Goal: Task Accomplishment & Management: Manage account settings

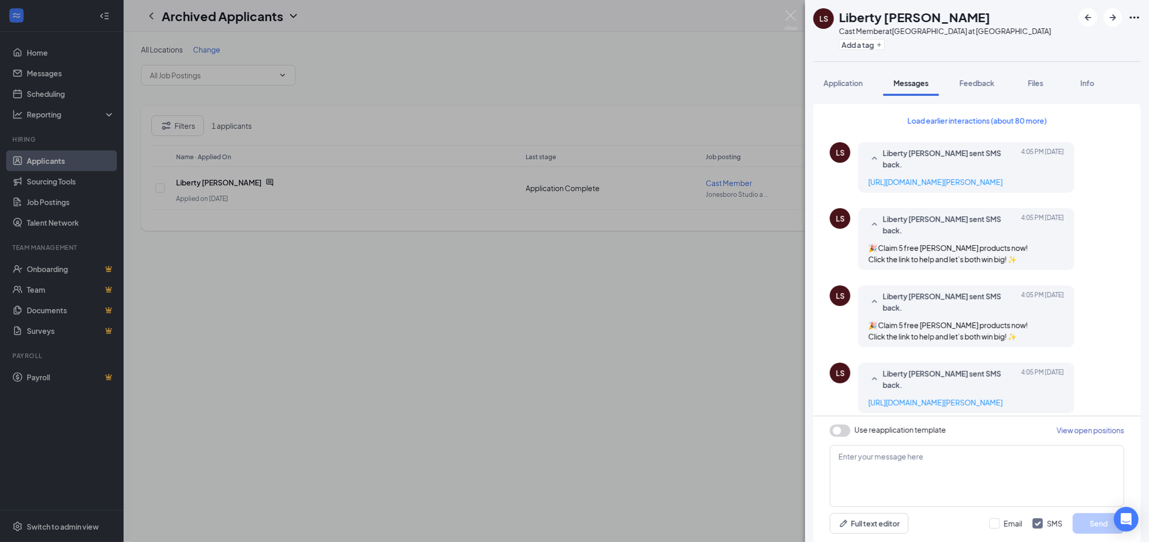
scroll to position [334, 0]
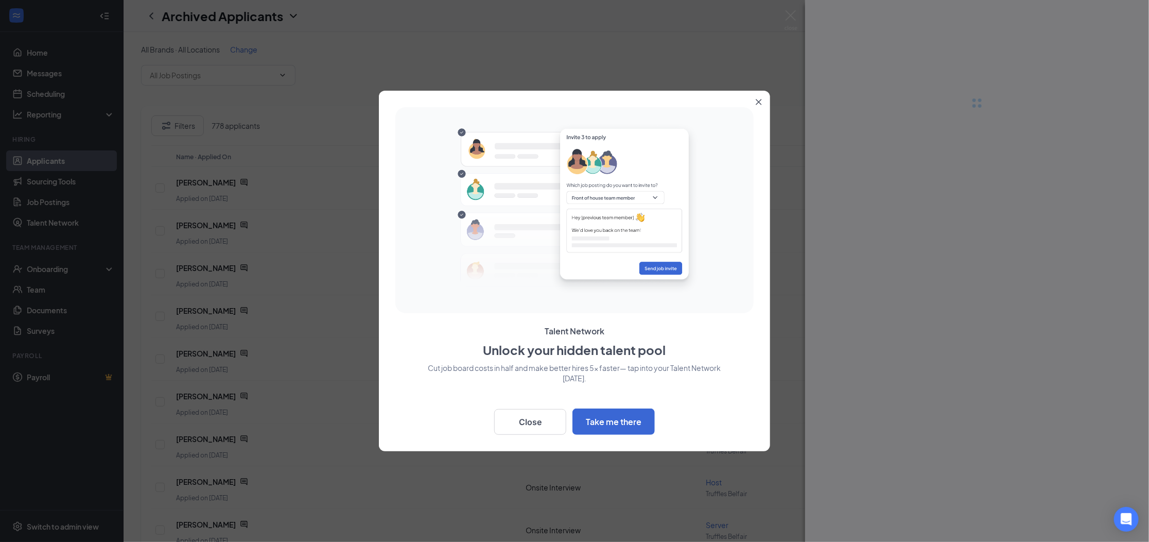
click at [759, 94] on button "Close" at bounding box center [761, 100] width 19 height 19
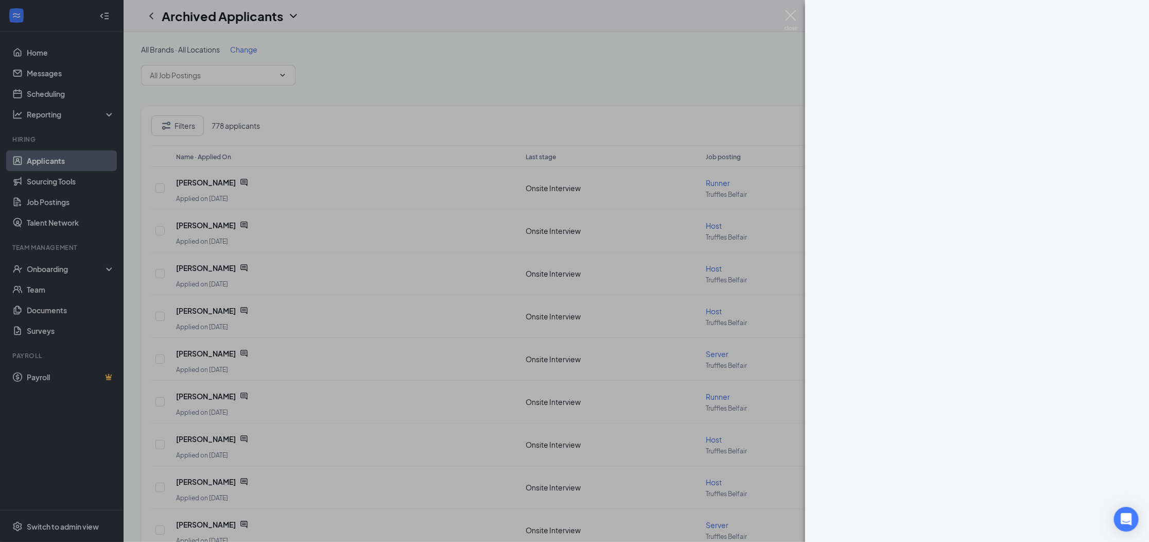
click at [560, 65] on div at bounding box center [574, 271] width 1149 height 542
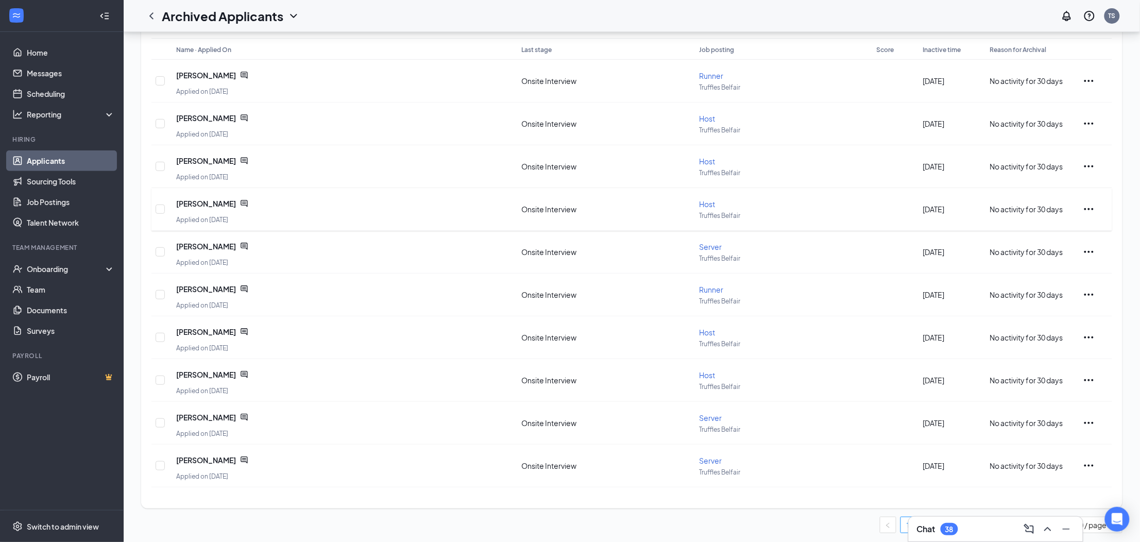
scroll to position [108, 0]
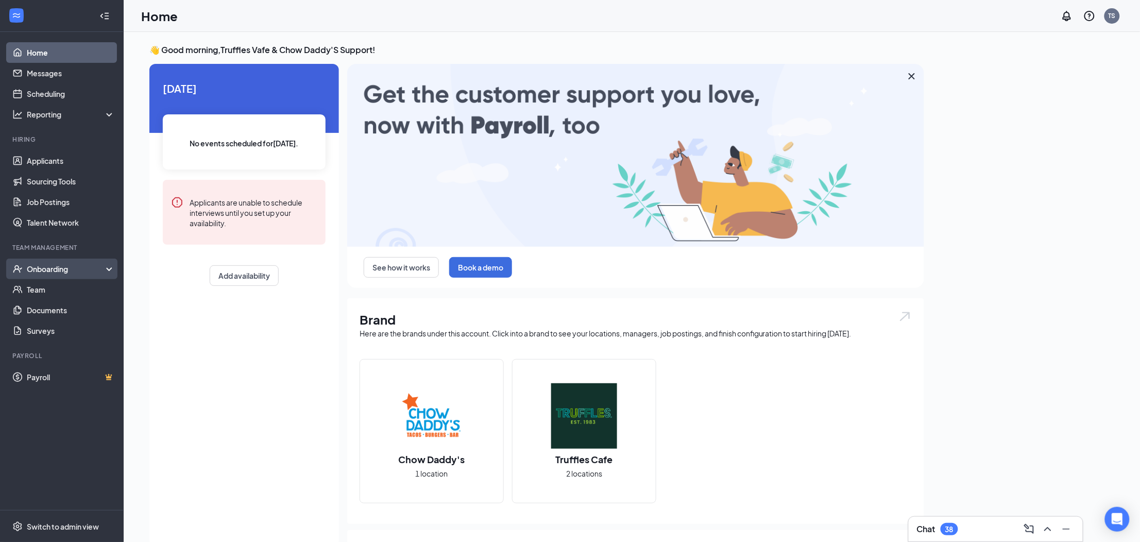
click at [62, 275] on div "Onboarding" at bounding box center [62, 269] width 124 height 21
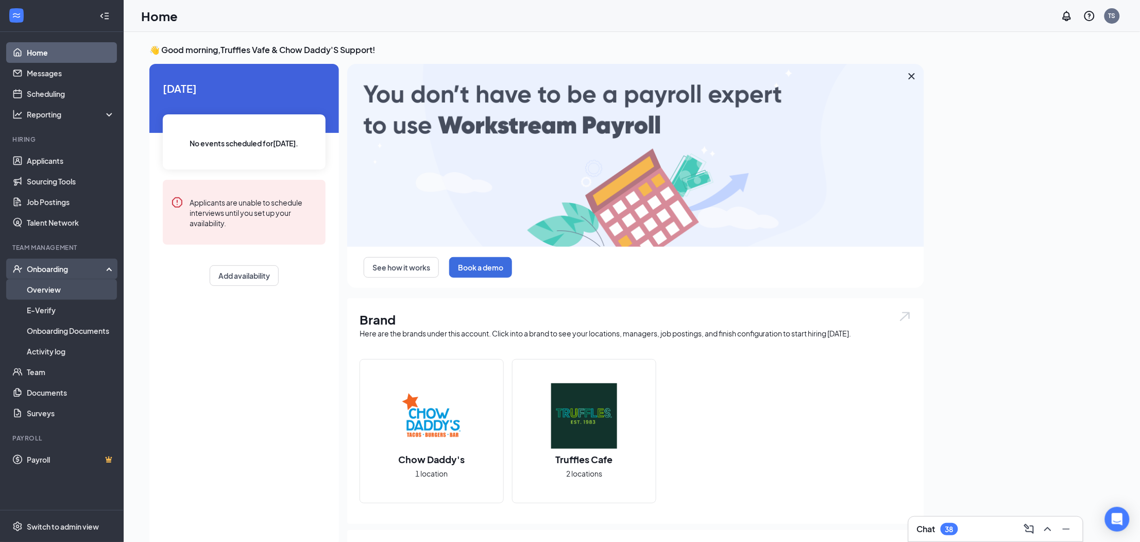
click at [60, 294] on link "Overview" at bounding box center [71, 289] width 88 height 21
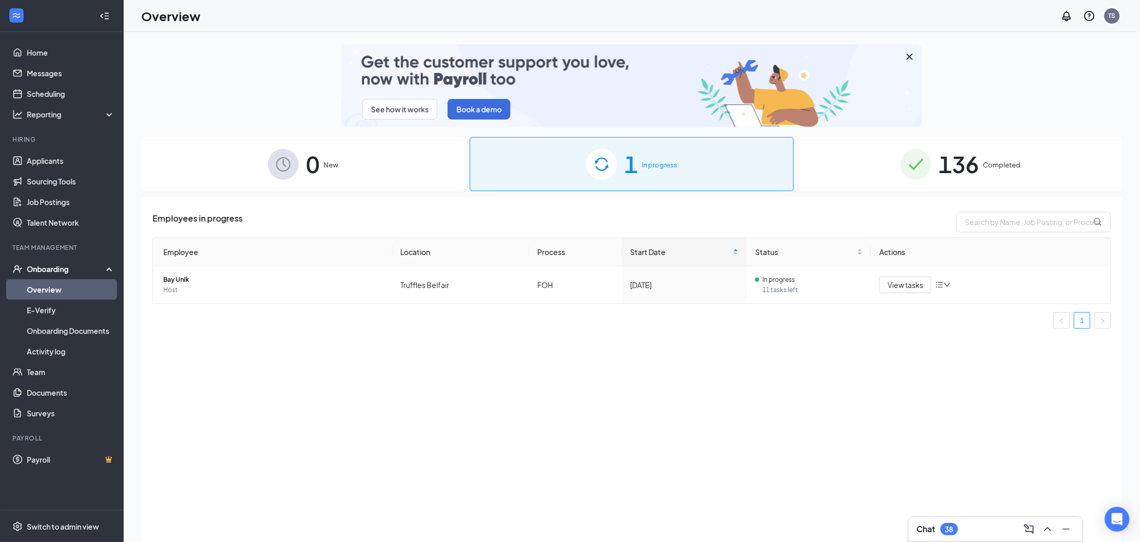
click at [929, 164] on img at bounding box center [915, 164] width 31 height 31
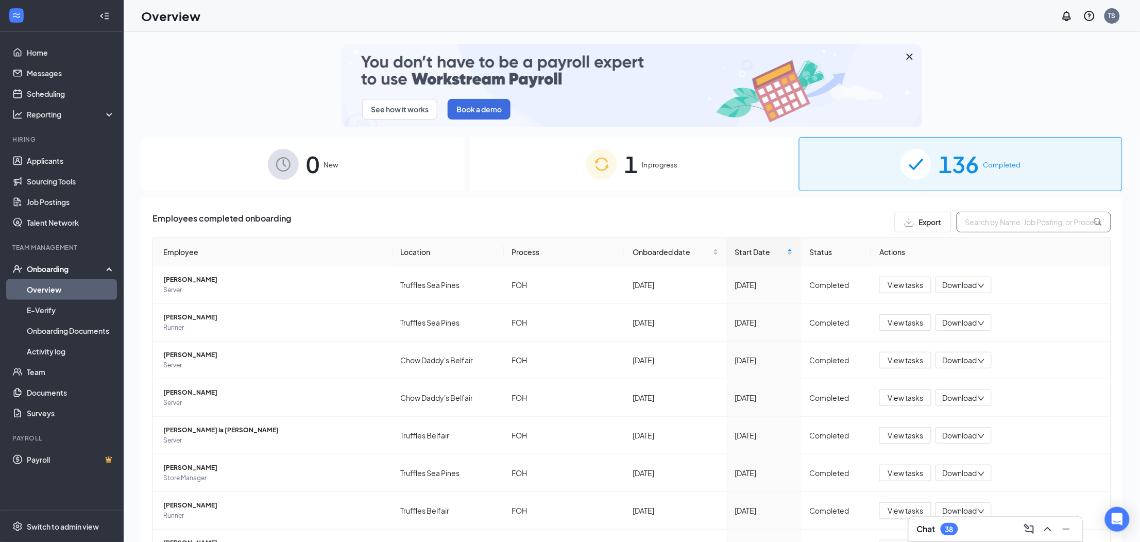
click at [974, 222] on input "text" at bounding box center [1033, 222] width 154 height 21
paste input "davis"
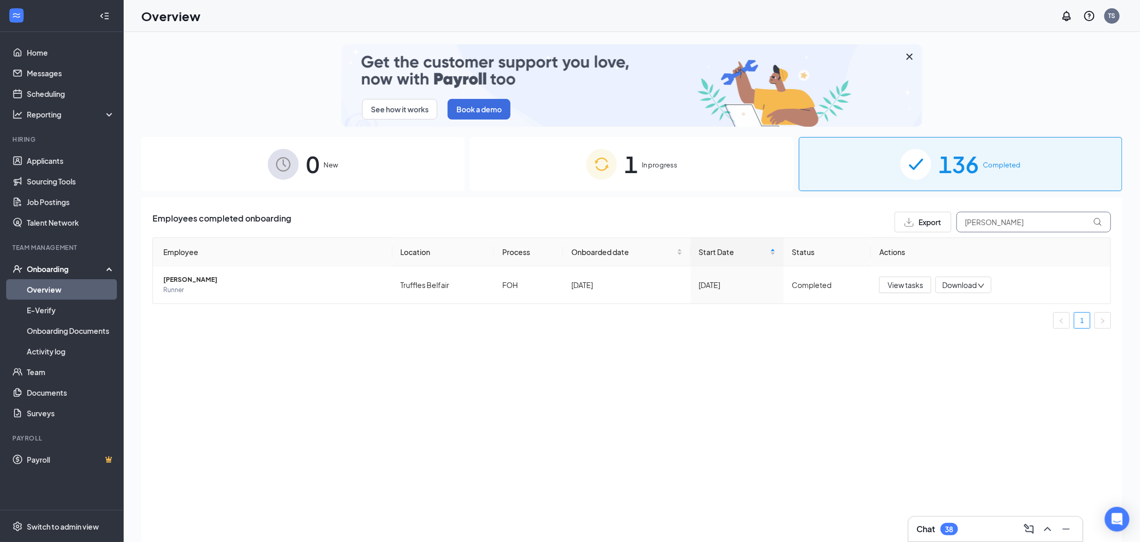
click at [975, 224] on input "davis" at bounding box center [1033, 222] width 154 height 21
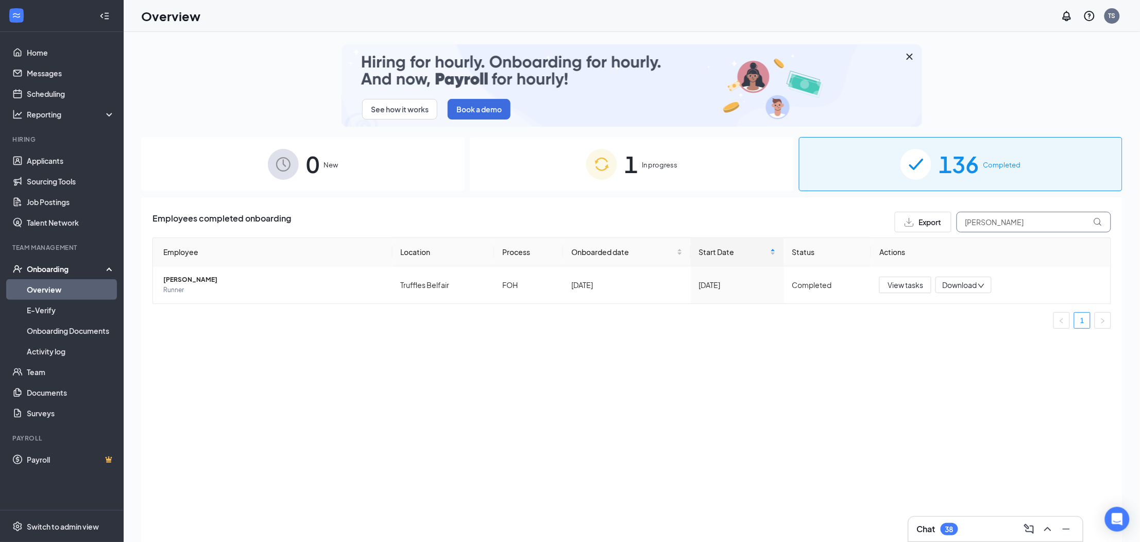
click at [975, 224] on input "davis" at bounding box center [1033, 222] width 154 height 21
type input "fortin"
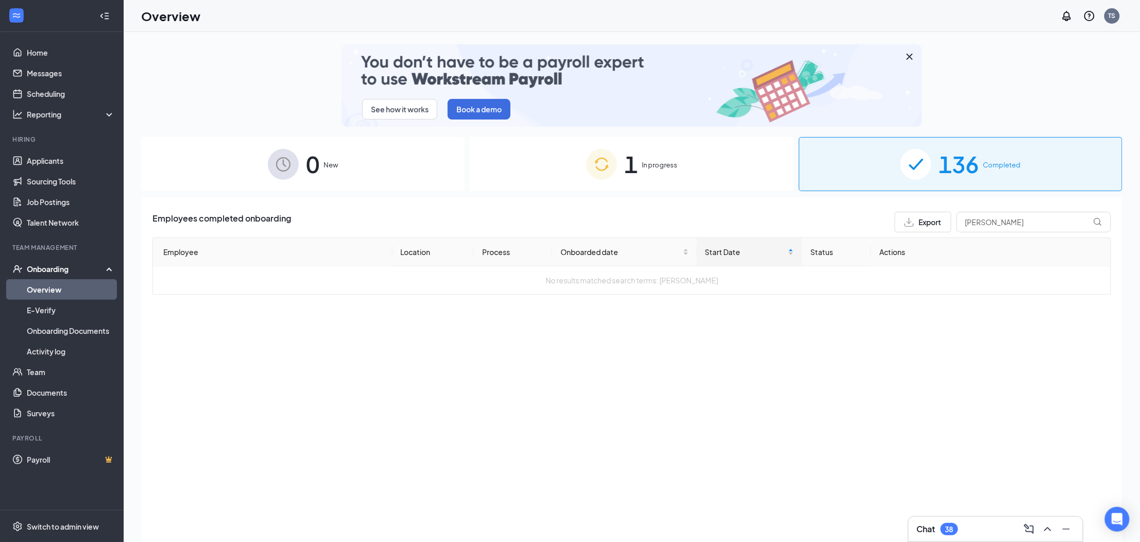
click at [653, 169] on span "In progress" at bounding box center [660, 165] width 36 height 10
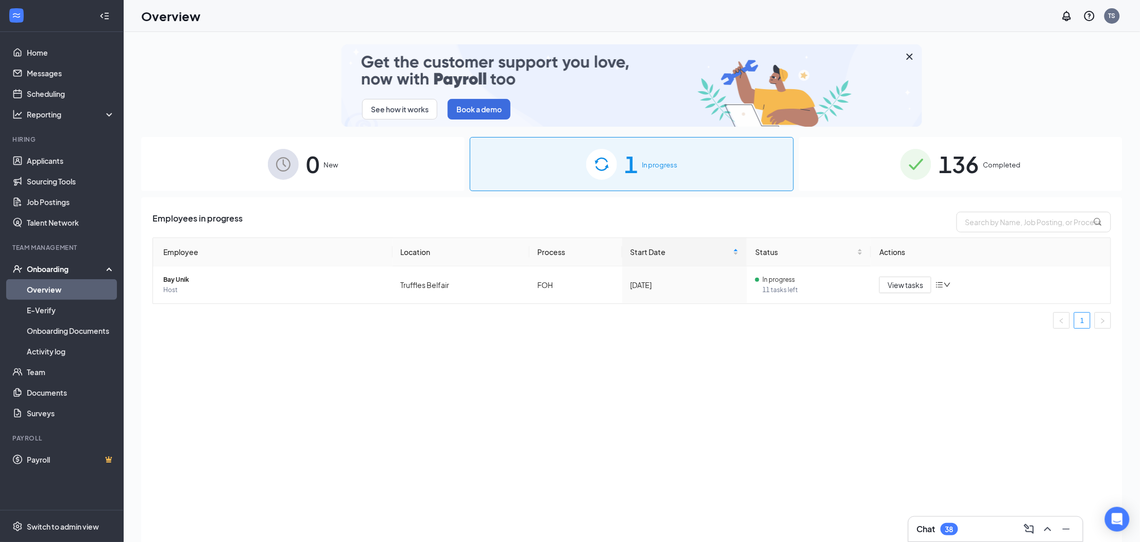
click at [964, 165] on span "136" at bounding box center [958, 164] width 40 height 36
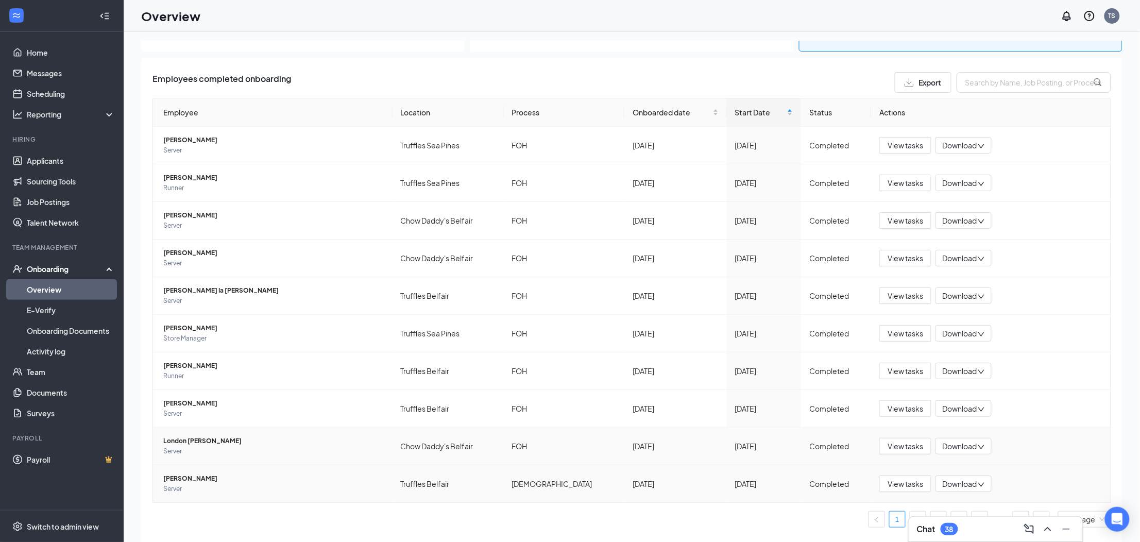
scroll to position [8, 0]
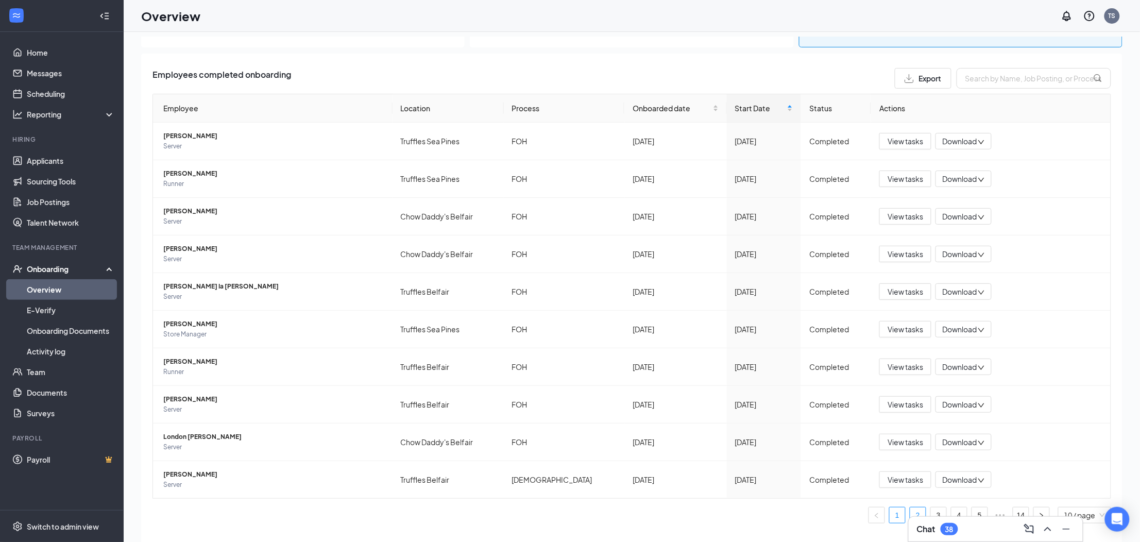
click at [910, 515] on link "2" at bounding box center [917, 514] width 15 height 15
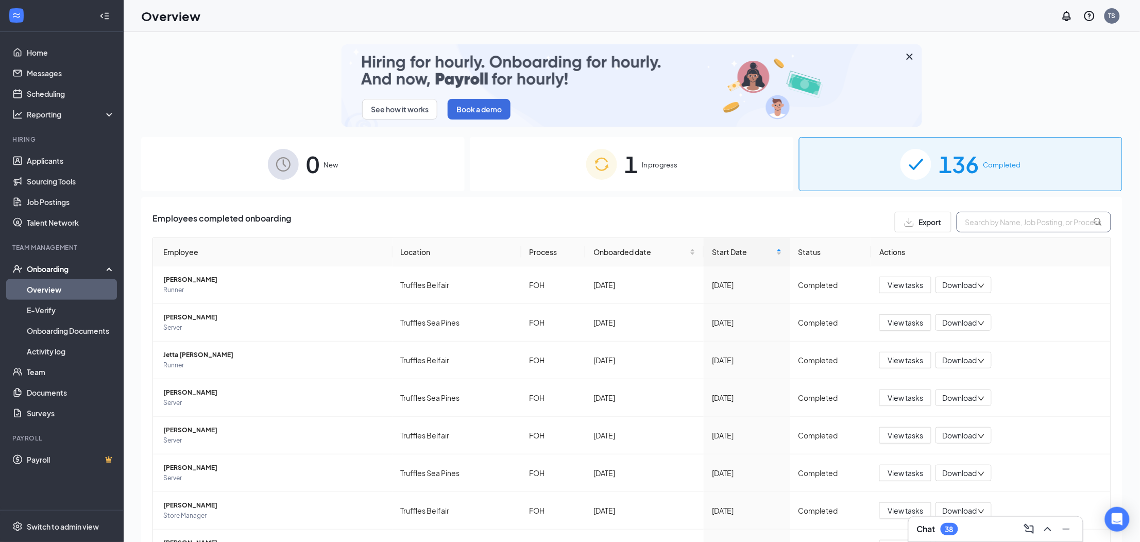
click at [971, 225] on input "text" at bounding box center [1033, 222] width 154 height 21
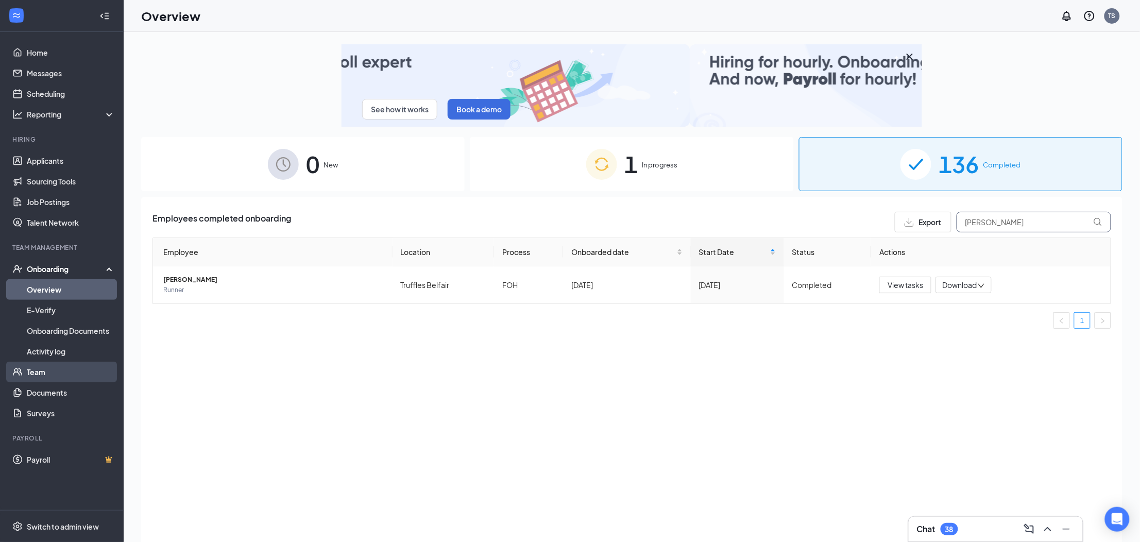
type input "davis"
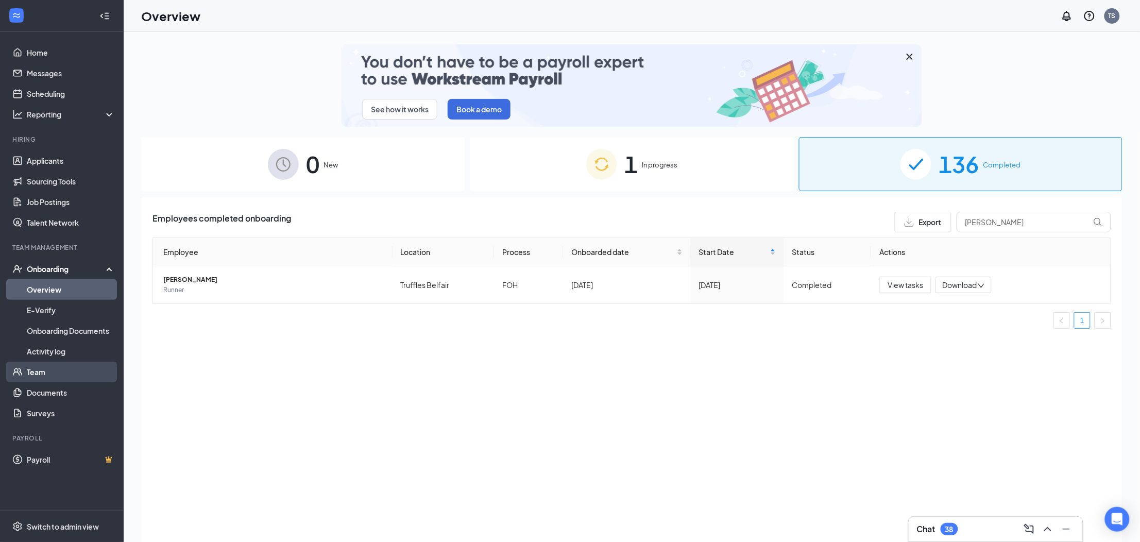
click at [54, 375] on link "Team" at bounding box center [71, 371] width 88 height 21
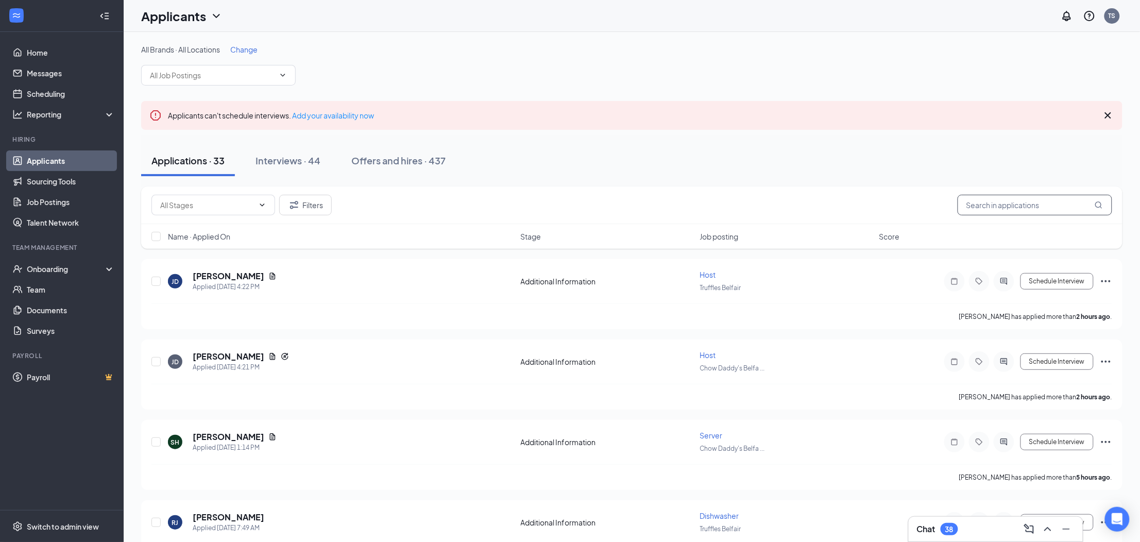
click at [994, 209] on input "text" at bounding box center [1034, 205] width 154 height 21
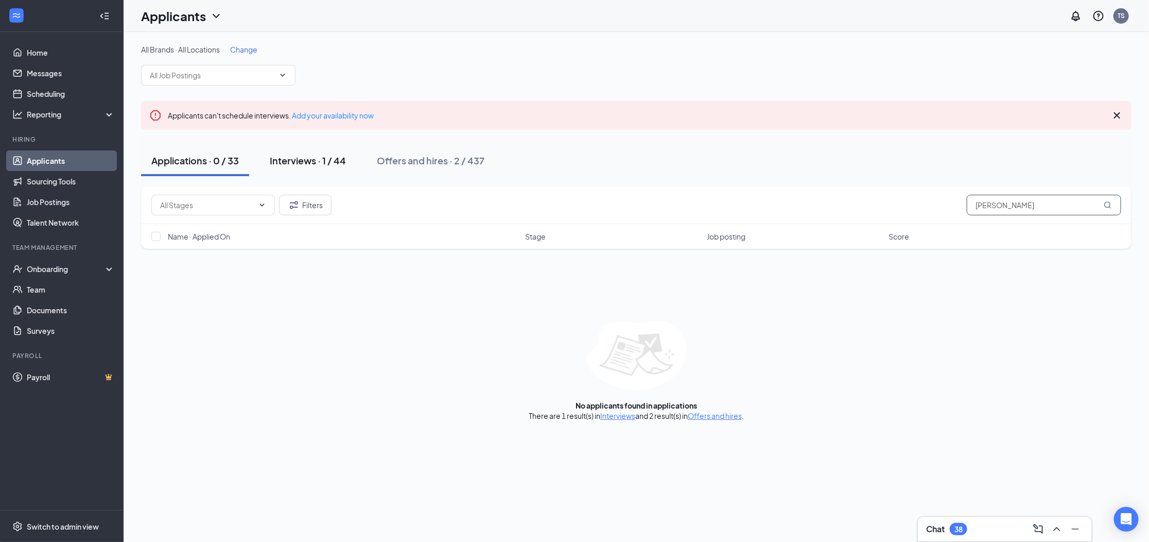
type input "[PERSON_NAME]"
click at [286, 162] on div "Interviews · 1 / 44" at bounding box center [308, 160] width 76 height 13
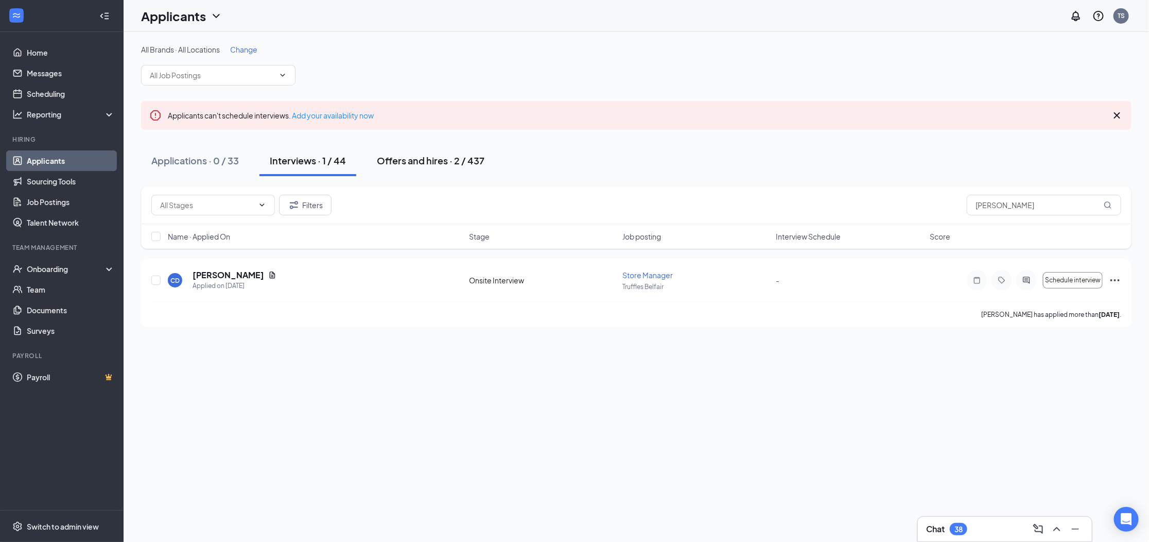
click at [417, 166] on div "Offers and hires · 2 / 437" at bounding box center [431, 160] width 108 height 13
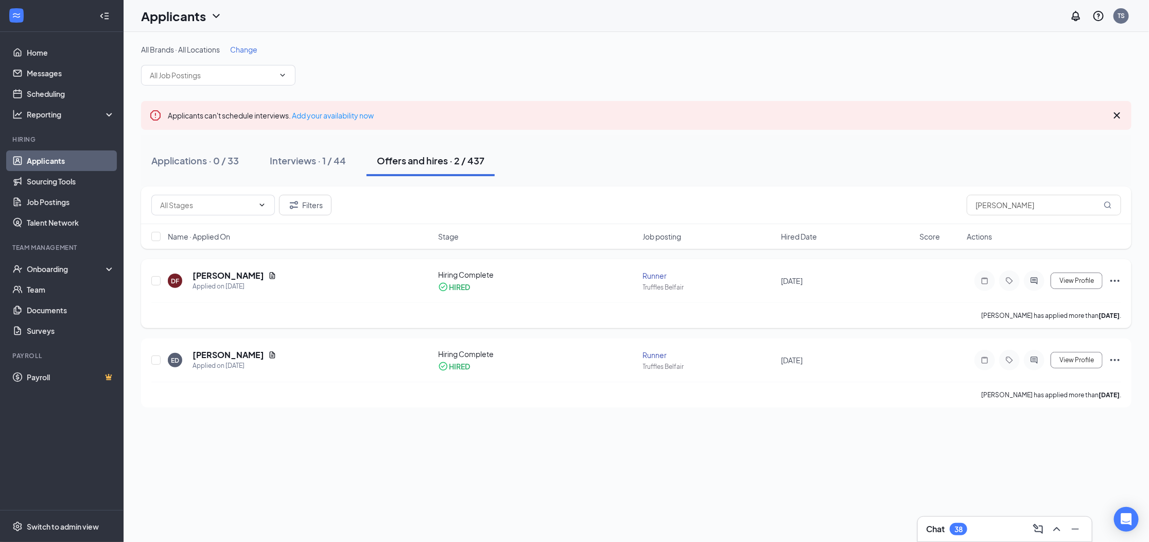
click at [1112, 285] on icon "Ellipses" at bounding box center [1115, 280] width 12 height 12
click at [885, 158] on div "Applications · 0 / 33 Interviews · 1 / 44 Offers and hires · 2 / 437" at bounding box center [636, 160] width 991 height 31
click at [75, 272] on div "Onboarding" at bounding box center [66, 269] width 79 height 10
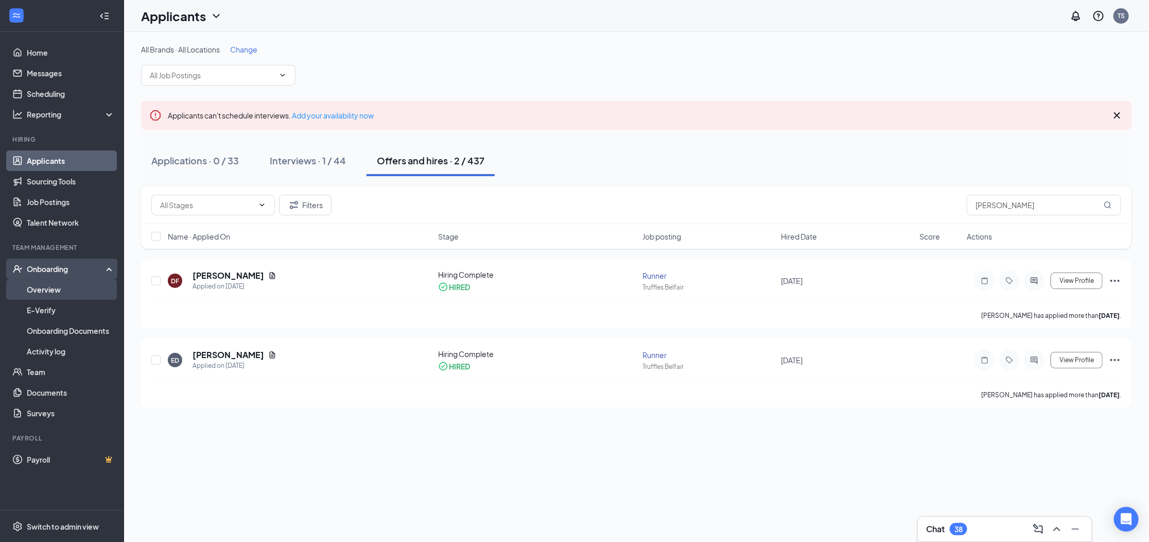
click at [56, 294] on link "Overview" at bounding box center [71, 289] width 88 height 21
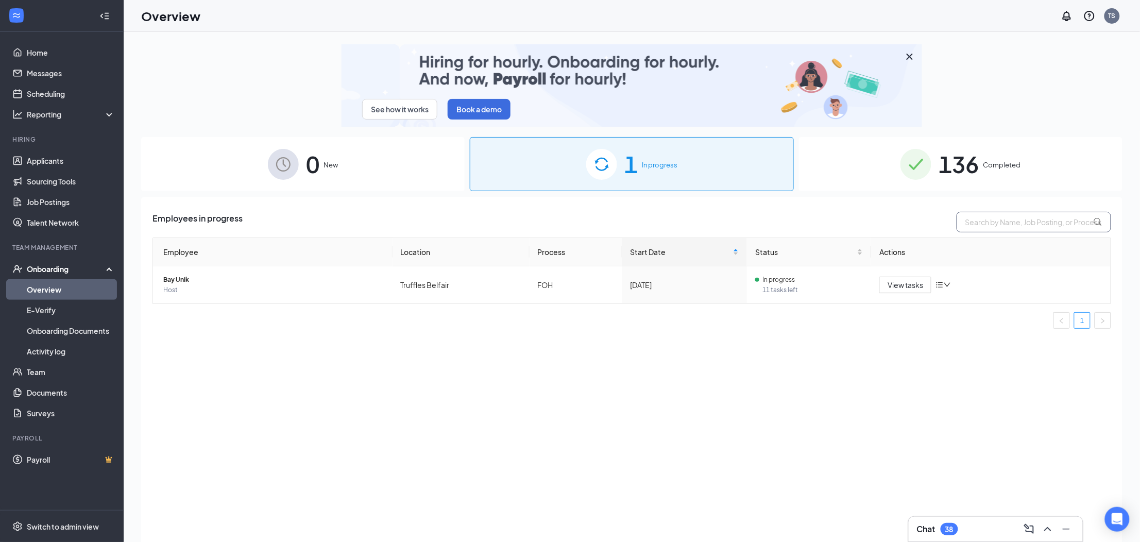
click at [996, 227] on input "text" at bounding box center [1033, 222] width 154 height 21
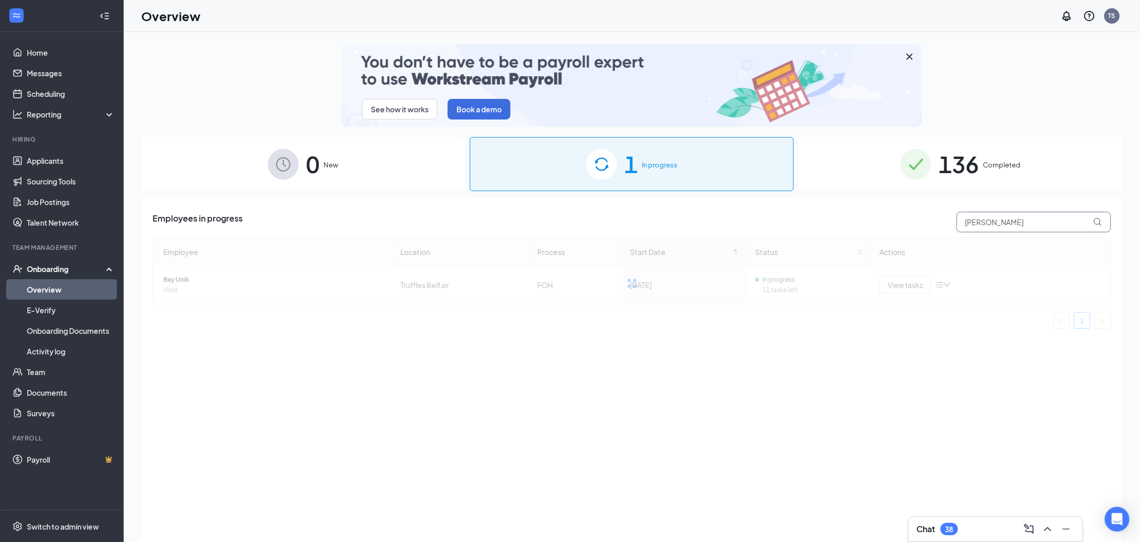
type input "davis"
click at [948, 172] on span "136" at bounding box center [958, 164] width 40 height 36
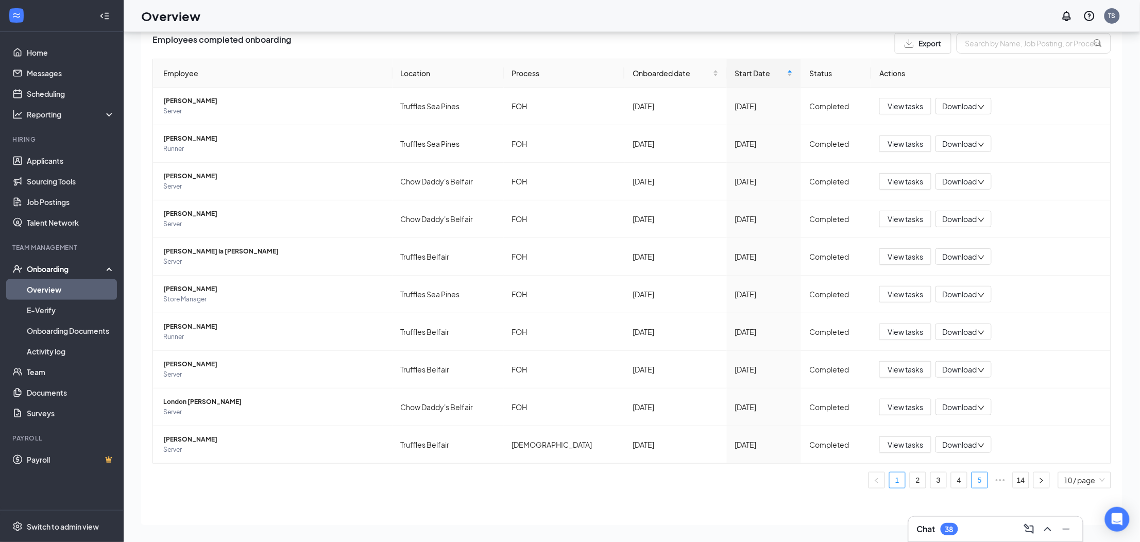
scroll to position [46, 0]
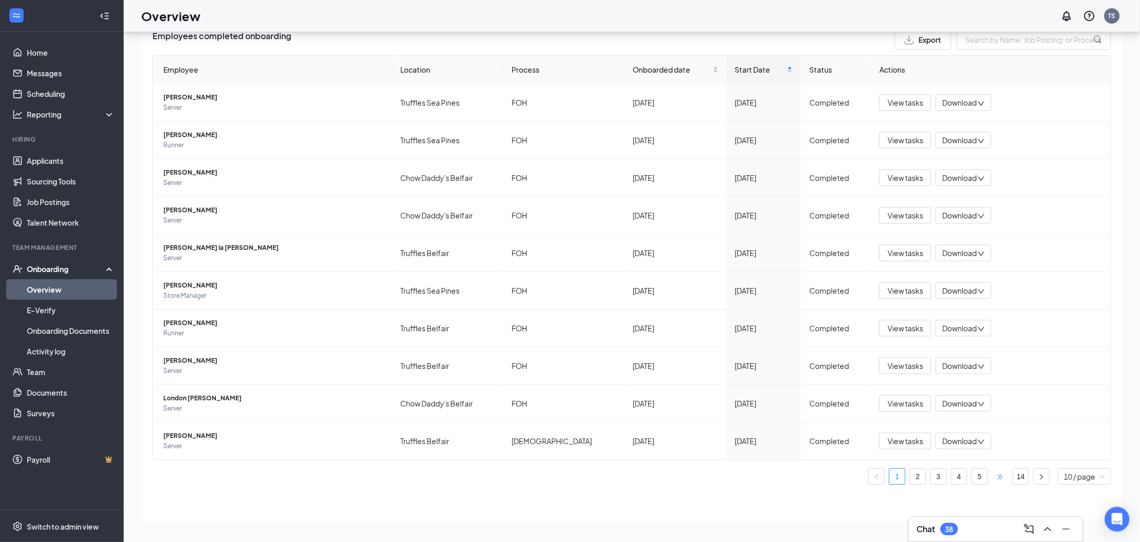
click at [992, 477] on span "•••" at bounding box center [1000, 476] width 16 height 16
click at [992, 479] on span "•••" at bounding box center [1000, 476] width 16 height 16
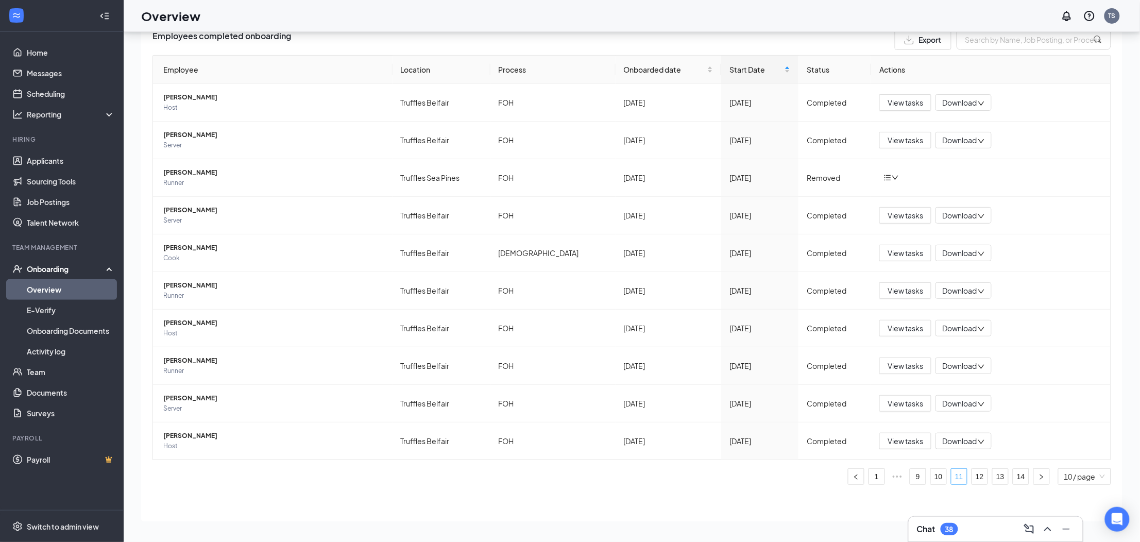
click at [951, 478] on link "11" at bounding box center [958, 476] width 15 height 15
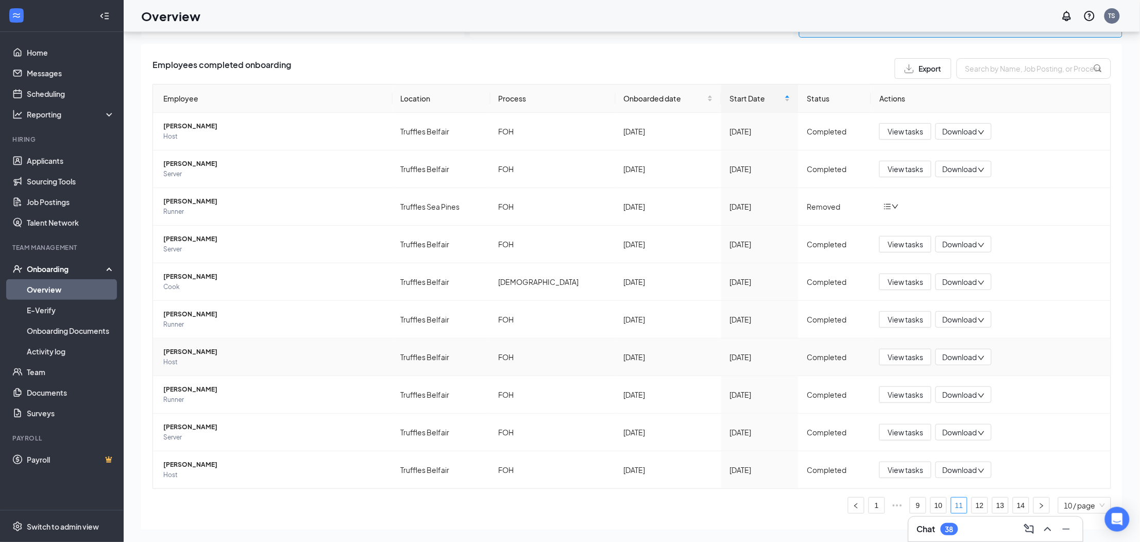
scroll to position [137, 0]
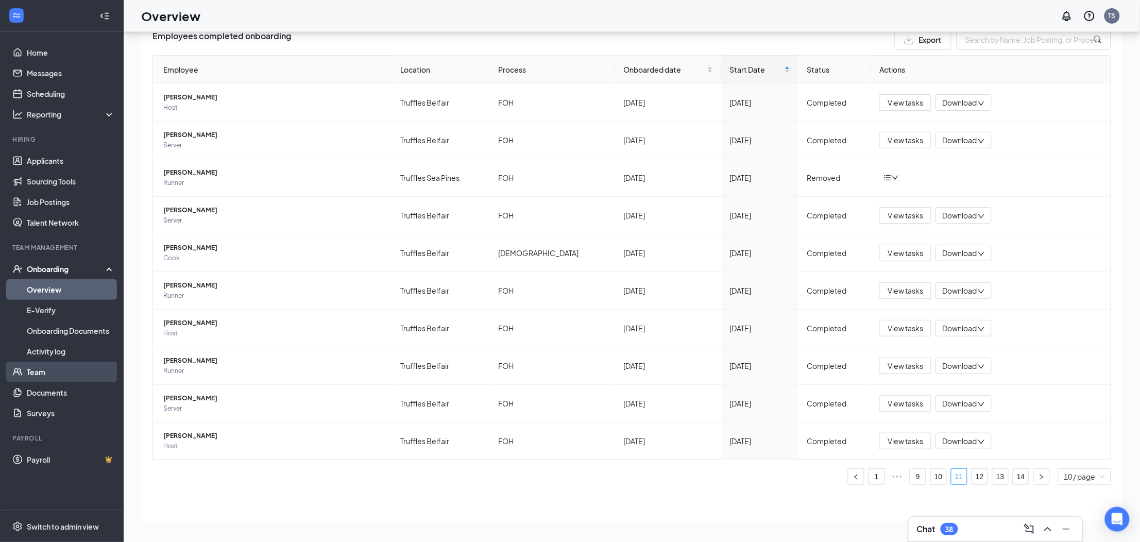
click at [53, 372] on link "Team" at bounding box center [71, 371] width 88 height 21
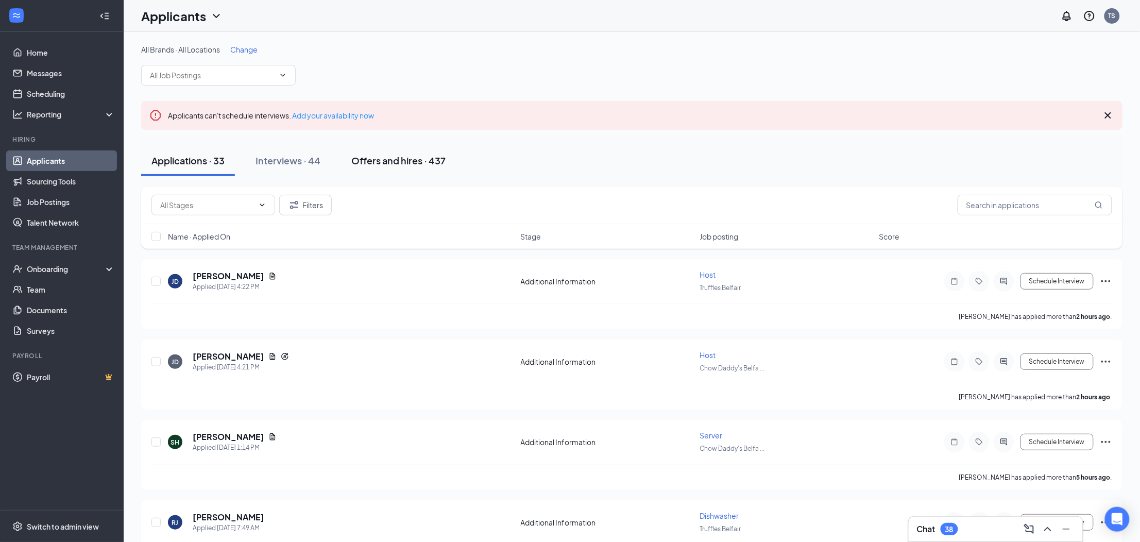
click at [395, 162] on div "Offers and hires · 437" at bounding box center [398, 160] width 94 height 13
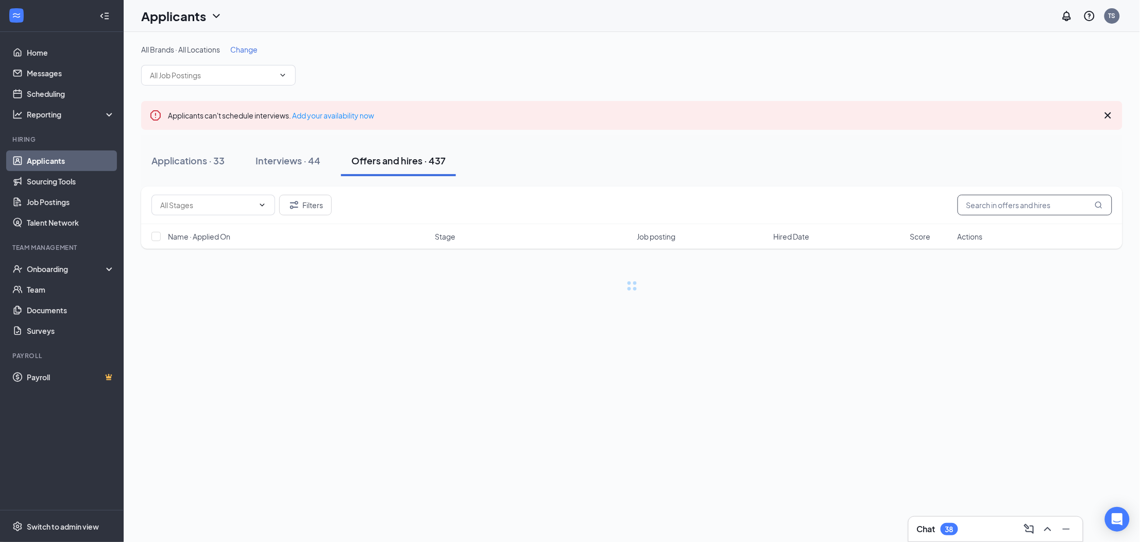
click at [1000, 211] on input "text" at bounding box center [1034, 205] width 154 height 21
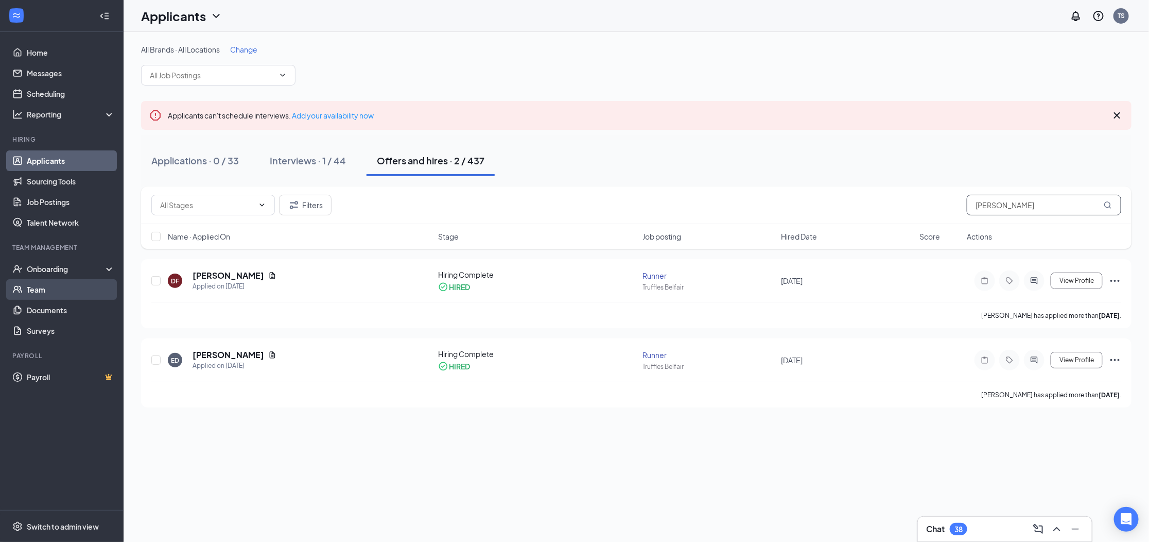
type input "davis"
click at [42, 291] on link "Team" at bounding box center [71, 289] width 88 height 21
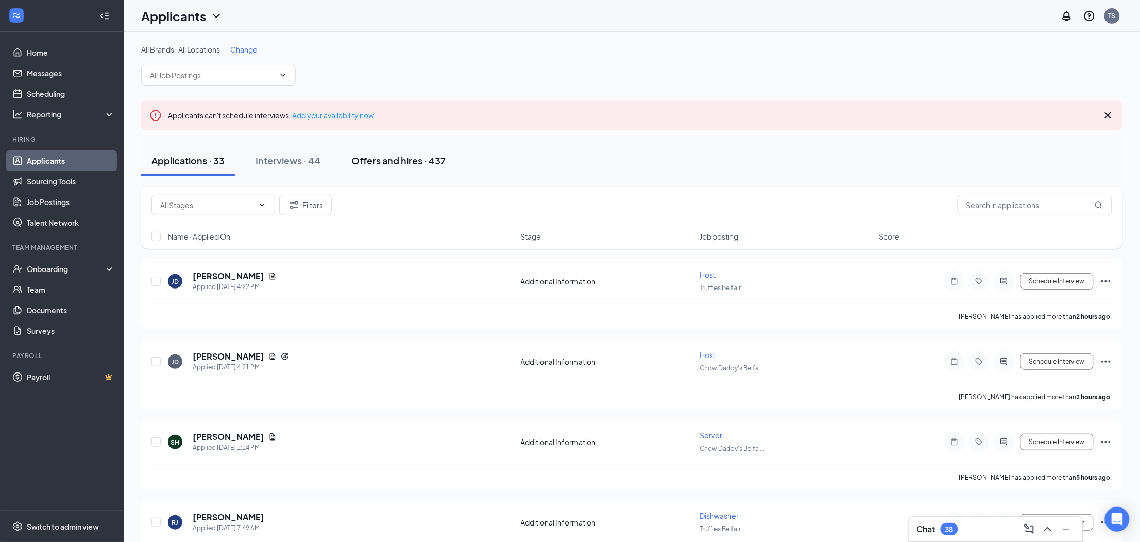
click at [413, 162] on div "Offers and hires · 437" at bounding box center [398, 160] width 94 height 13
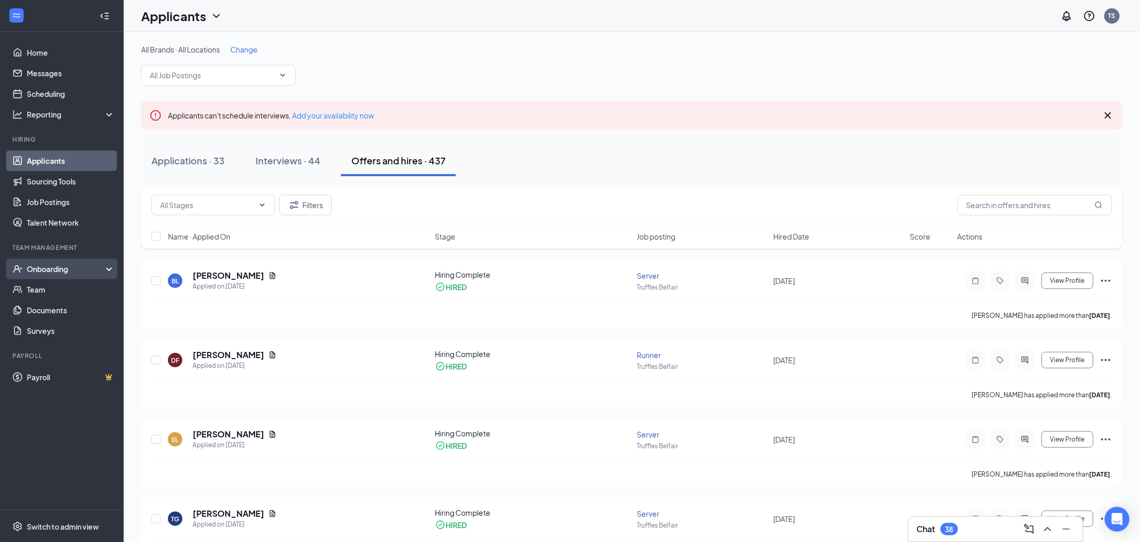
click at [54, 270] on div "Onboarding" at bounding box center [66, 269] width 79 height 10
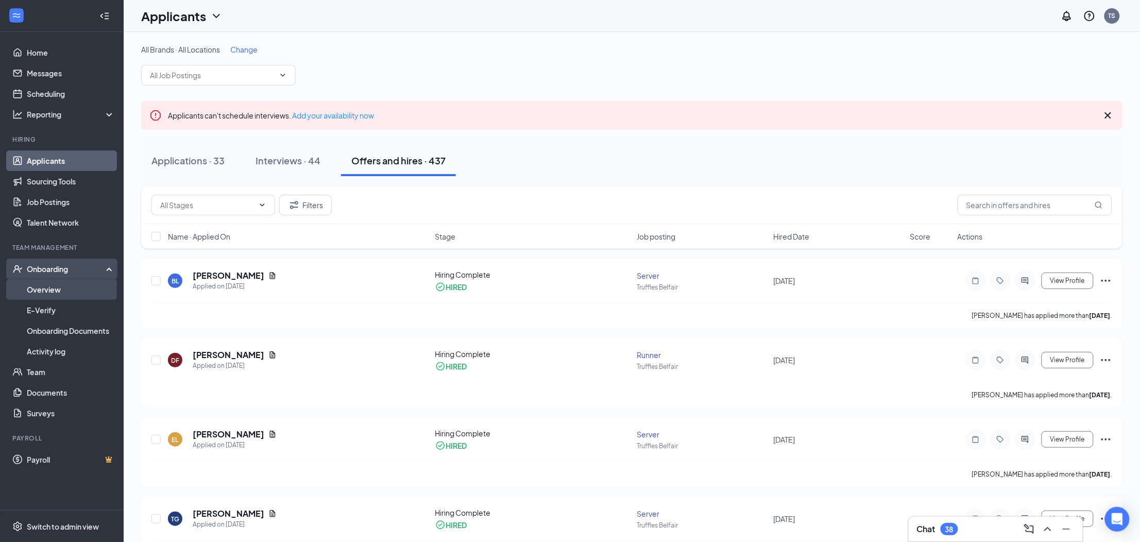
click at [56, 289] on link "Overview" at bounding box center [71, 289] width 88 height 21
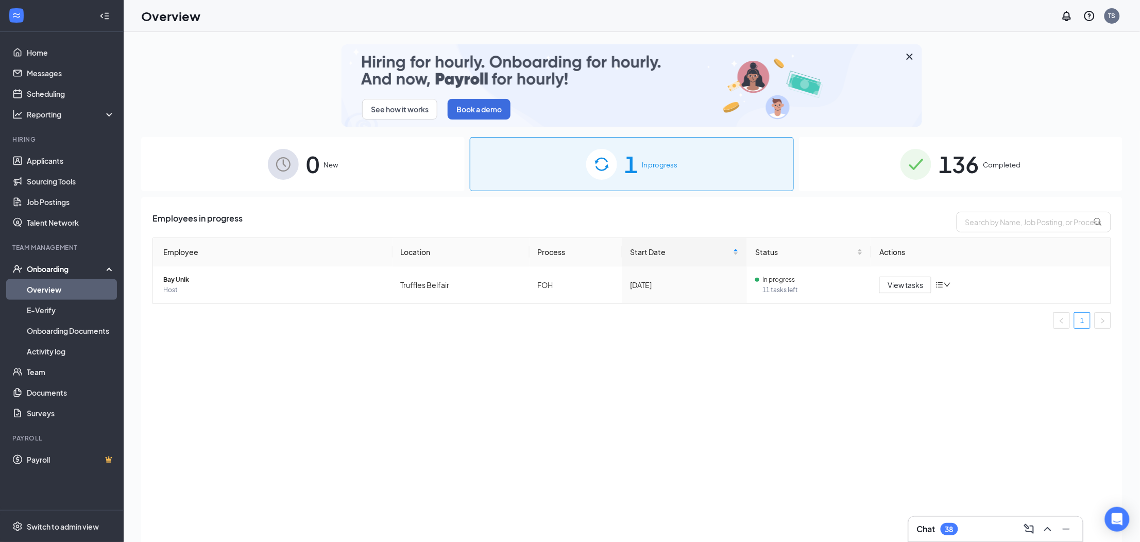
click at [962, 171] on span "136" at bounding box center [958, 164] width 40 height 36
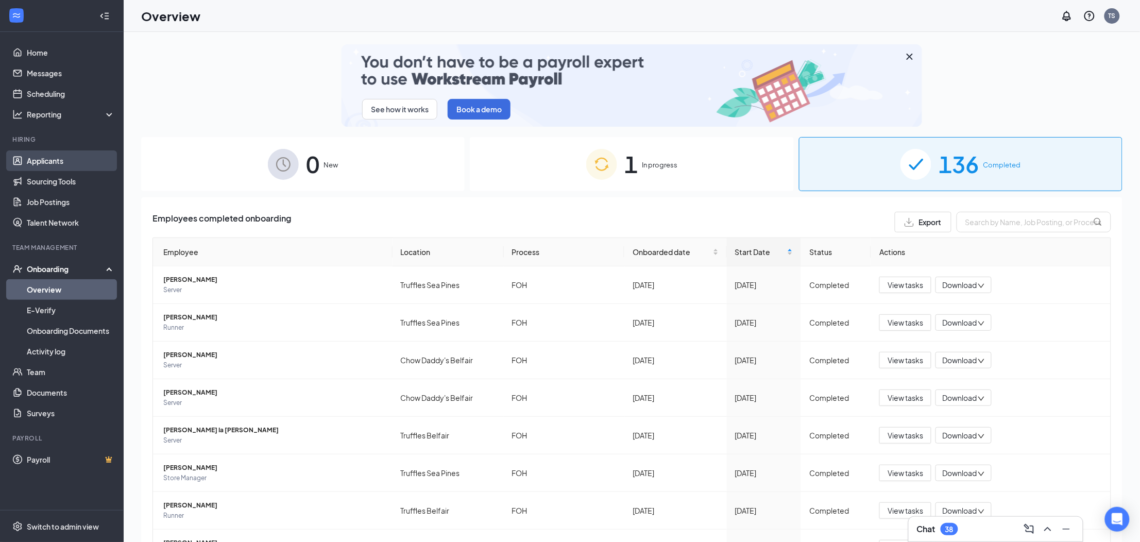
click at [48, 163] on link "Applicants" at bounding box center [71, 160] width 88 height 21
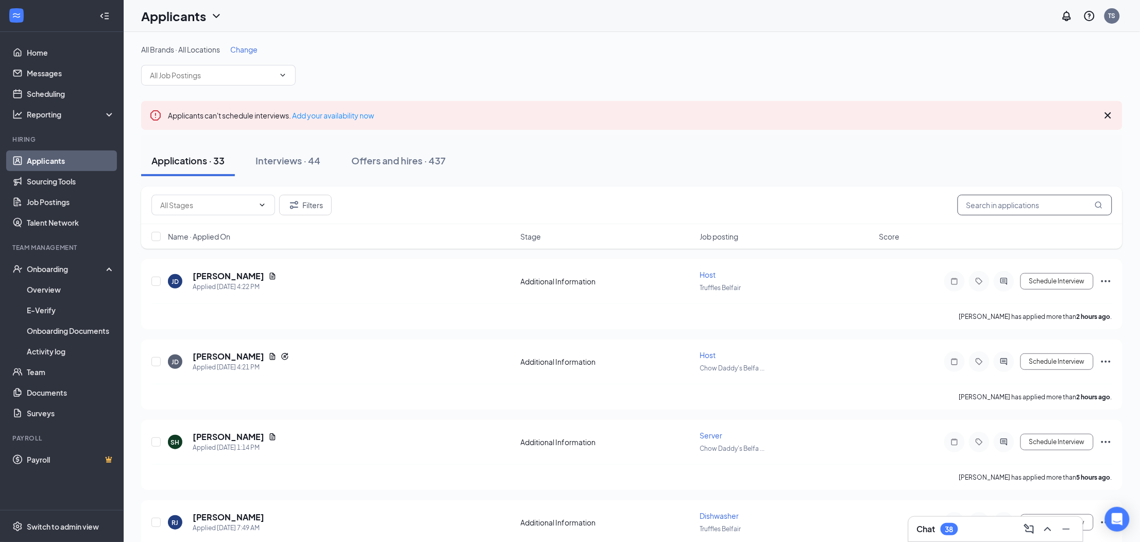
click at [993, 208] on input "text" at bounding box center [1034, 205] width 154 height 21
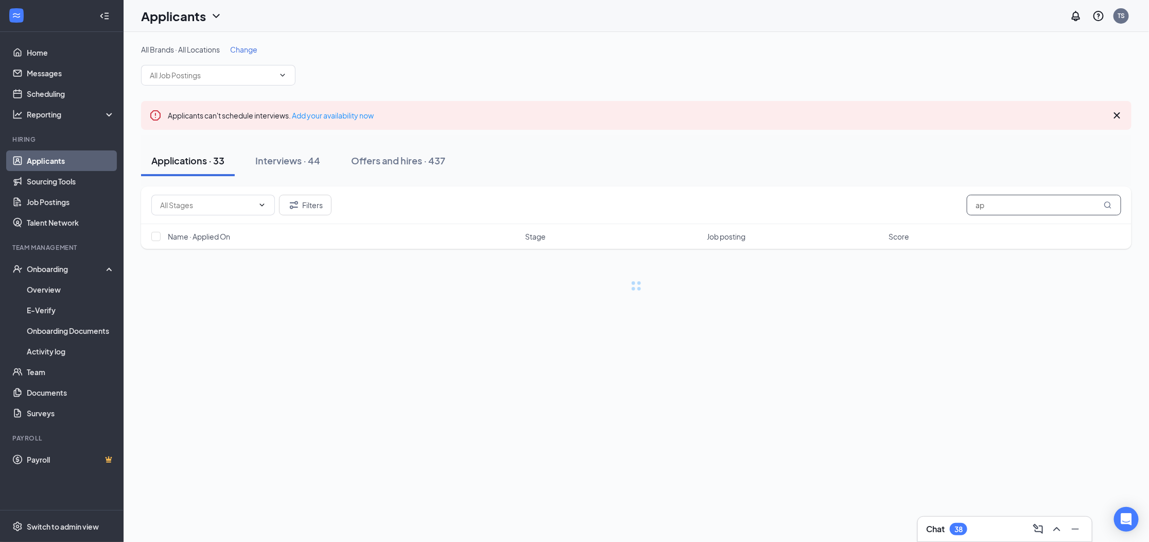
type input "a"
type input "davis"
click at [425, 166] on div "Offers and hires · 2 / 437" at bounding box center [431, 160] width 108 height 13
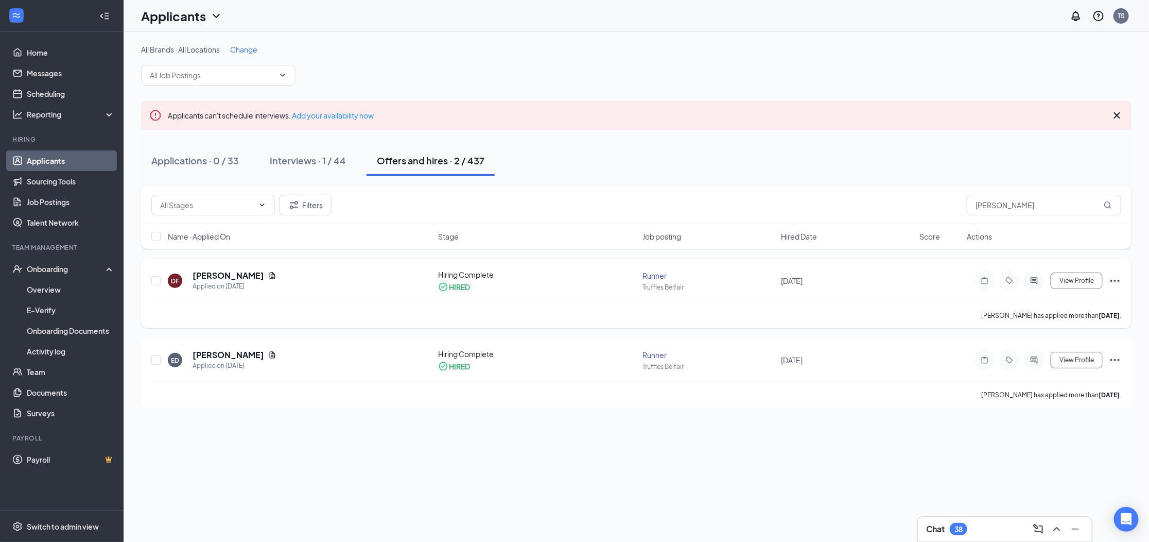
click at [1117, 281] on icon "Ellipses" at bounding box center [1115, 280] width 12 height 12
click at [748, 145] on div "Applications · 0 / 33 Interviews · 1 / 44 Offers and hires · 2 / 437" at bounding box center [636, 160] width 991 height 31
click at [657, 278] on div "Runner" at bounding box center [709, 275] width 132 height 10
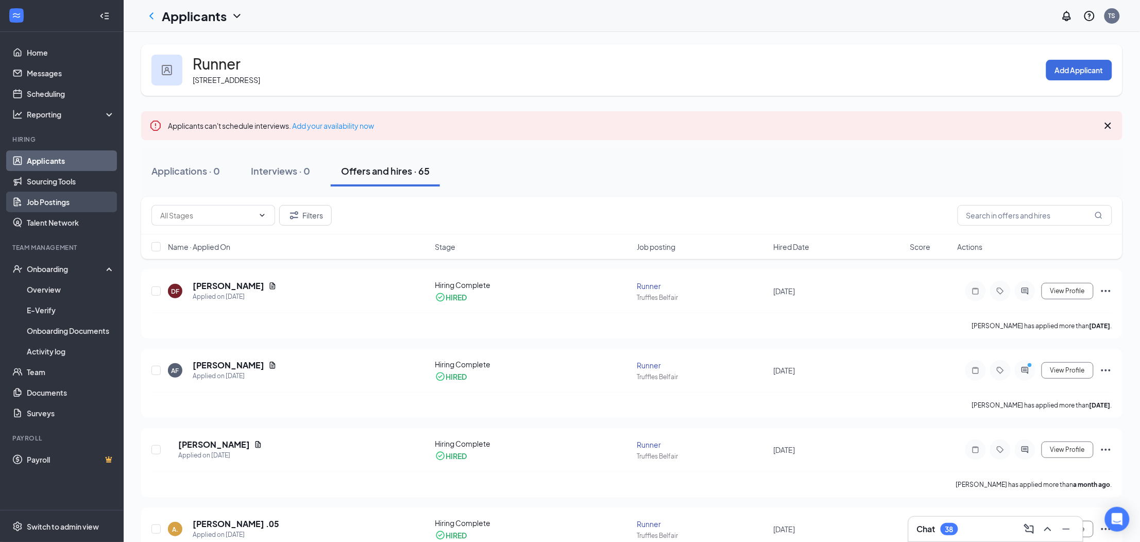
click at [49, 200] on link "Job Postings" at bounding box center [71, 202] width 88 height 21
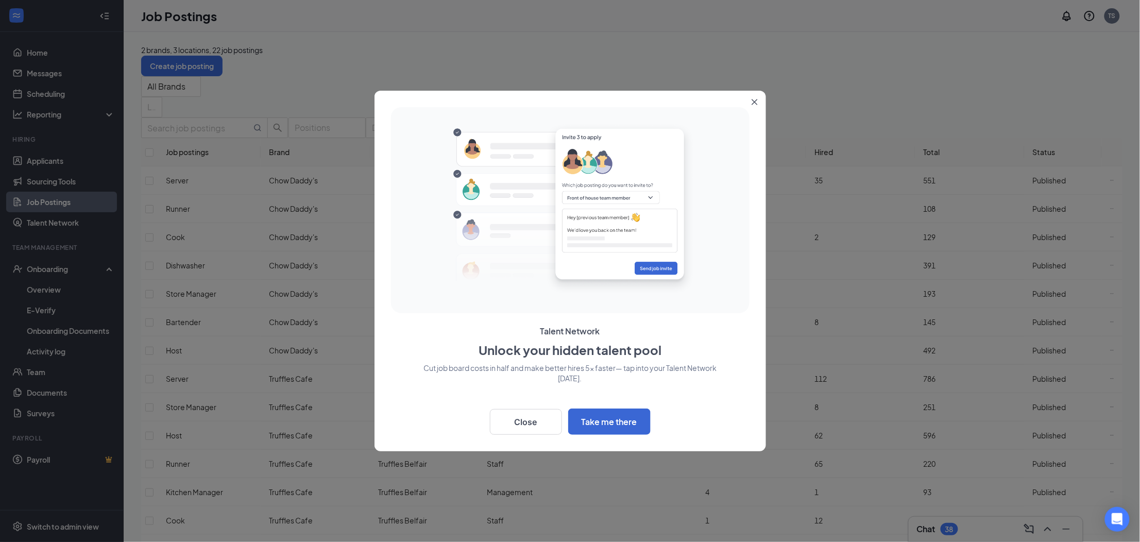
click at [753, 102] on icon "Close" at bounding box center [754, 102] width 6 height 6
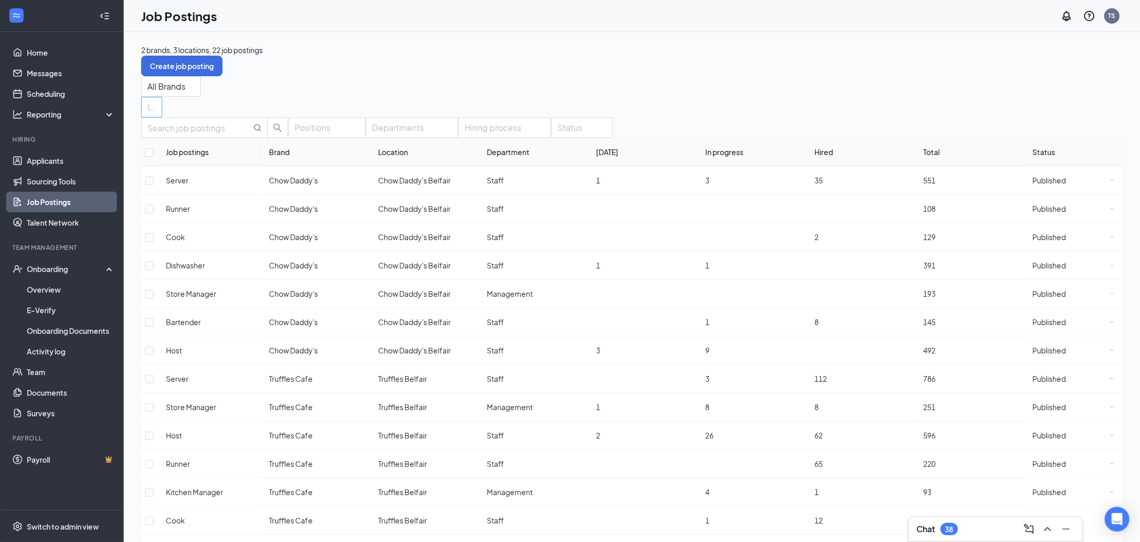
click at [149, 99] on div at bounding box center [147, 107] width 6 height 16
click at [347, 146] on div "Truffles Belfair" at bounding box center [377, 140] width 142 height 11
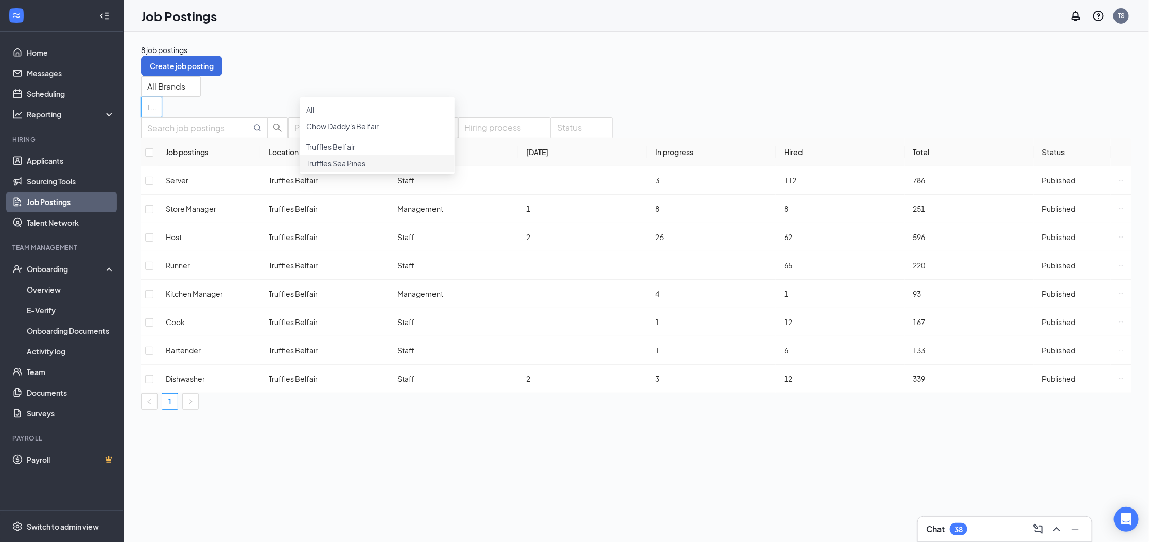
click at [250, 420] on div "8 job postings Create job posting All Brands Locations (1) Positions Department…" at bounding box center [637, 287] width 1026 height 510
click at [1119, 263] on icon "Ellipses" at bounding box center [1121, 265] width 4 height 4
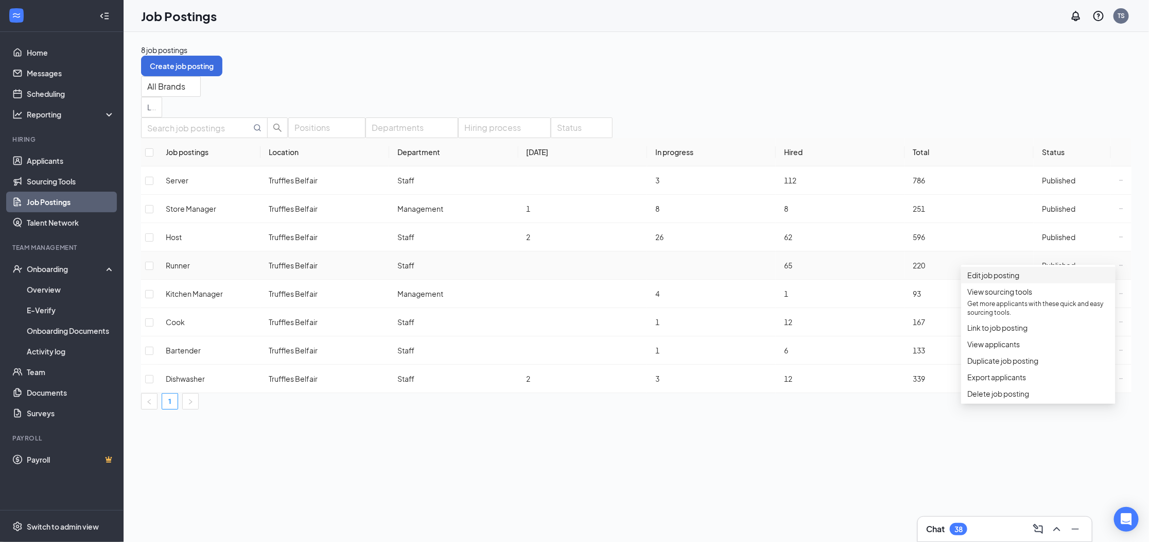
click at [1028, 279] on span "Edit job posting" at bounding box center [1039, 274] width 142 height 11
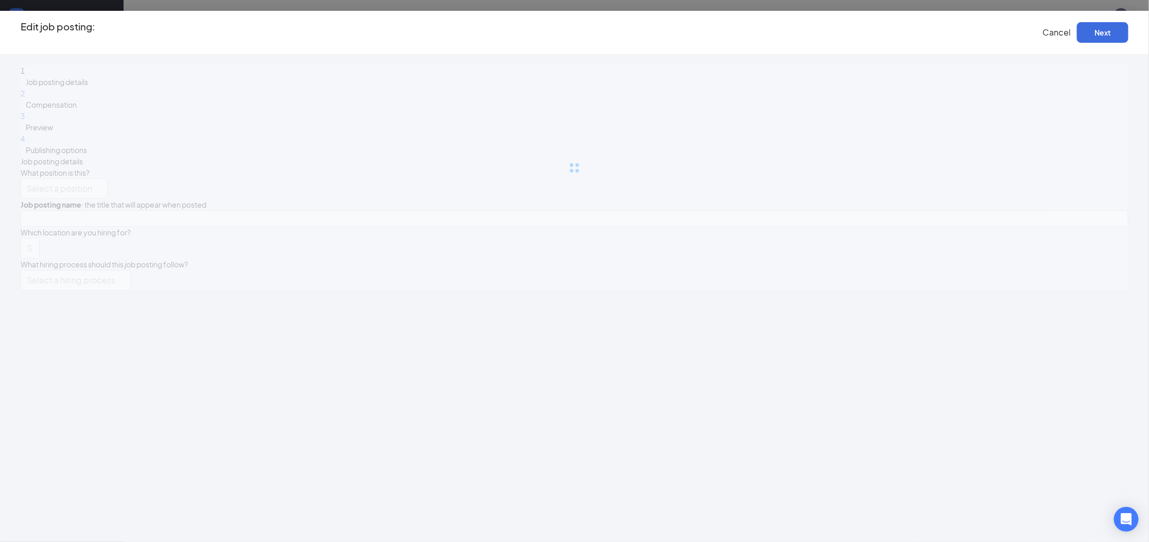
type input "Runner"
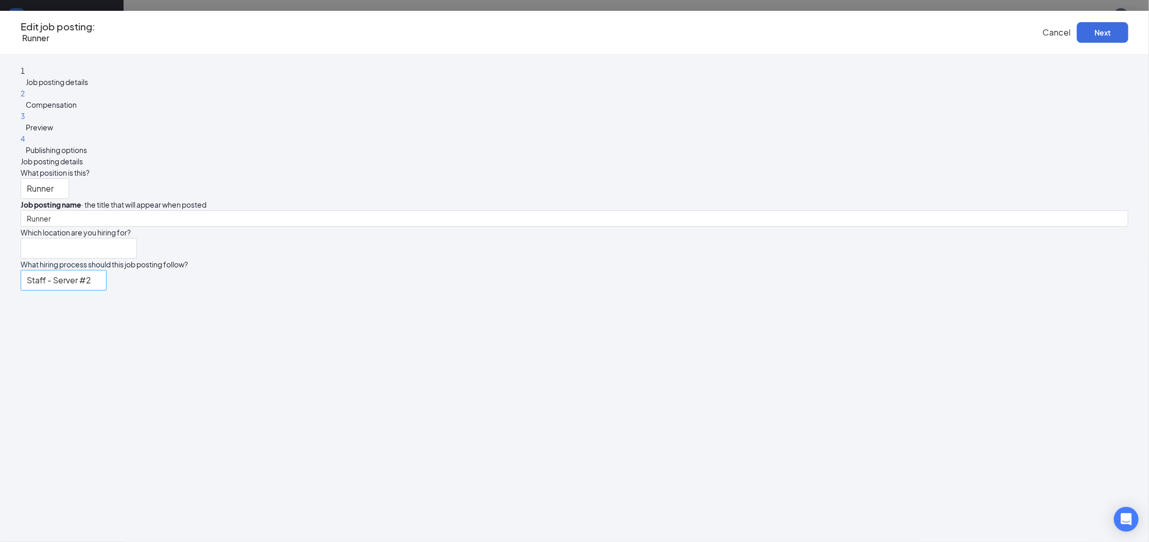
type input "Truffles Belfair"
click at [35, 290] on icon "ExternalLink" at bounding box center [31, 294] width 8 height 8
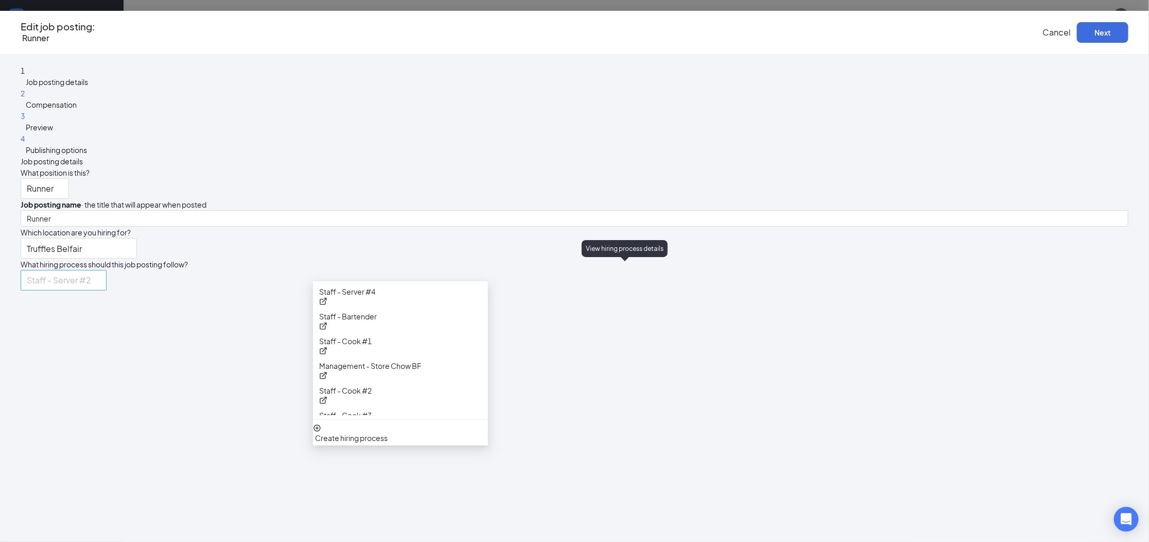
scroll to position [119, 0]
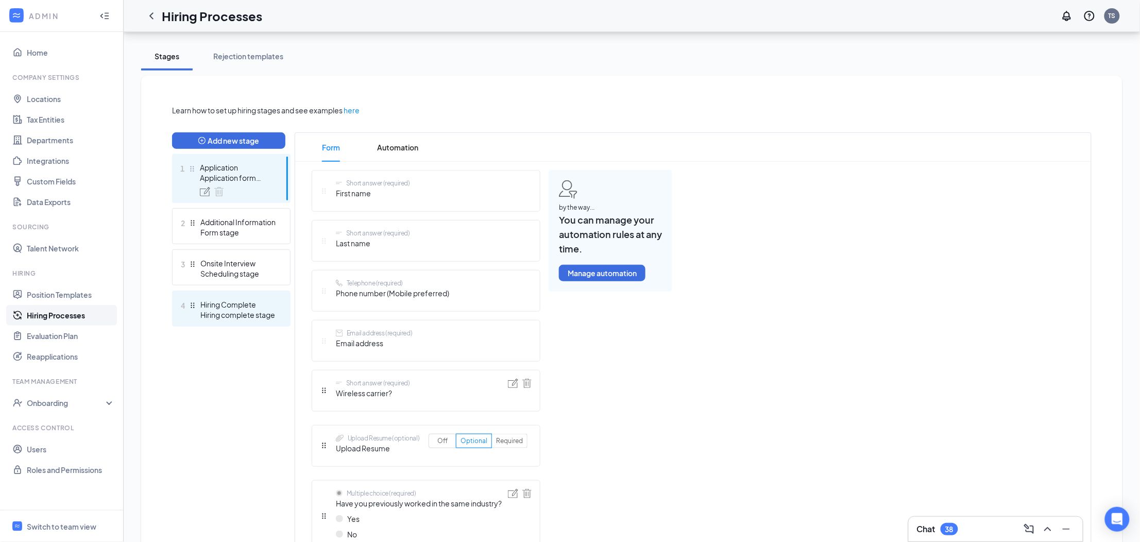
scroll to position [179, 0]
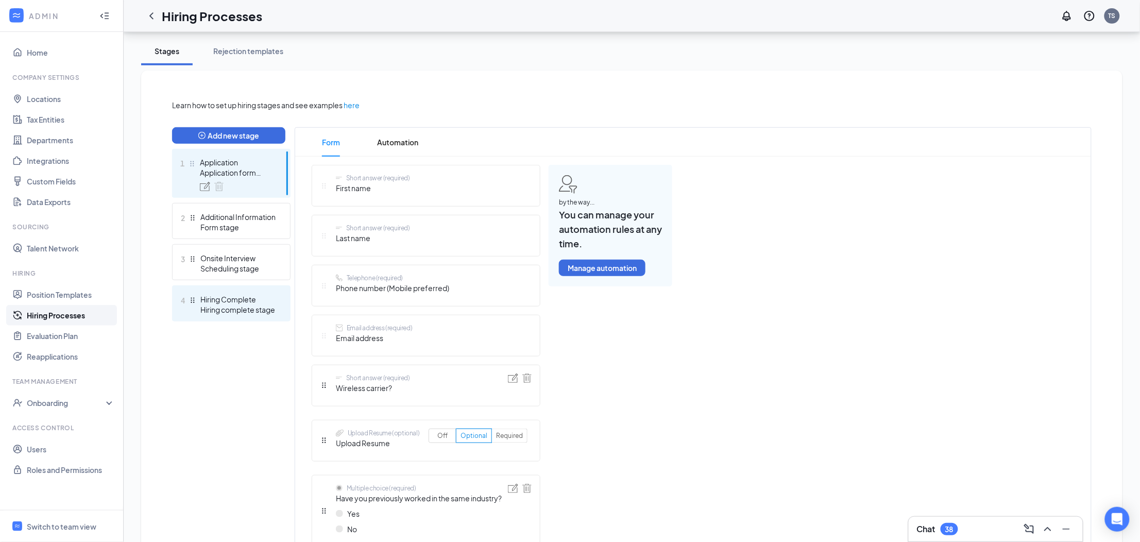
click at [223, 305] on div "Hiring complete stage" at bounding box center [237, 309] width 75 height 10
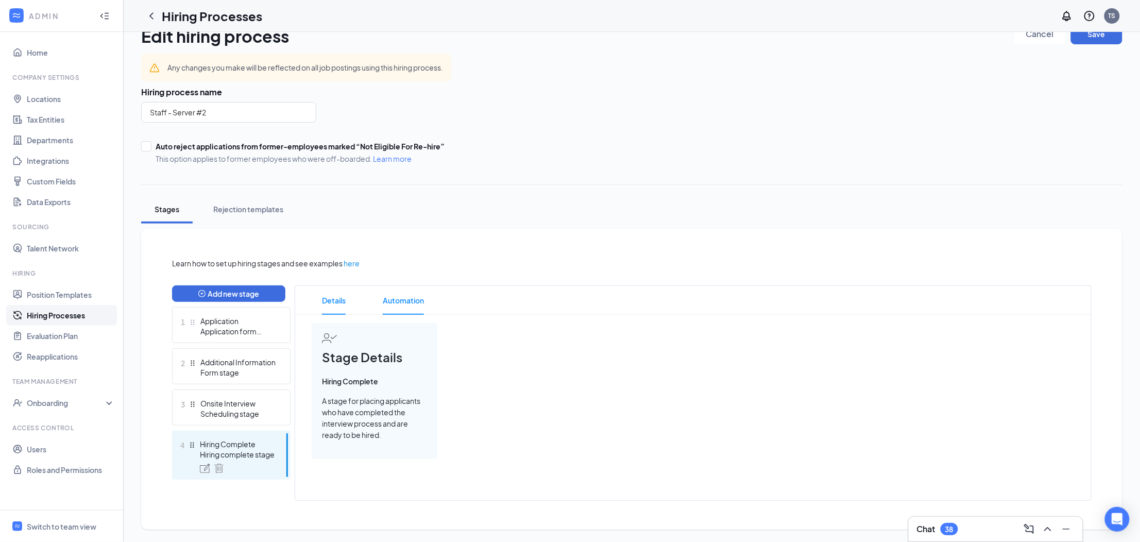
click at [408, 301] on span "Automation" at bounding box center [403, 300] width 41 height 29
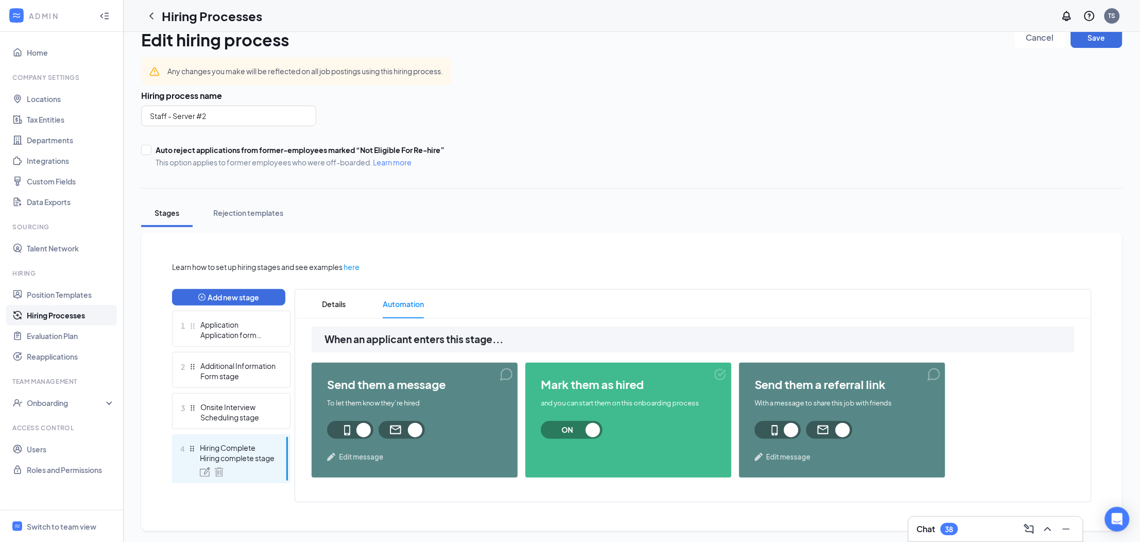
scroll to position [19, 0]
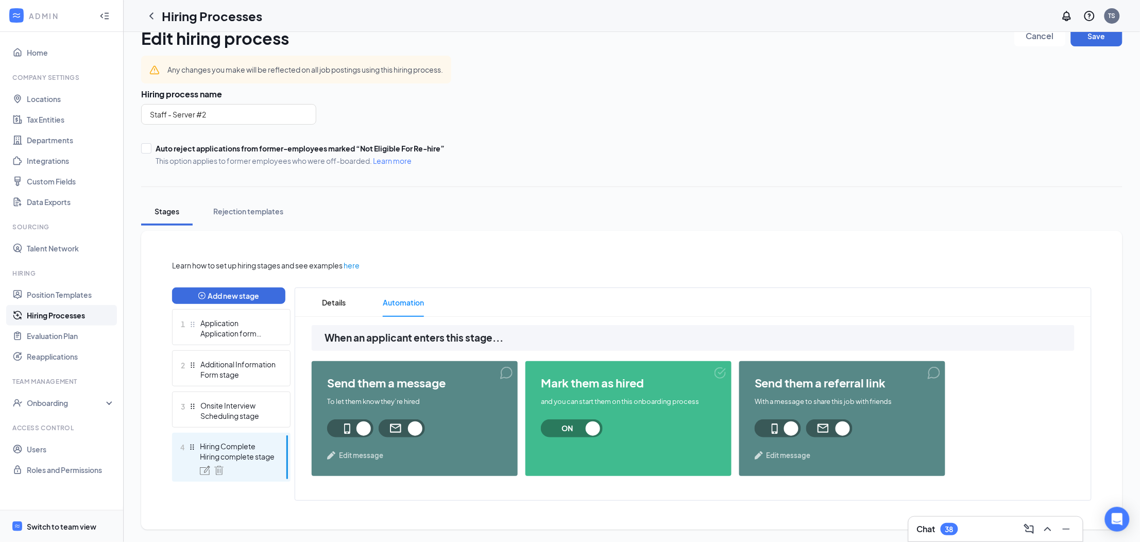
click at [46, 524] on div "Switch to team view" at bounding box center [62, 526] width 70 height 10
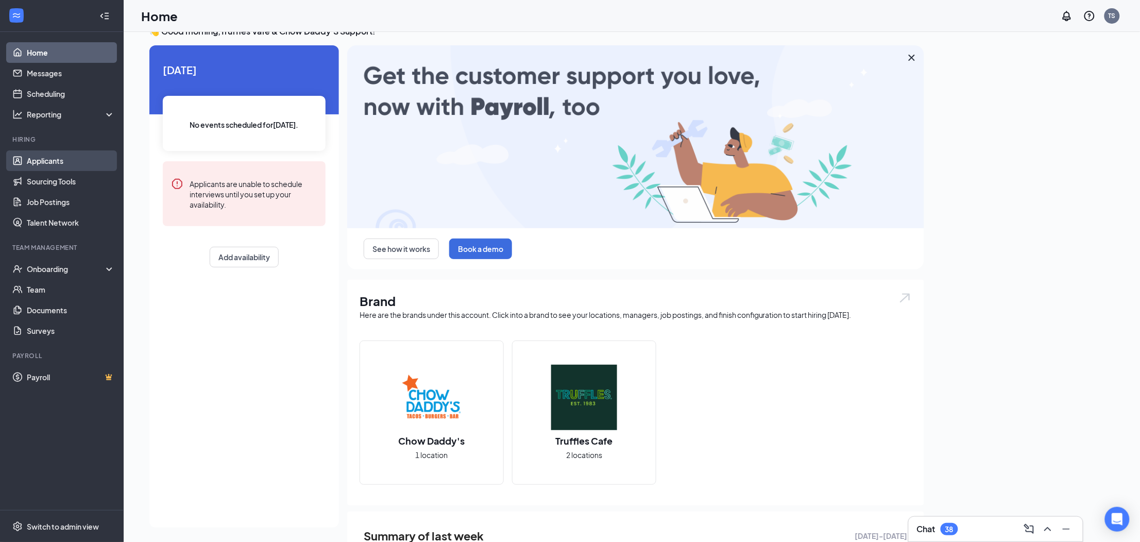
click at [47, 156] on link "Applicants" at bounding box center [71, 160] width 88 height 21
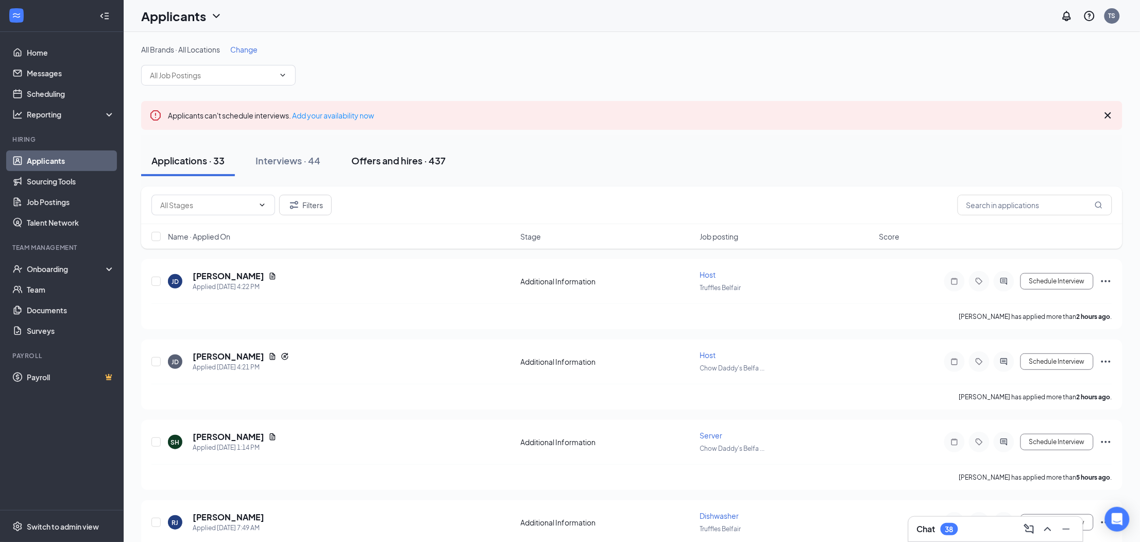
click at [404, 161] on div "Offers and hires · 437" at bounding box center [398, 160] width 94 height 13
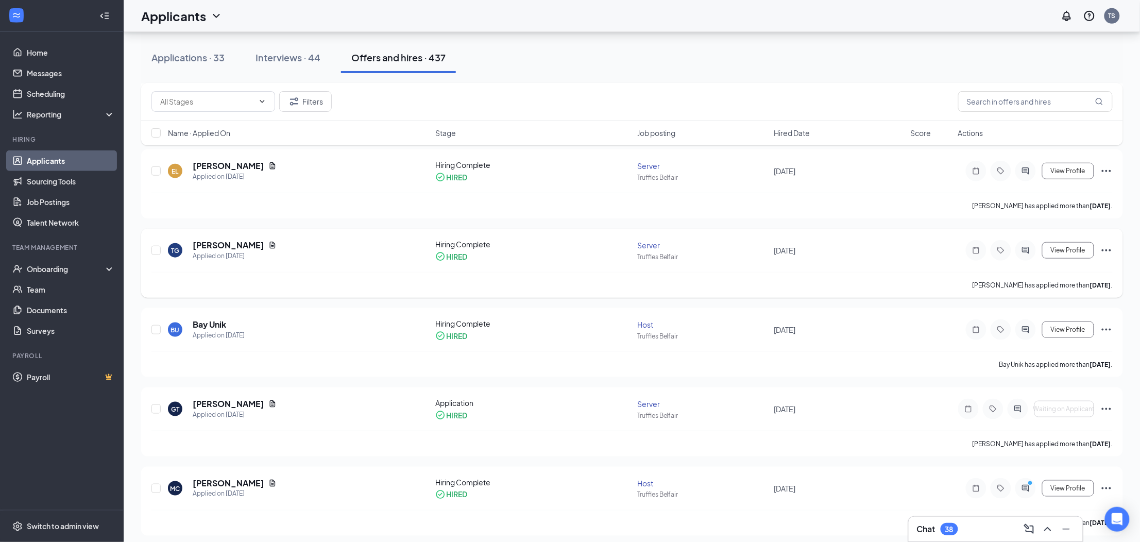
scroll to position [6, 0]
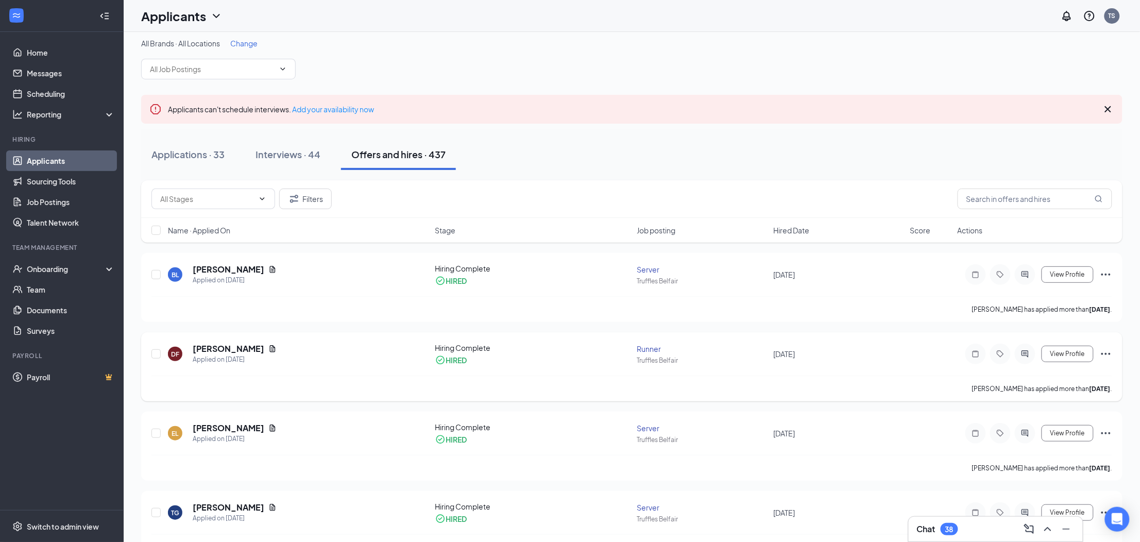
click at [1104, 355] on icon "Ellipses" at bounding box center [1105, 354] width 12 height 12
click at [858, 362] on div "[PERSON_NAME] Applied on [DATE] Hiring Complete HIRED Runner [PERSON_NAME] [DAT…" at bounding box center [631, 358] width 960 height 33
click at [209, 347] on h5 "[PERSON_NAME]" at bounding box center [229, 348] width 72 height 11
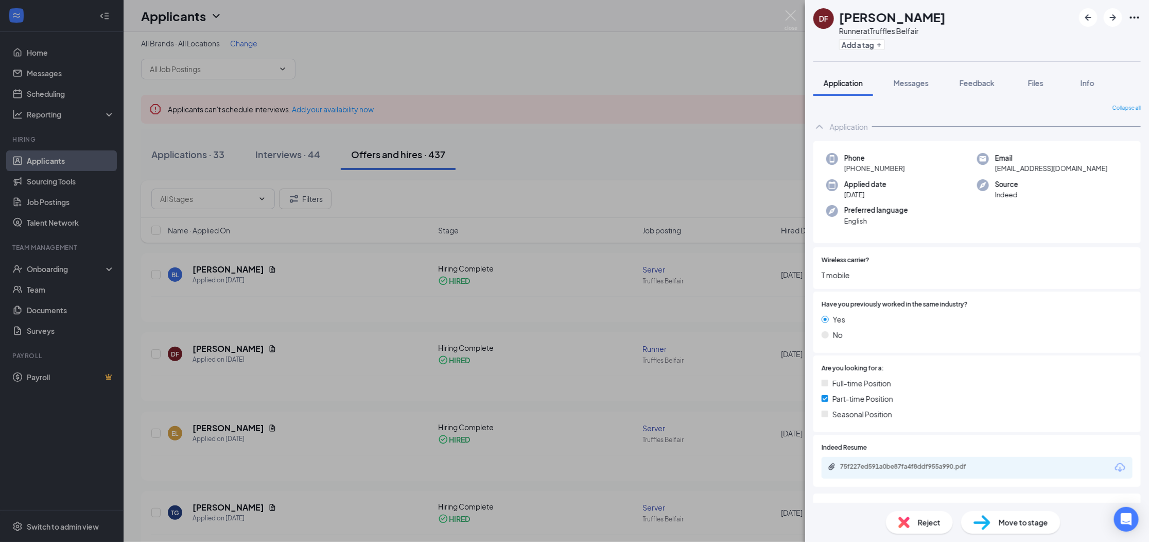
click at [979, 520] on img at bounding box center [982, 522] width 17 height 15
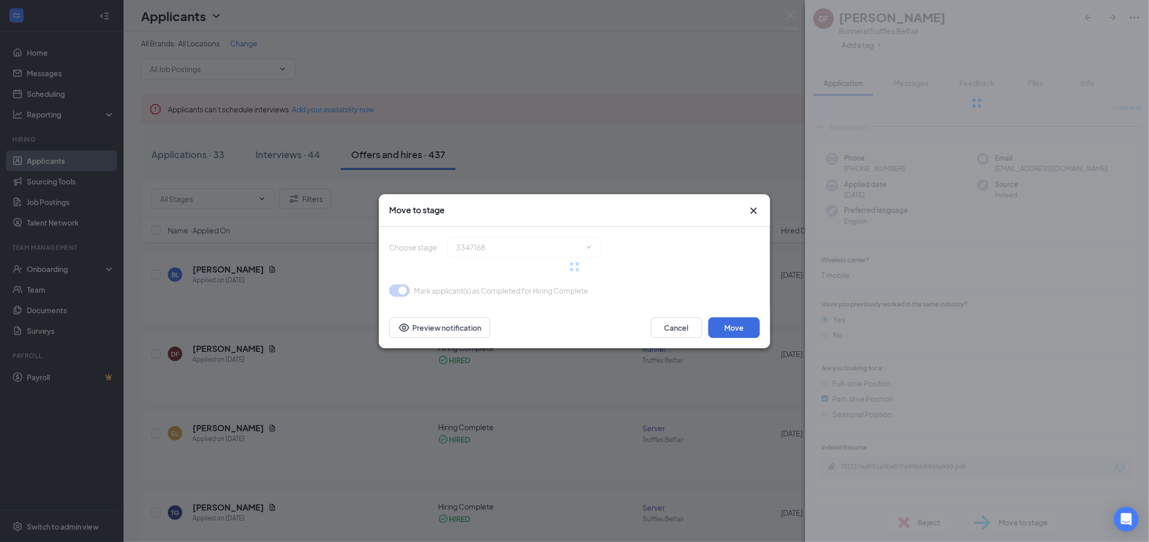
type input "Hiring Complete (current stage)"
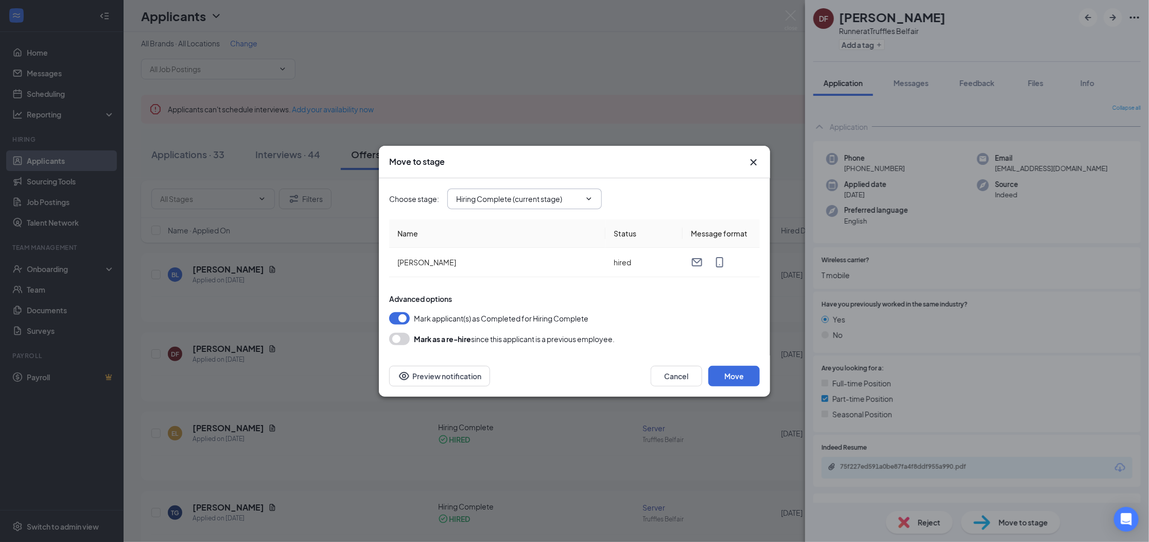
click at [516, 196] on input "Hiring Complete (current stage)" at bounding box center [518, 198] width 125 height 11
click at [642, 188] on div "Choose stage : Hiring Complete (current stage) Application Additional Informati…" at bounding box center [574, 198] width 371 height 21
click at [615, 49] on div "Move to stage Choose stage : Hiring Complete (current stage) Application Additi…" at bounding box center [574, 271] width 1149 height 542
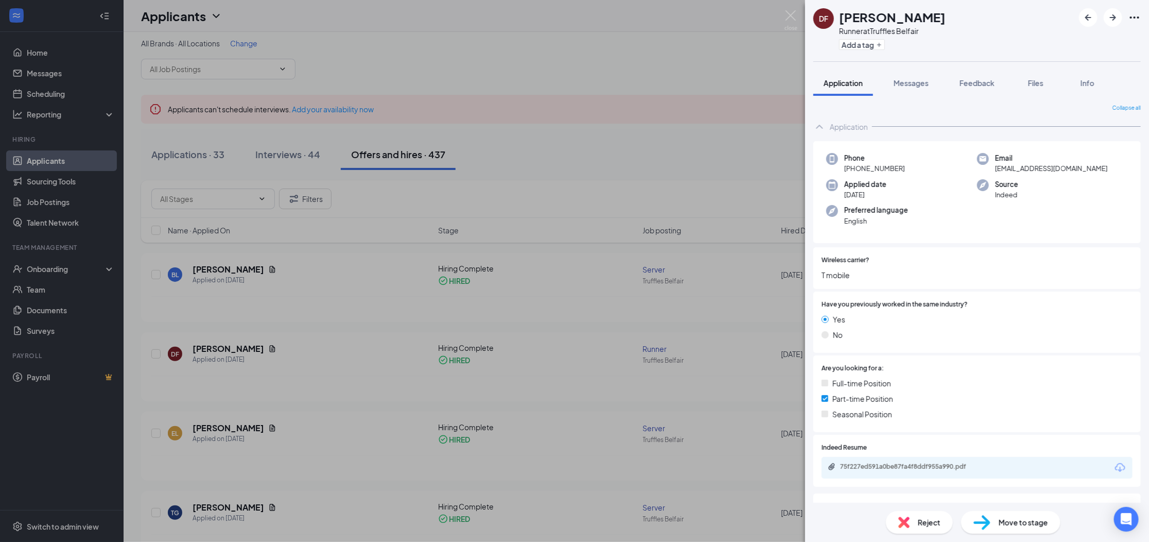
click at [538, 49] on div "DF Davis Fortin Runner at Truffles Belfair Add a tag Application Messages Feedb…" at bounding box center [574, 271] width 1149 height 542
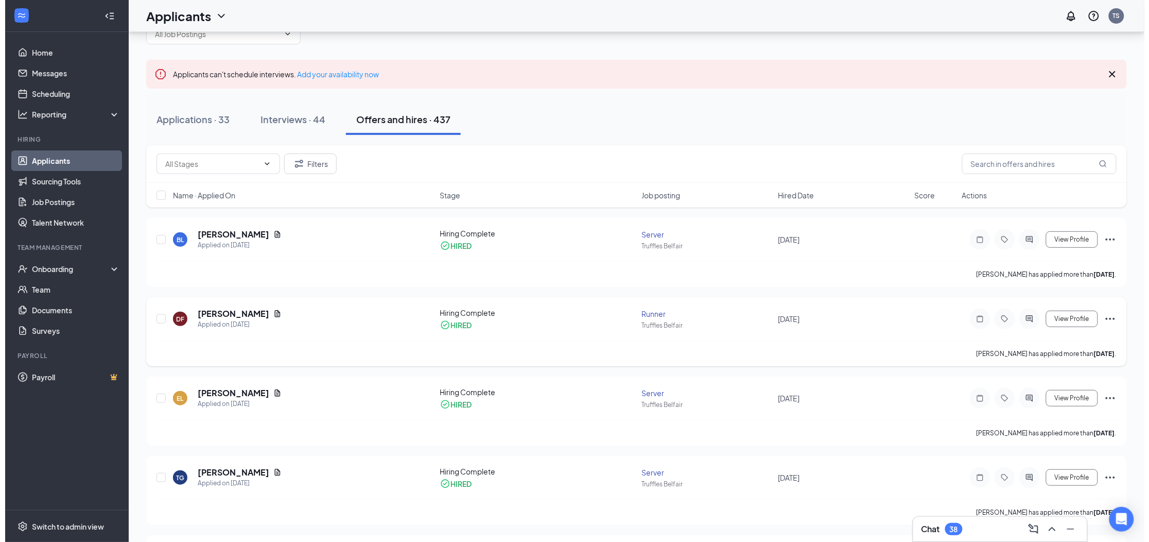
scroll to position [54, 0]
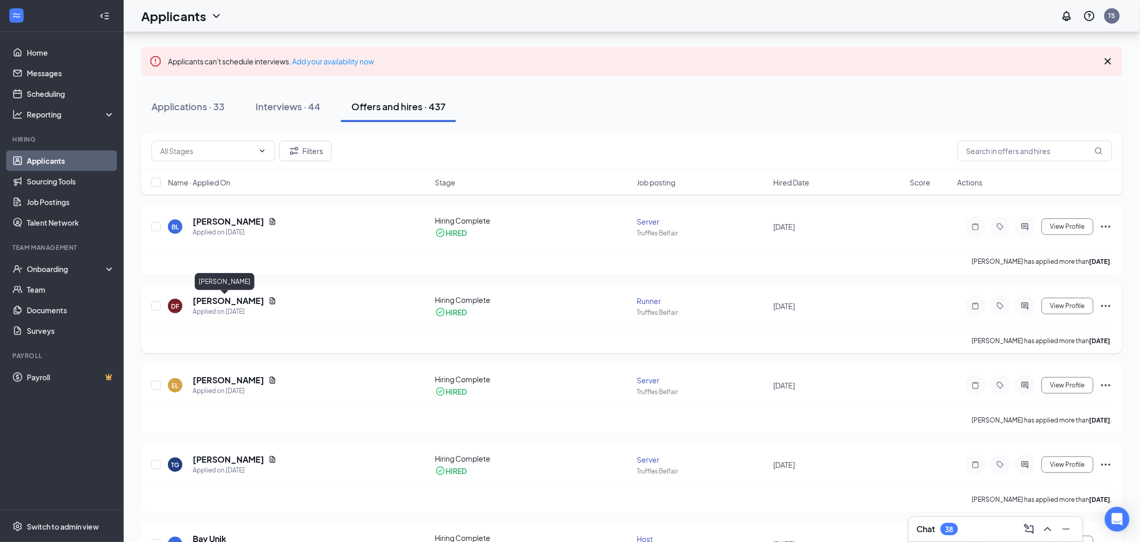
click at [210, 299] on h5 "[PERSON_NAME]" at bounding box center [229, 300] width 72 height 11
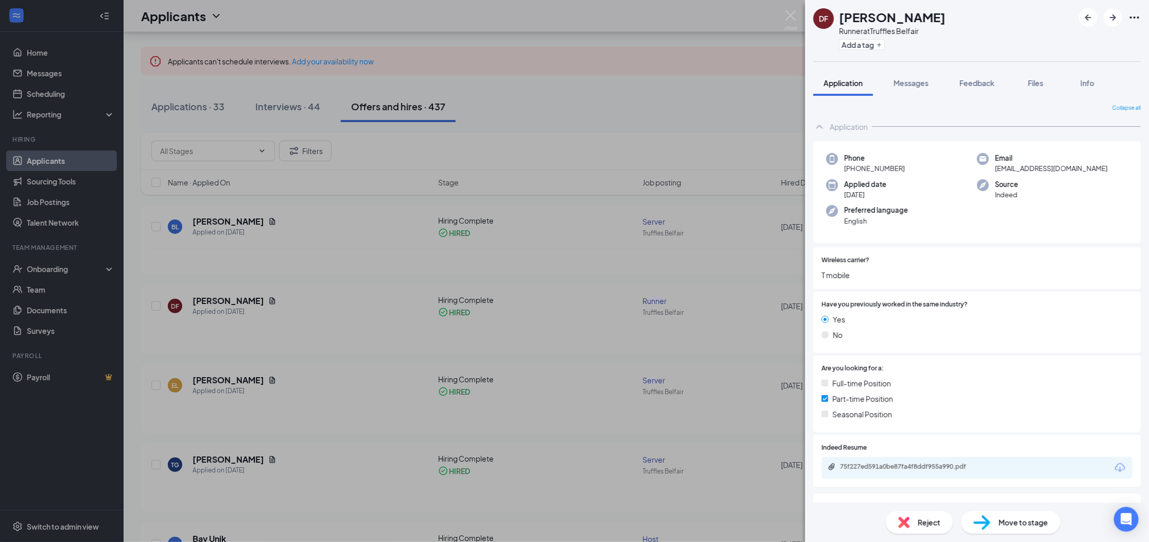
click at [567, 114] on div "[PERSON_NAME] Runner at Truffles Belfair Add a tag Application Messages Feedbac…" at bounding box center [574, 271] width 1149 height 542
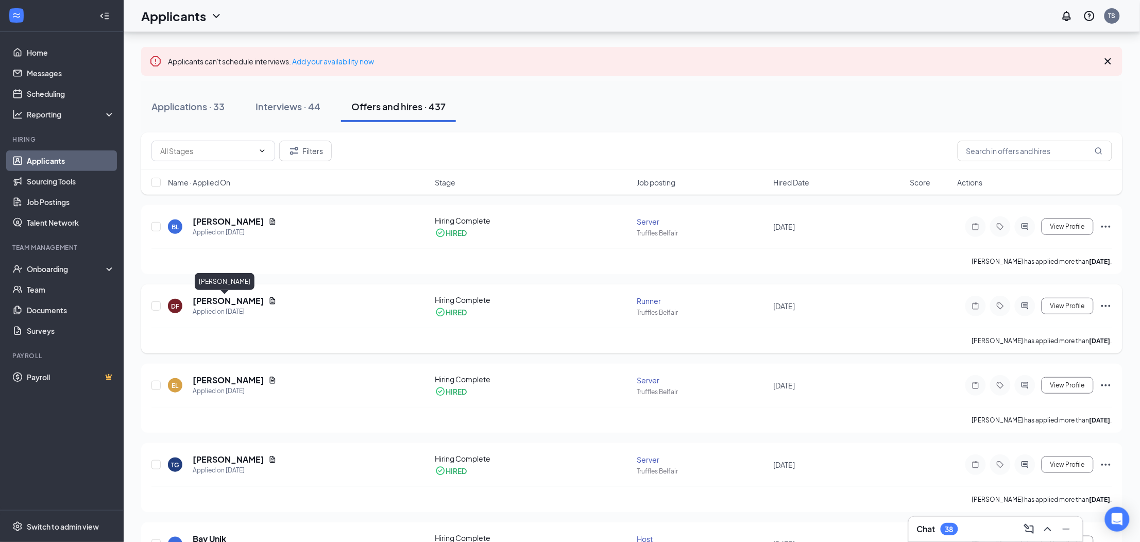
click at [211, 302] on h5 "[PERSON_NAME]" at bounding box center [229, 300] width 72 height 11
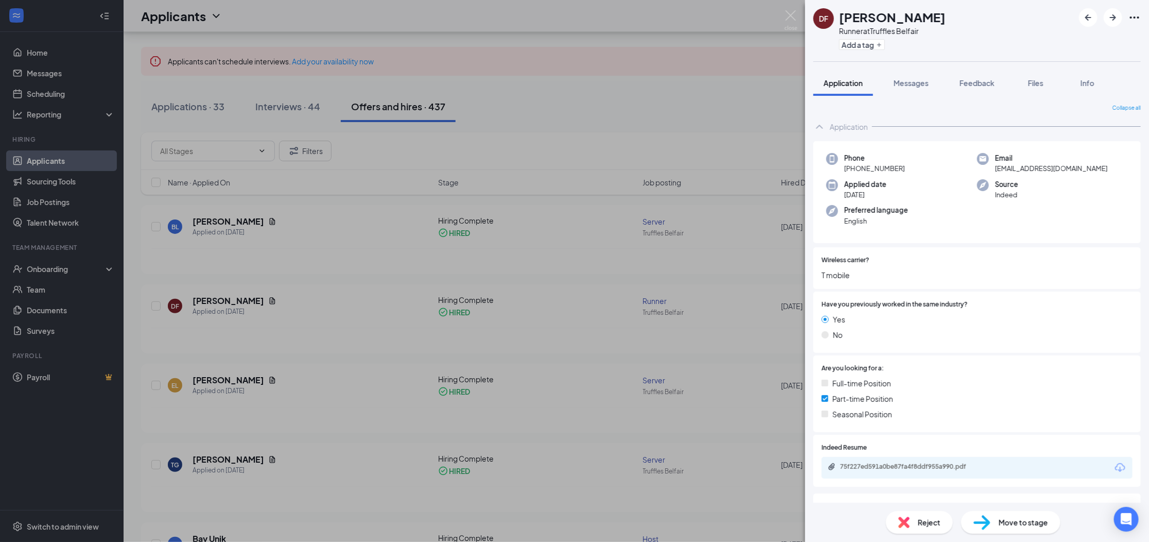
click at [1003, 525] on span "Move to stage" at bounding box center [1023, 521] width 49 height 11
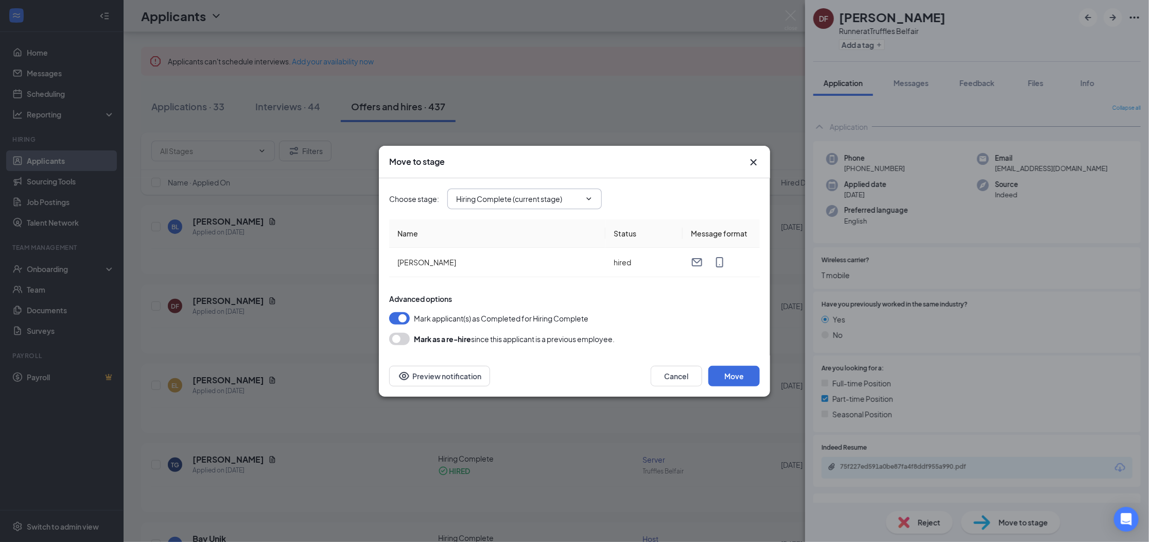
click at [525, 199] on input "Hiring Complete (current stage)" at bounding box center [518, 198] width 125 height 11
click at [513, 270] on div "Onsite Interview" at bounding box center [492, 265] width 55 height 11
type input "Onsite Interview"
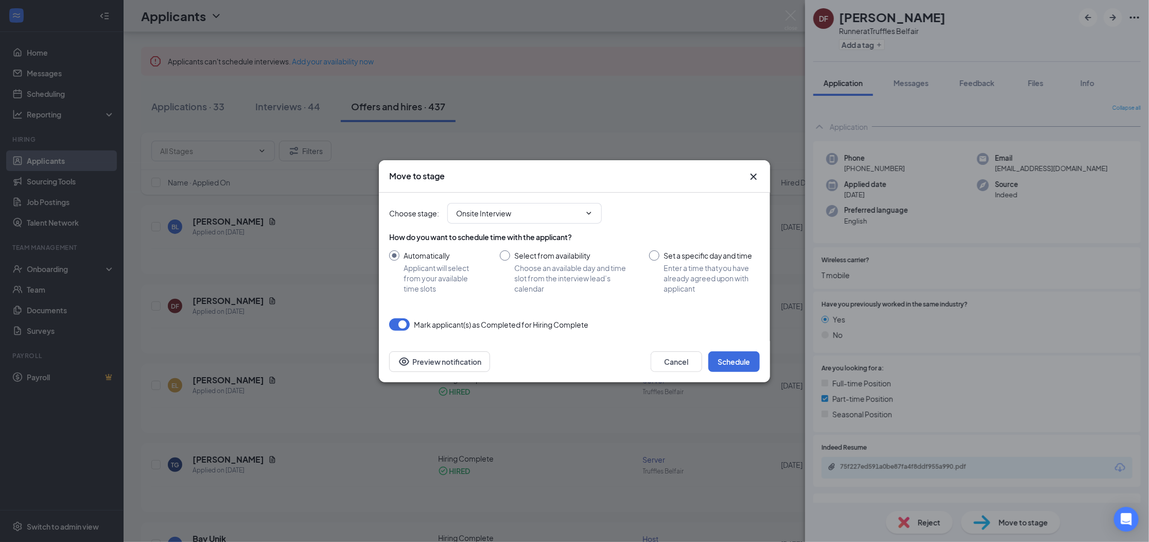
click at [753, 177] on icon "Cross" at bounding box center [754, 176] width 6 height 6
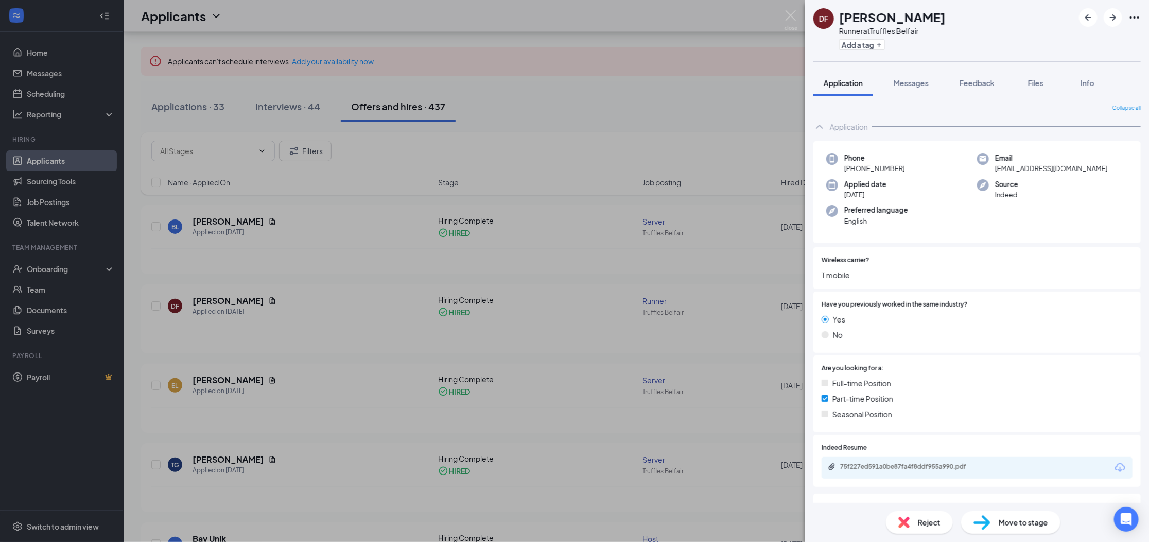
click at [993, 525] on div "Move to stage" at bounding box center [1010, 522] width 99 height 23
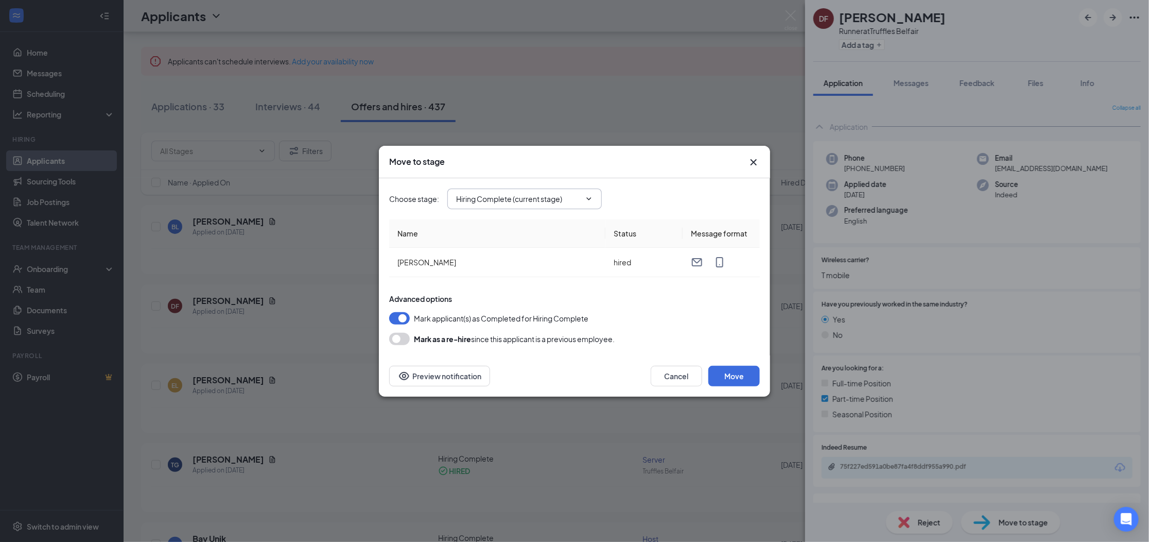
click at [530, 201] on input "Hiring Complete (current stage)" at bounding box center [518, 198] width 125 height 11
click at [511, 236] on div "Additional Information" at bounding box center [502, 241] width 75 height 11
type input "Additional Information"
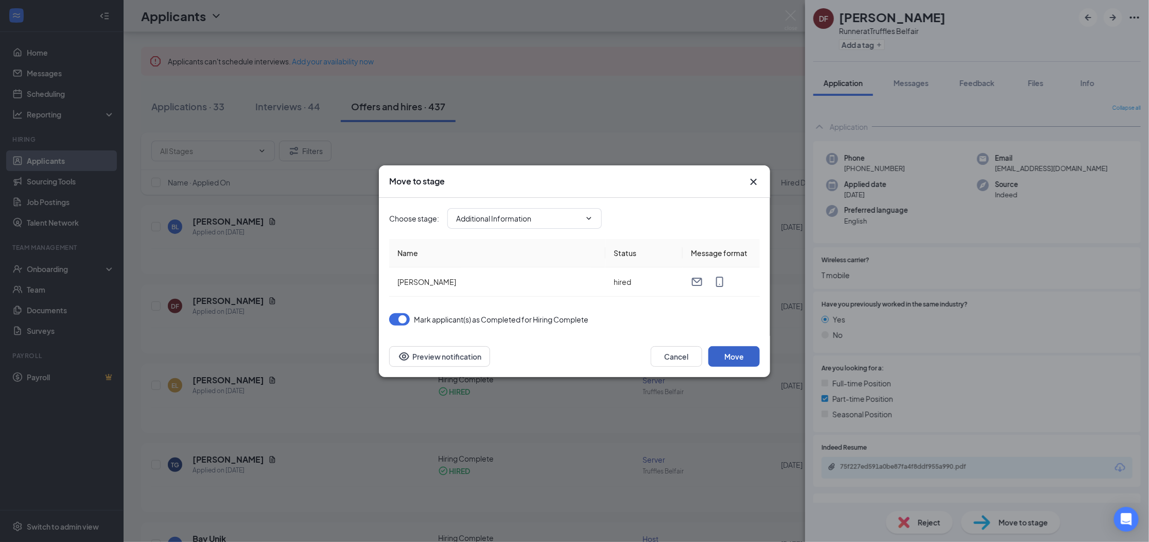
click at [731, 360] on button "Move" at bounding box center [734, 356] width 51 height 21
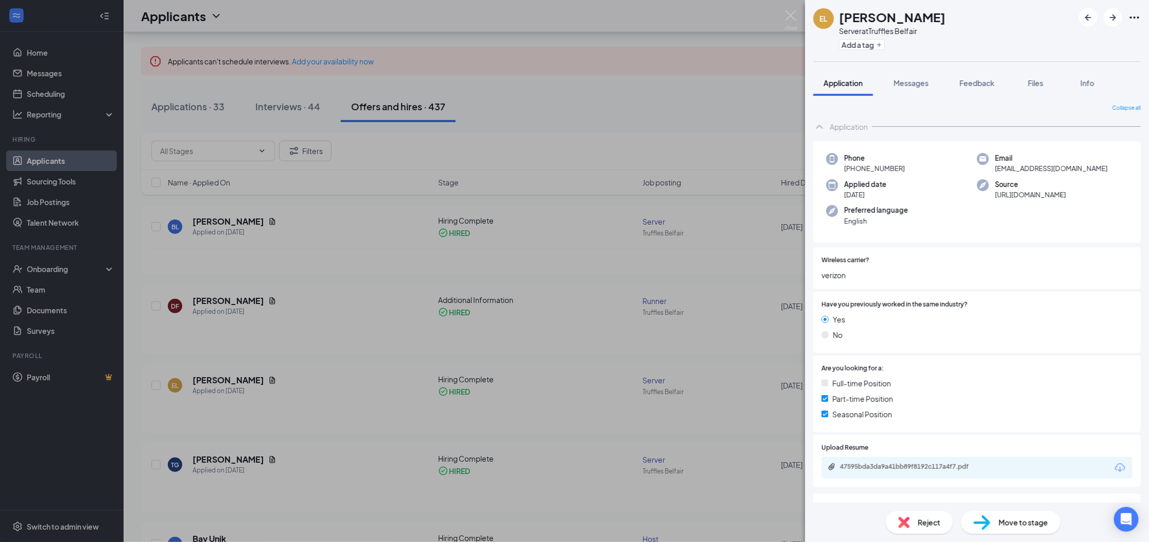
click at [987, 524] on img at bounding box center [982, 522] width 17 height 15
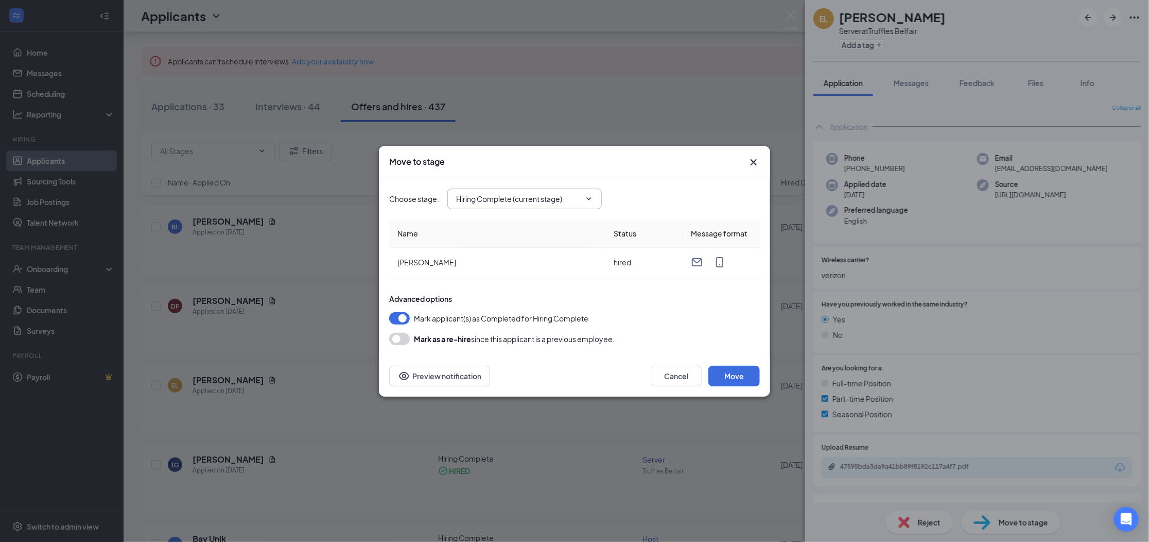
click at [531, 200] on input "Hiring Complete (current stage)" at bounding box center [518, 198] width 125 height 11
click at [516, 240] on div "Additional Information" at bounding box center [502, 241] width 75 height 11
type input "Additional Information"
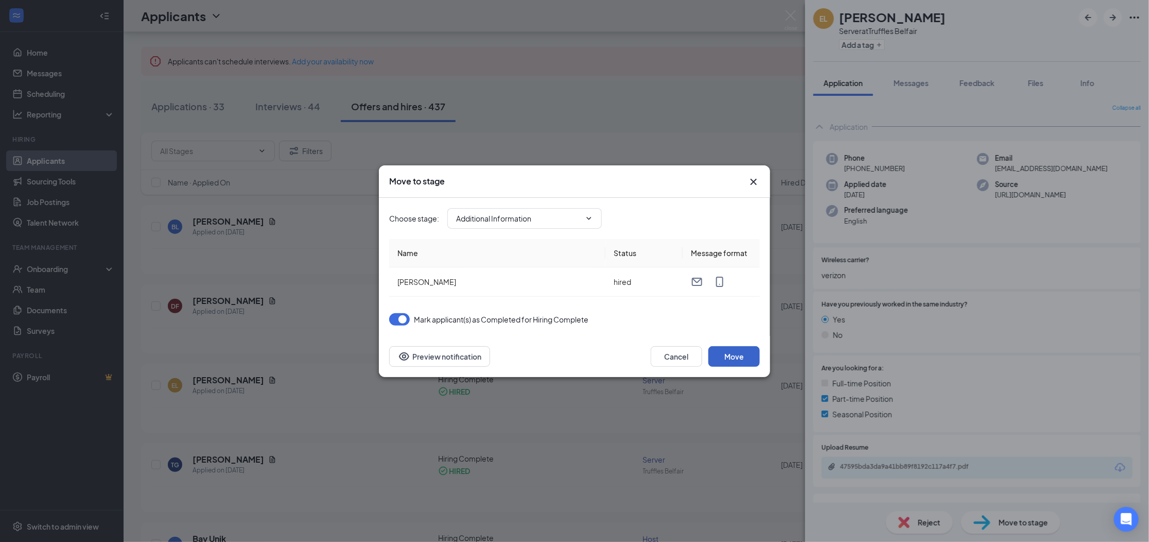
click at [731, 356] on button "Move" at bounding box center [734, 356] width 51 height 21
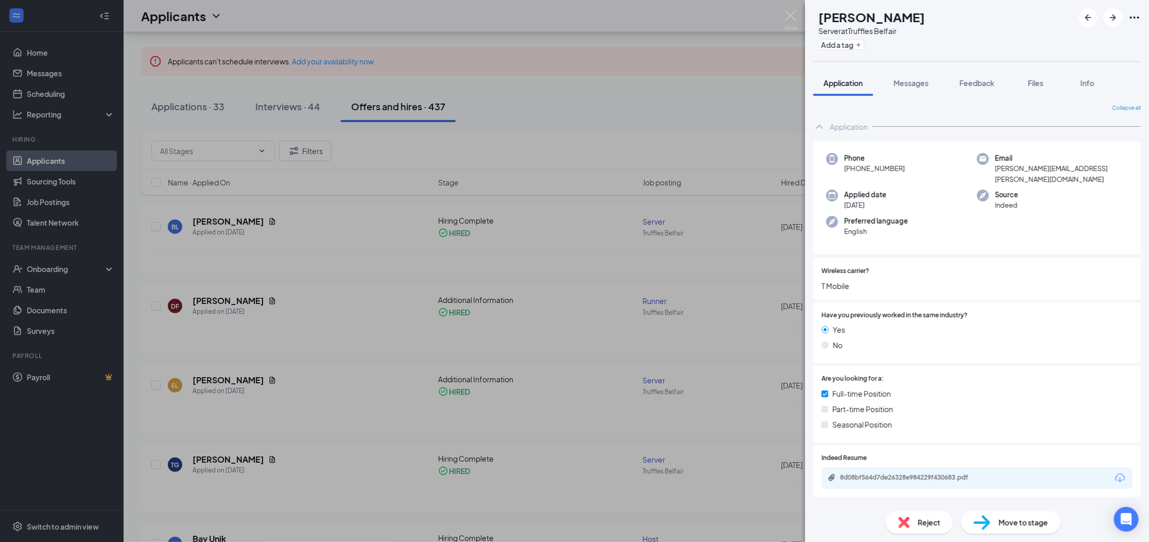
click at [359, 317] on div "TG Tyler Giarratano Server at Truffles Belfair Add a tag Application Messages F…" at bounding box center [574, 271] width 1149 height 542
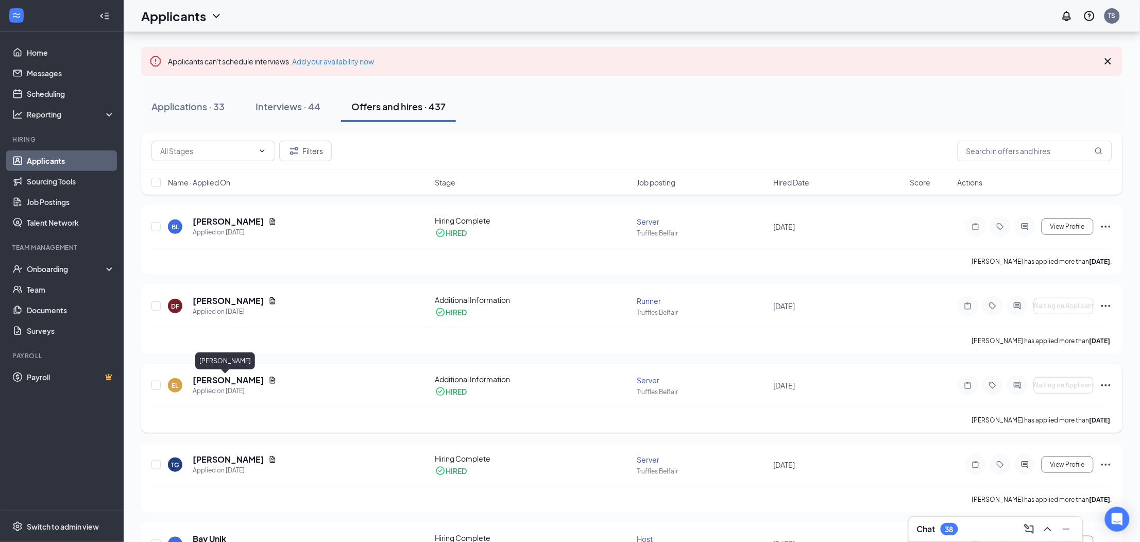
click at [210, 382] on h5 "estrella lopez" at bounding box center [229, 379] width 72 height 11
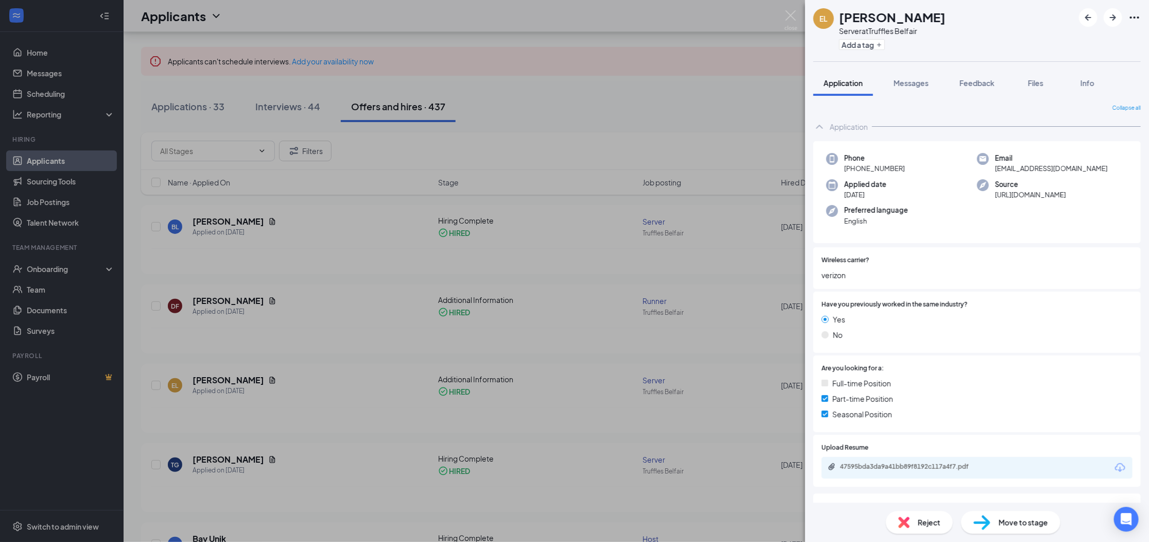
click at [997, 522] on div "Move to stage" at bounding box center [1010, 522] width 99 height 23
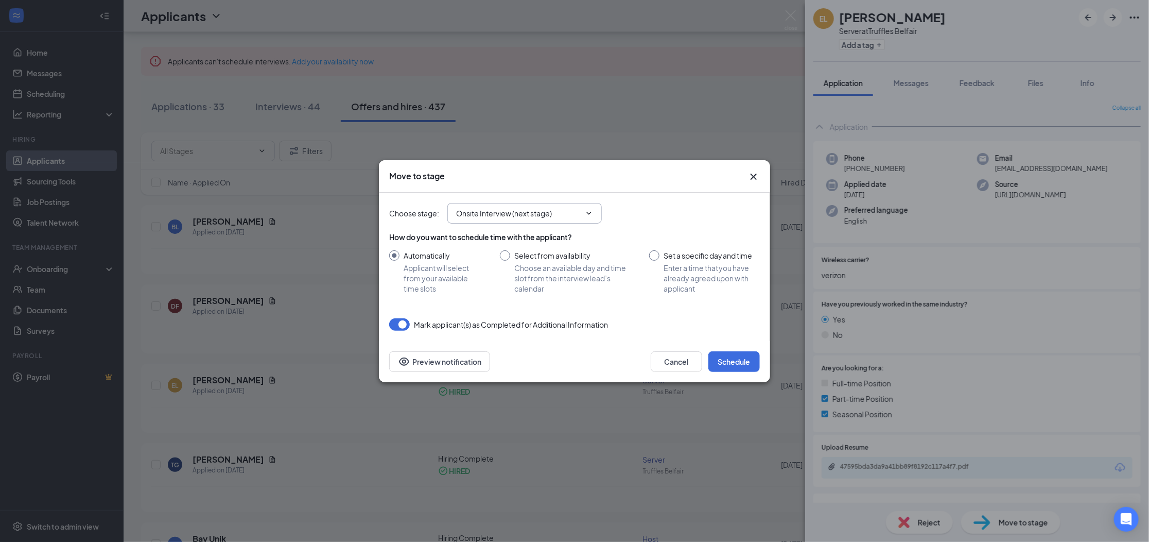
click at [535, 216] on input "Onsite Interview (next stage)" at bounding box center [518, 213] width 125 height 11
click at [754, 176] on icon "Cross" at bounding box center [754, 176] width 6 height 6
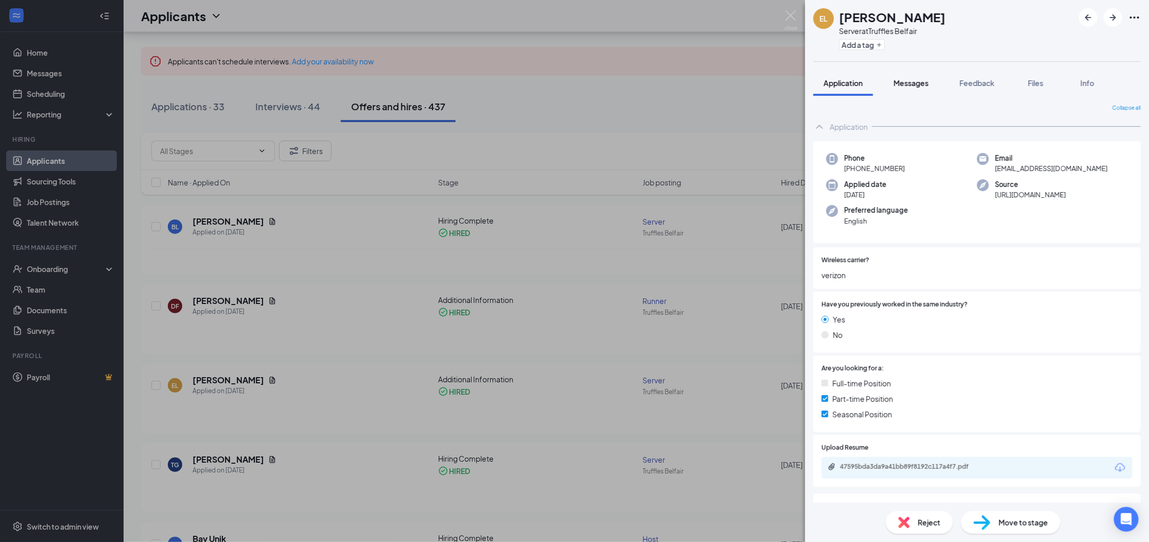
click at [914, 84] on span "Messages" at bounding box center [911, 82] width 35 height 9
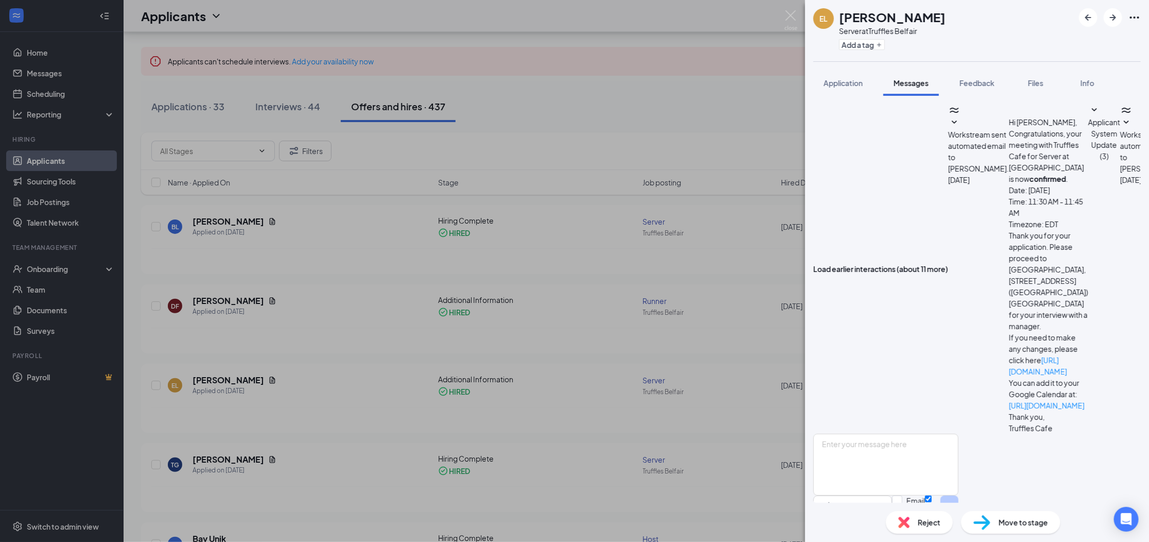
scroll to position [90, 0]
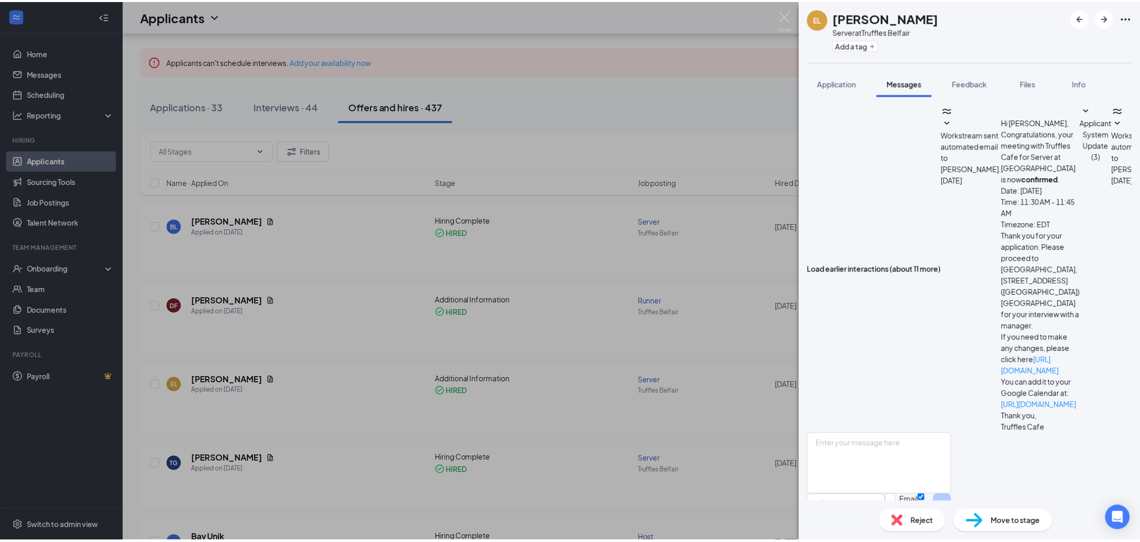
scroll to position [129, 0]
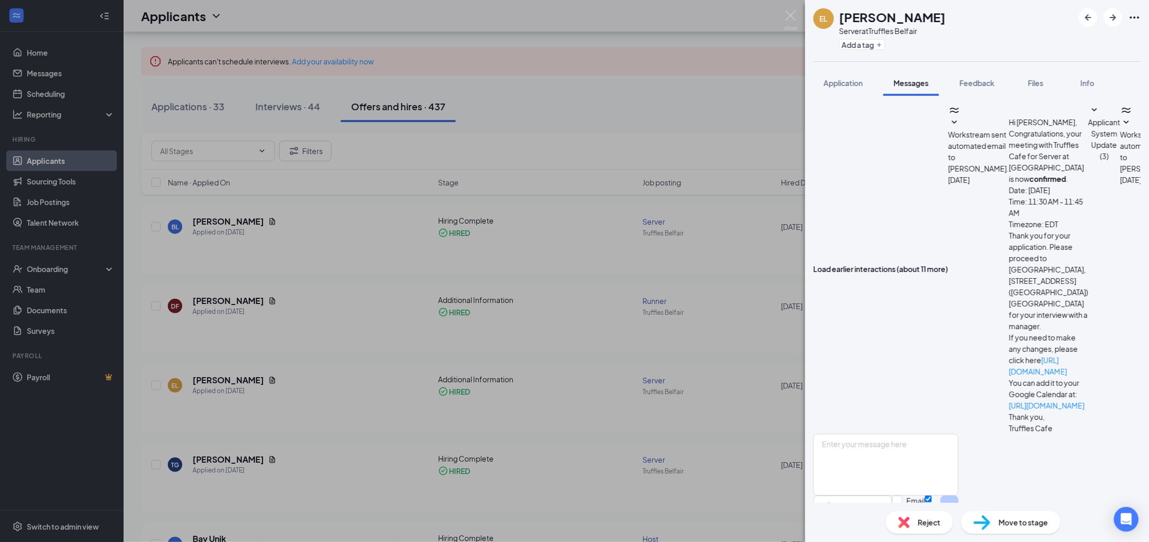
click at [611, 129] on div "EL estrella lopez Server at Truffles Belfair Add a tag Application Messages Fee…" at bounding box center [574, 271] width 1149 height 542
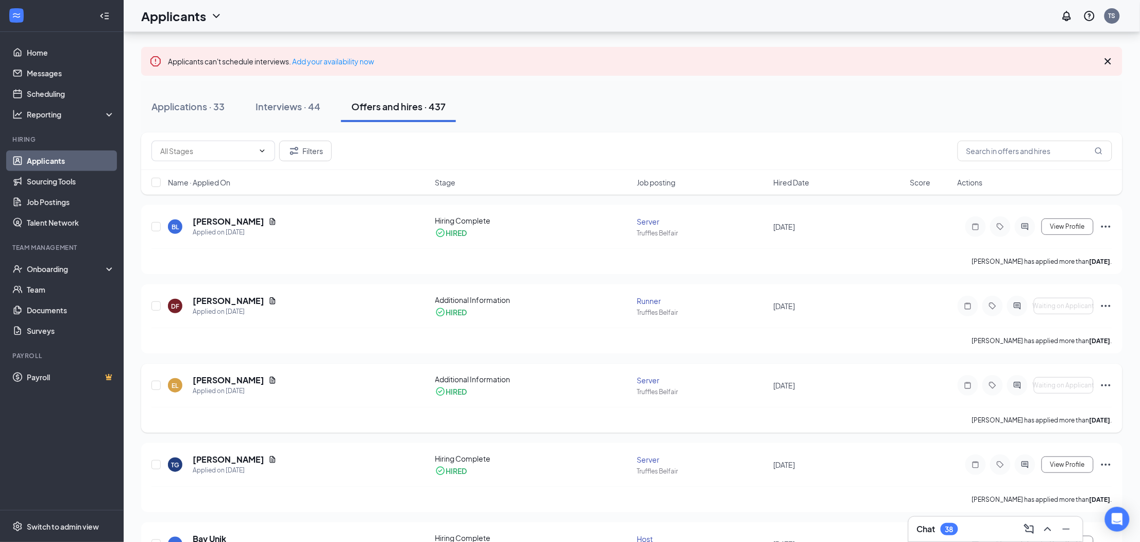
click at [1104, 388] on icon "Ellipses" at bounding box center [1105, 385] width 12 height 12
click at [232, 380] on h5 "estrella lopez" at bounding box center [229, 379] width 72 height 11
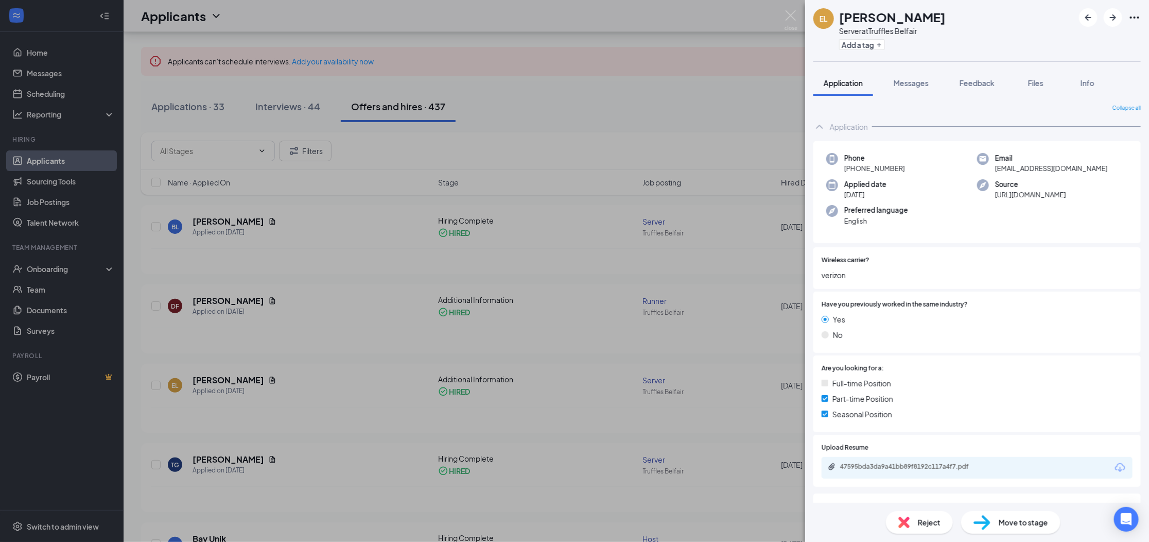
click at [980, 524] on img at bounding box center [982, 522] width 17 height 15
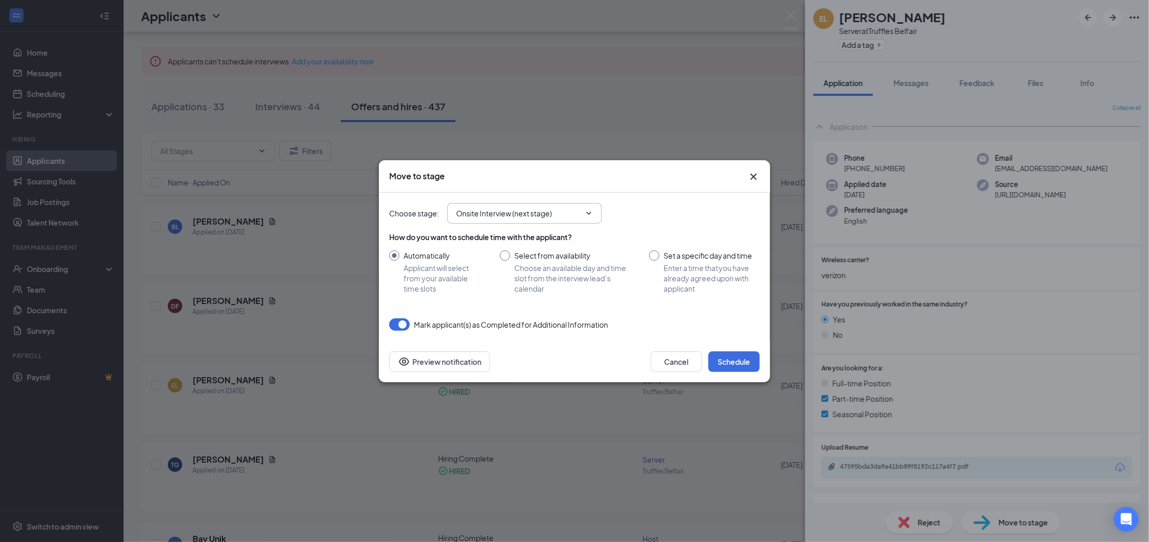
click at [526, 218] on span "Onsite Interview (next stage)" at bounding box center [524, 213] width 154 height 21
click at [522, 216] on input "Onsite Interview (next stage)" at bounding box center [518, 213] width 125 height 11
click at [508, 290] on div "Hiring Complete" at bounding box center [485, 284] width 56 height 11
type input "Hiring Complete"
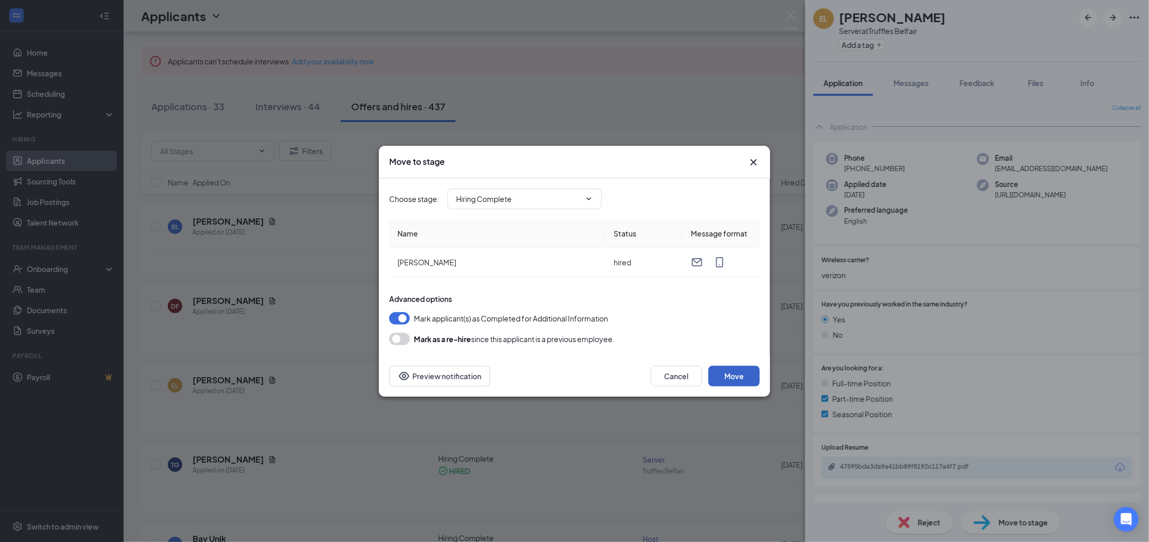
click at [737, 381] on button "Move" at bounding box center [734, 376] width 51 height 21
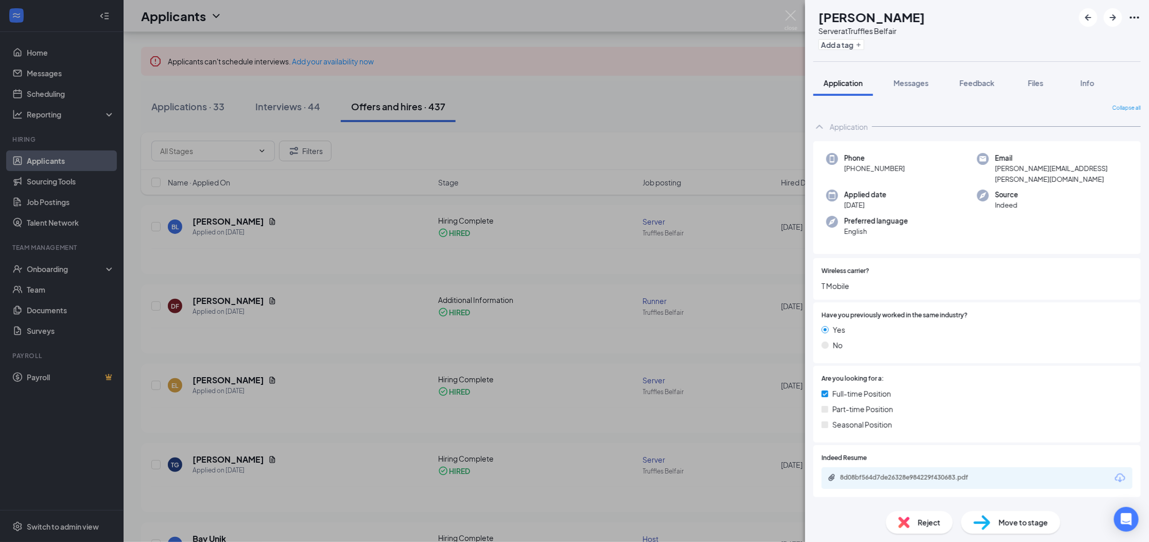
click at [306, 294] on div "TG Tyler Giarratano Server at Truffles Belfair Add a tag Application Messages F…" at bounding box center [574, 271] width 1149 height 542
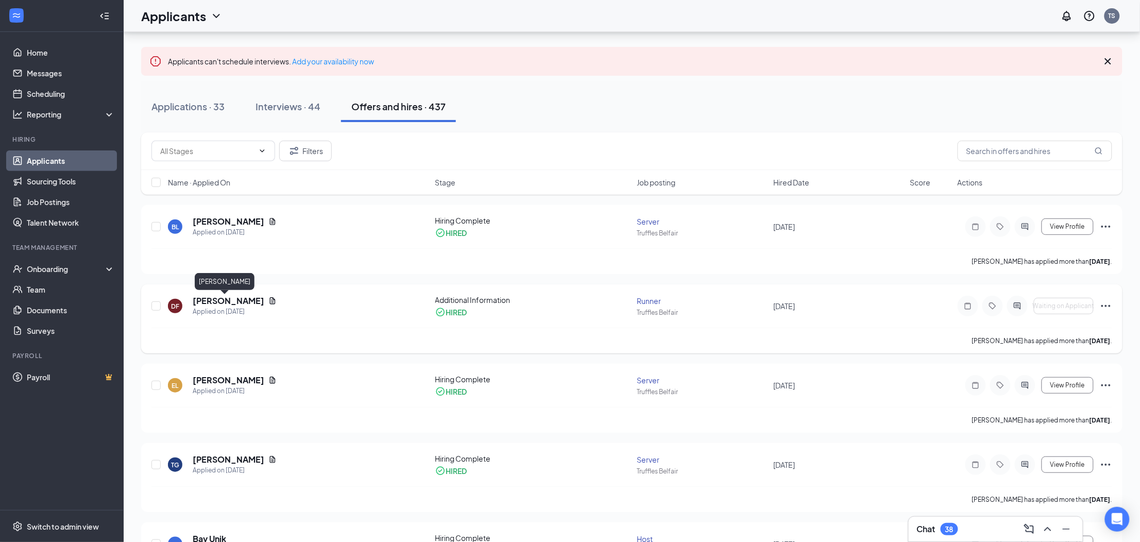
click at [212, 300] on h5 "Davis Fortin" at bounding box center [229, 300] width 72 height 11
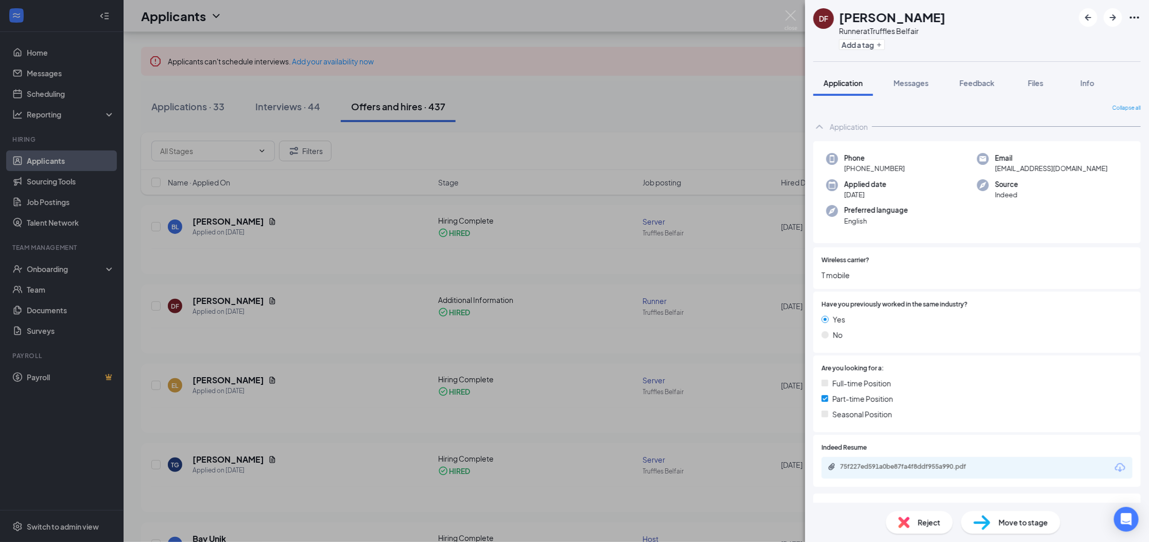
click at [1004, 521] on span "Move to stage" at bounding box center [1023, 521] width 49 height 11
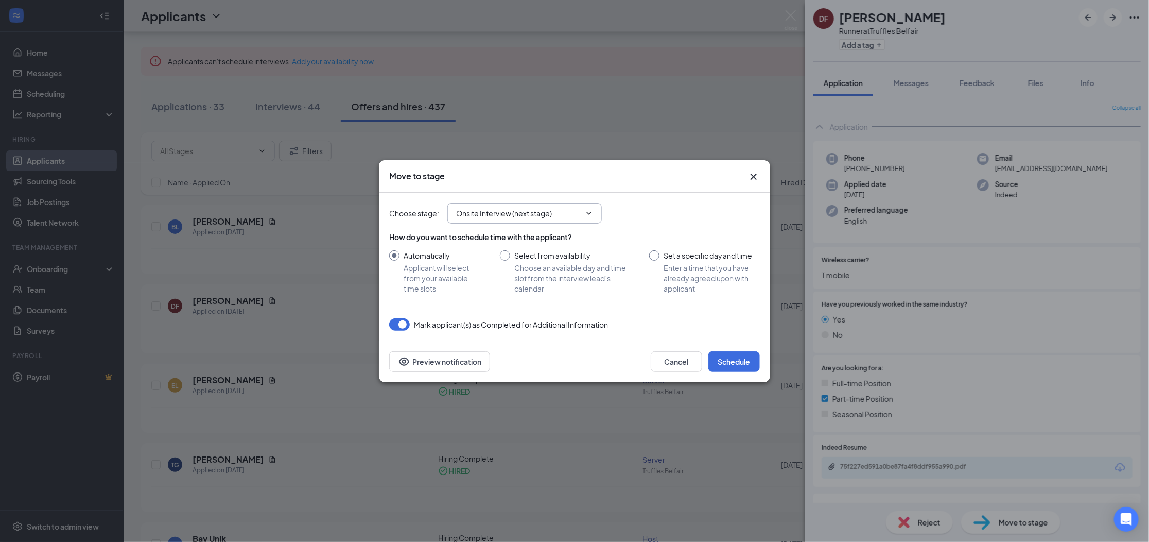
click at [532, 220] on span "Onsite Interview (next stage)" at bounding box center [524, 213] width 154 height 21
click at [530, 217] on input "Onsite Interview (next stage)" at bounding box center [518, 213] width 125 height 11
drag, startPoint x: 495, startPoint y: 308, endPoint x: 506, endPoint y: 308, distance: 10.3
click at [495, 290] on div "Hiring Complete" at bounding box center [485, 284] width 56 height 11
type input "Hiring Complete"
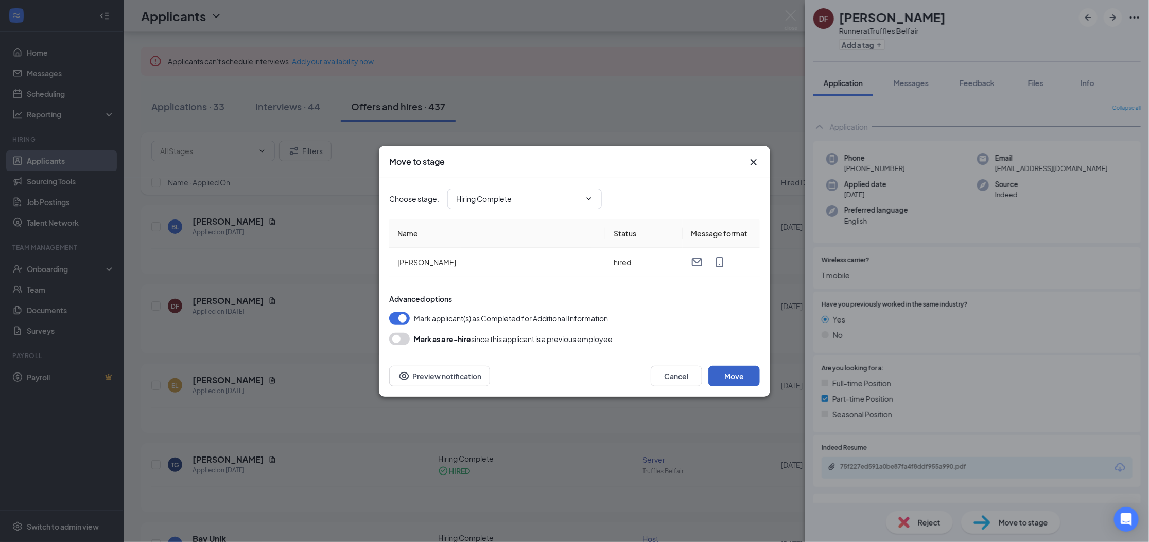
click at [731, 376] on button "Move" at bounding box center [734, 376] width 51 height 21
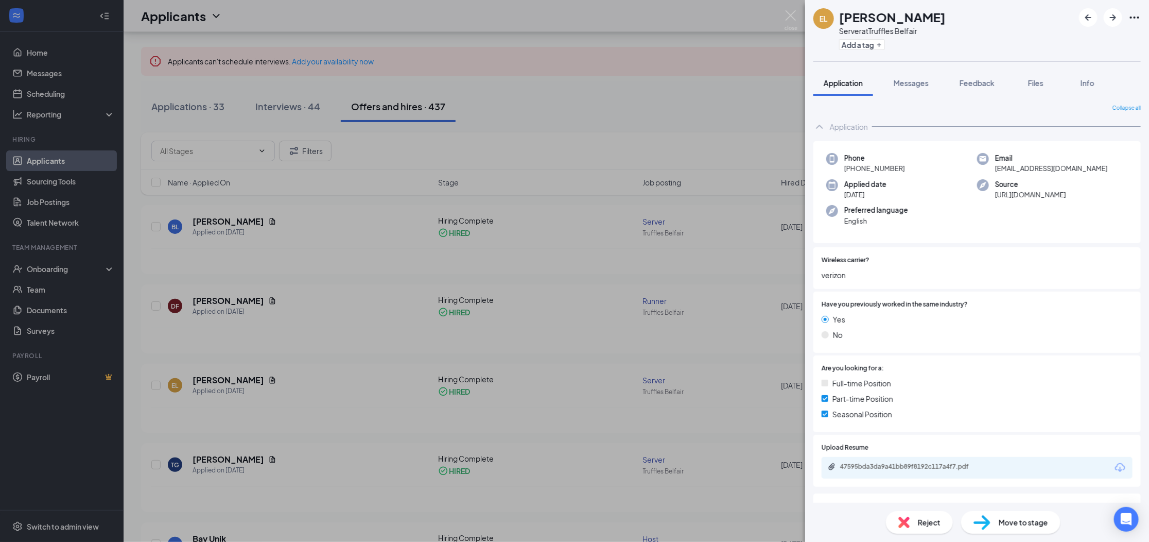
click at [486, 53] on div "EL estrella lopez Server at Truffles Belfair Add a tag Application Messages Fee…" at bounding box center [574, 271] width 1149 height 542
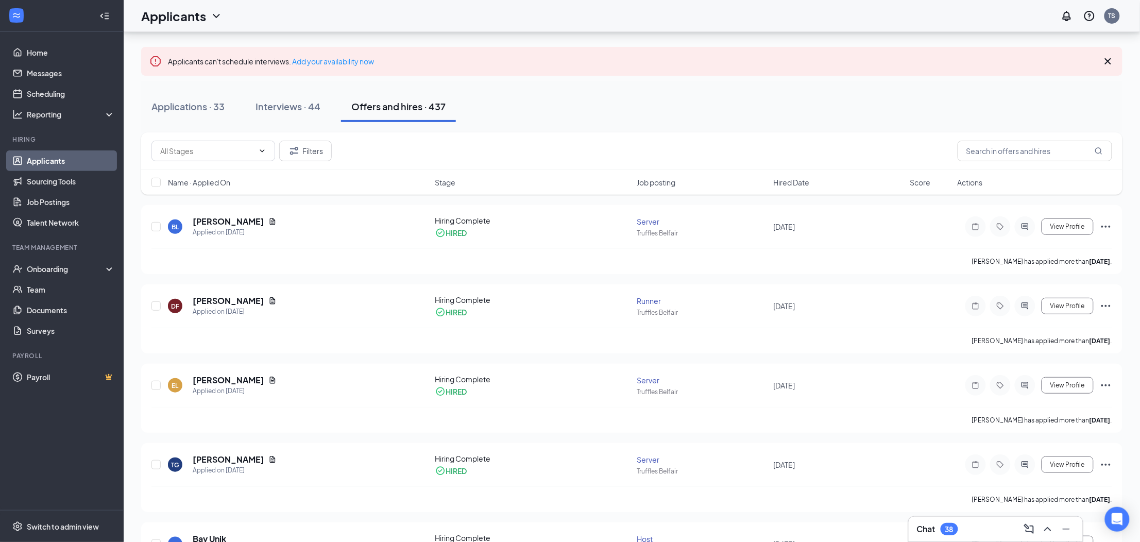
click at [53, 161] on link "Applicants" at bounding box center [71, 160] width 88 height 21
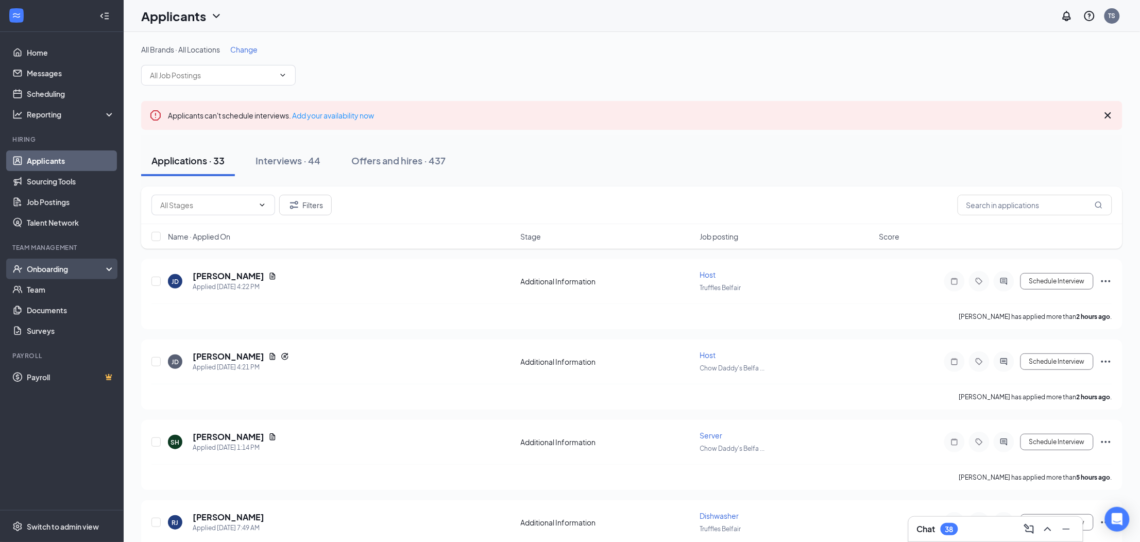
click at [61, 274] on div "Onboarding" at bounding box center [62, 269] width 124 height 21
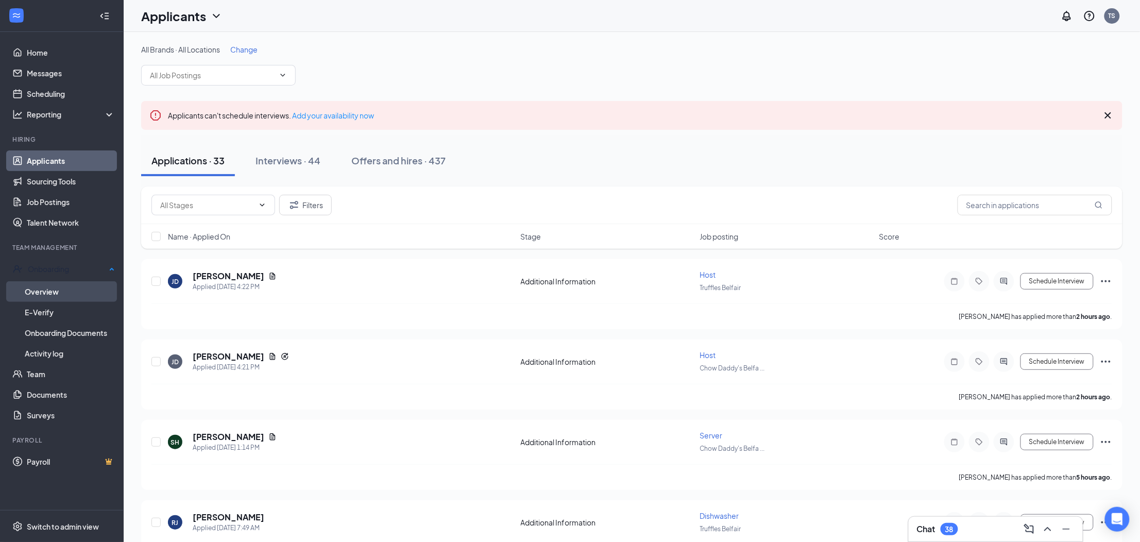
click at [62, 290] on link "Overview" at bounding box center [70, 291] width 90 height 21
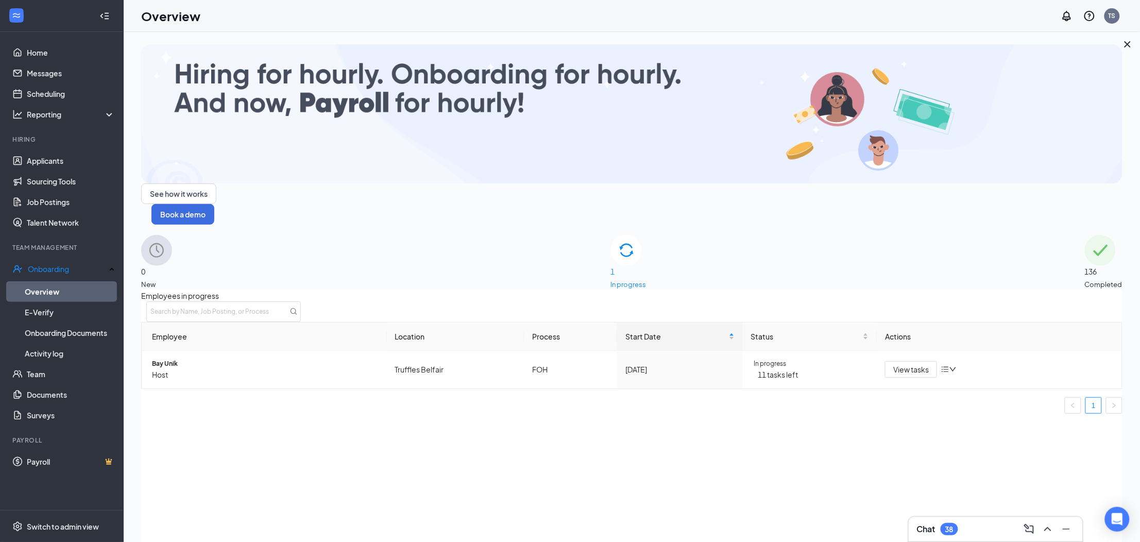
click at [1084, 266] on span "136" at bounding box center [1103, 271] width 38 height 11
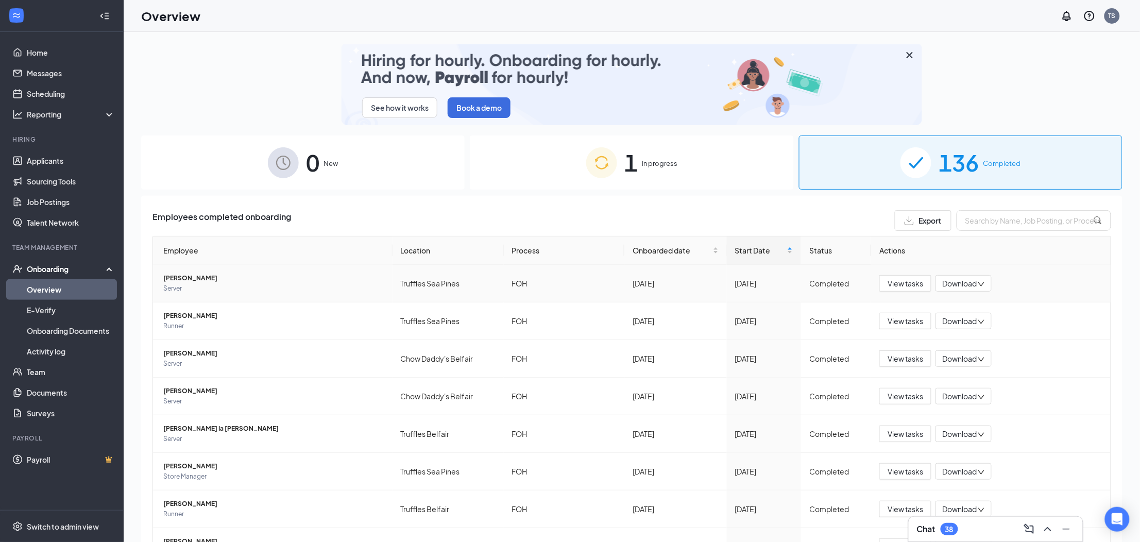
scroll to position [3, 0]
click at [57, 157] on link "Applicants" at bounding box center [71, 160] width 88 height 21
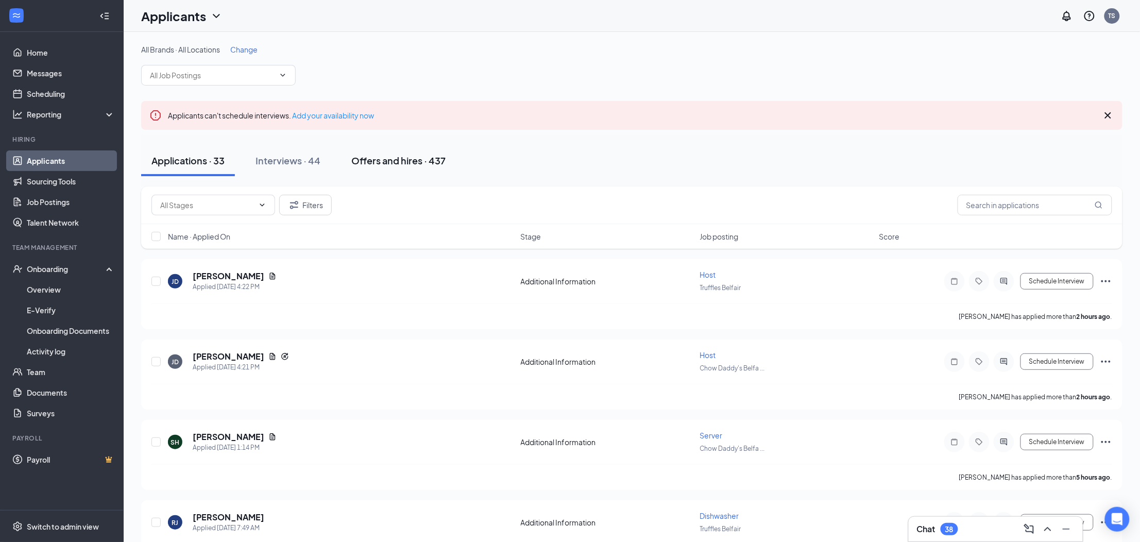
click at [384, 159] on div "Offers and hires · 437" at bounding box center [398, 160] width 94 height 13
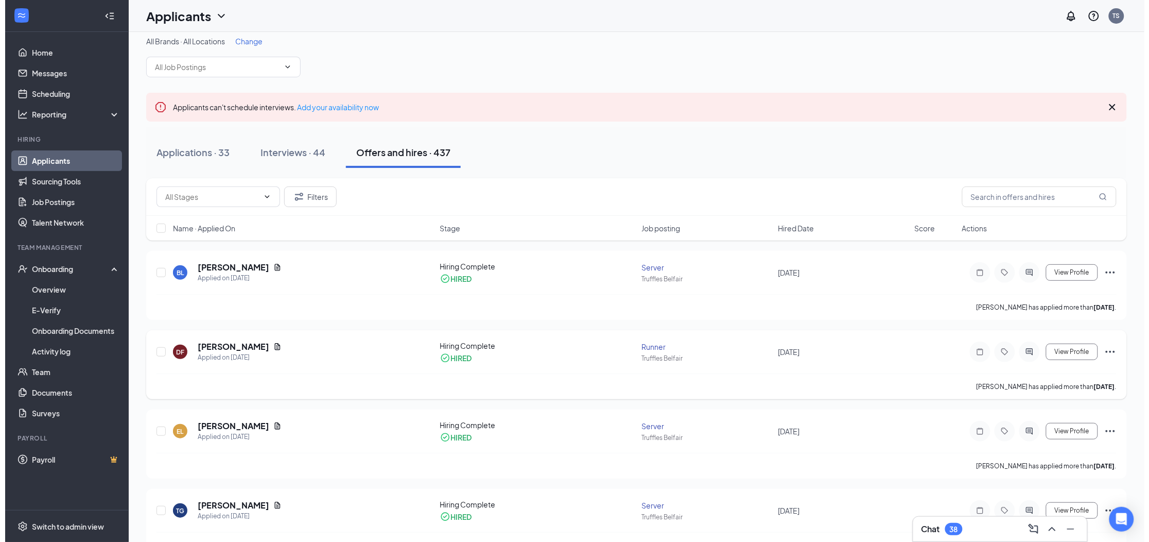
scroll to position [11, 0]
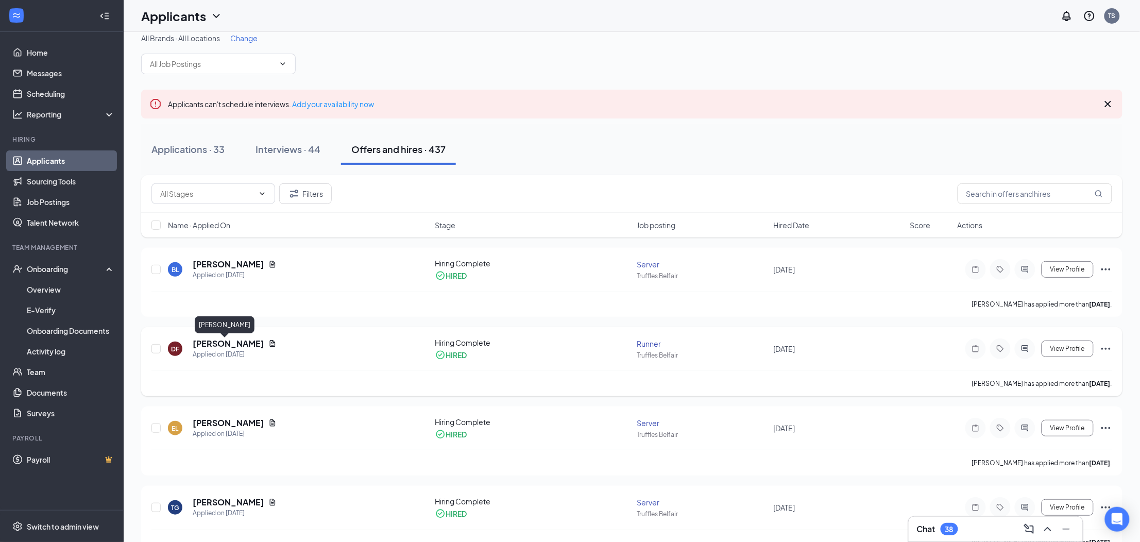
click at [219, 342] on h5 "[PERSON_NAME]" at bounding box center [229, 343] width 72 height 11
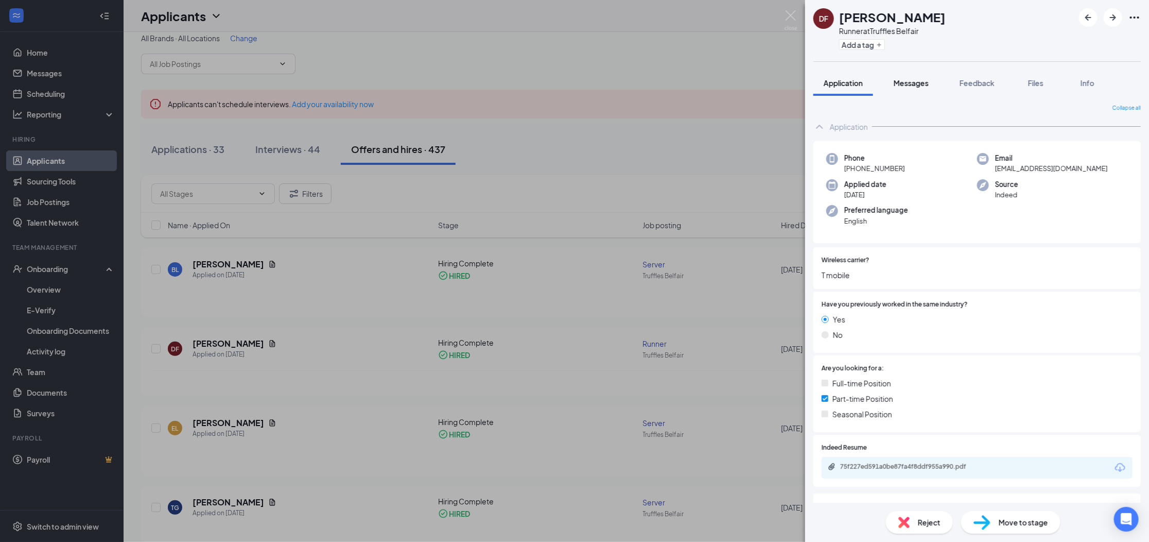
click at [905, 89] on button "Messages" at bounding box center [912, 83] width 56 height 26
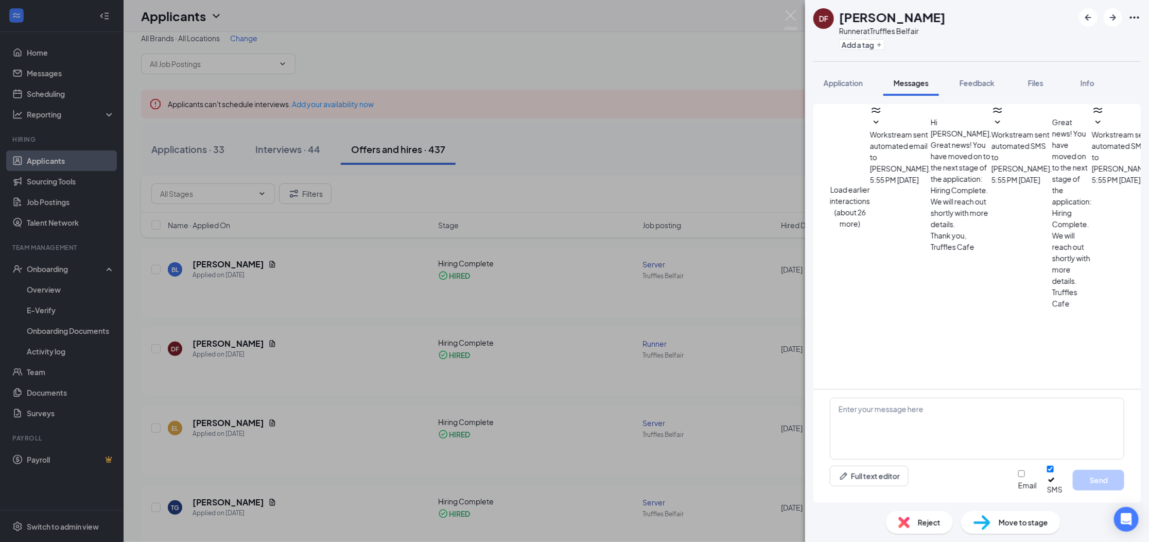
scroll to position [186, 0]
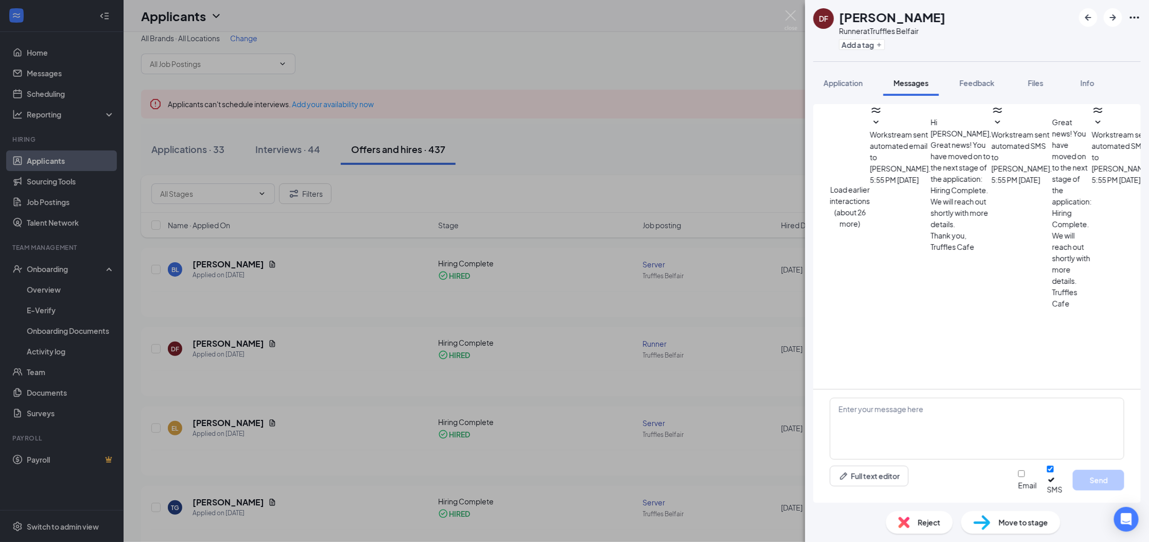
scroll to position [250, 0]
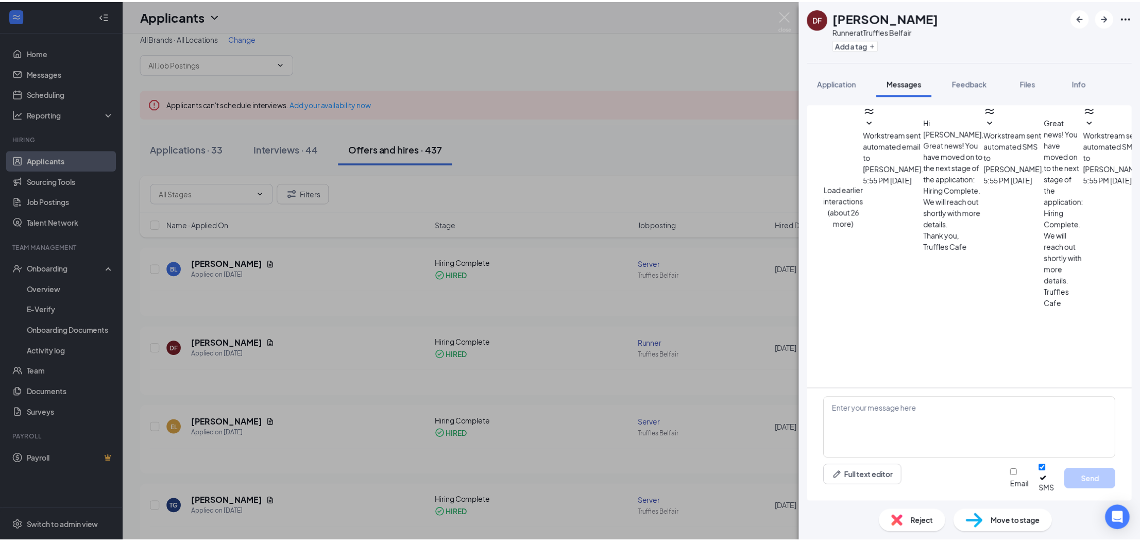
scroll to position [186, 0]
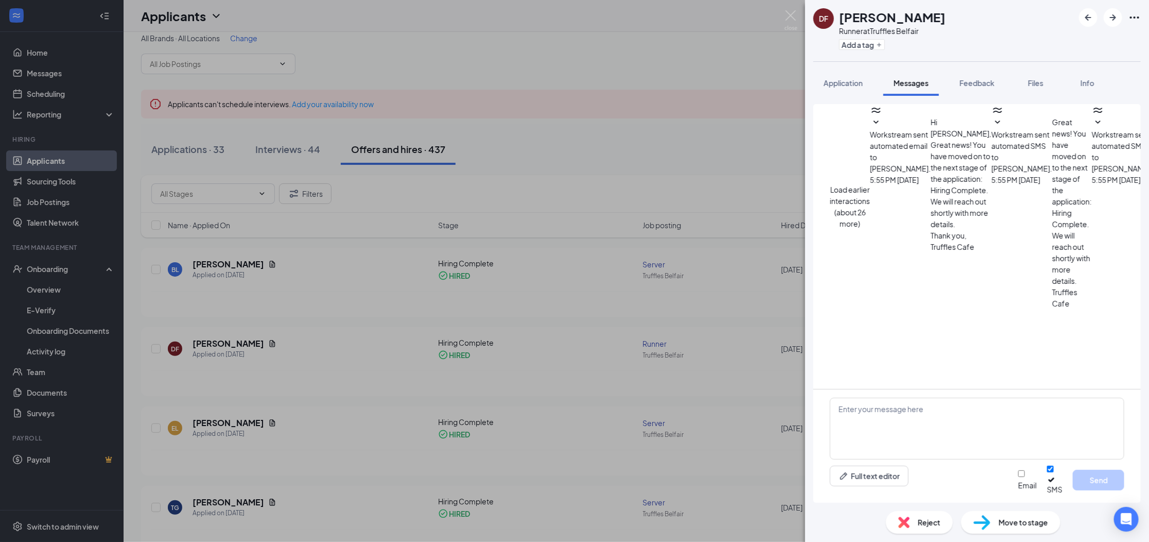
click at [575, 153] on div "DF Davis Fortin Runner at Truffles Belfair Add a tag Application Messages Feedb…" at bounding box center [574, 271] width 1149 height 542
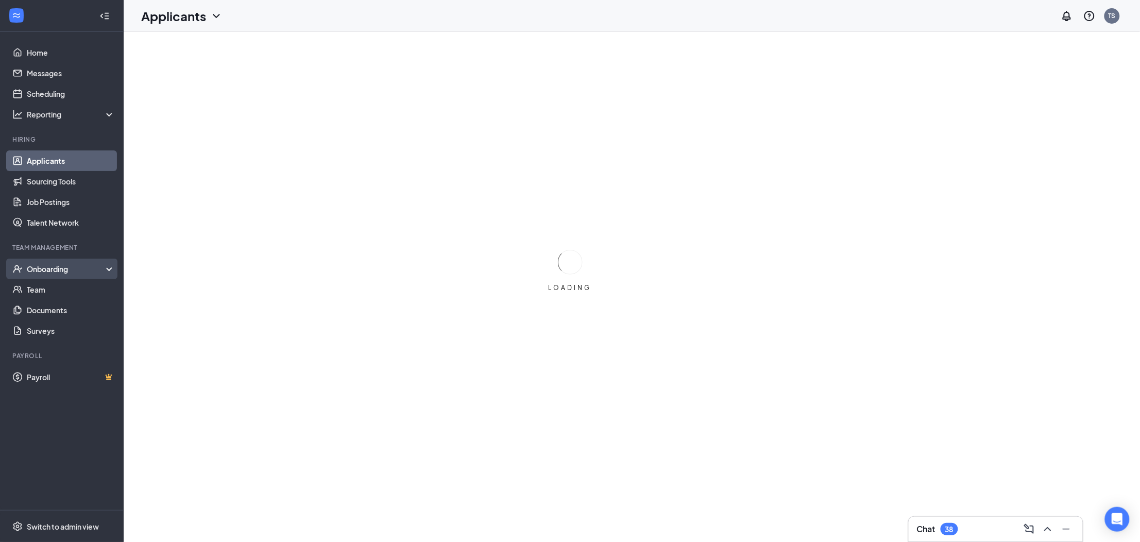
click at [67, 274] on div "Onboarding" at bounding box center [62, 269] width 124 height 21
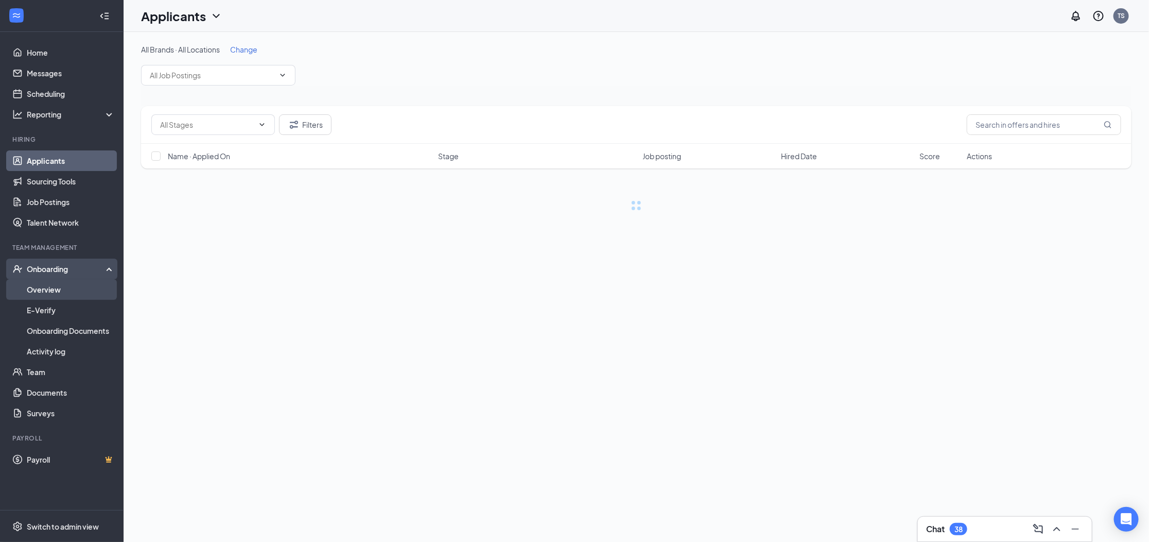
click at [53, 292] on link "Overview" at bounding box center [71, 289] width 88 height 21
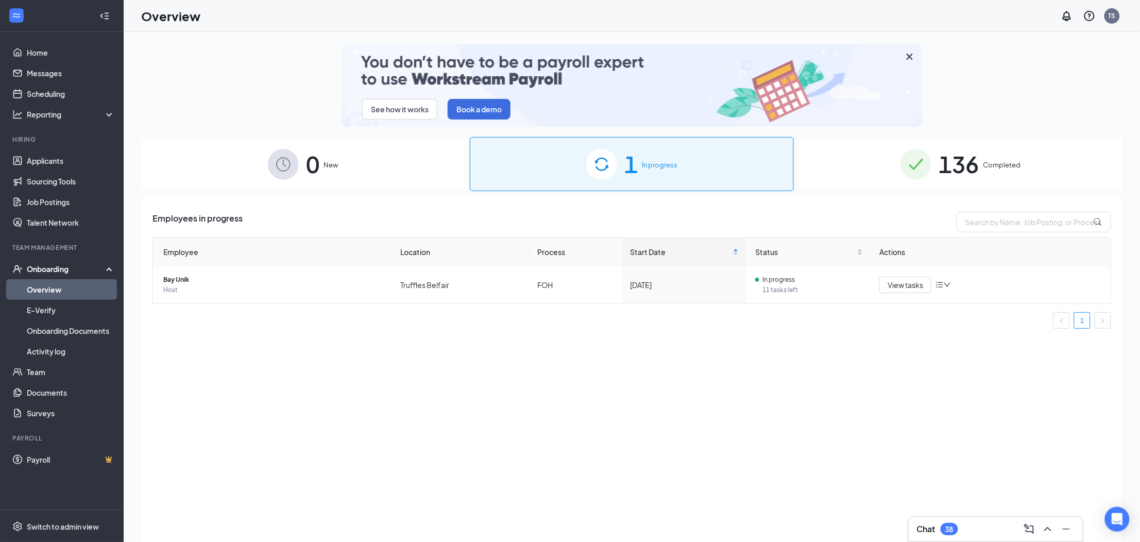
click at [978, 166] on span "136" at bounding box center [958, 164] width 40 height 36
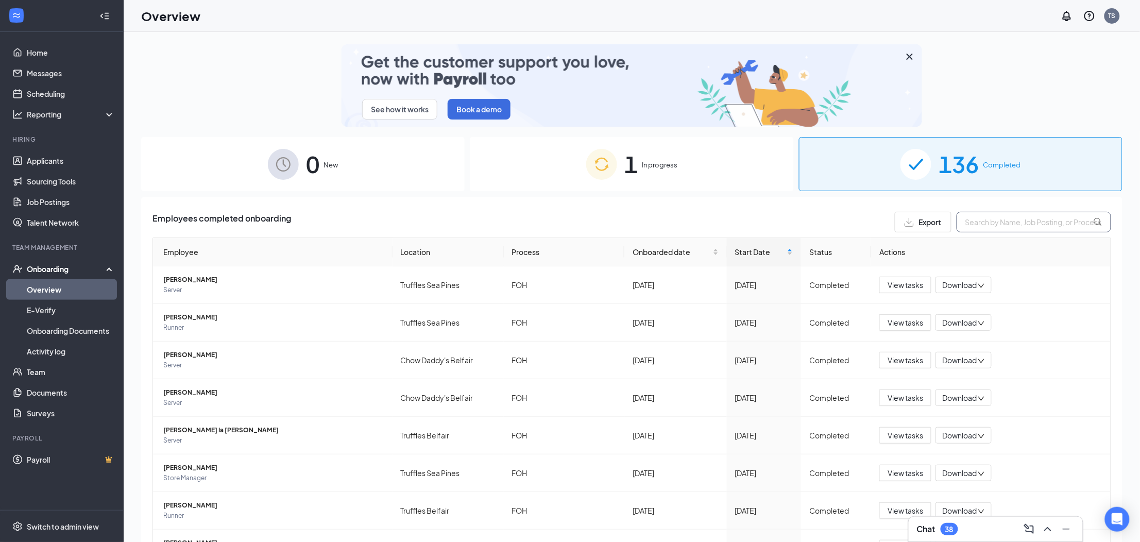
click at [966, 230] on input "text" at bounding box center [1033, 222] width 154 height 21
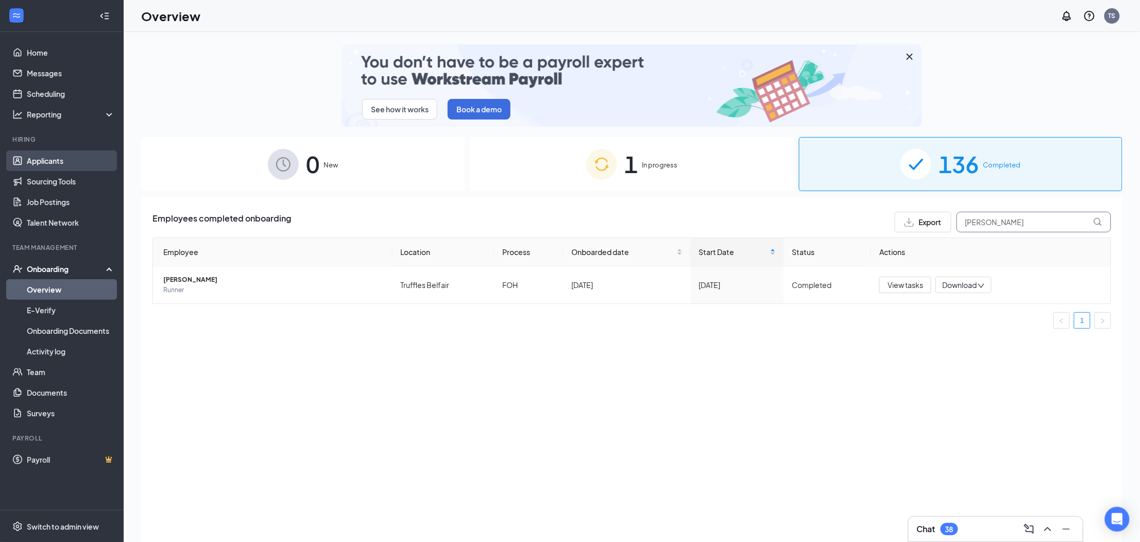
type input "[PERSON_NAME]"
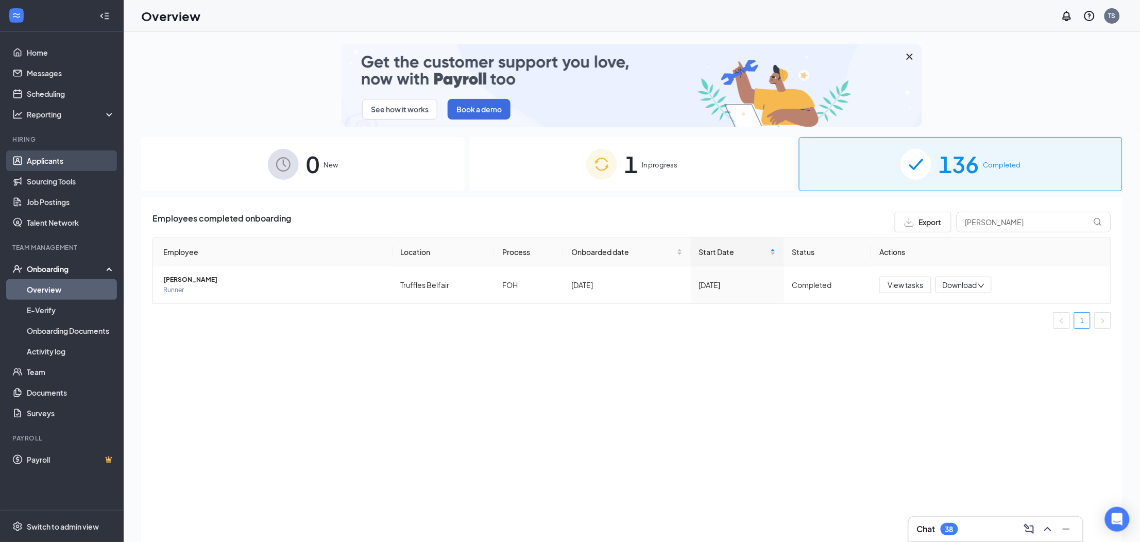
click at [56, 162] on link "Applicants" at bounding box center [71, 160] width 88 height 21
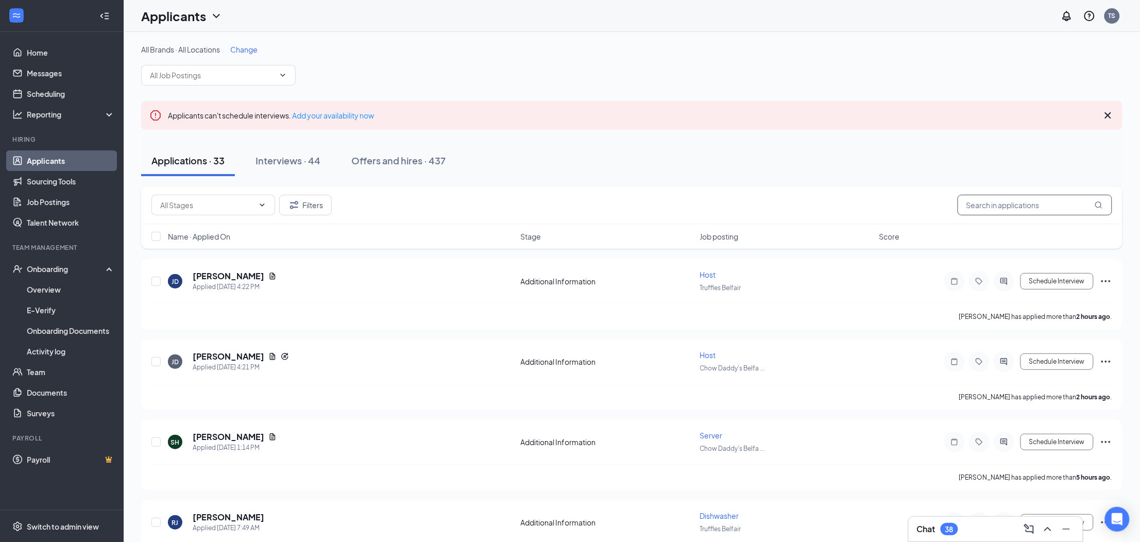
click at [991, 208] on input "text" at bounding box center [1034, 205] width 154 height 21
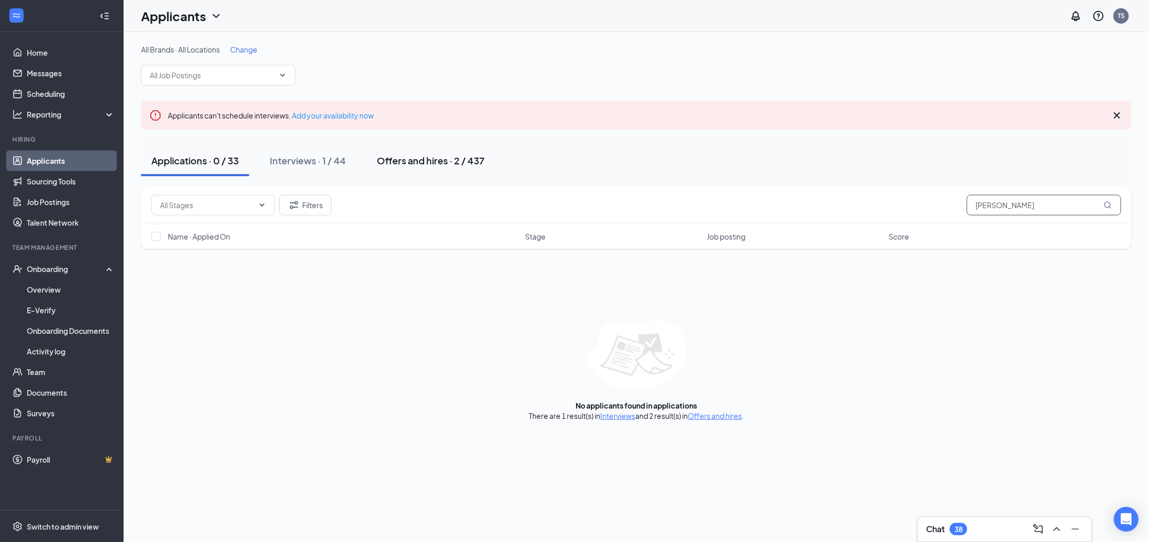
type input "[PERSON_NAME]"
click at [420, 157] on div "Offers and hires · 2 / 437" at bounding box center [431, 160] width 108 height 13
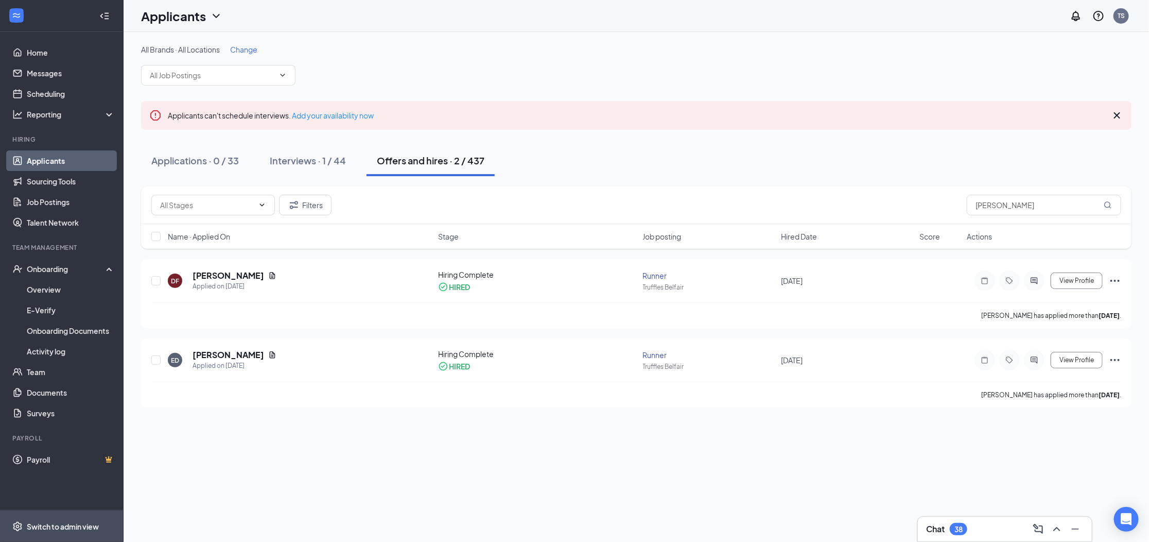
click at [56, 526] on div "Switch to admin view" at bounding box center [63, 526] width 72 height 10
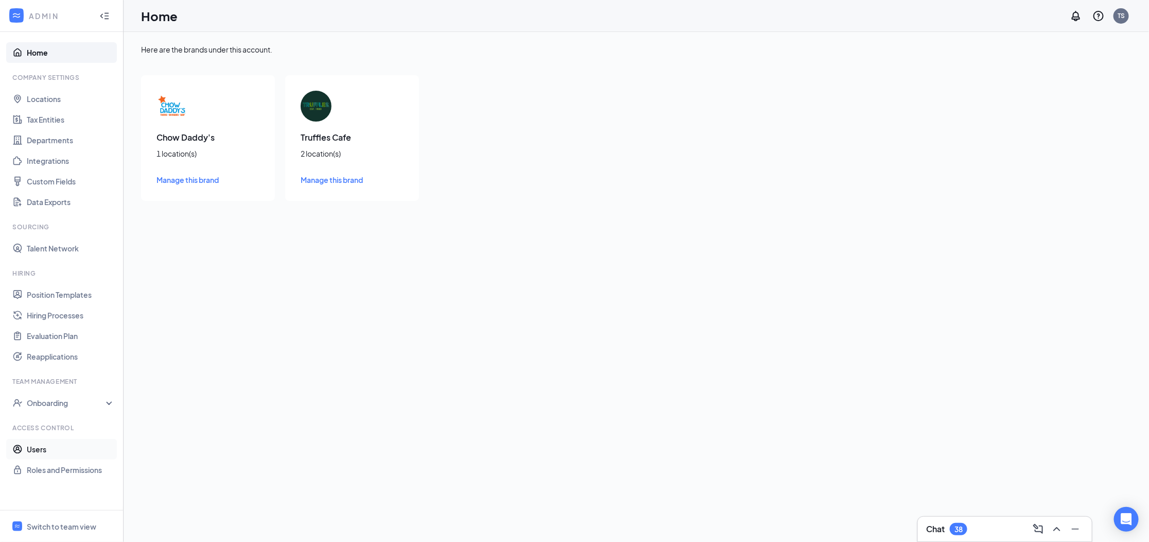
click at [42, 449] on link "Users" at bounding box center [71, 449] width 88 height 21
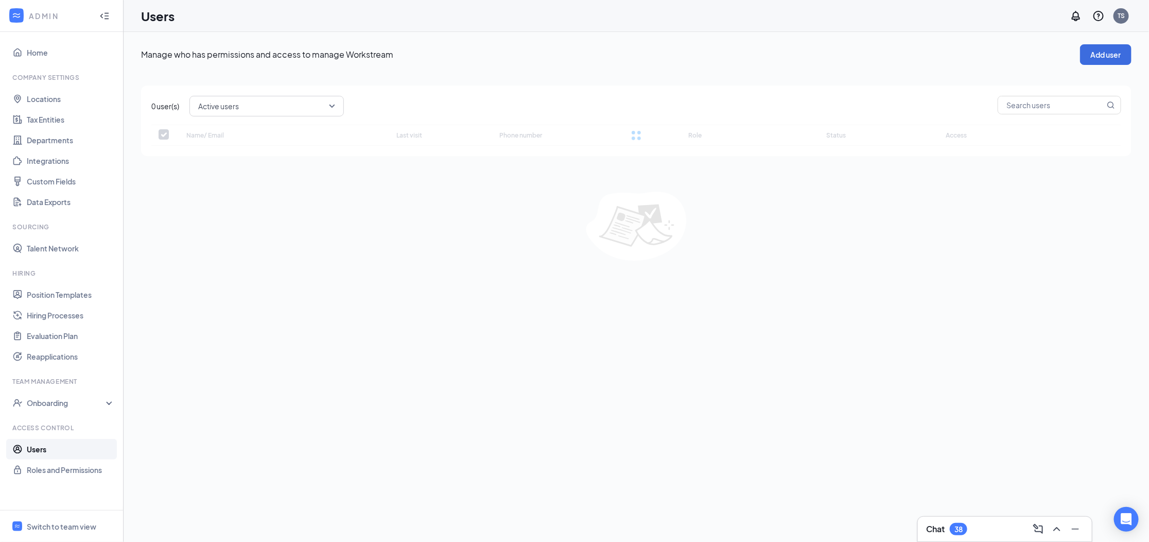
checkbox input "false"
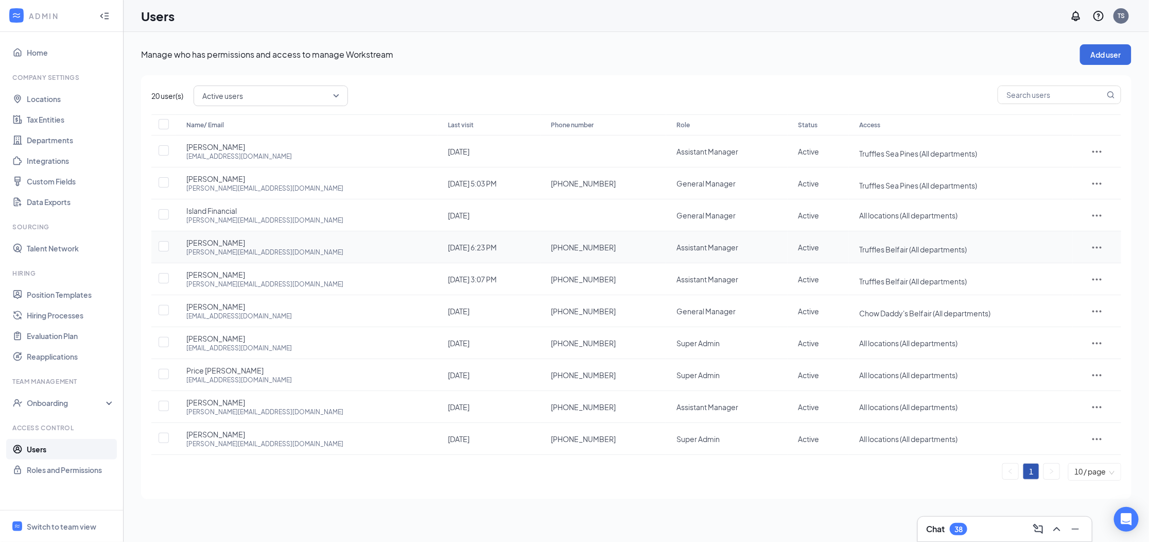
click at [1087, 249] on div at bounding box center [1097, 247] width 28 height 12
click at [1061, 269] on span "Edit user" at bounding box center [1053, 268] width 29 height 9
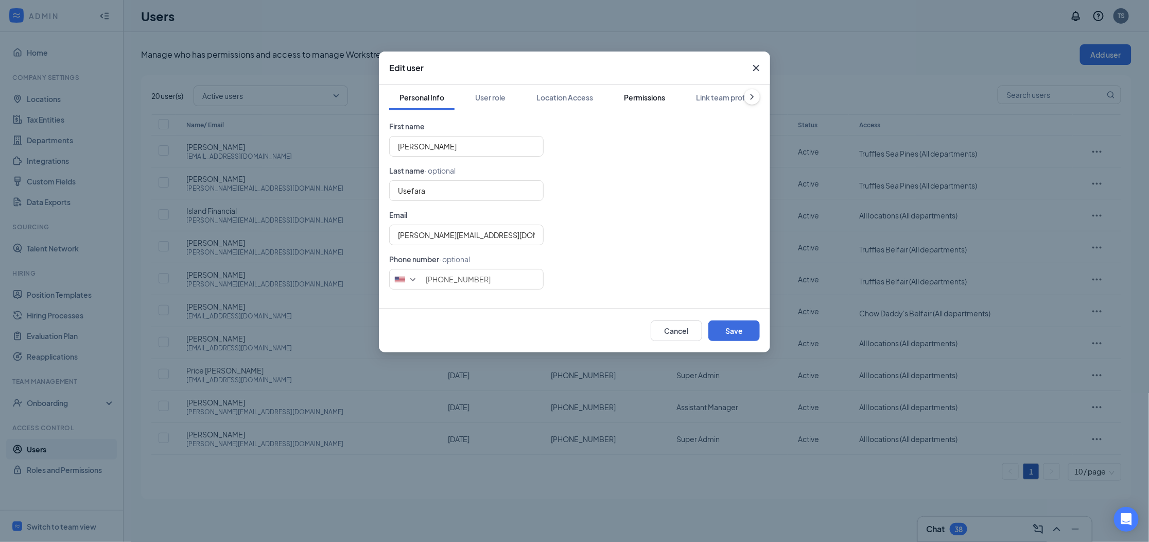
click at [640, 96] on div "Permissions" at bounding box center [644, 97] width 41 height 10
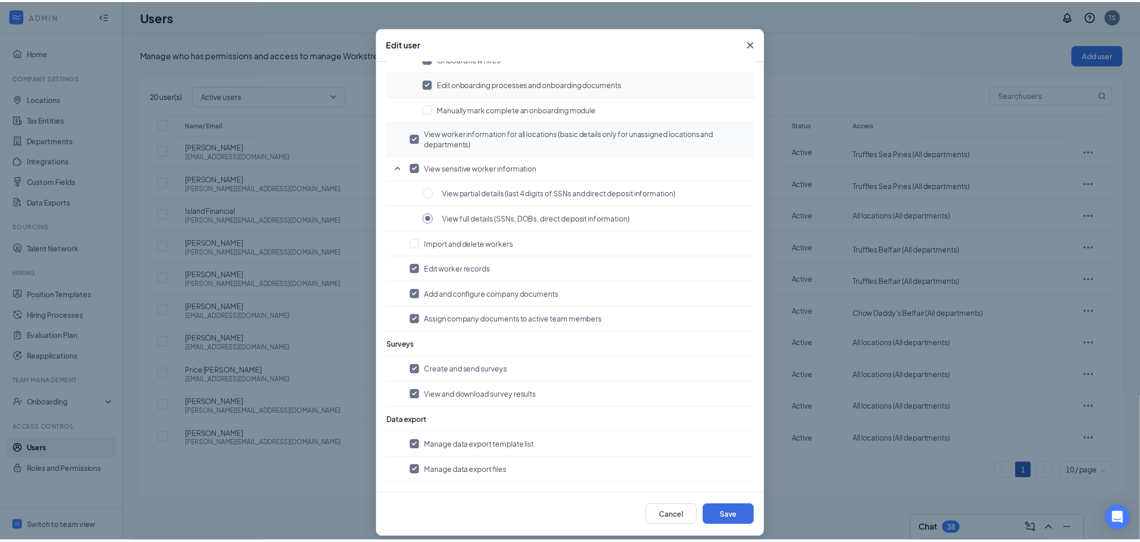
scroll to position [32, 0]
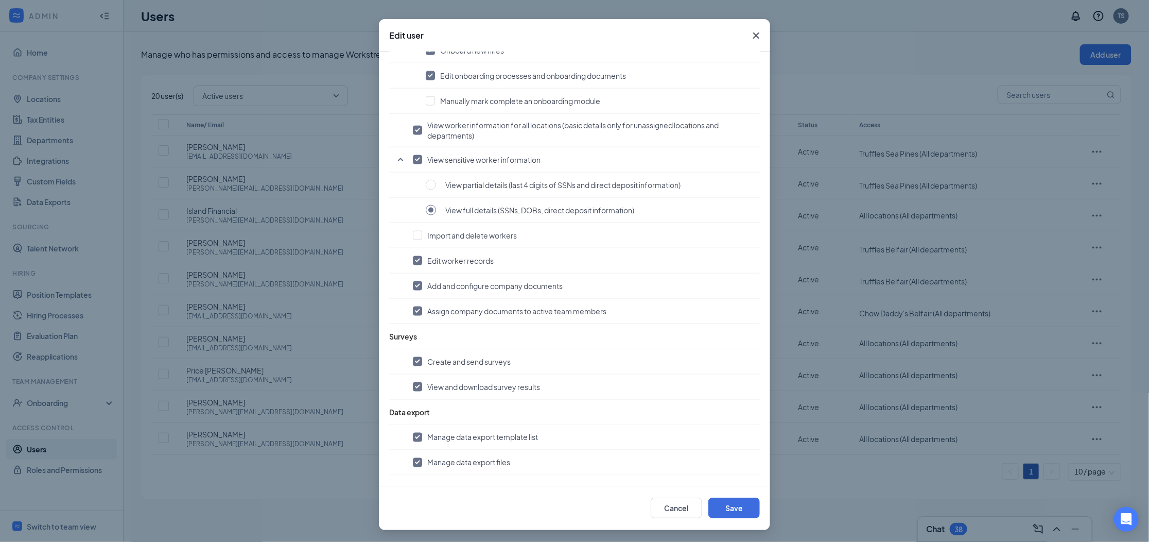
click at [751, 37] on icon "Cross" at bounding box center [756, 35] width 12 height 12
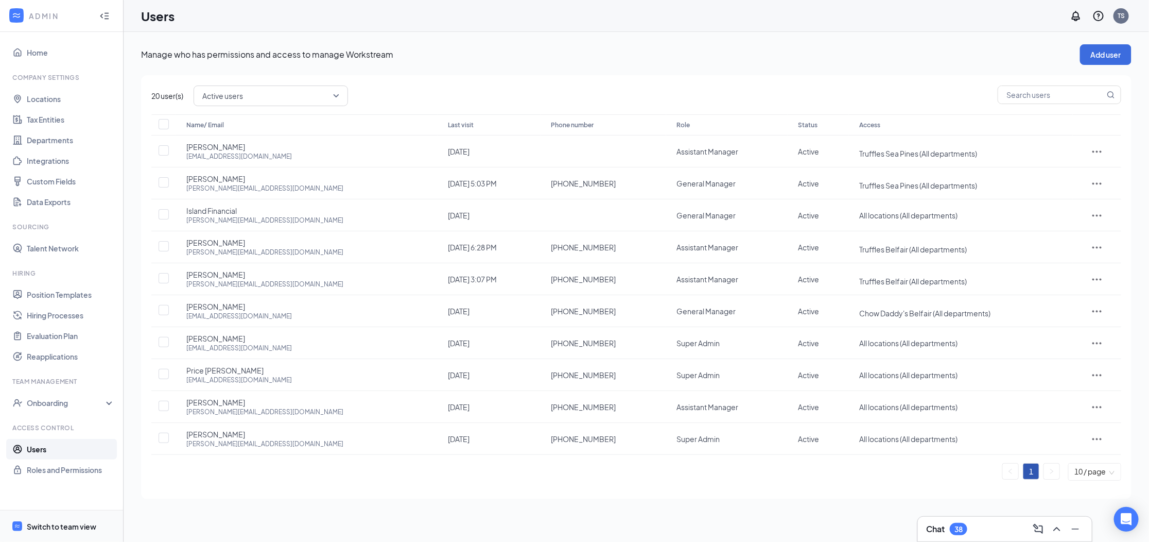
click at [44, 525] on div "Switch to team view" at bounding box center [62, 526] width 70 height 10
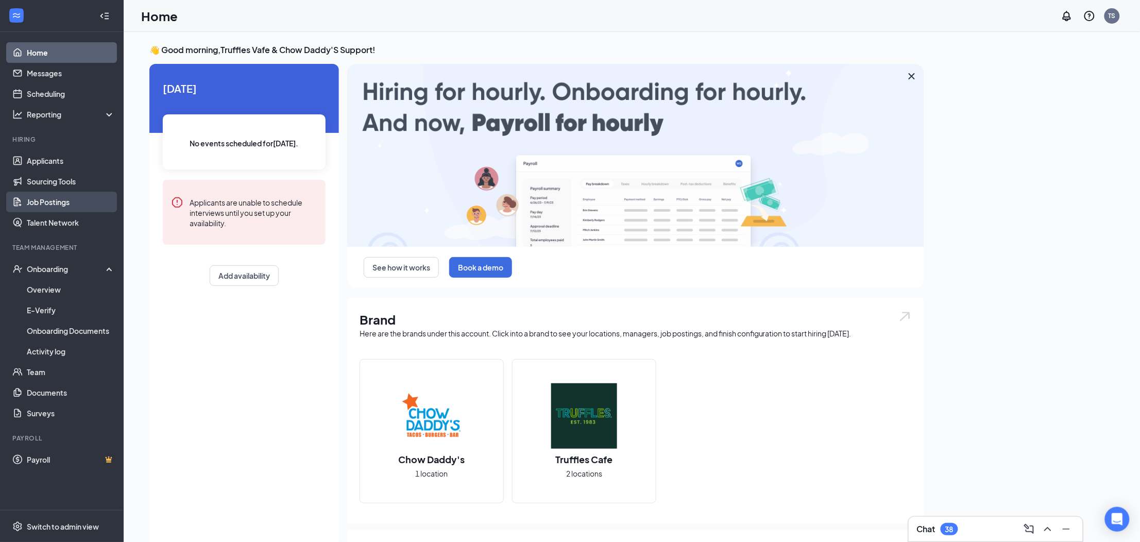
click at [54, 199] on link "Job Postings" at bounding box center [71, 202] width 88 height 21
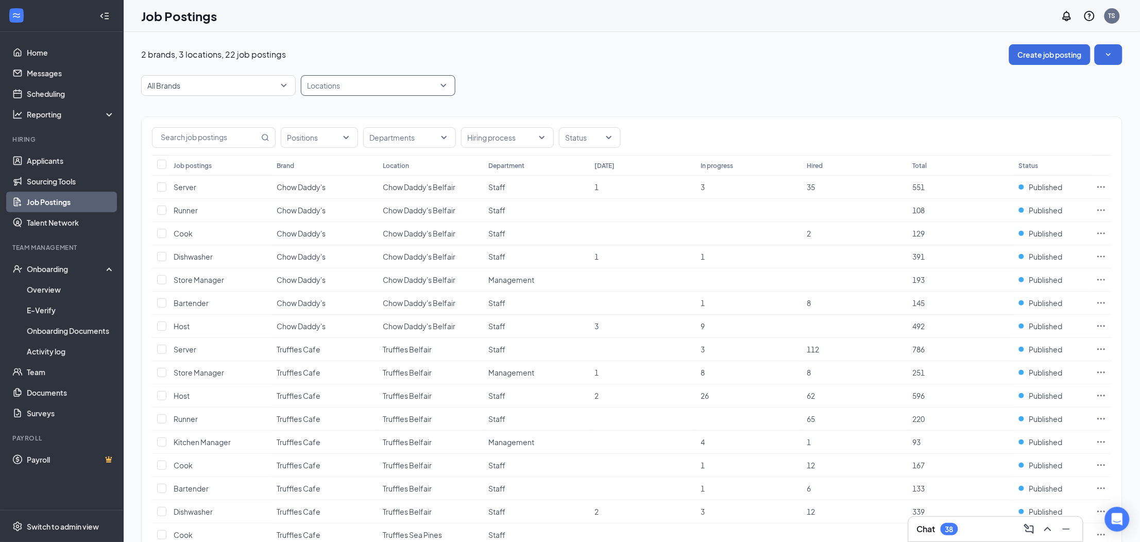
click at [340, 83] on div at bounding box center [372, 85] width 139 height 16
click at [343, 162] on span "Truffles Belfair" at bounding box center [347, 160] width 49 height 9
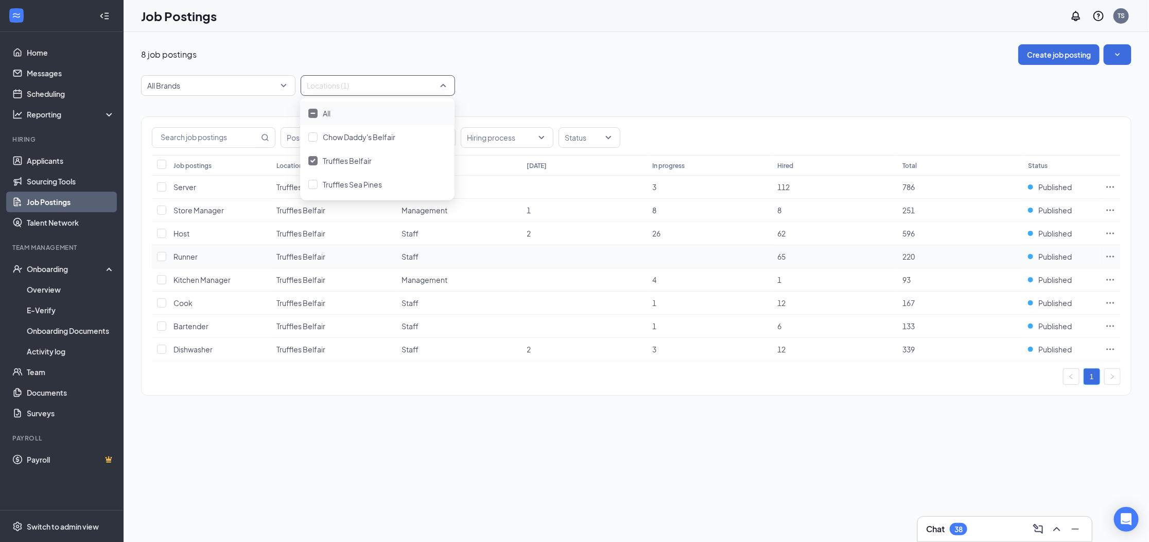
click at [183, 260] on span "Runner" at bounding box center [186, 256] width 24 height 9
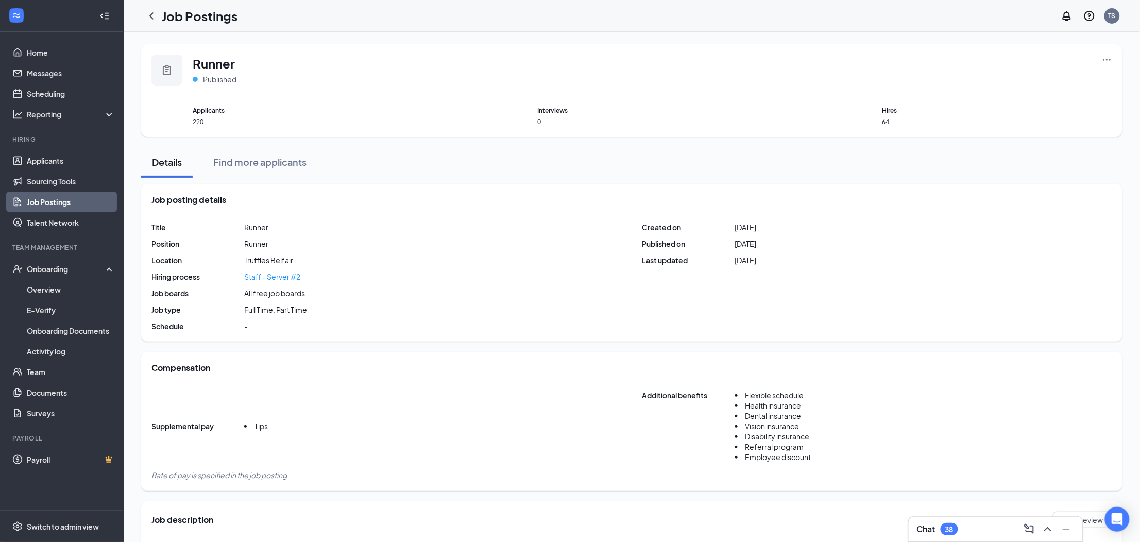
click at [257, 278] on div "Staff - Server #2" at bounding box center [272, 276] width 56 height 10
click at [51, 162] on link "Applicants" at bounding box center [71, 160] width 88 height 21
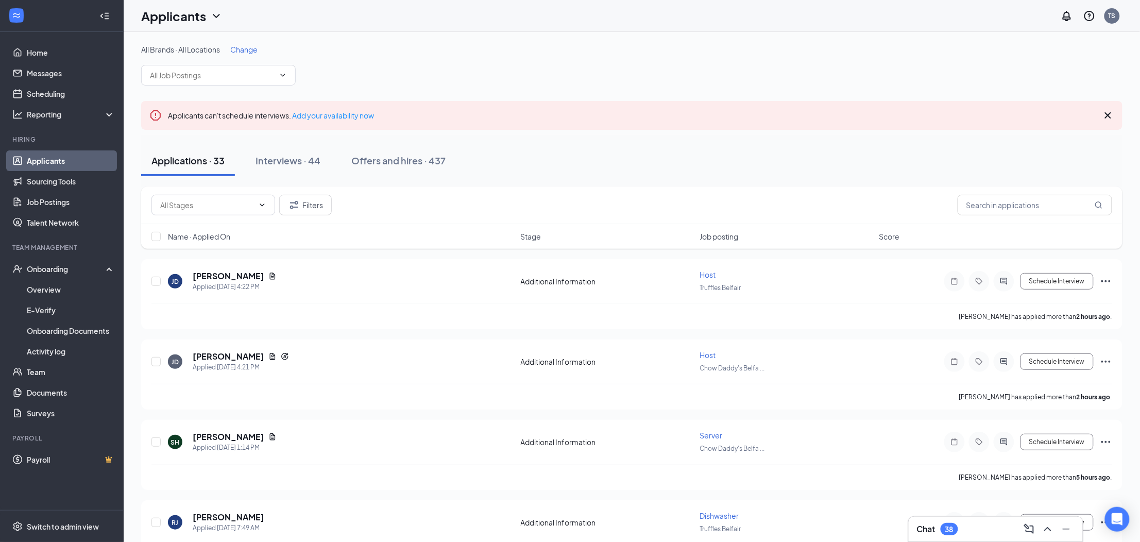
scroll to position [3, 0]
click at [395, 157] on div "Offers and hires · 437" at bounding box center [398, 157] width 94 height 13
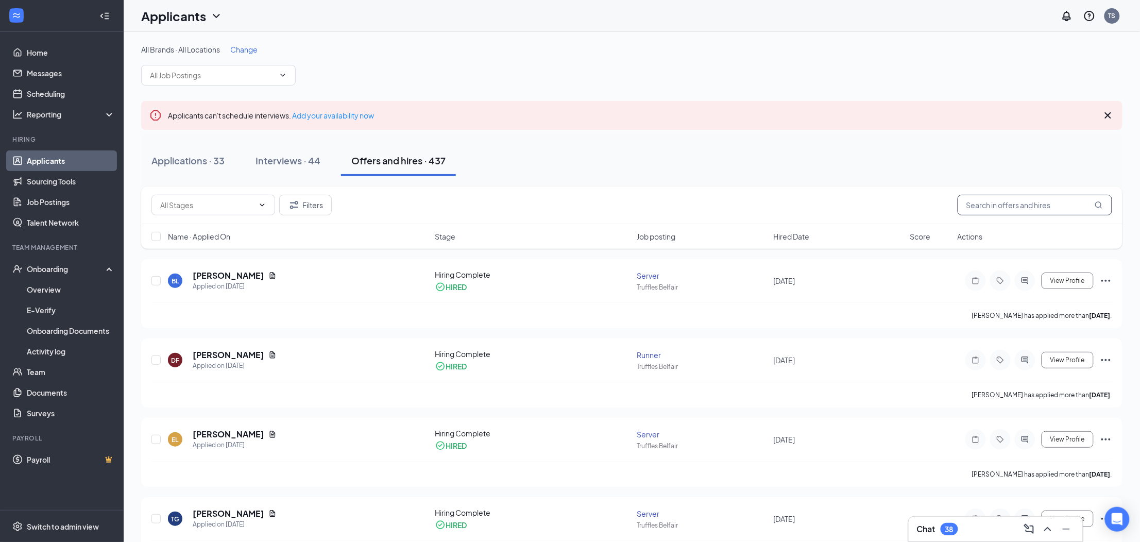
click at [984, 205] on input "text" at bounding box center [1034, 205] width 154 height 21
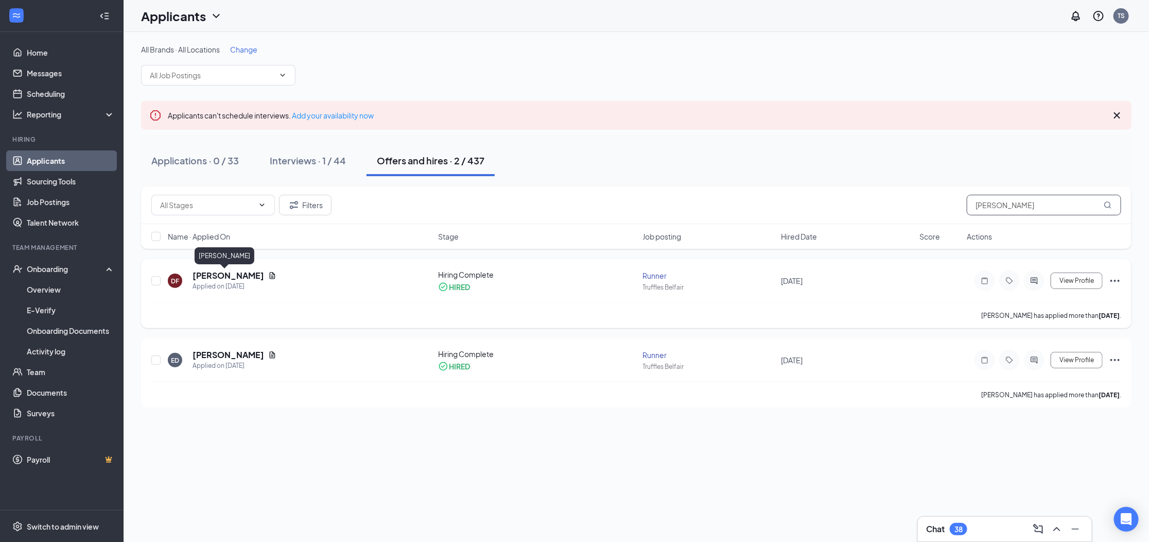
type input "davis"
click at [219, 273] on h5 "Davis Fortin" at bounding box center [229, 275] width 72 height 11
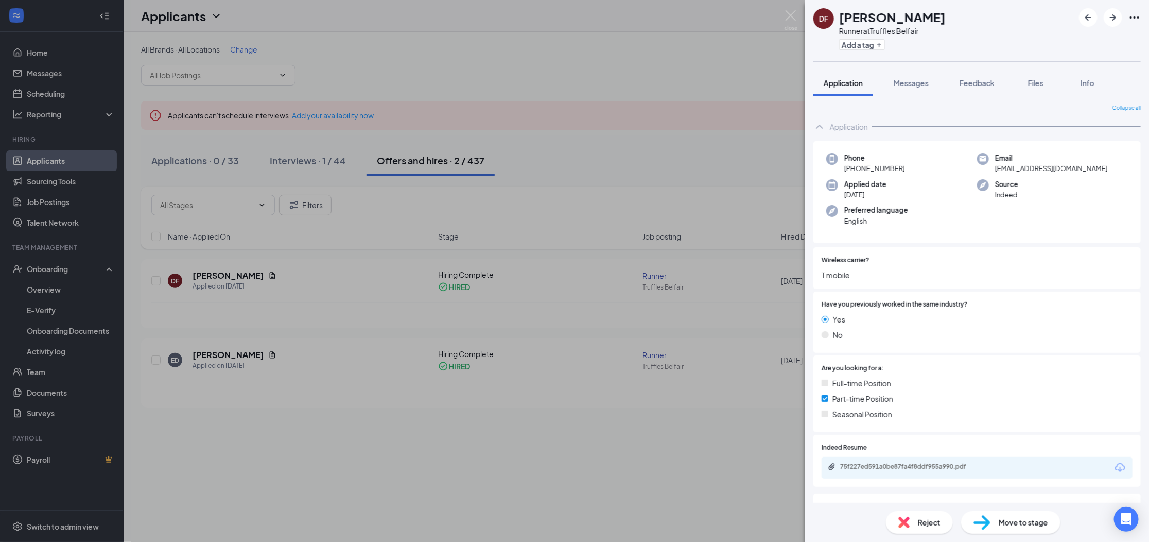
click at [1022, 524] on span "Move to stage" at bounding box center [1023, 521] width 49 height 11
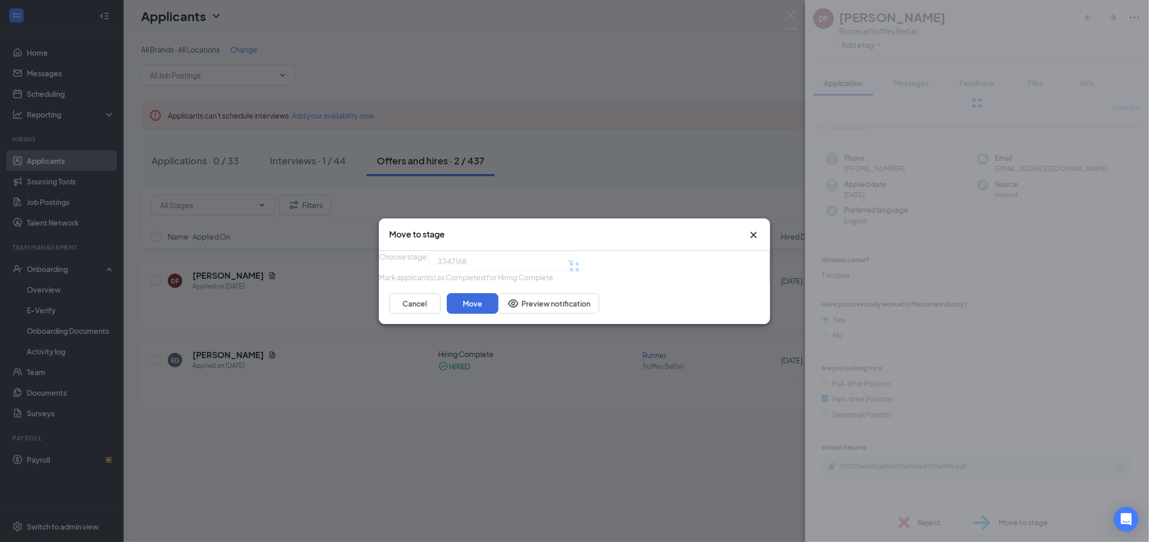
type input "Hiring Complete (current stage)"
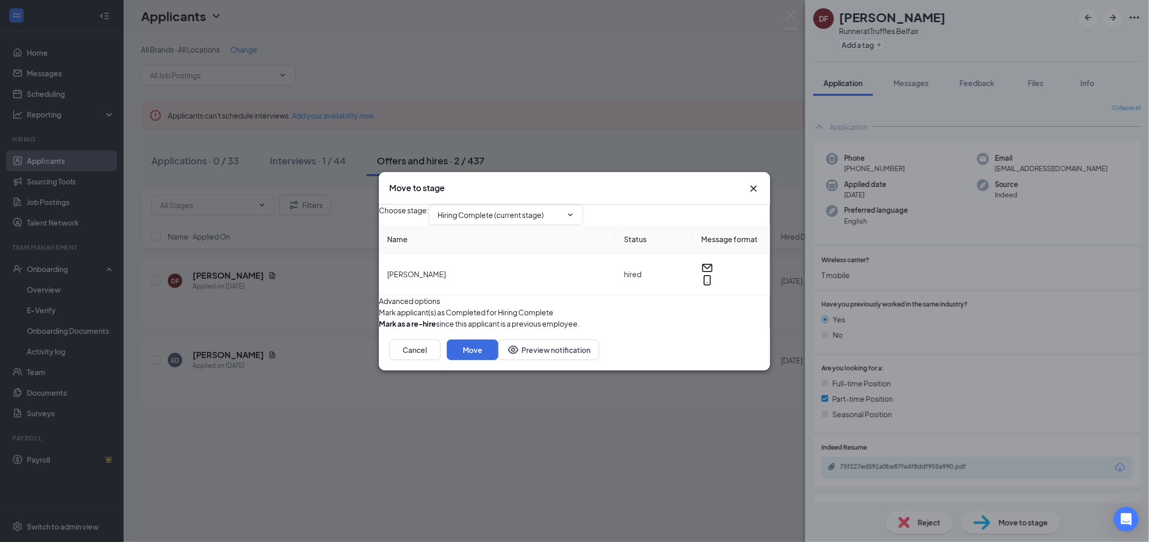
click at [754, 185] on icon "Cross" at bounding box center [754, 188] width 6 height 6
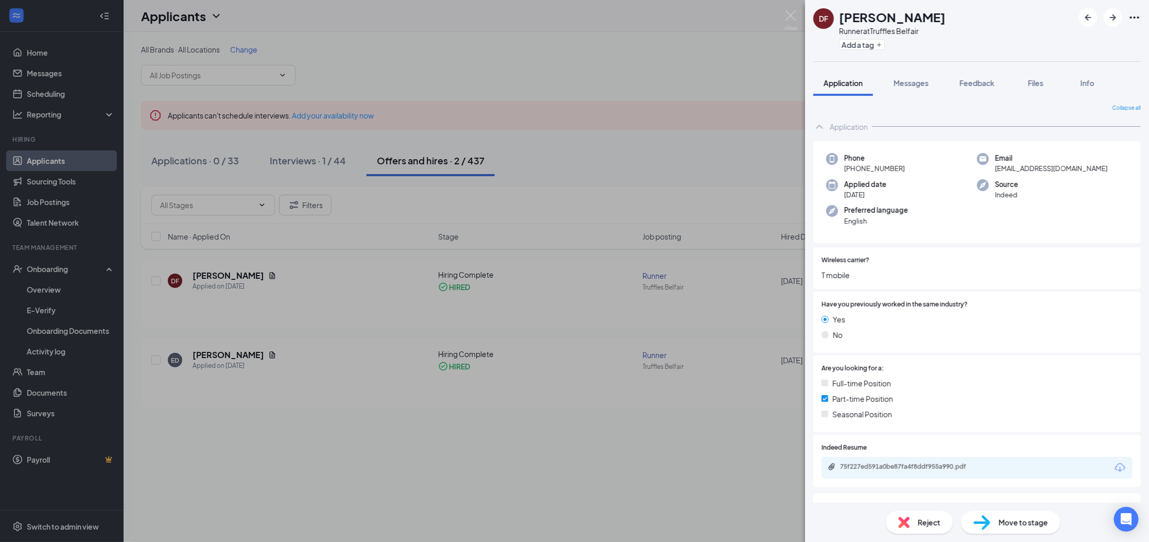
click at [711, 142] on div "DF Davis Fortin Runner at Truffles Belfair Add a tag Application Messages Feedb…" at bounding box center [574, 271] width 1149 height 542
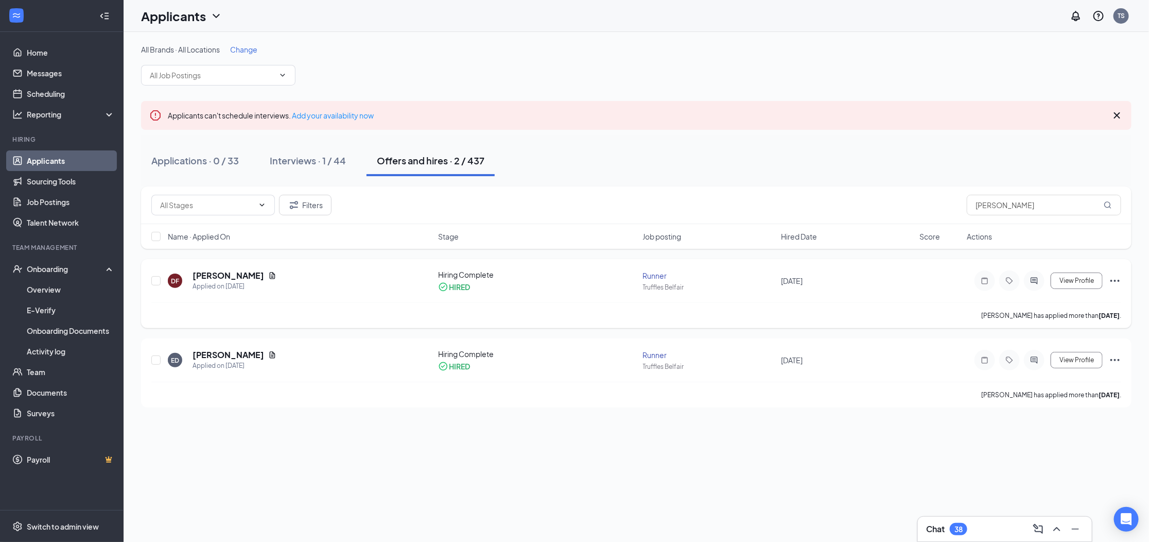
click at [1115, 283] on icon "Ellipses" at bounding box center [1115, 280] width 12 height 12
click at [1049, 304] on p "Mark not hired" at bounding box center [1069, 307] width 89 height 21
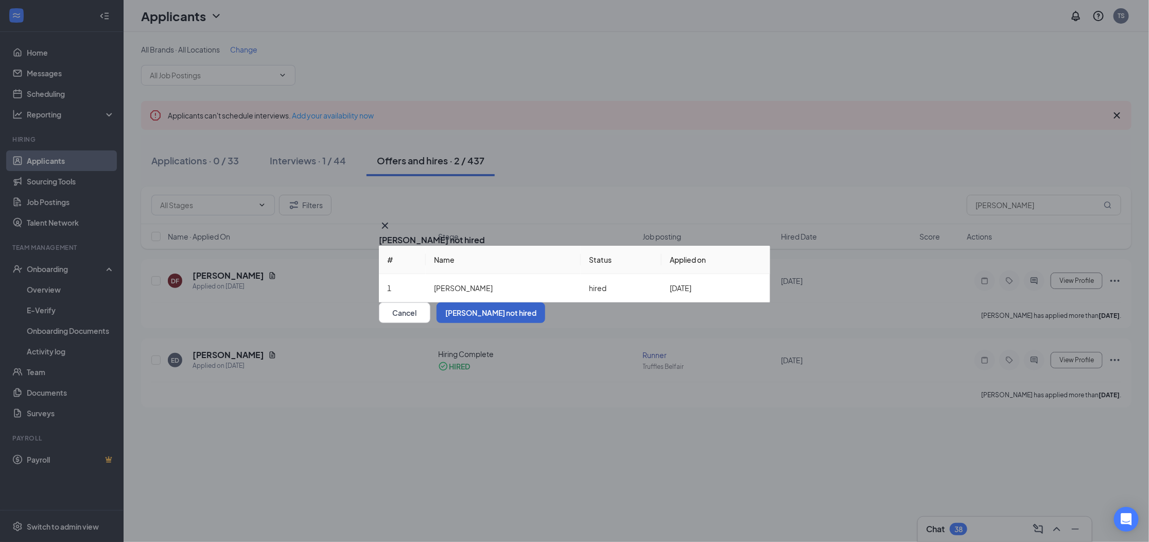
click at [545, 323] on button "Mark not hired" at bounding box center [491, 312] width 109 height 21
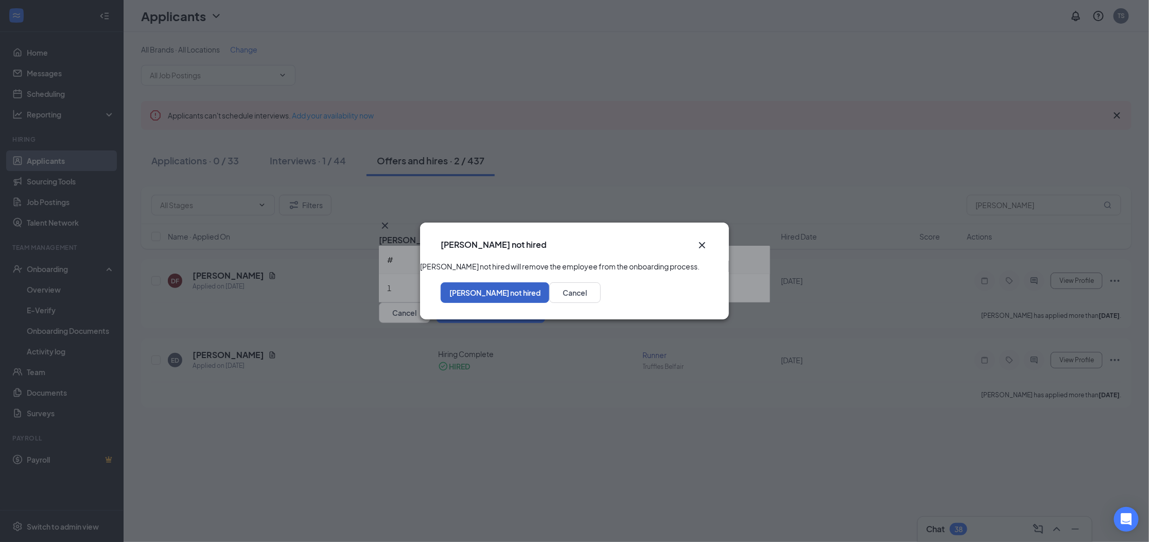
click at [549, 303] on button "Mark not hired" at bounding box center [495, 292] width 109 height 21
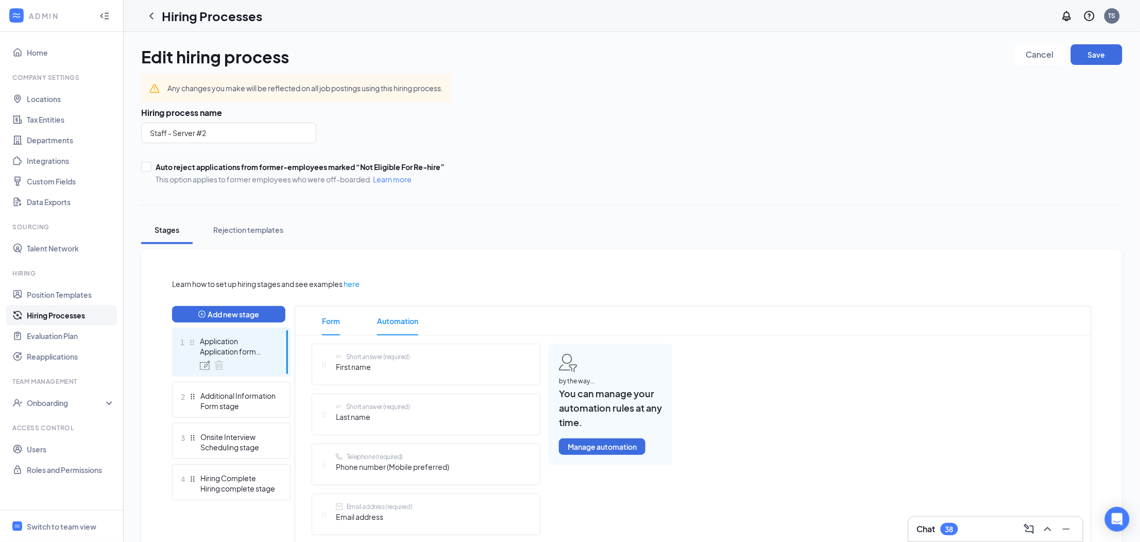
click at [387, 320] on span "Automation" at bounding box center [397, 320] width 41 height 29
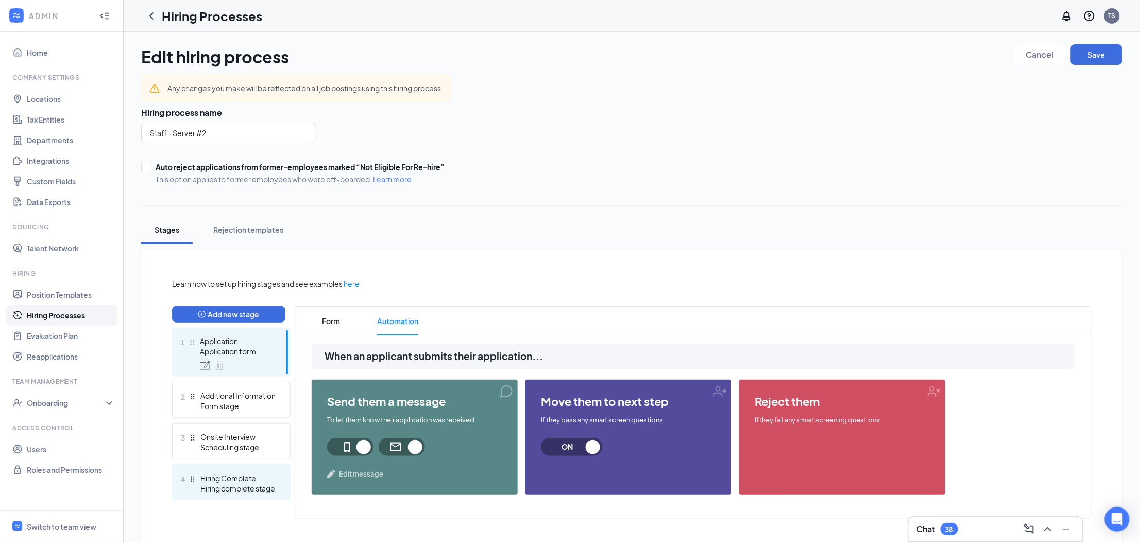
click at [223, 487] on div "Hiring complete stage" at bounding box center [237, 488] width 75 height 10
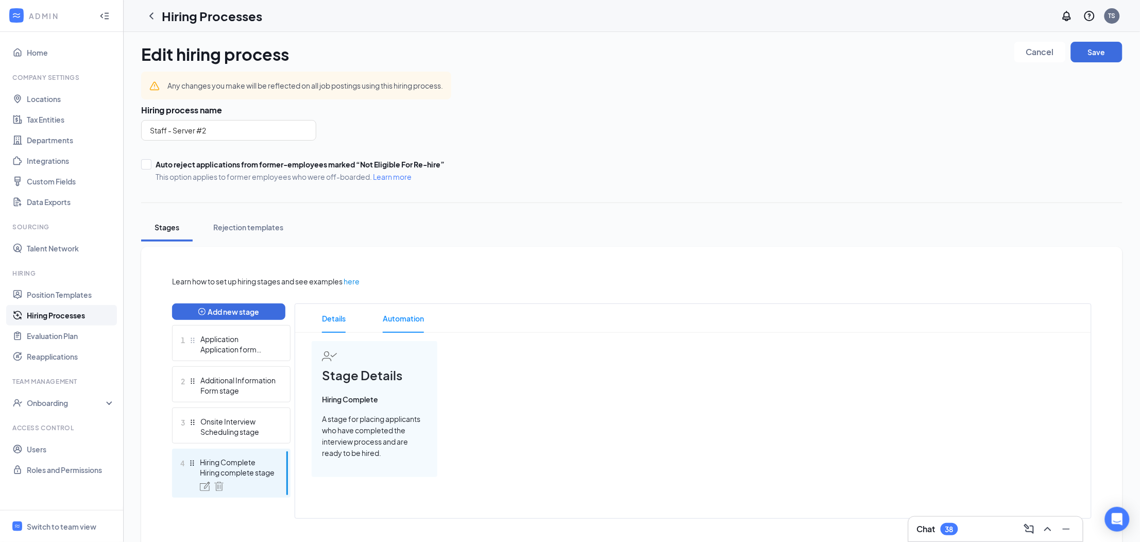
click at [402, 320] on span "Automation" at bounding box center [403, 318] width 41 height 29
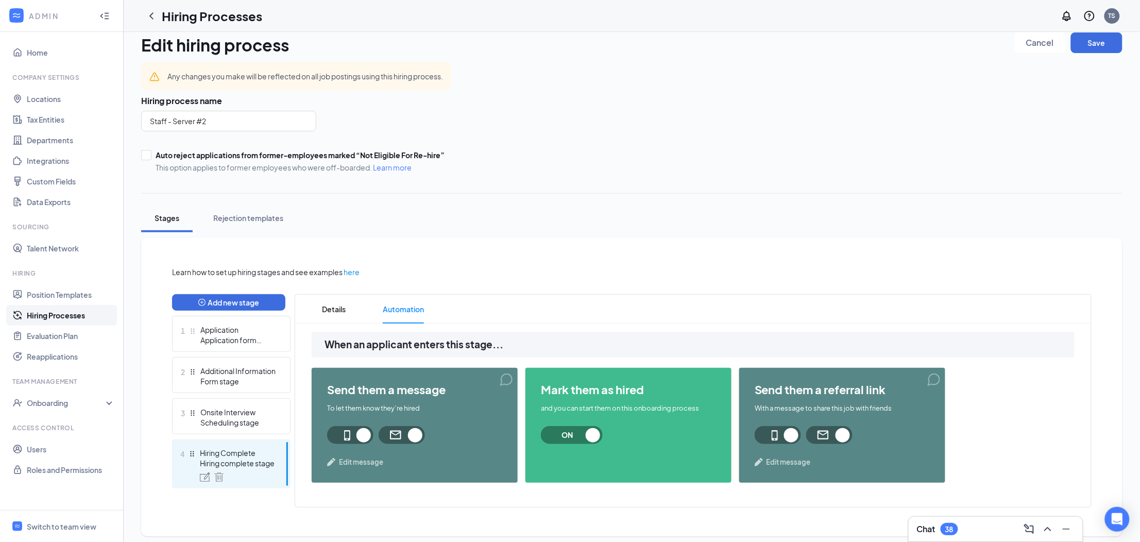
scroll to position [14, 0]
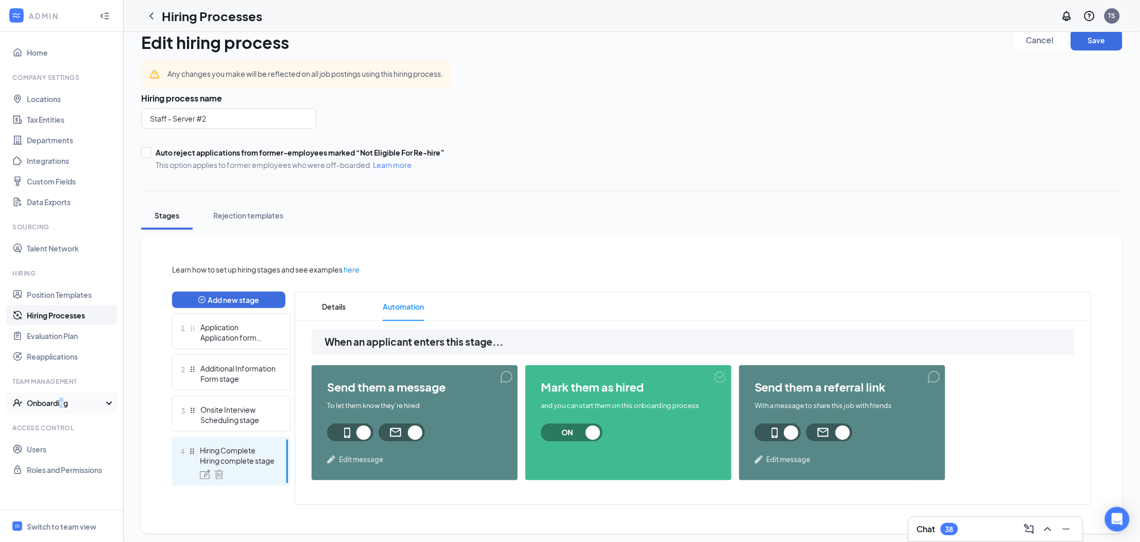
click at [62, 405] on div "Onboarding" at bounding box center [66, 403] width 79 height 10
click at [58, 426] on link "Onboarding Processes" at bounding box center [71, 423] width 88 height 21
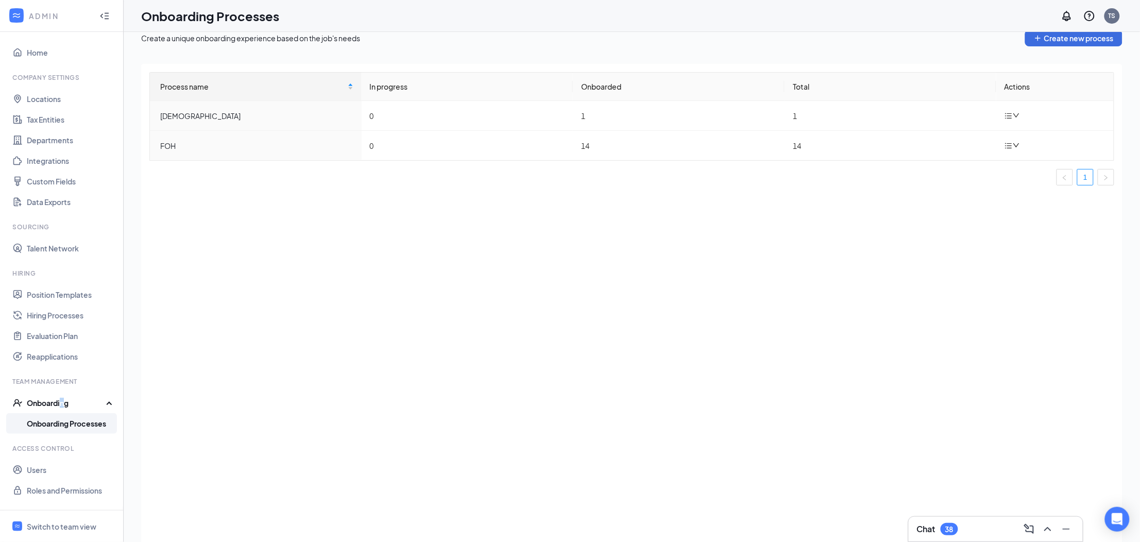
click at [62, 421] on link "Onboarding Processes" at bounding box center [71, 423] width 88 height 21
click at [62, 425] on link "Onboarding Processes" at bounding box center [71, 423] width 88 height 21
click at [106, 403] on div "Onboarding" at bounding box center [62, 402] width 124 height 21
click at [107, 404] on icon at bounding box center [111, 404] width 8 height 0
click at [109, 405] on div "Onboarding" at bounding box center [62, 402] width 124 height 21
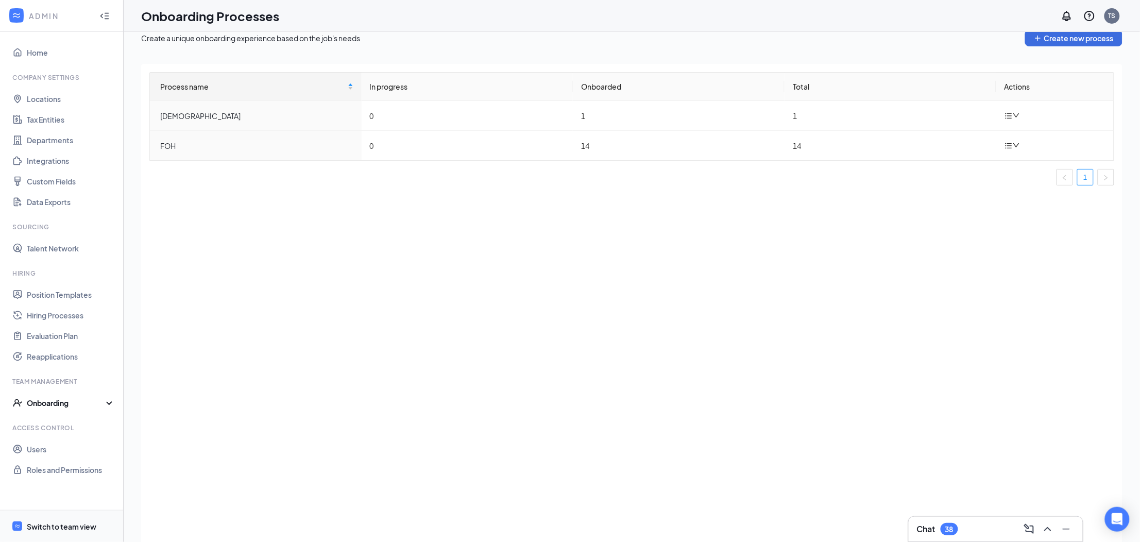
click at [50, 526] on div "Switch to team view" at bounding box center [62, 526] width 70 height 10
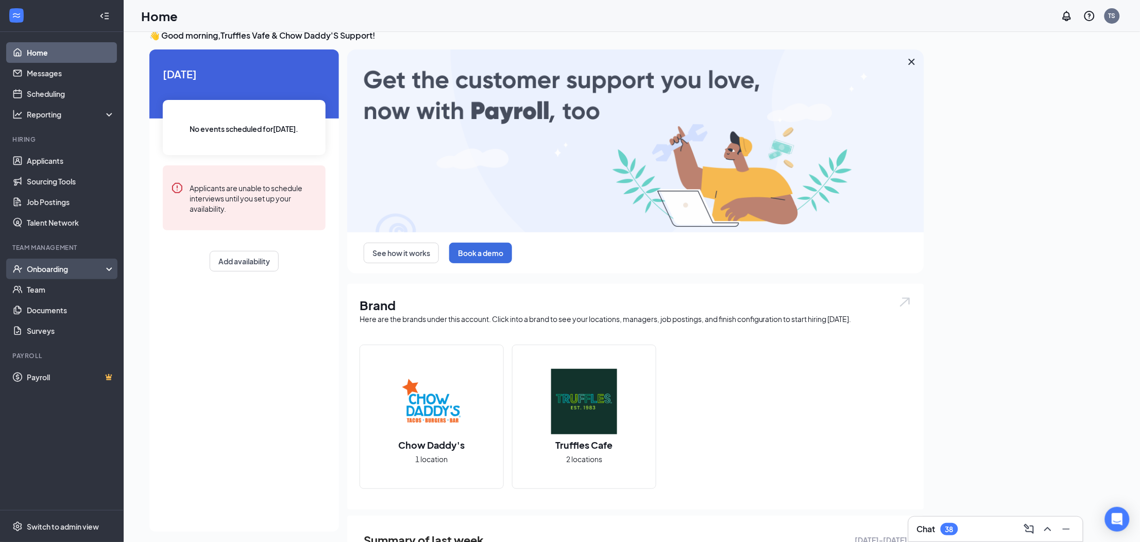
click at [59, 272] on div "Onboarding" at bounding box center [66, 269] width 79 height 10
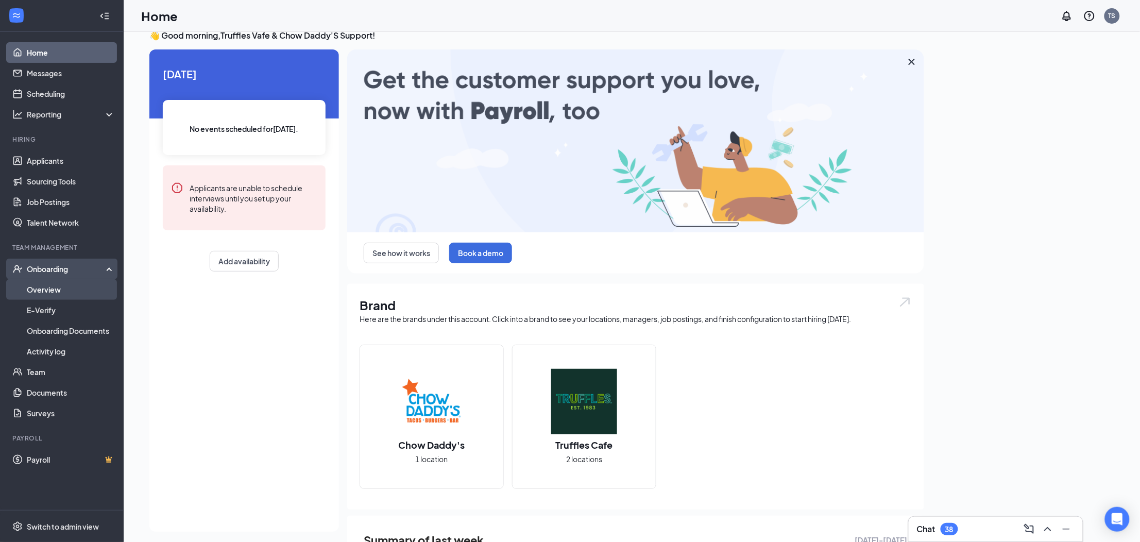
click at [55, 289] on link "Overview" at bounding box center [71, 289] width 88 height 21
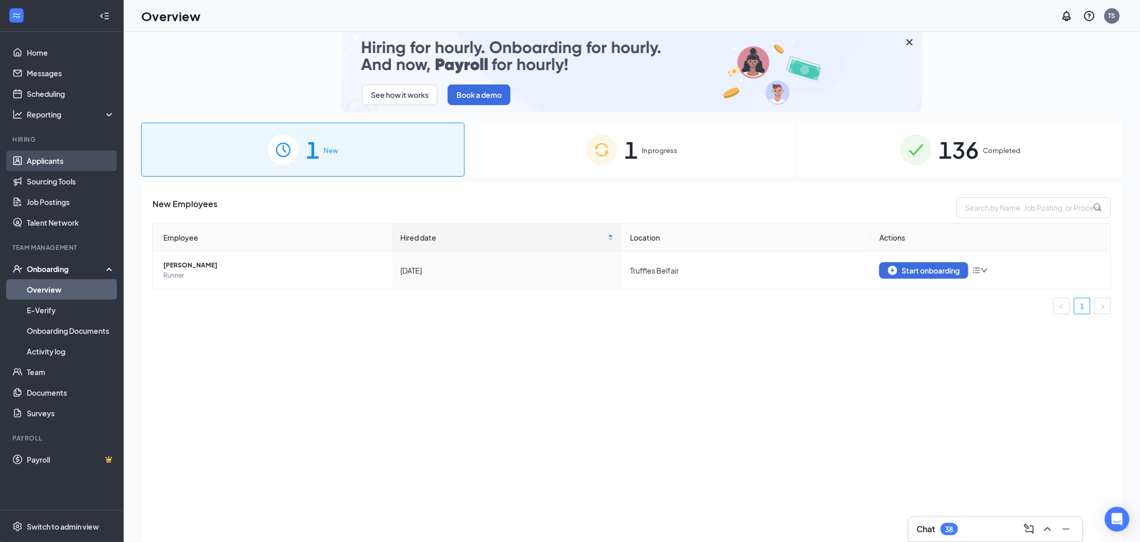
click at [74, 165] on link "Applicants" at bounding box center [71, 160] width 88 height 21
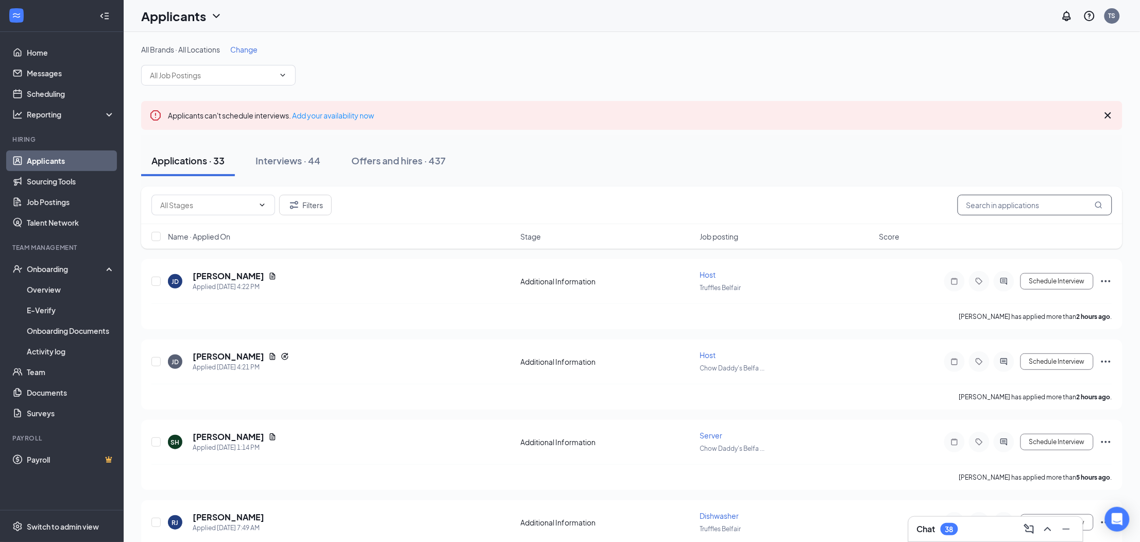
click at [997, 203] on input "text" at bounding box center [1034, 205] width 154 height 21
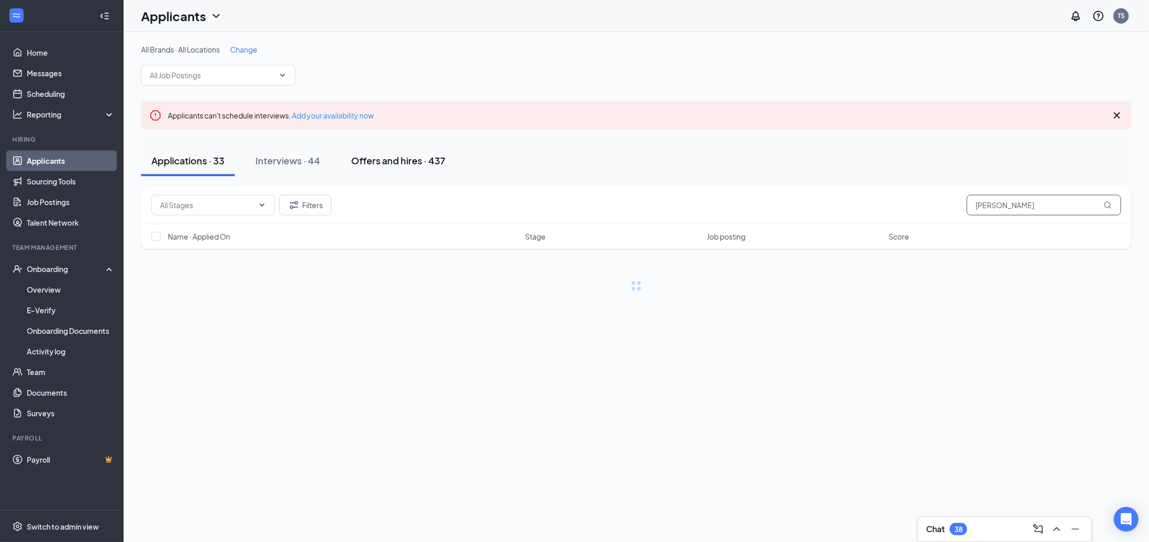
type input "[PERSON_NAME]"
click at [387, 165] on div "Offers and hires · 437" at bounding box center [398, 160] width 94 height 13
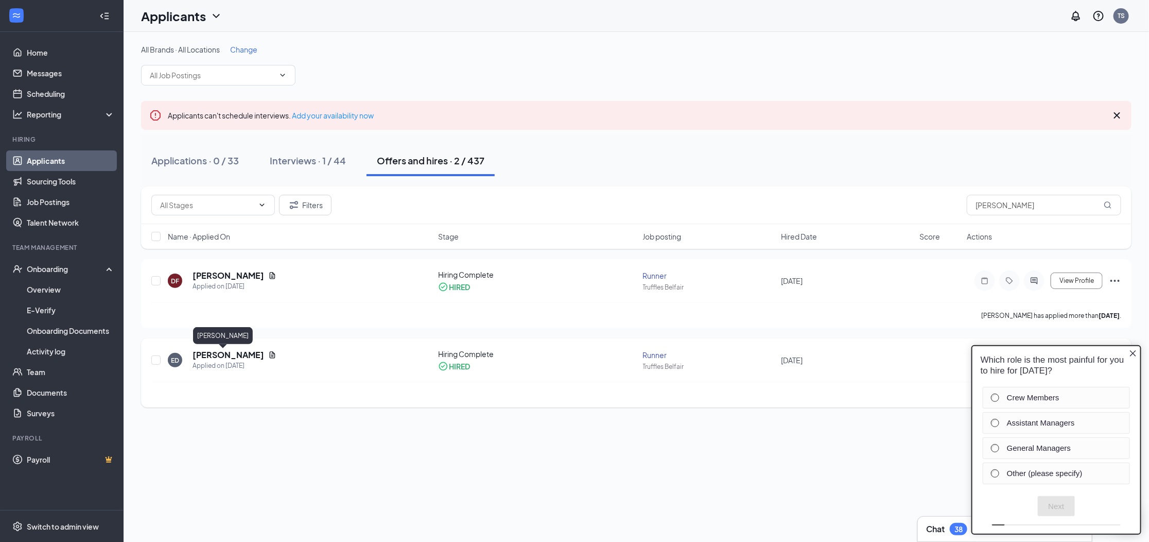
click at [207, 355] on h5 "[PERSON_NAME]" at bounding box center [229, 354] width 72 height 11
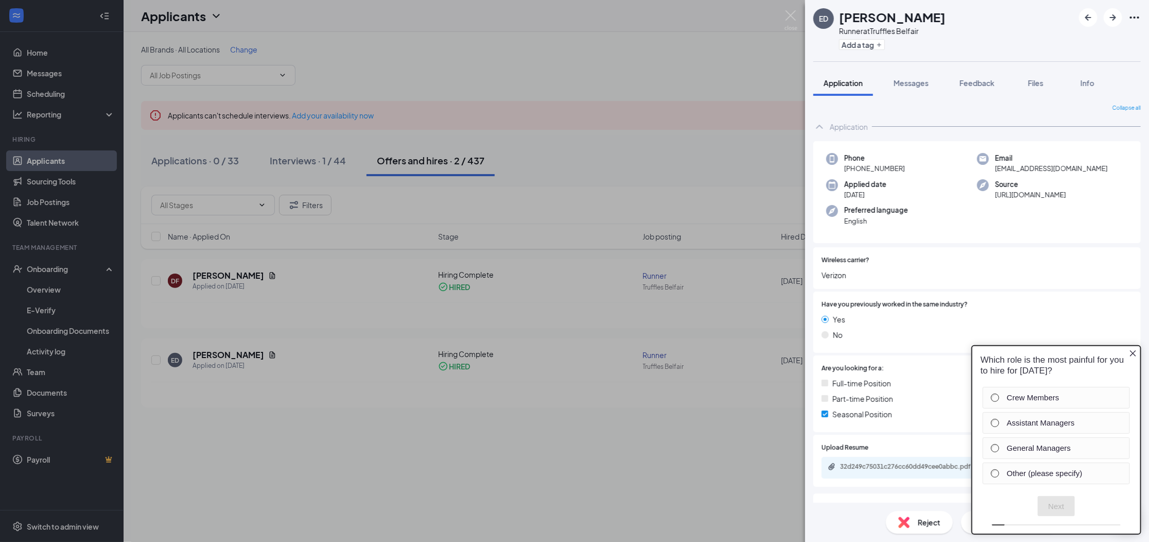
click at [218, 275] on div "ED [PERSON_NAME] Runner at Truffles Belfair Add a tag Application Messages Feed…" at bounding box center [574, 271] width 1149 height 542
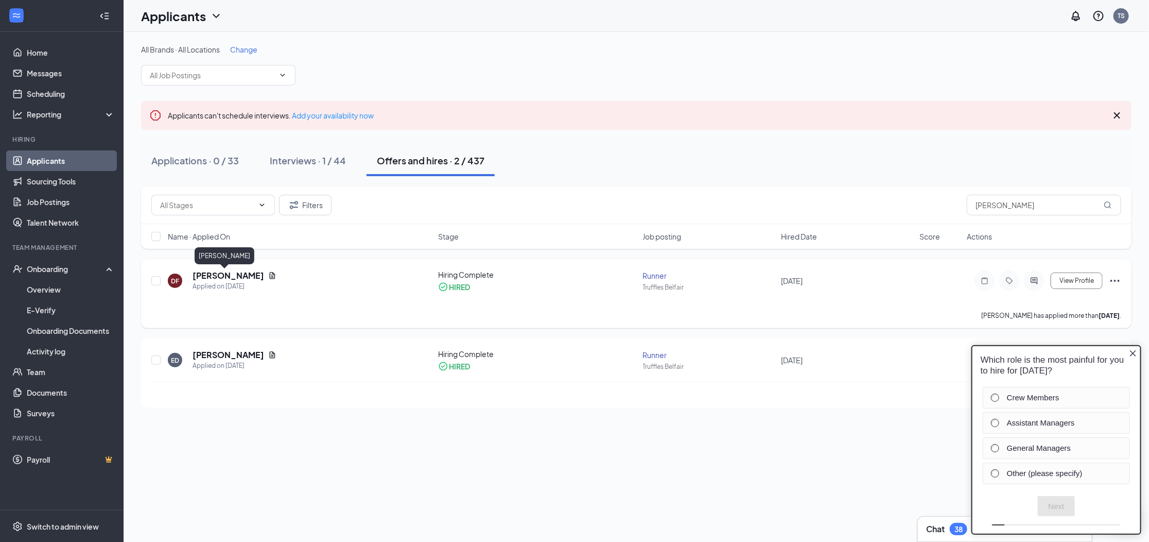
click at [218, 278] on h5 "[PERSON_NAME]" at bounding box center [229, 275] width 72 height 11
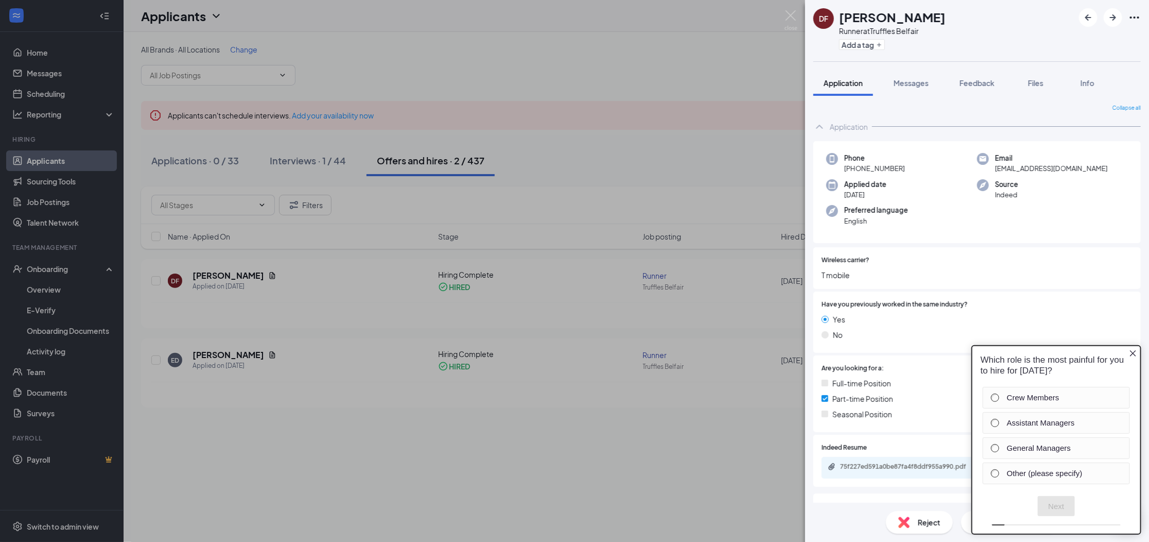
click at [577, 140] on div "[PERSON_NAME] Runner at Truffles Belfair Add a tag Application Messages Feedbac…" at bounding box center [574, 271] width 1149 height 542
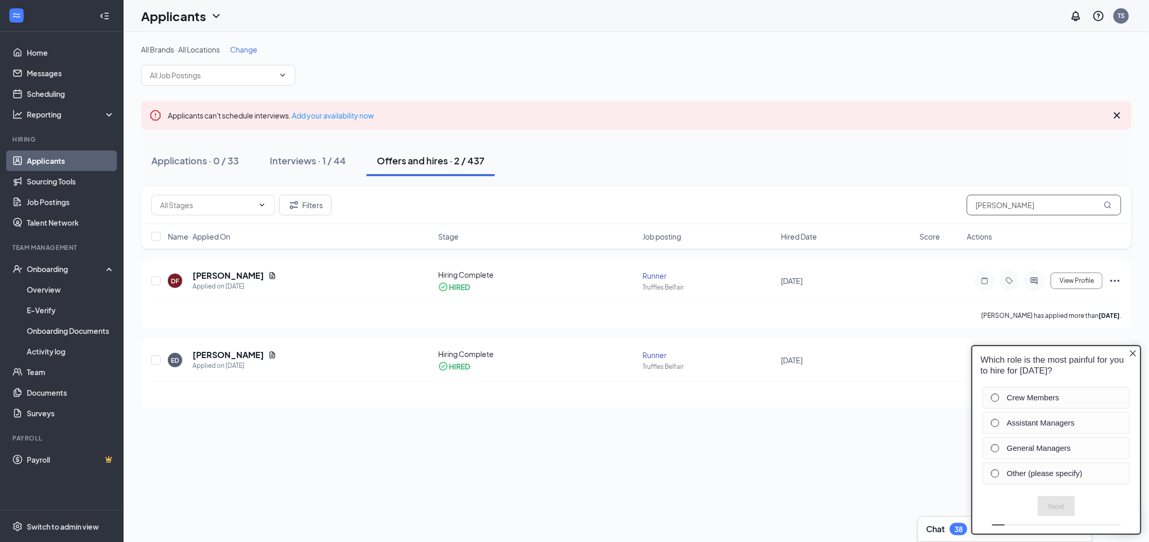
drag, startPoint x: 1002, startPoint y: 206, endPoint x: 949, endPoint y: 205, distance: 53.0
click at [949, 205] on div "Filters [PERSON_NAME]" at bounding box center [636, 205] width 970 height 21
type input "s"
type input "[PERSON_NAME]"
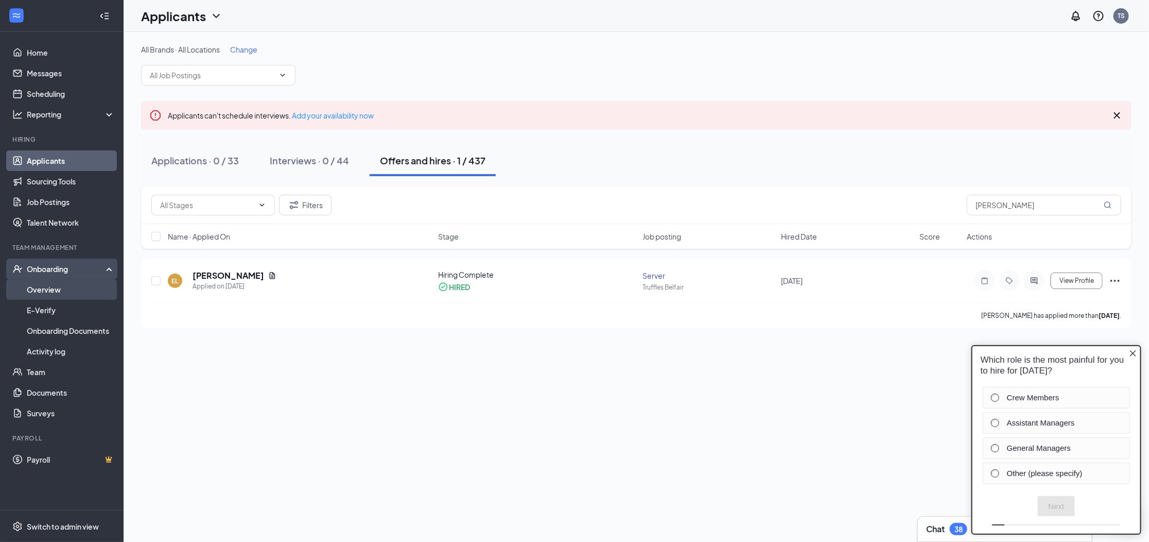
click at [60, 290] on link "Overview" at bounding box center [71, 289] width 88 height 21
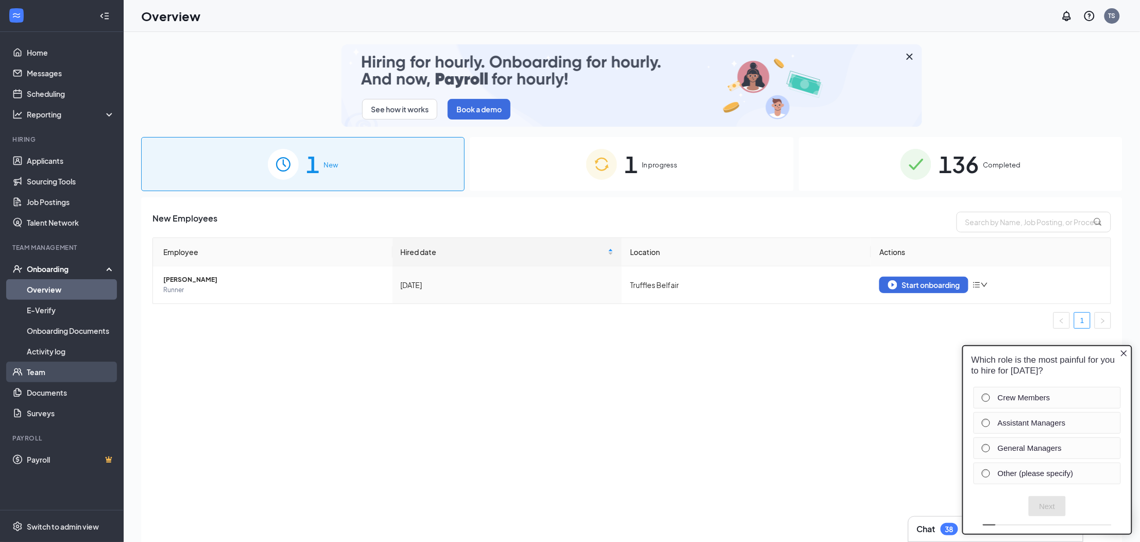
click at [54, 372] on link "Team" at bounding box center [71, 371] width 88 height 21
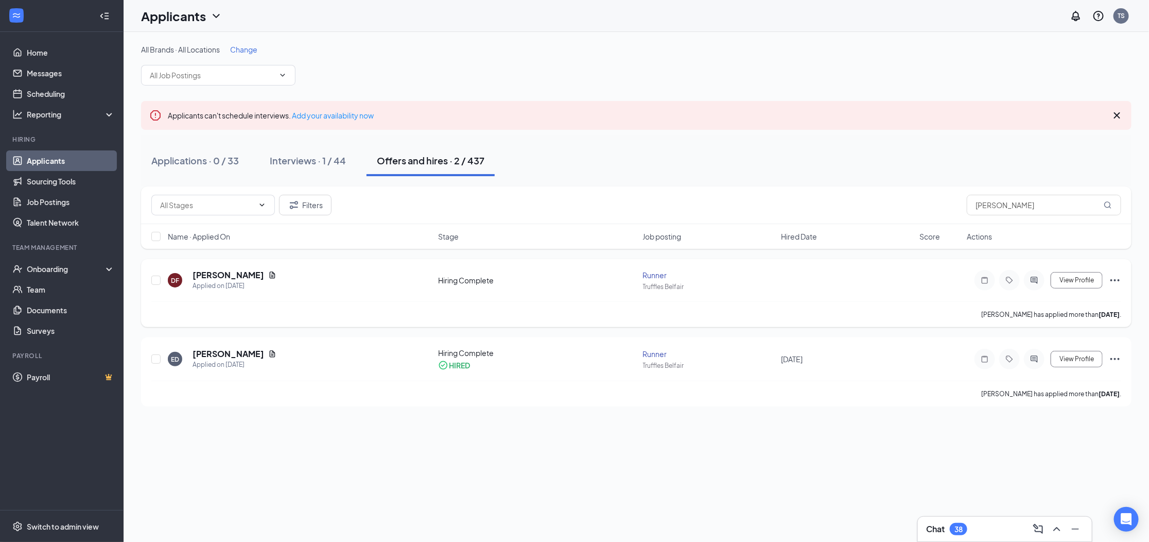
click at [1119, 281] on icon "Ellipses" at bounding box center [1115, 280] width 12 height 12
click at [1064, 301] on p "[PERSON_NAME] as hired" at bounding box center [1069, 301] width 89 height 10
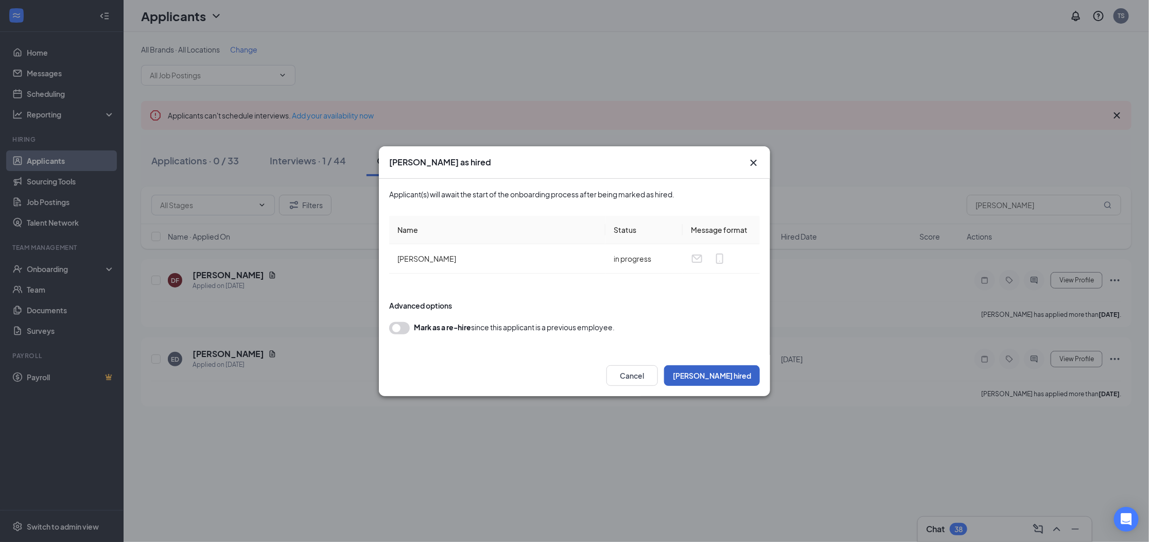
click at [732, 377] on button "[PERSON_NAME] hired" at bounding box center [712, 375] width 96 height 21
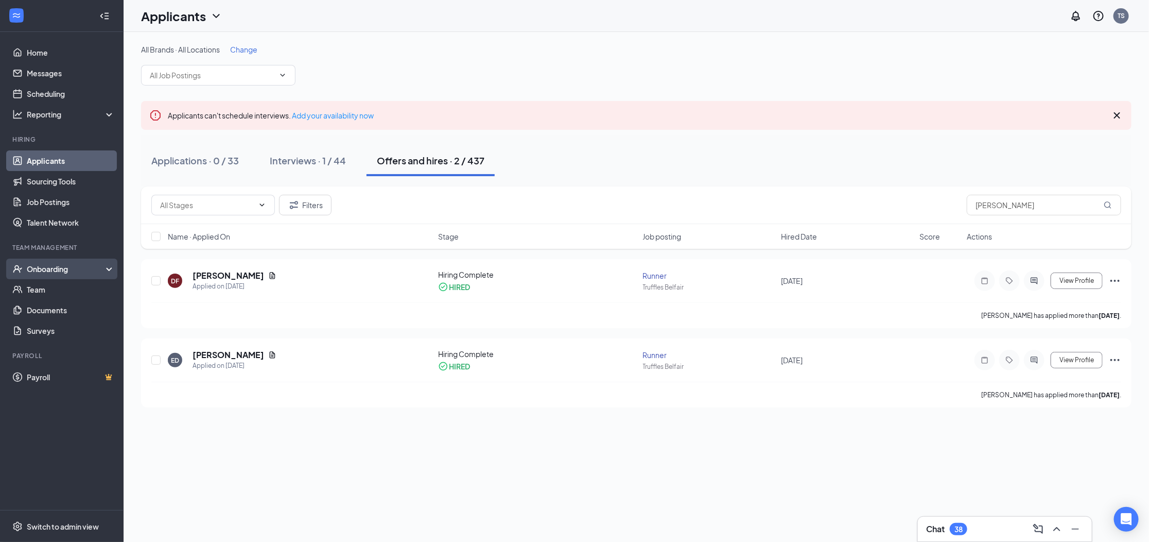
click at [61, 269] on div "Onboarding" at bounding box center [66, 269] width 79 height 10
click at [53, 294] on link "Overview" at bounding box center [71, 289] width 88 height 21
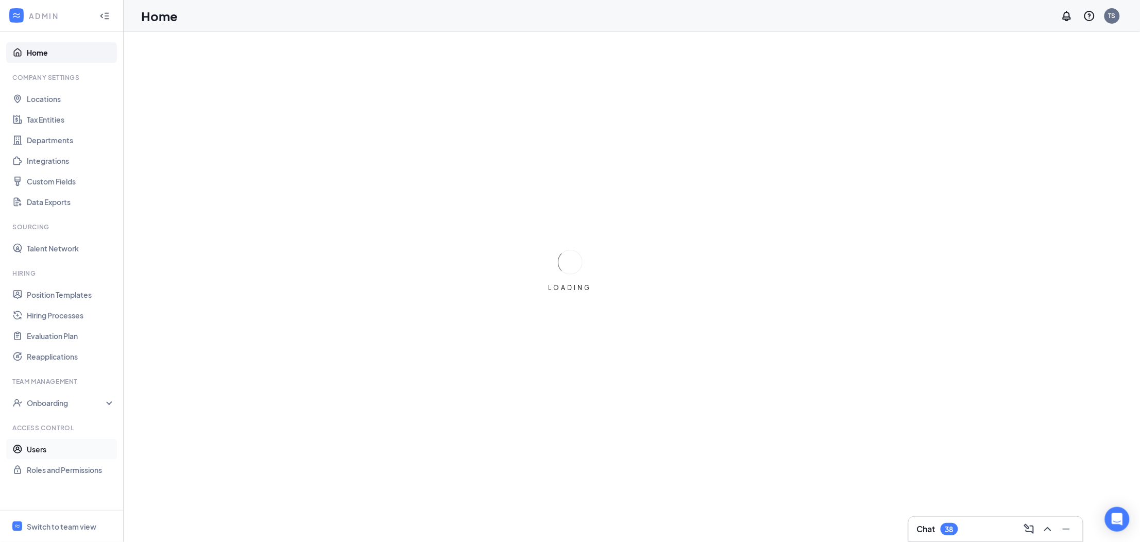
click at [46, 452] on link "Users" at bounding box center [71, 449] width 88 height 21
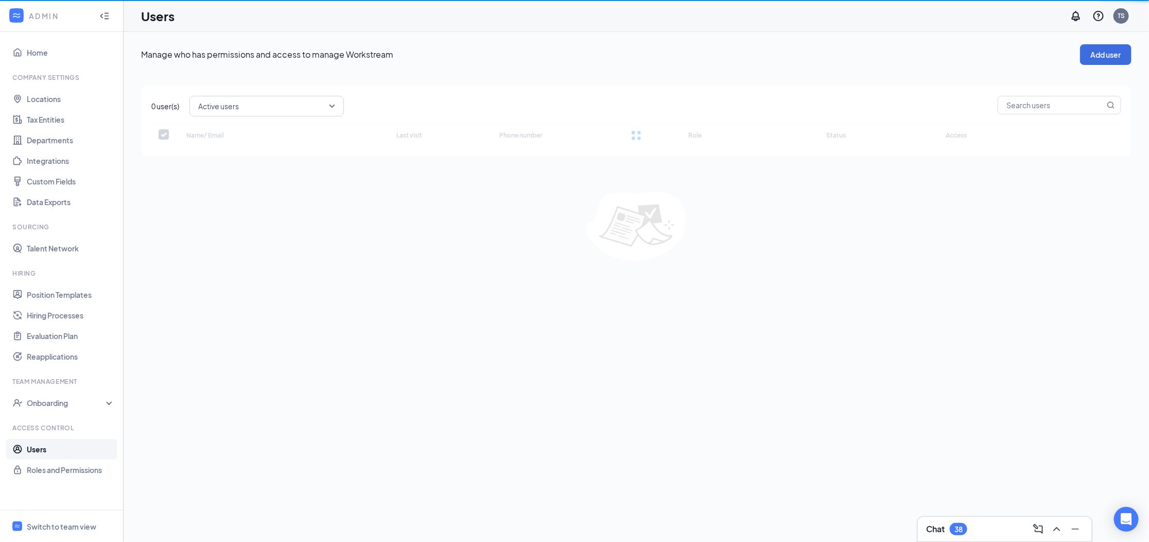
checkbox input "false"
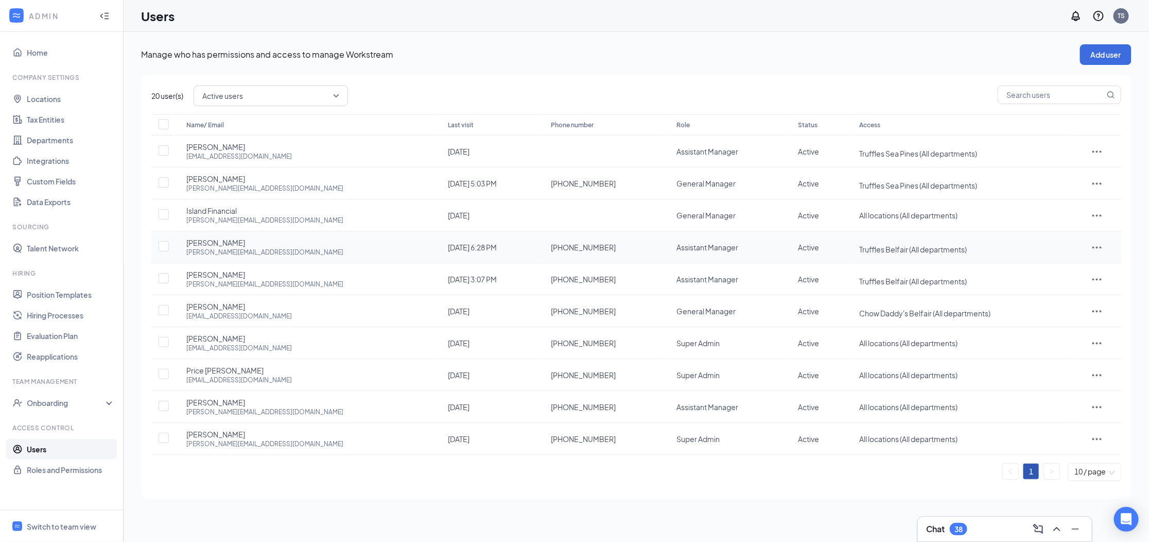
click at [1097, 249] on icon "ActionsIcon" at bounding box center [1097, 247] width 12 height 12
click at [1054, 268] on span "Edit user" at bounding box center [1053, 268] width 29 height 9
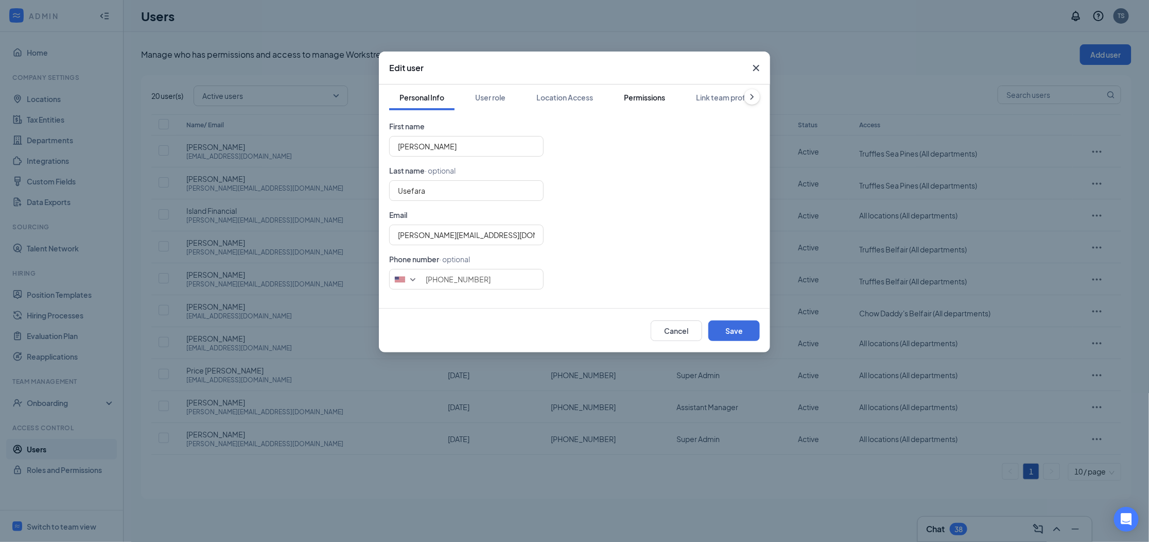
click at [656, 100] on div "Permissions" at bounding box center [644, 97] width 41 height 10
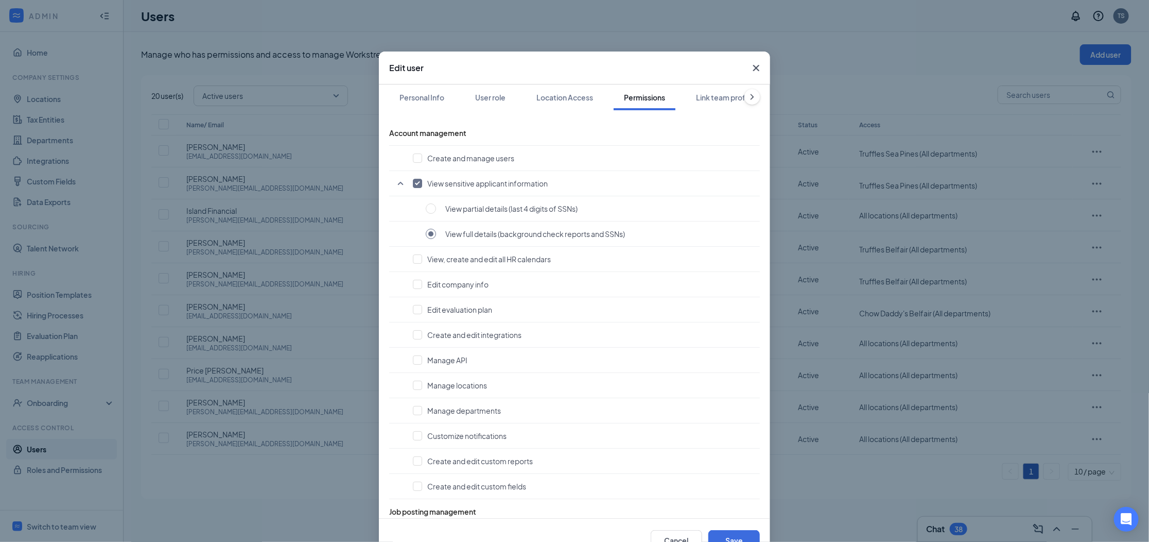
click at [754, 70] on icon "Cross" at bounding box center [756, 68] width 6 height 6
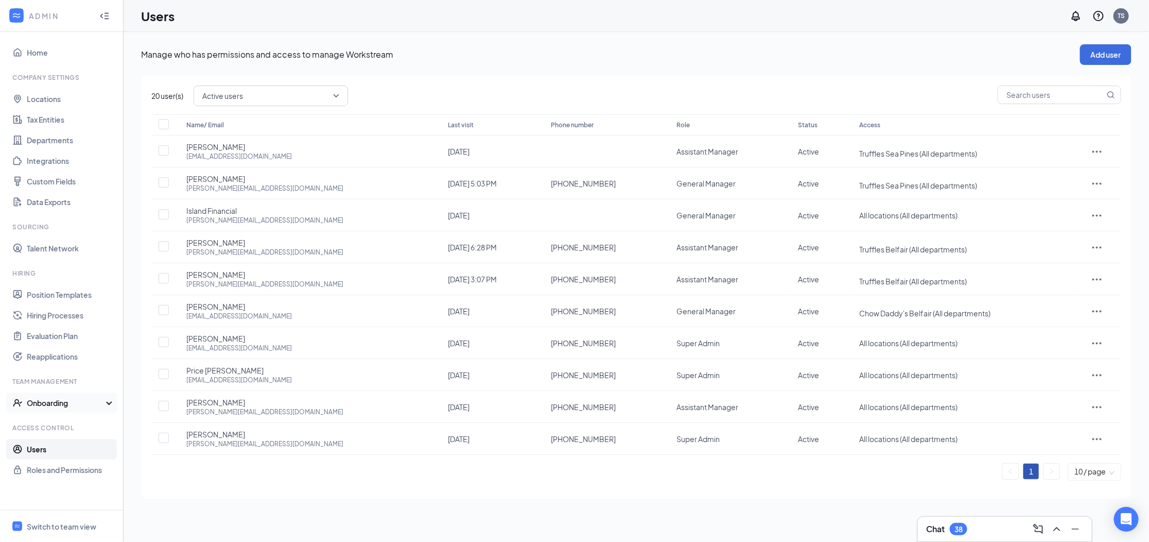
click at [65, 401] on div "Onboarding" at bounding box center [66, 403] width 79 height 10
click at [49, 521] on div "Switch to team view" at bounding box center [62, 526] width 70 height 10
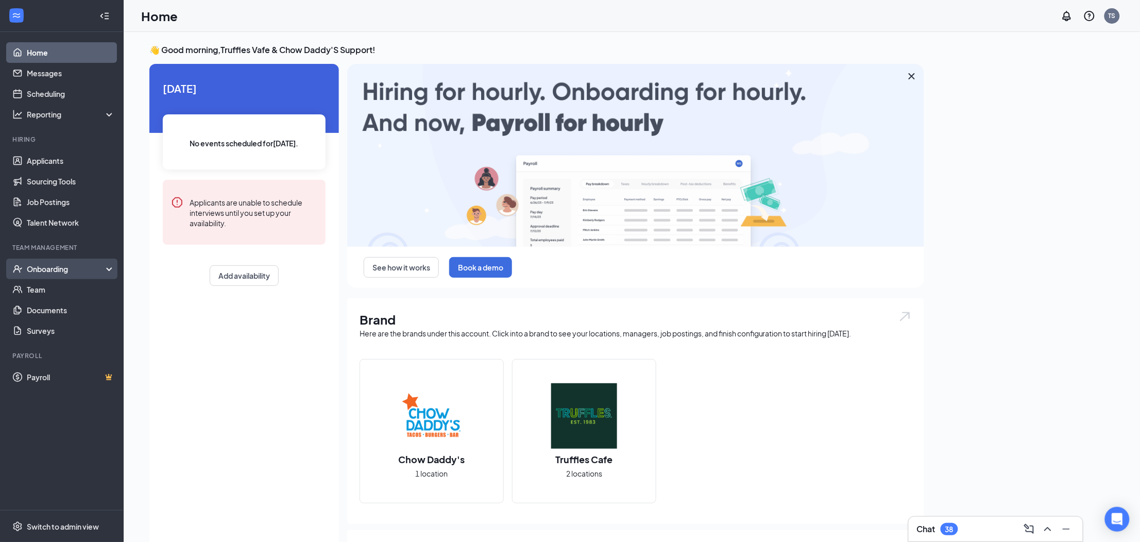
click at [56, 271] on div "Onboarding" at bounding box center [66, 269] width 79 height 10
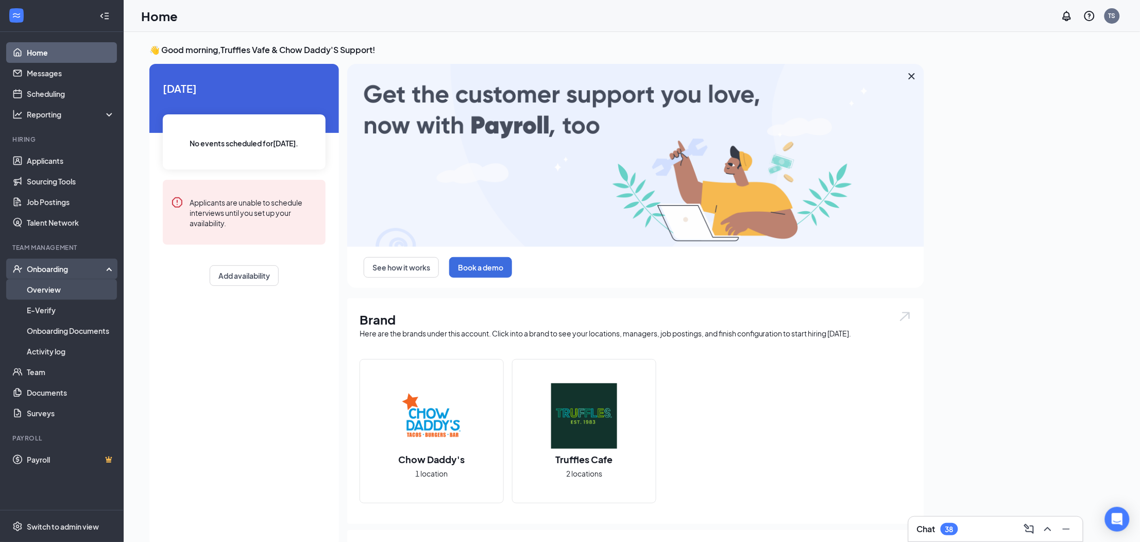
click at [45, 297] on link "Overview" at bounding box center [71, 289] width 88 height 21
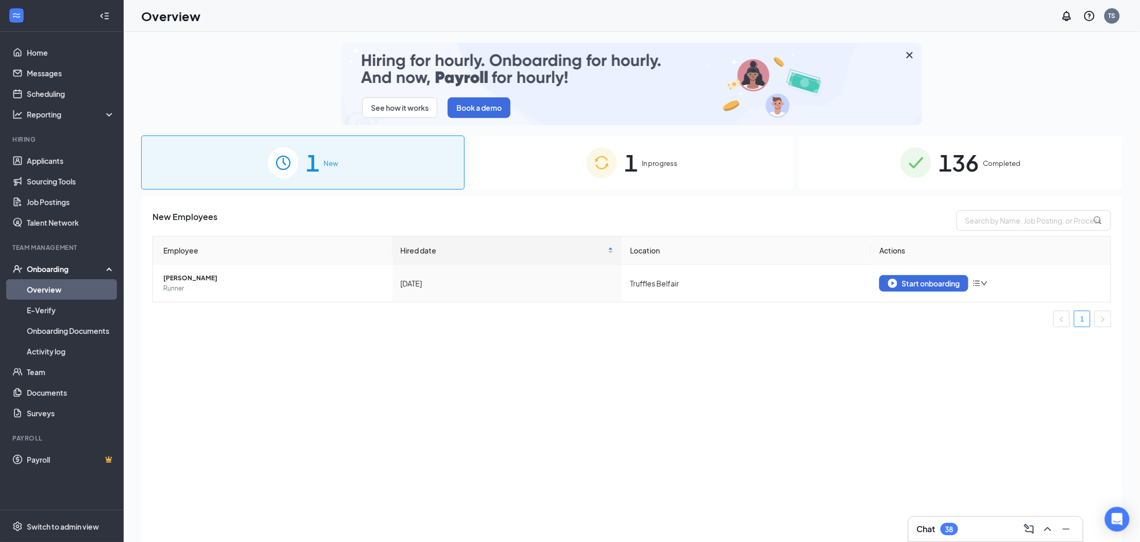
scroll to position [3, 0]
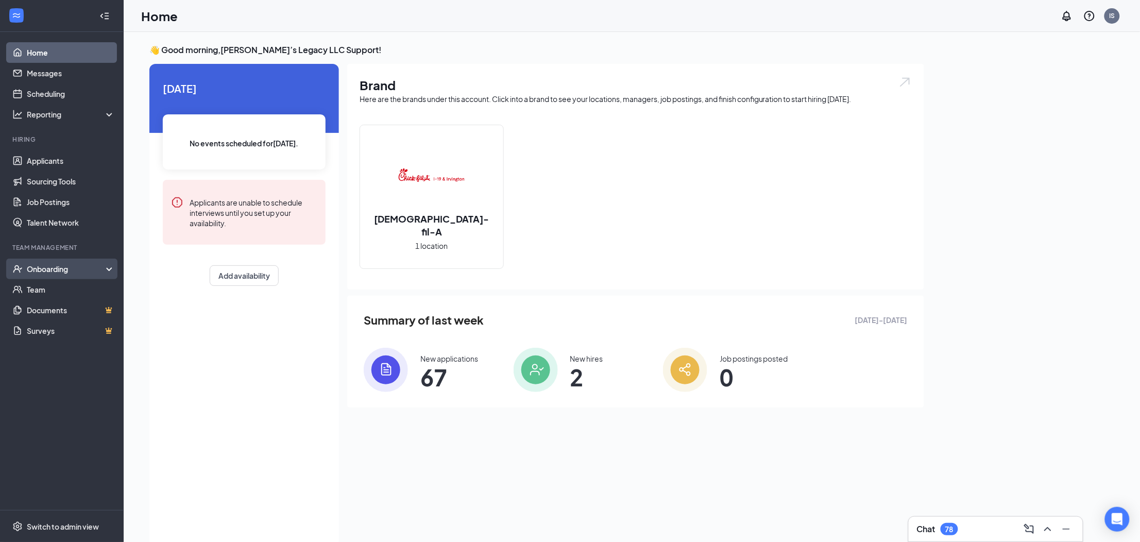
click at [50, 272] on div "Onboarding" at bounding box center [66, 269] width 79 height 10
click at [50, 289] on link "Overview" at bounding box center [71, 289] width 88 height 21
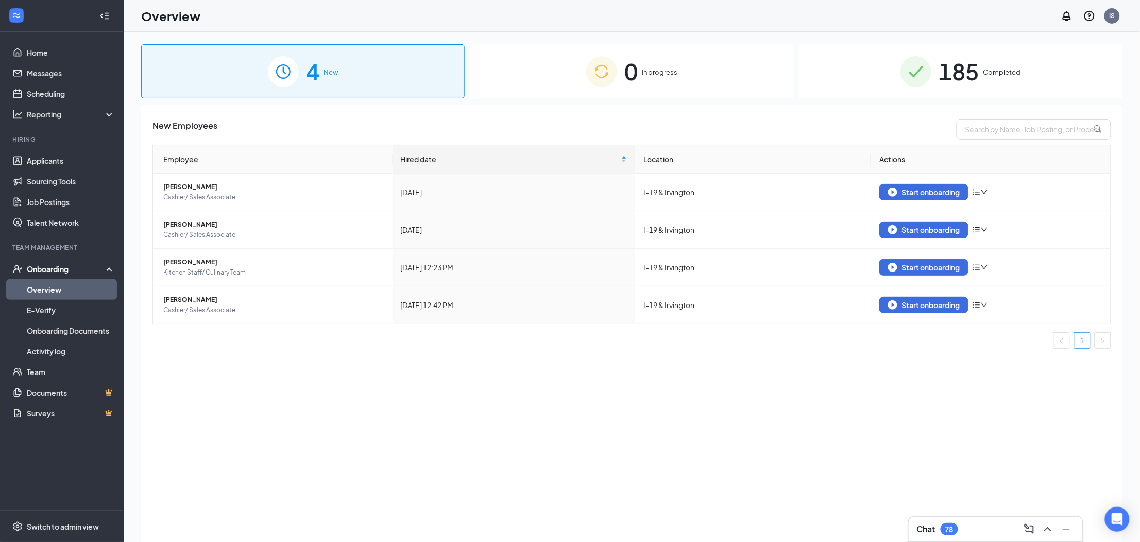
click at [968, 75] on span "185" at bounding box center [958, 72] width 40 height 36
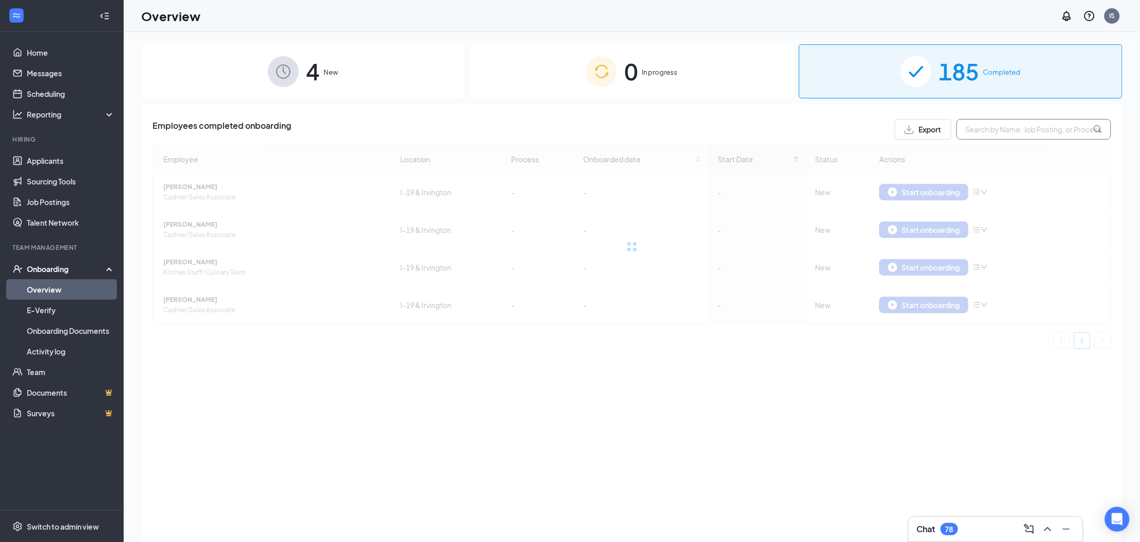
click at [997, 132] on input "text" at bounding box center [1033, 129] width 154 height 21
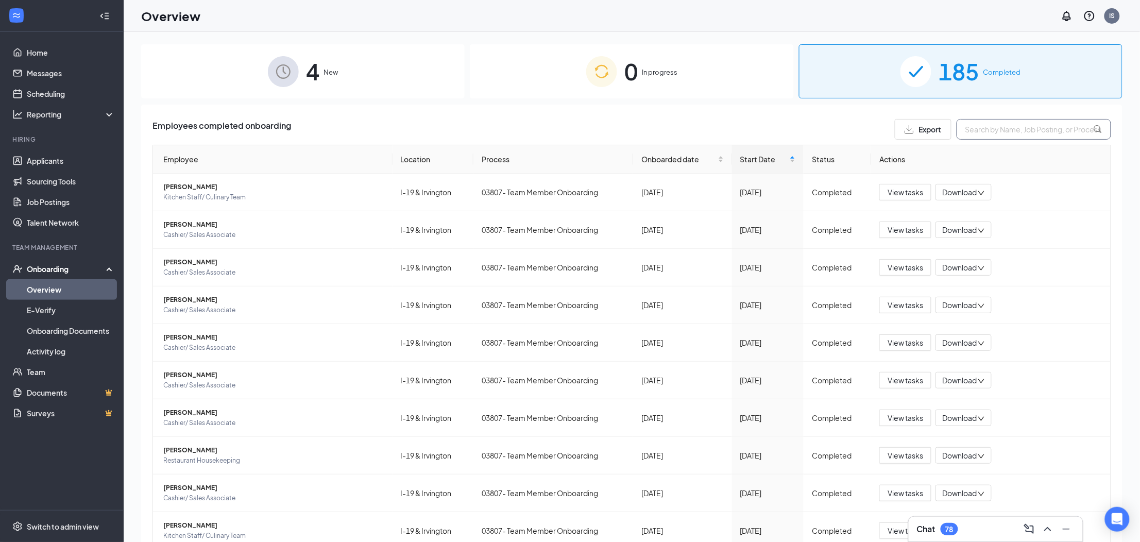
paste input "Isabella"
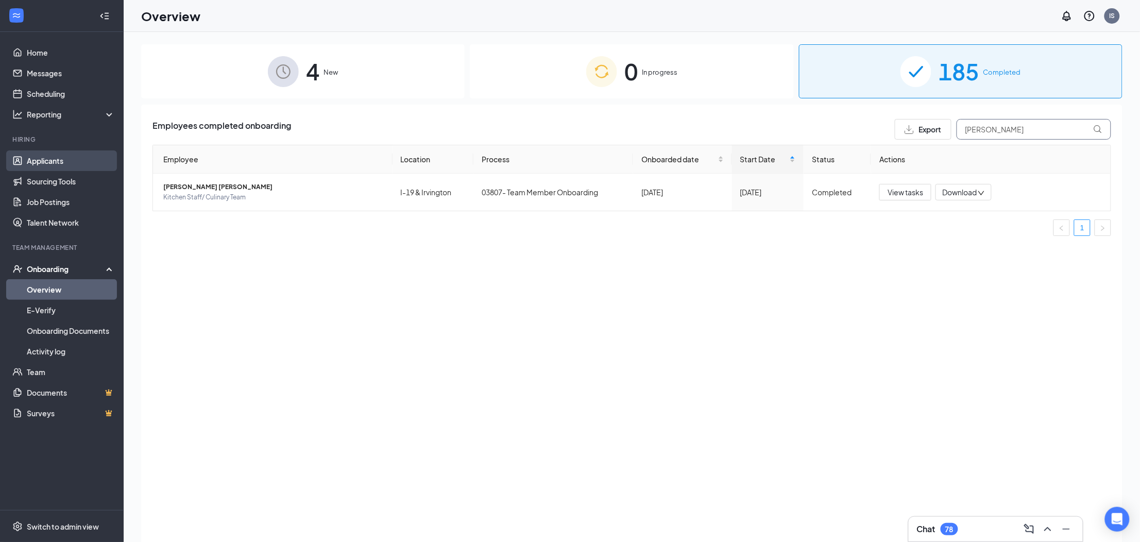
type input "Isabella"
click at [44, 162] on link "Applicants" at bounding box center [71, 160] width 88 height 21
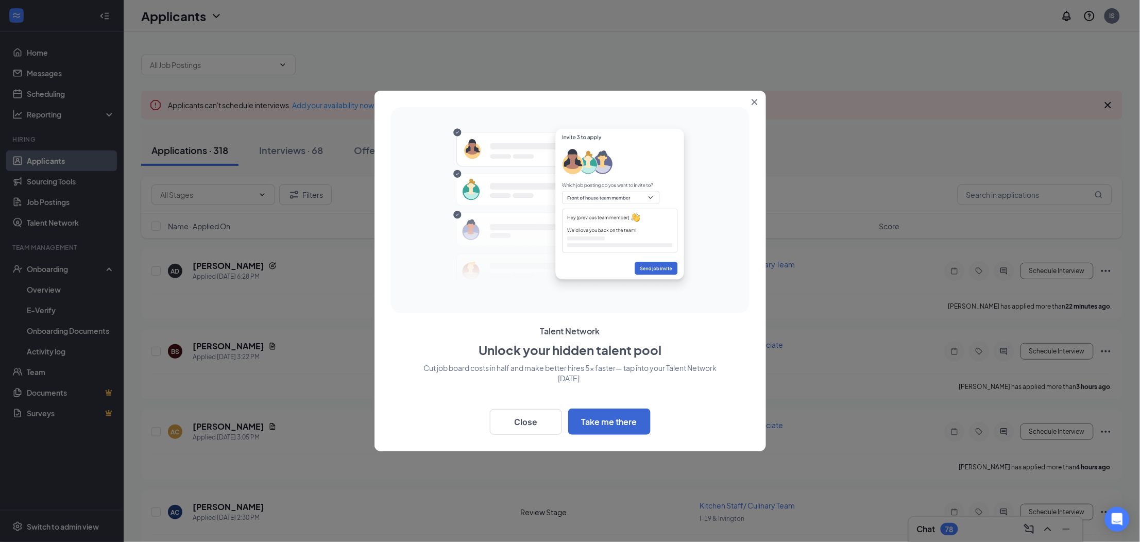
click at [756, 106] on button "Close" at bounding box center [756, 100] width 19 height 19
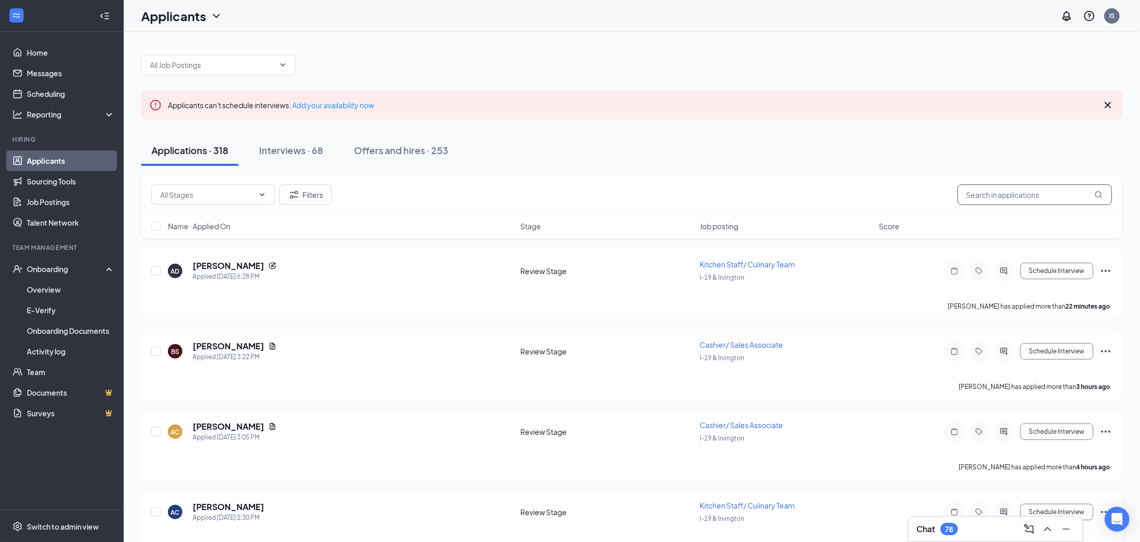
click at [979, 190] on input "text" at bounding box center [1034, 194] width 154 height 21
paste input "Isabella"
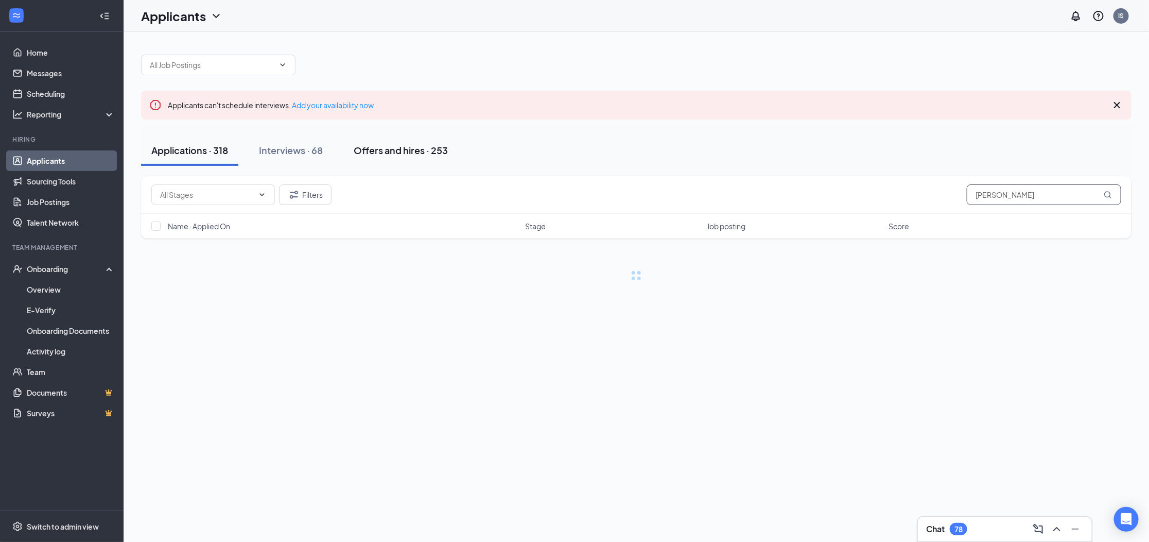
type input "Isabella"
click at [404, 145] on div "Offers and hires · 253" at bounding box center [401, 150] width 94 height 13
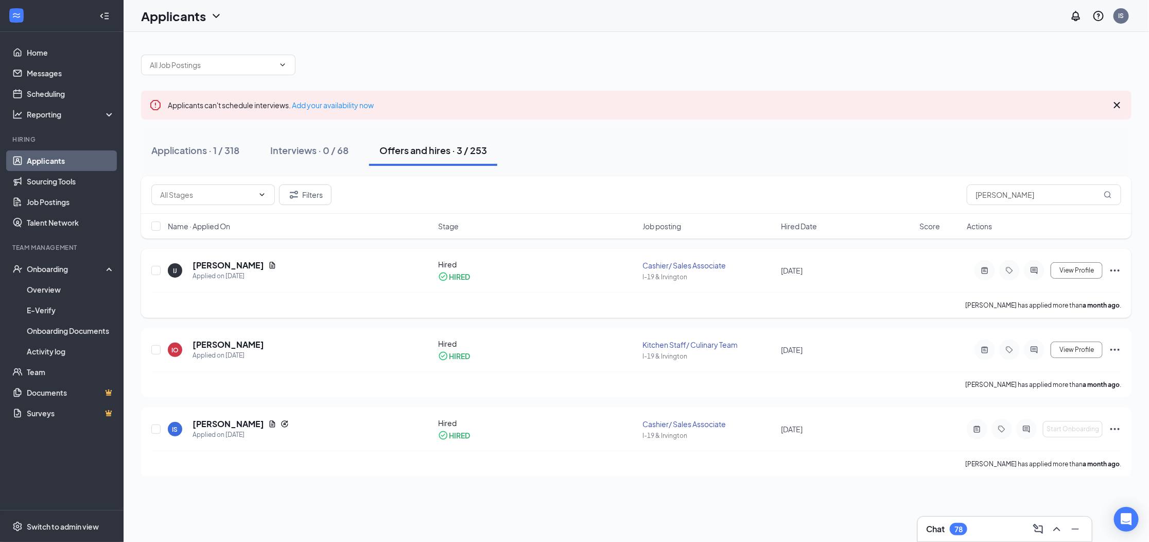
click at [1115, 272] on icon "Ellipses" at bounding box center [1115, 270] width 12 height 12
click at [661, 176] on div "Filters Isabella" at bounding box center [636, 195] width 991 height 38
click at [51, 203] on link "Job Postings" at bounding box center [71, 202] width 88 height 21
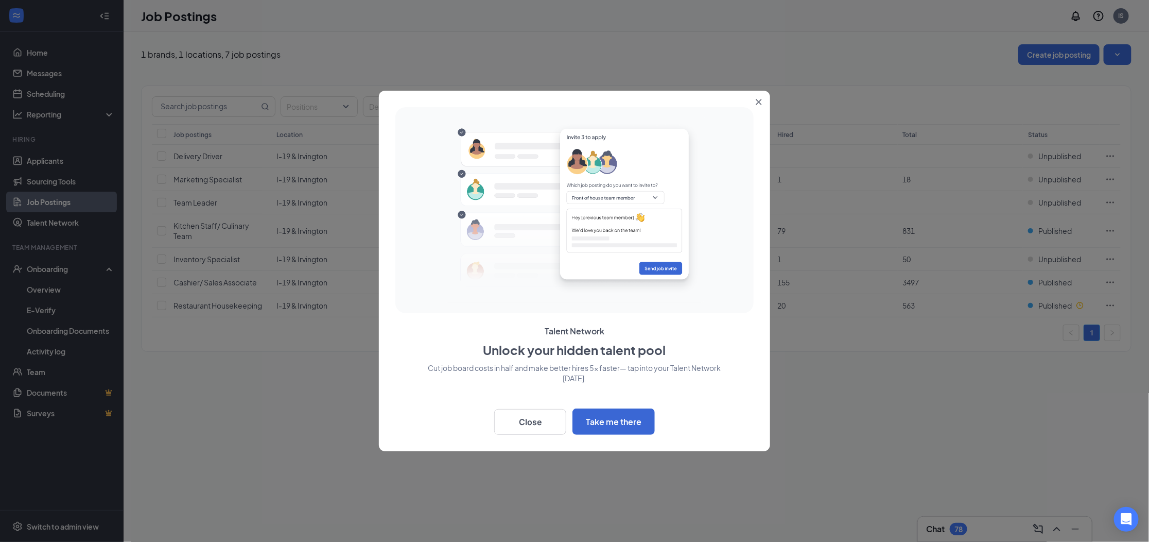
click at [760, 104] on icon "Close" at bounding box center [759, 102] width 6 height 6
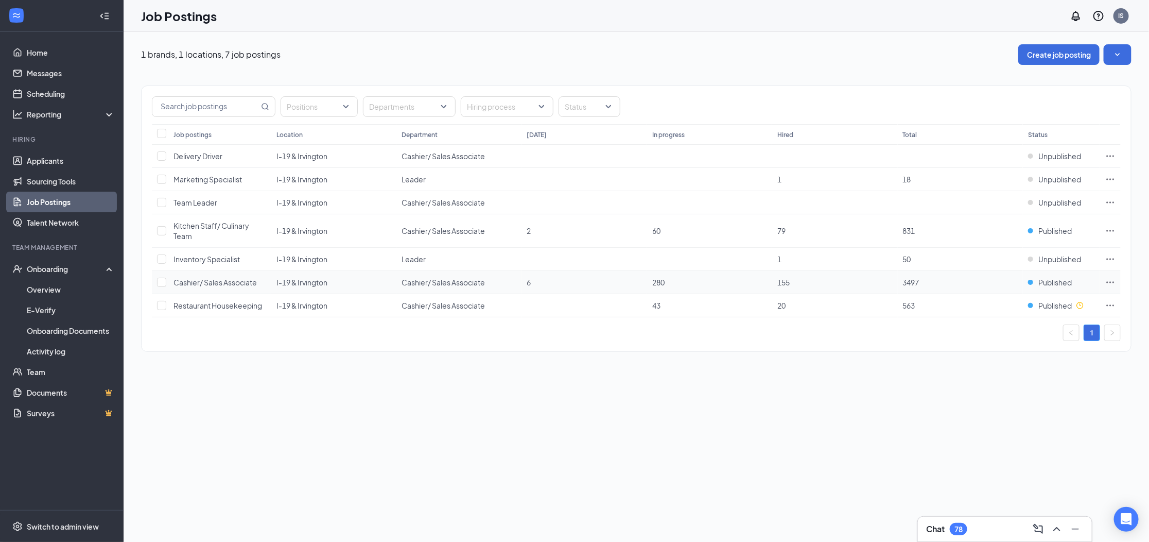
click at [1108, 284] on icon "Ellipses" at bounding box center [1111, 282] width 10 height 10
click at [1028, 305] on span "Edit job posting" at bounding box center [1039, 304] width 138 height 11
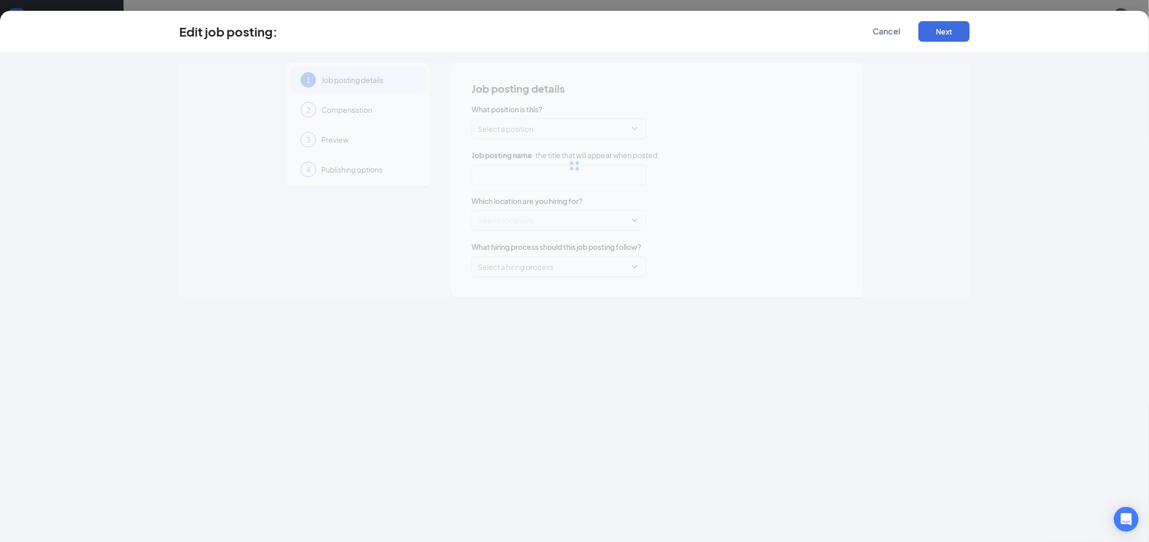
type input "Cashier/ Sales Associate"
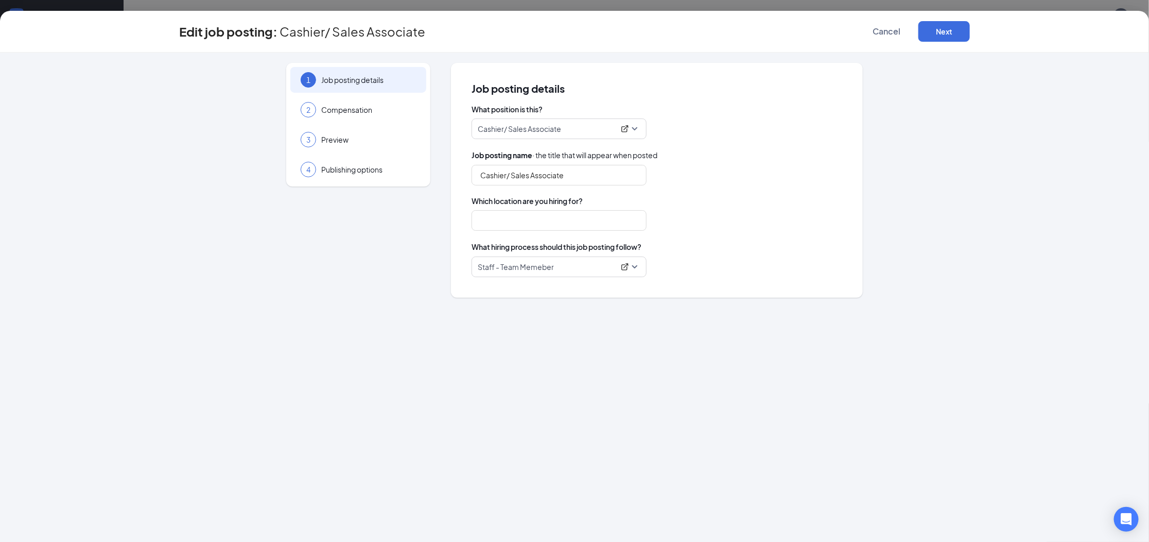
type input "I-19 & Irvington"
click at [624, 269] on icon "ExternalLink" at bounding box center [625, 267] width 8 height 8
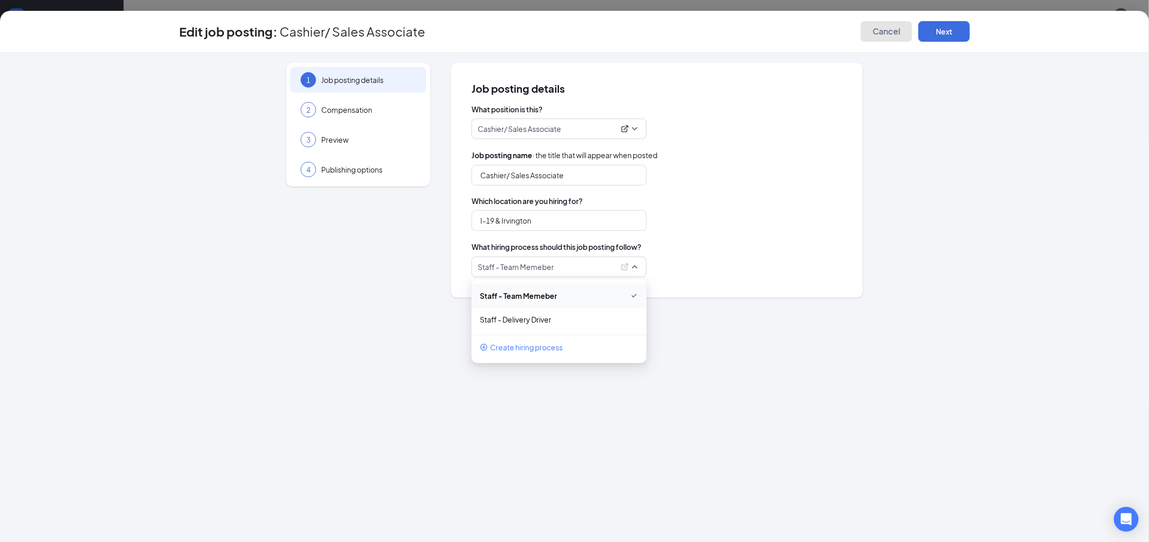
click at [891, 29] on span "Cancel" at bounding box center [887, 31] width 28 height 10
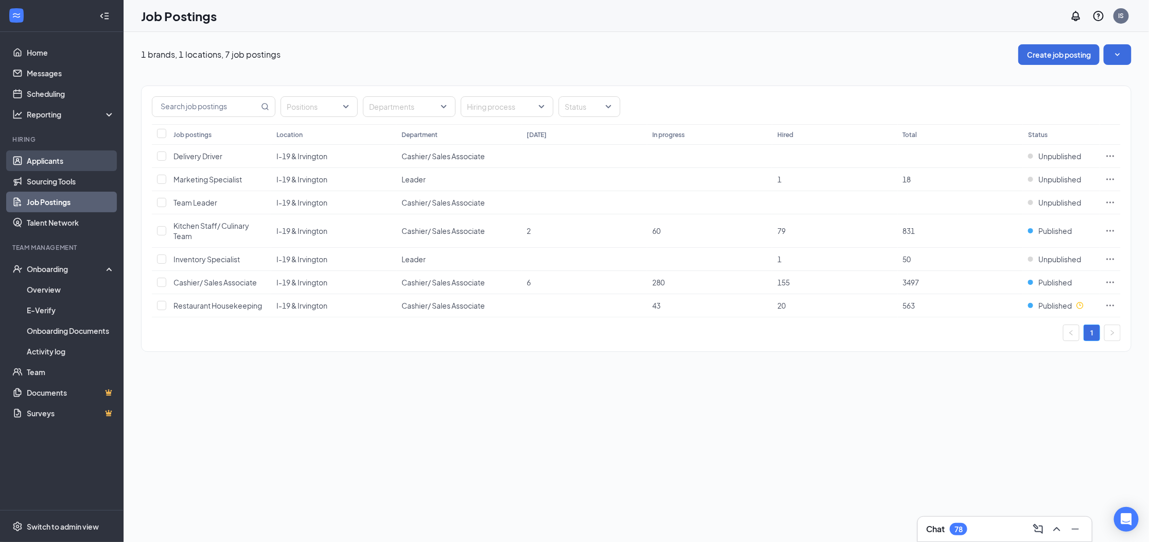
click at [49, 167] on link "Applicants" at bounding box center [71, 160] width 88 height 21
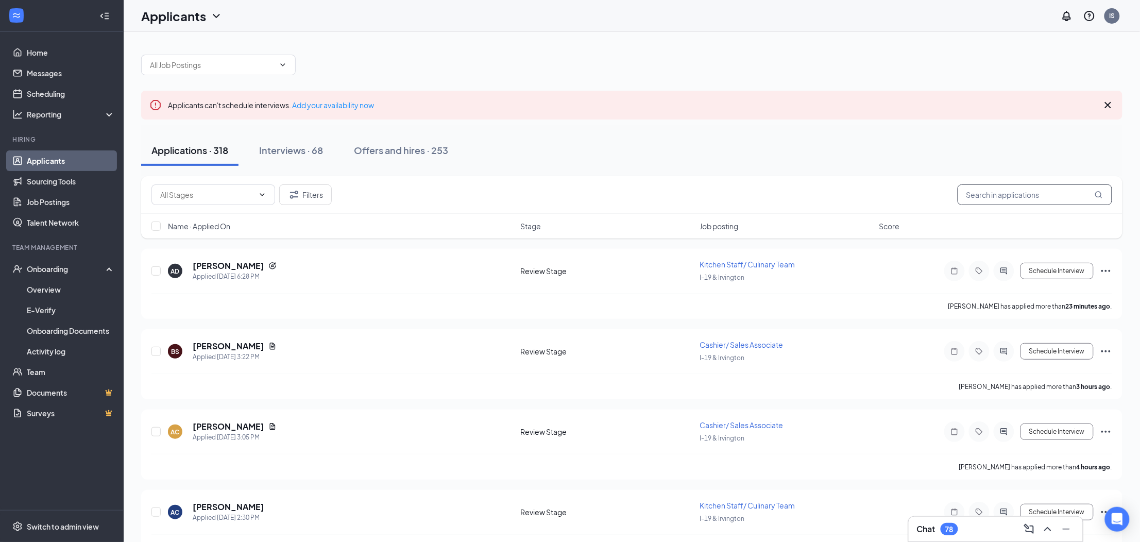
click at [1043, 198] on input "text" at bounding box center [1034, 194] width 154 height 21
paste input "Isabella"
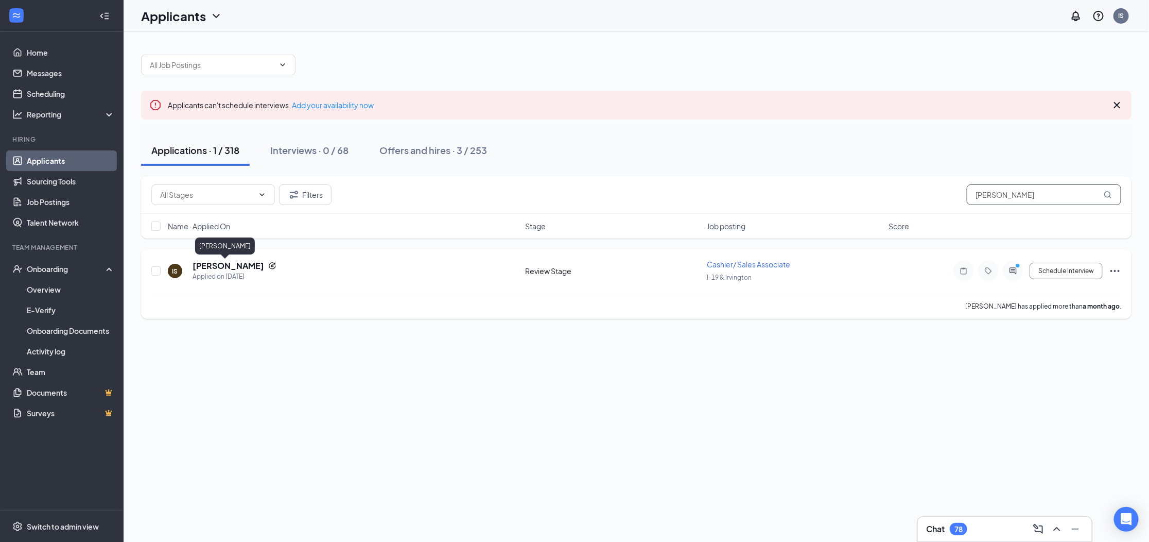
type input "Isabella"
click at [231, 266] on h5 "isabella Silva" at bounding box center [229, 265] width 72 height 11
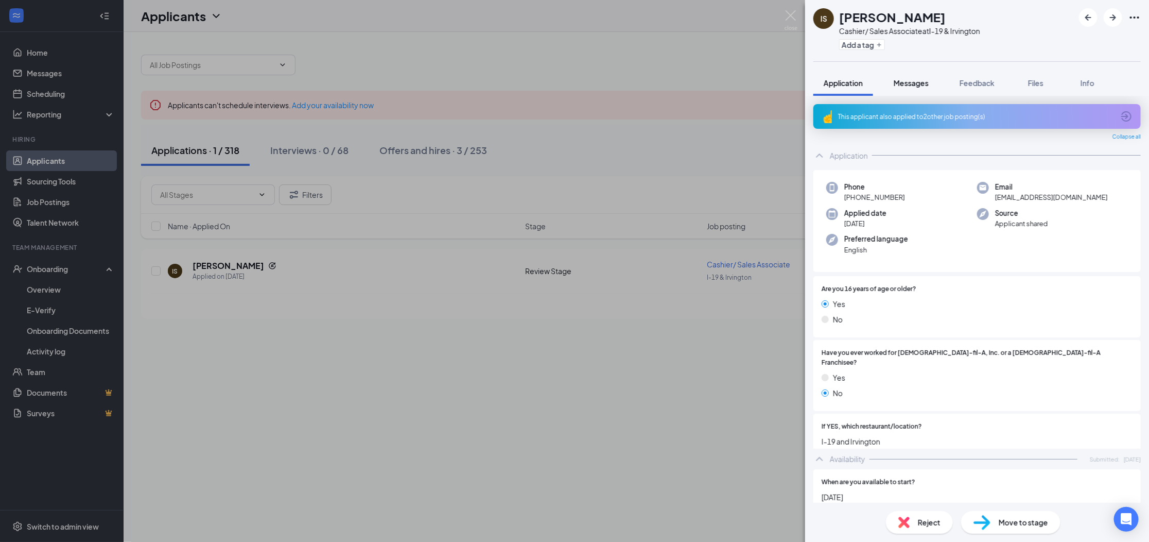
click at [907, 83] on span "Messages" at bounding box center [911, 82] width 35 height 9
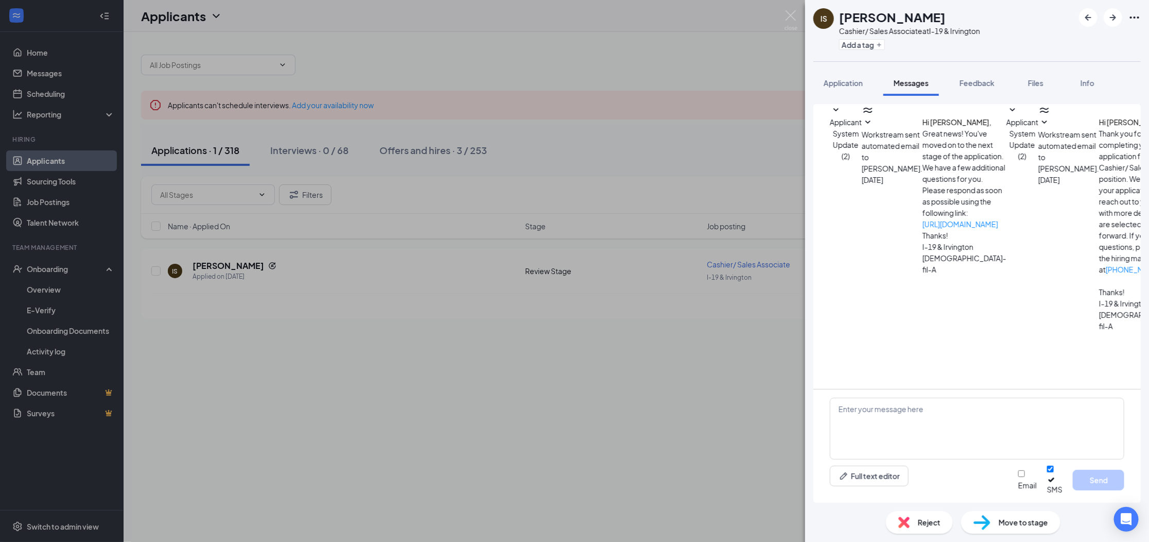
click at [554, 435] on div "IS isabella Silva Cashier/ Sales Associate at I-19 & Irvington Add a tag Applic…" at bounding box center [574, 271] width 1149 height 542
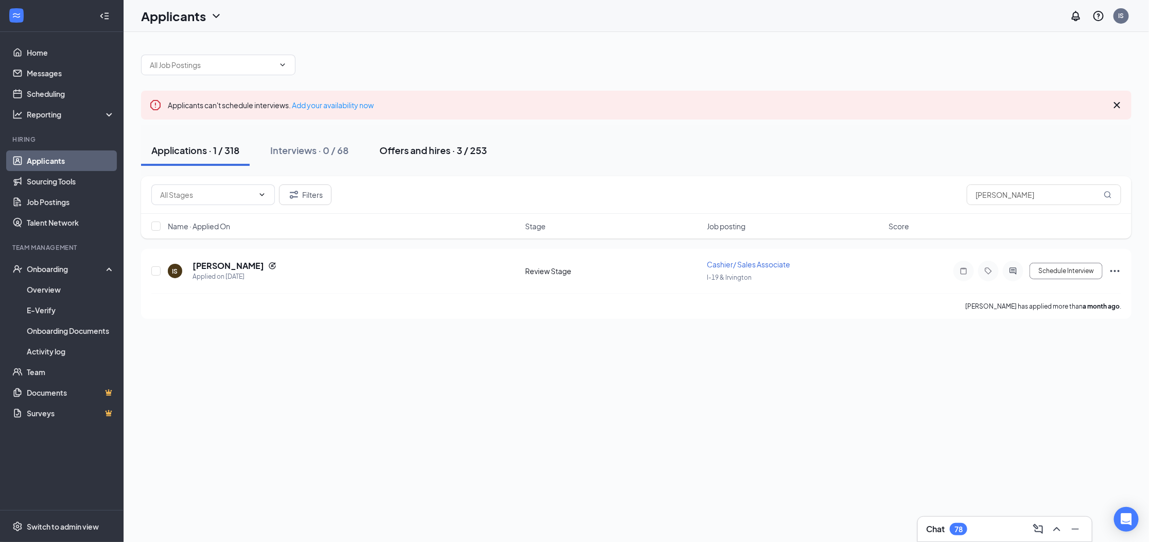
click at [409, 153] on div "Offers and hires · 3 / 253" at bounding box center [434, 150] width 108 height 13
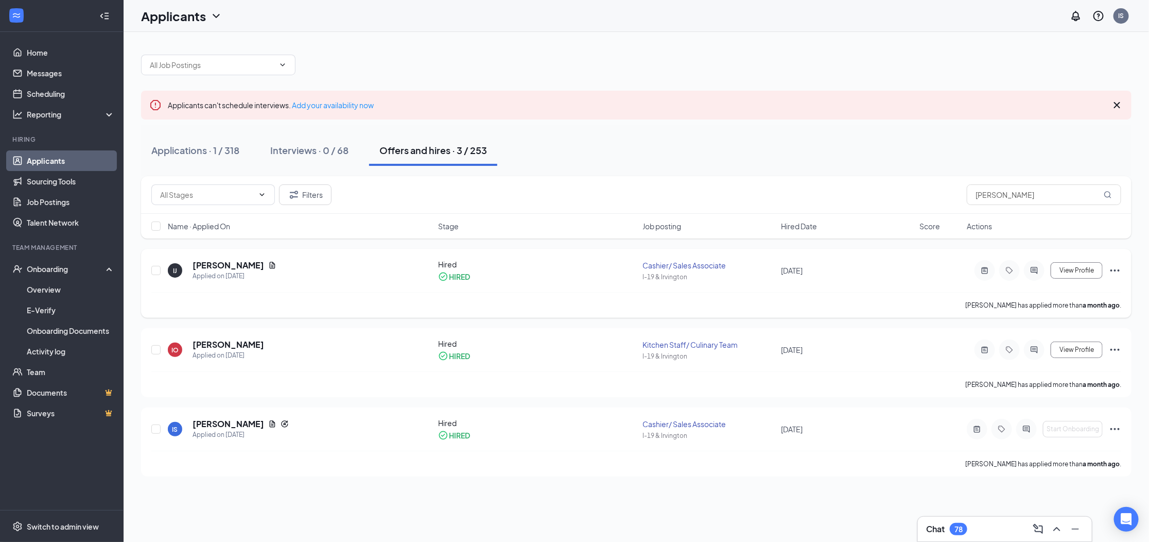
click at [1119, 271] on icon "Ellipses" at bounding box center [1115, 270] width 12 height 12
click at [745, 148] on div "Applications · 1 / 318 Interviews · 0 / 68 Offers and hires · 3 / 253" at bounding box center [636, 150] width 991 height 31
click at [235, 266] on h5 "[PERSON_NAME]" at bounding box center [229, 265] width 72 height 11
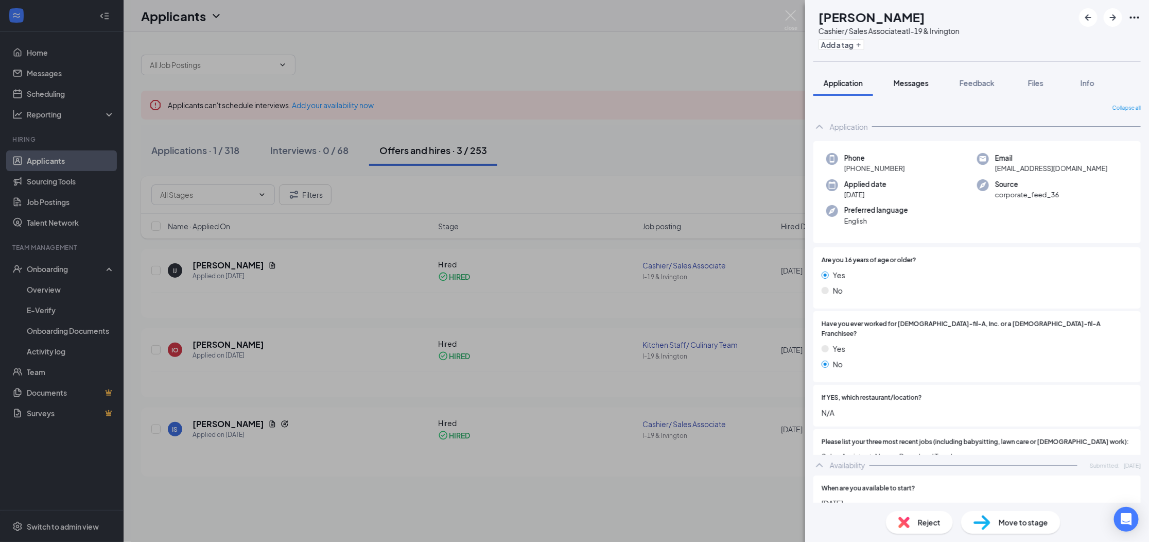
click at [917, 88] on div "Messages" at bounding box center [911, 83] width 35 height 10
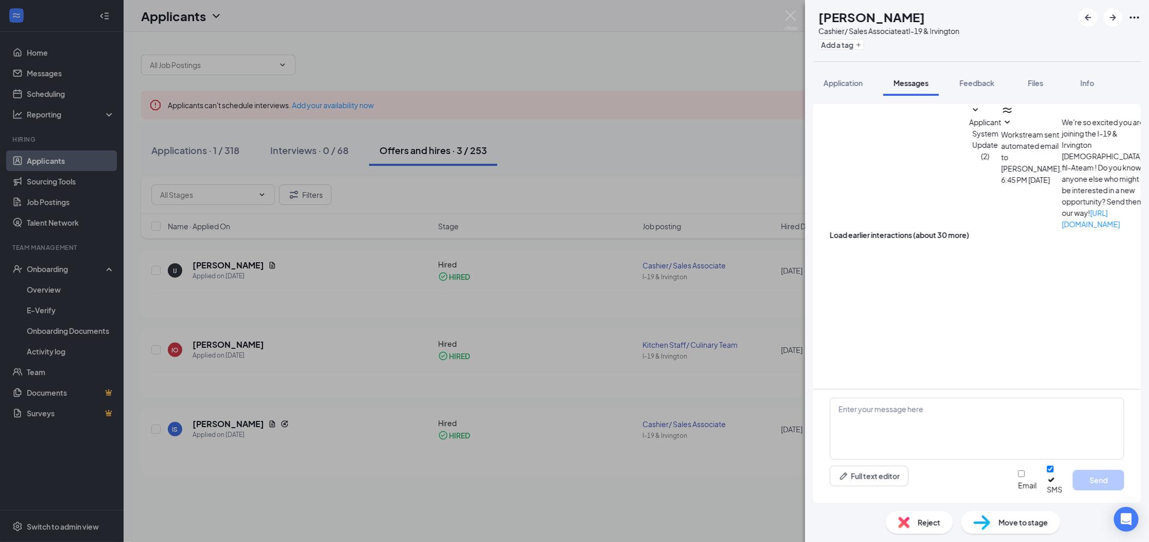
scroll to position [90, 0]
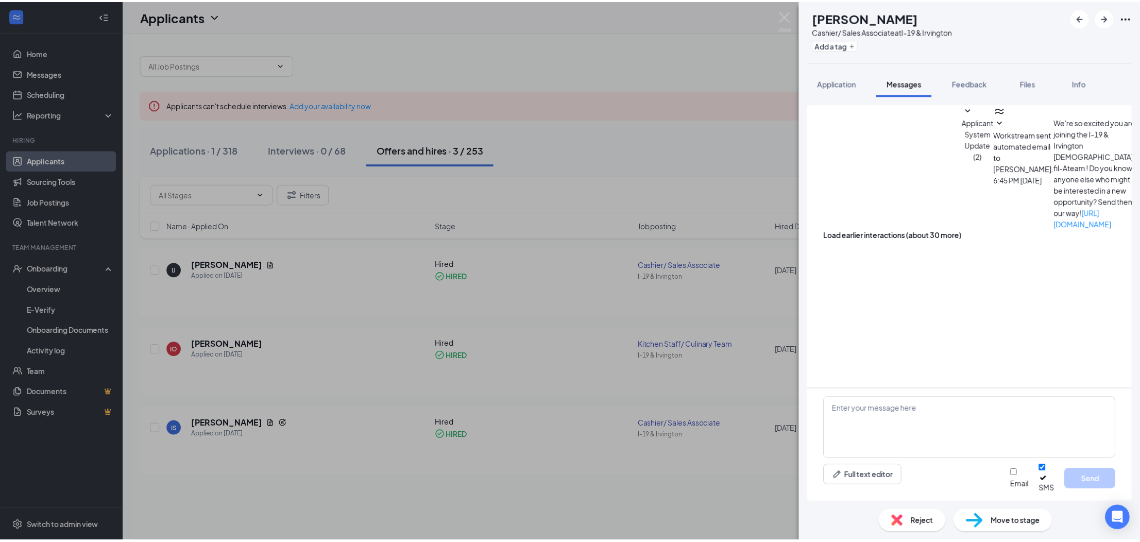
scroll to position [63, 0]
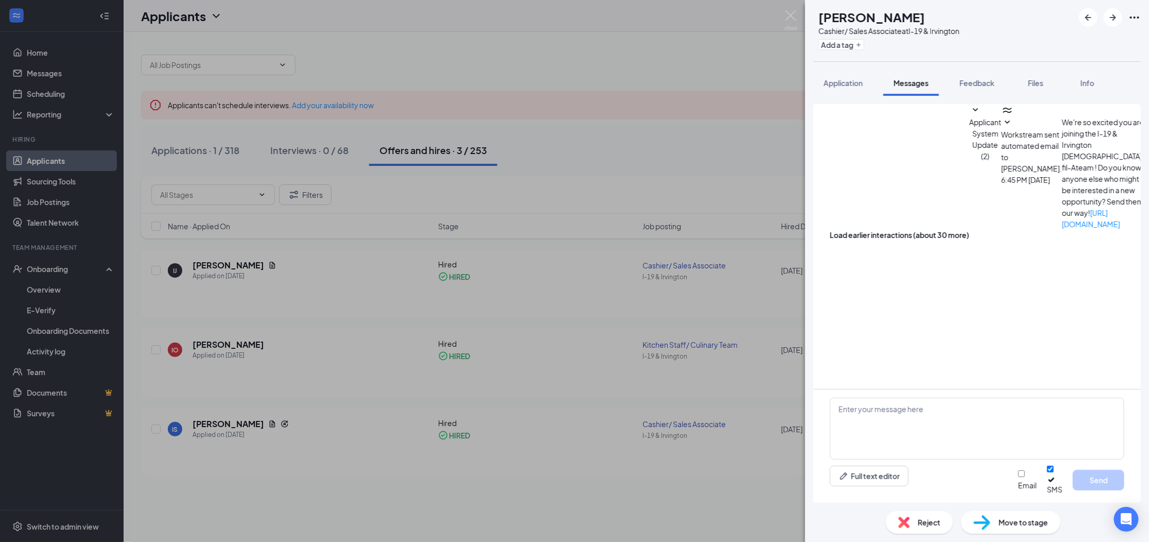
click at [655, 61] on div "IJ Isabella Jimenez Cashier/ Sales Associate at I-19 & Irvington Add a tag Appl…" at bounding box center [574, 271] width 1149 height 542
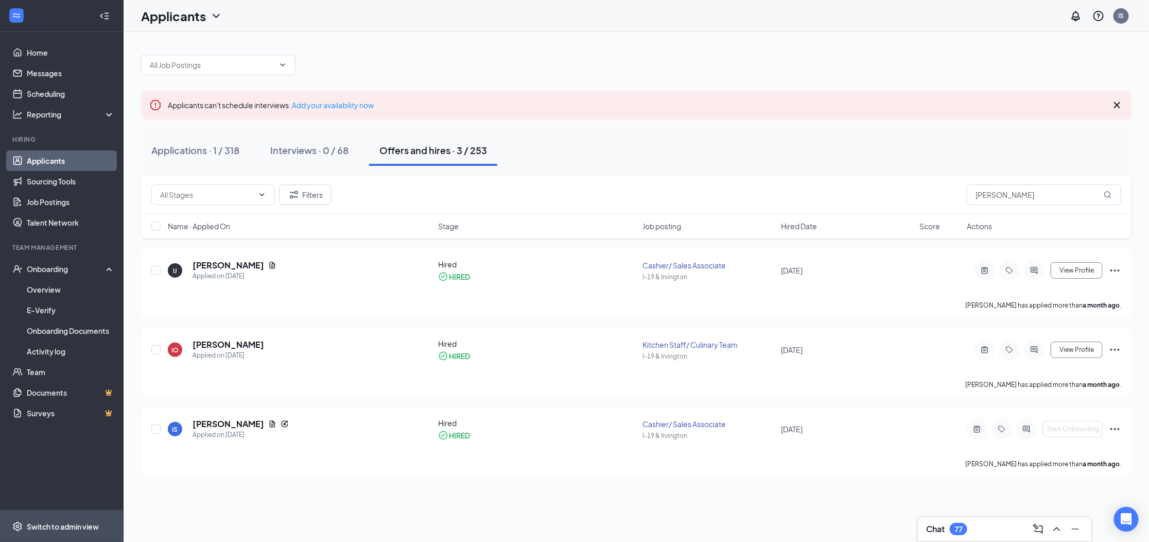
click at [48, 521] on div "Switch to admin view" at bounding box center [63, 526] width 72 height 10
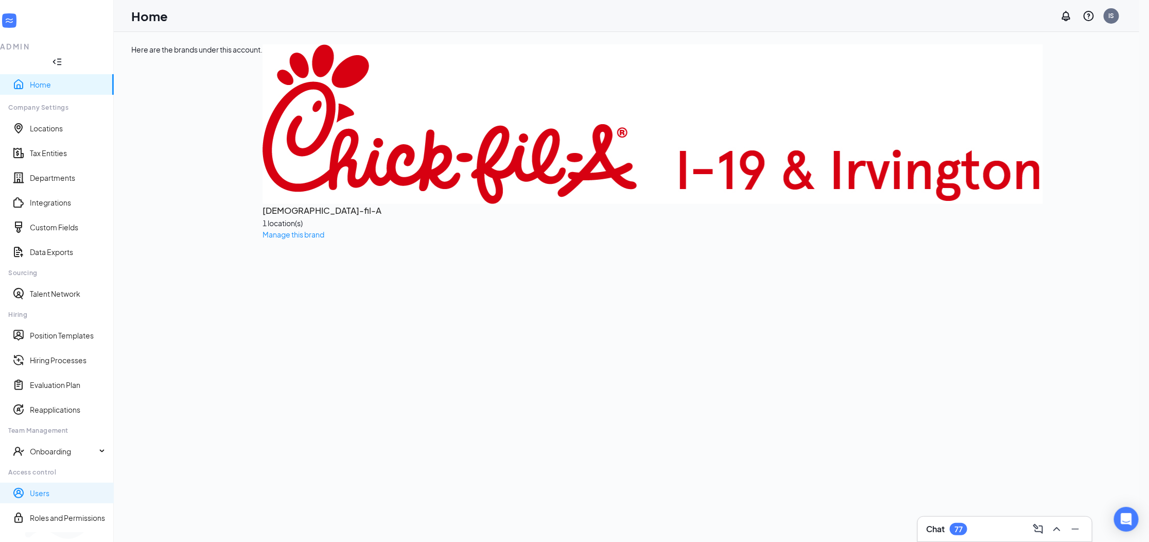
click at [55, 488] on link "Users" at bounding box center [68, 493] width 76 height 10
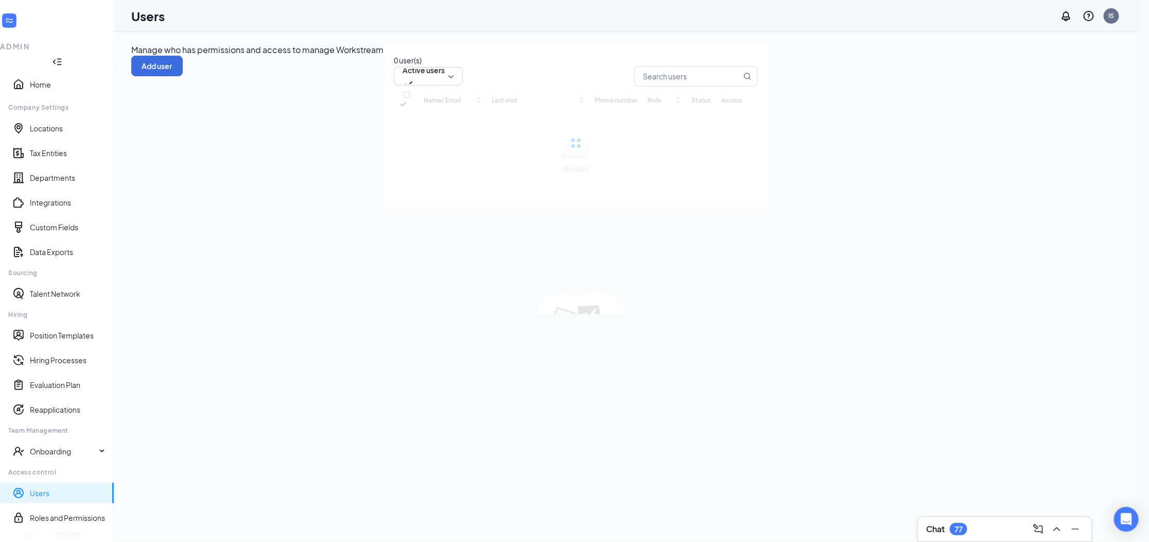
checkbox input "false"
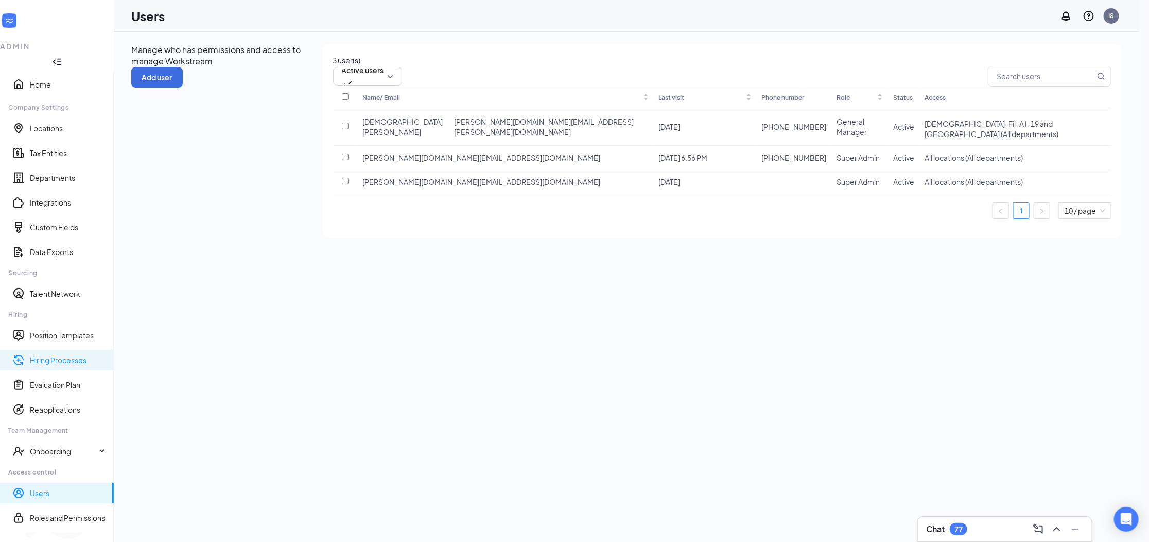
click at [55, 355] on link "Hiring Processes" at bounding box center [68, 360] width 76 height 10
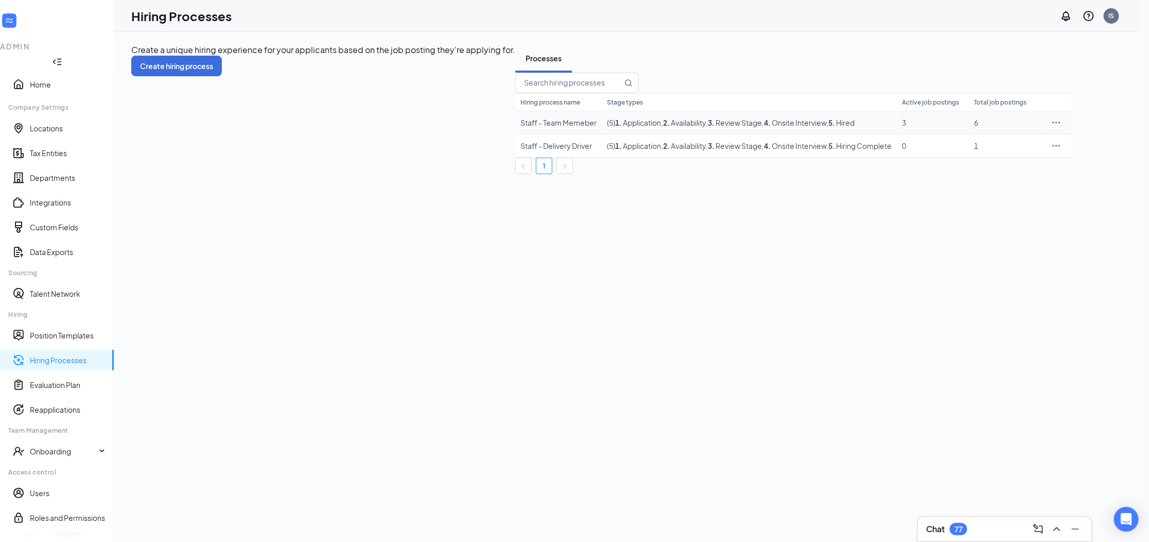
click at [521, 128] on div "Staff - Team Memeber" at bounding box center [559, 122] width 76 height 10
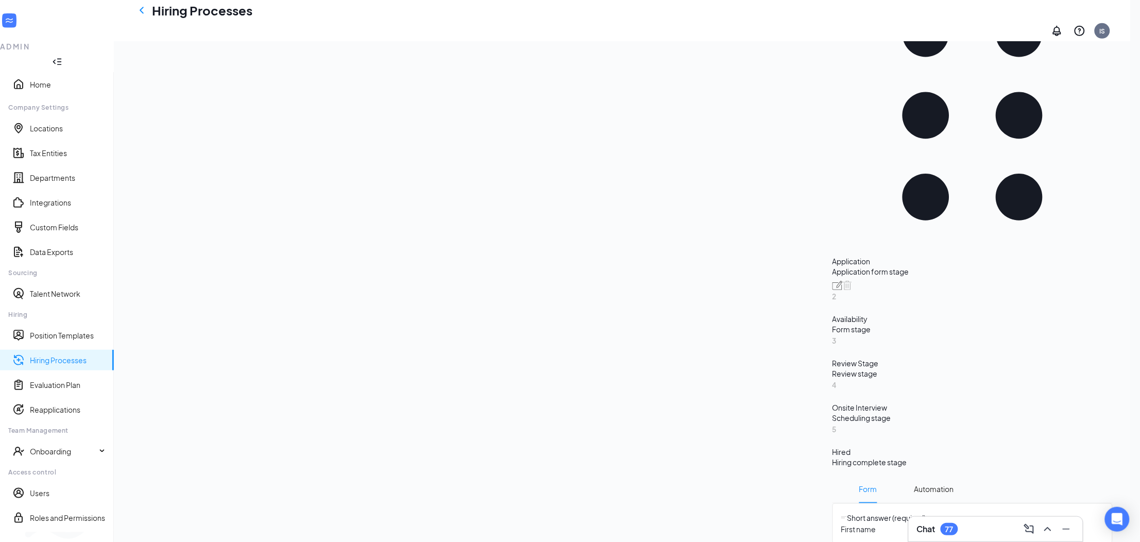
click at [832, 457] on div "Hiring complete stage" at bounding box center [972, 462] width 280 height 10
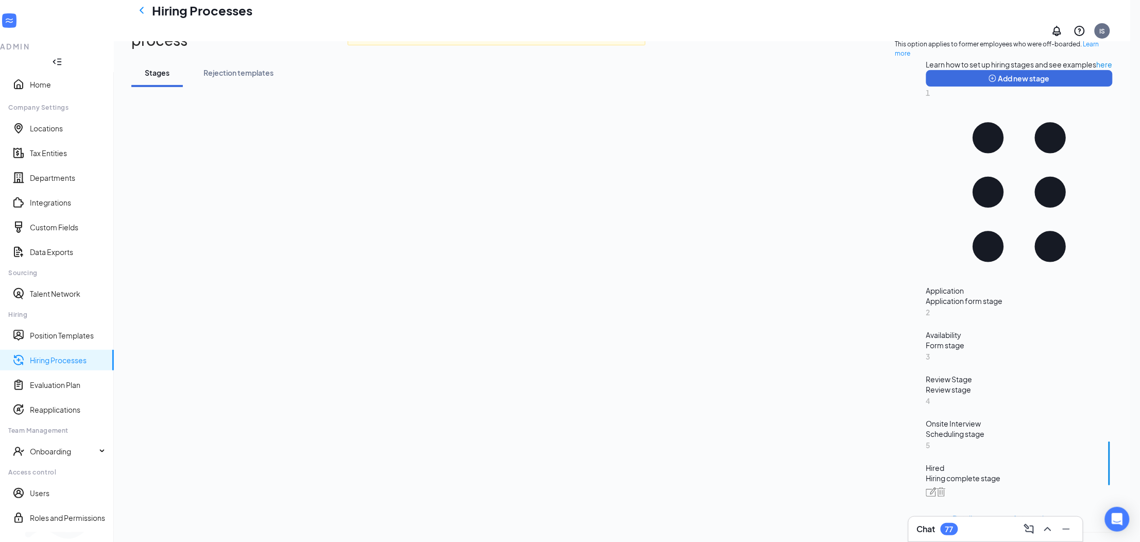
click at [1013, 504] on span "Automation" at bounding box center [1033, 518] width 40 height 29
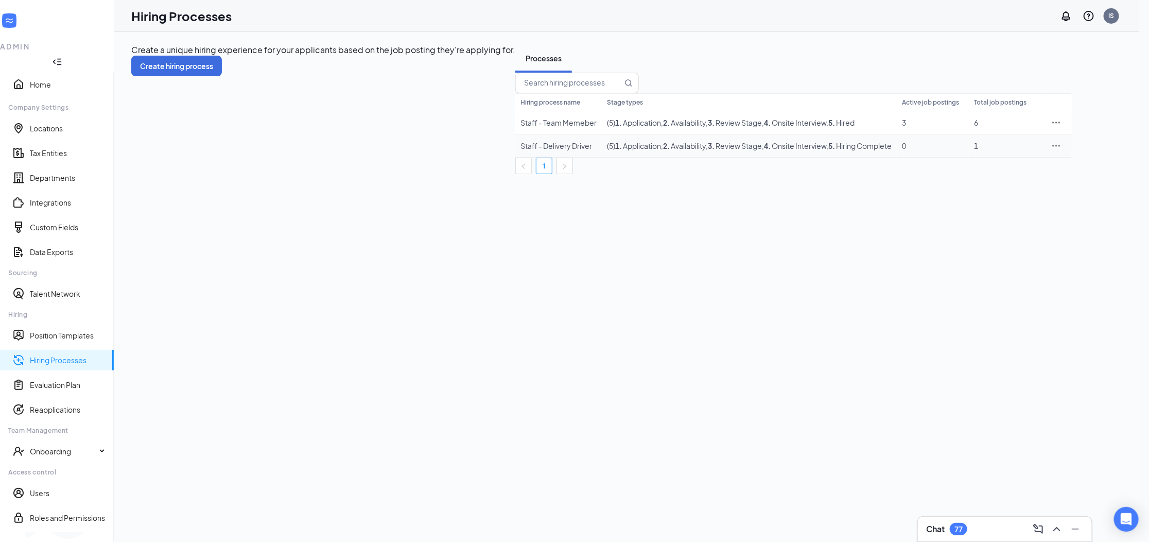
click at [521, 151] on div "Staff - Delivery Driver" at bounding box center [559, 146] width 76 height 10
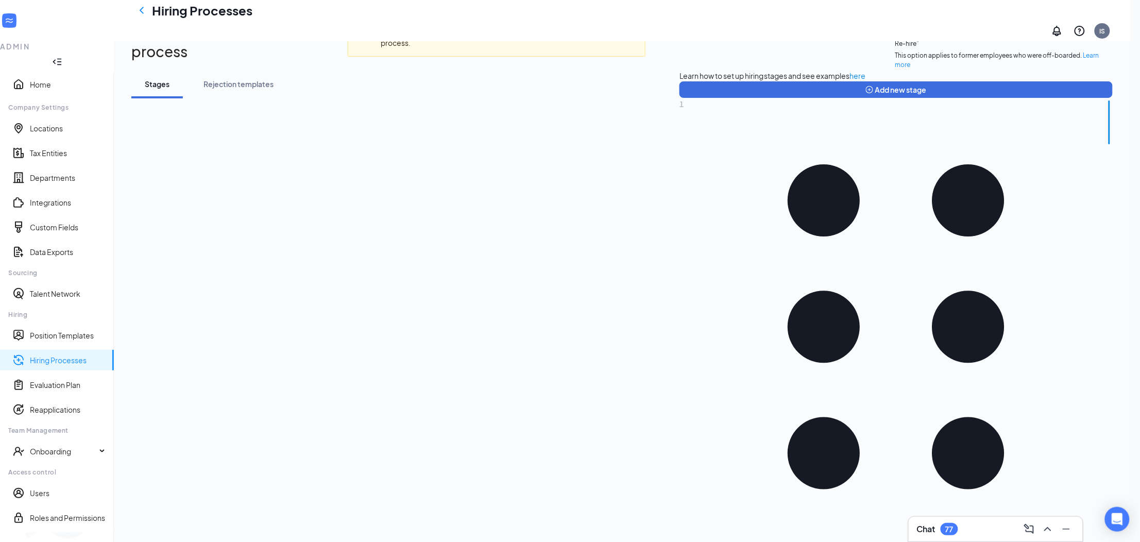
scroll to position [47, 0]
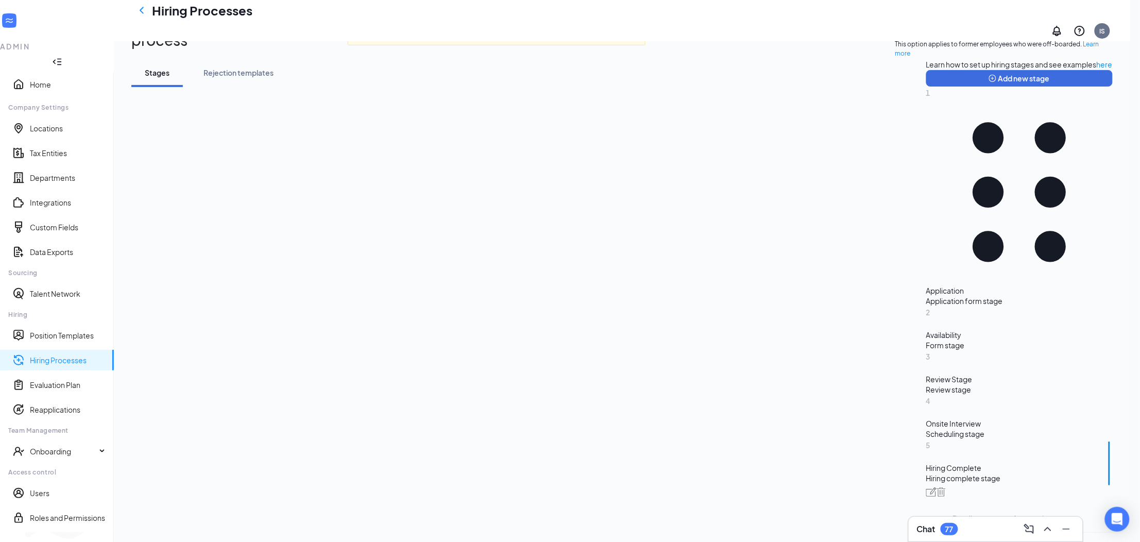
click at [1013, 504] on span "Automation" at bounding box center [1033, 518] width 40 height 29
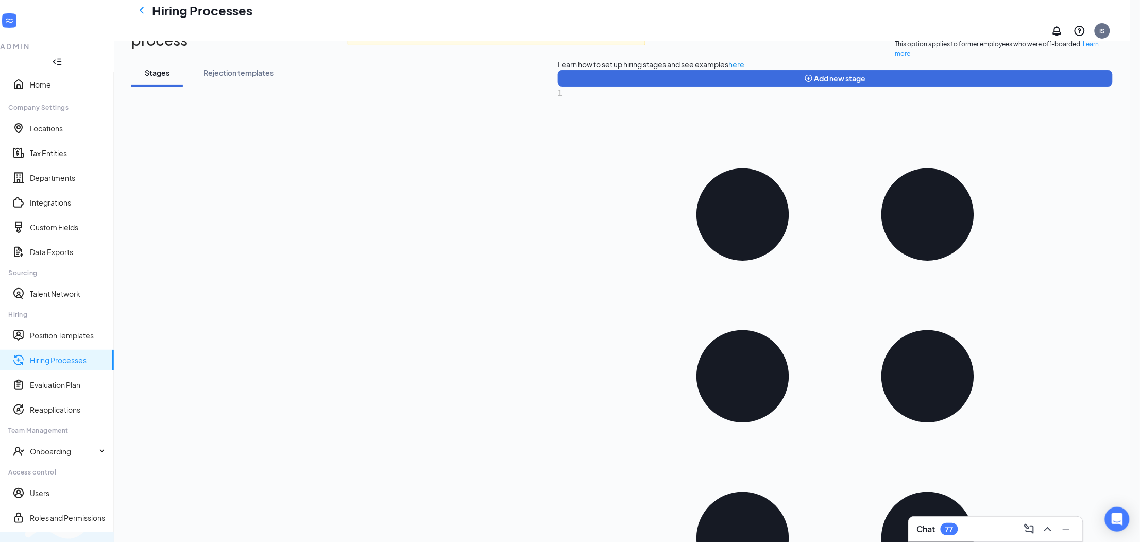
click at [172, 537] on div "Switch to team view" at bounding box center [172, 542] width 0 height 10
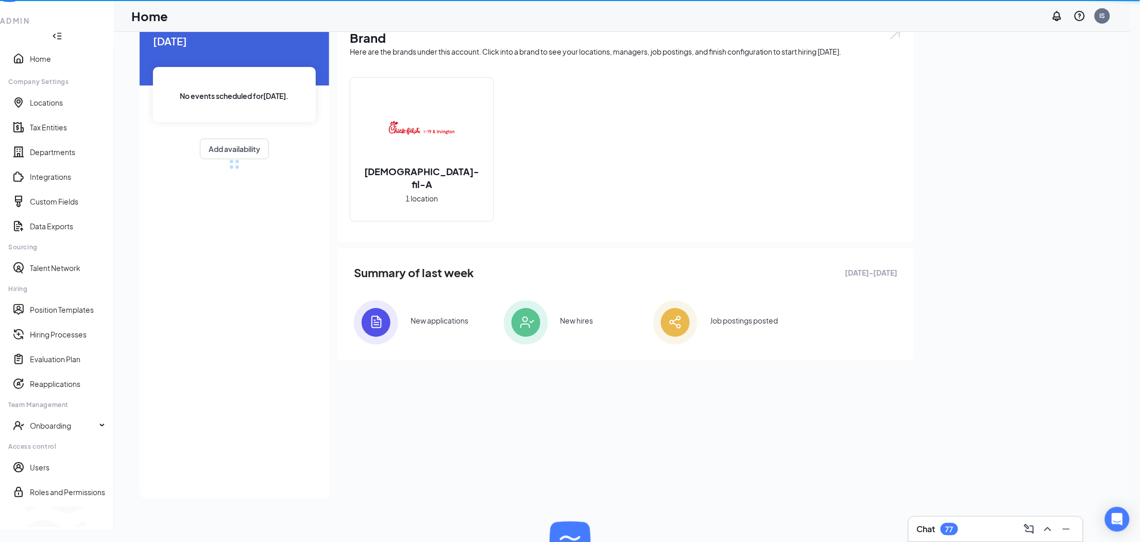
scroll to position [22, 0]
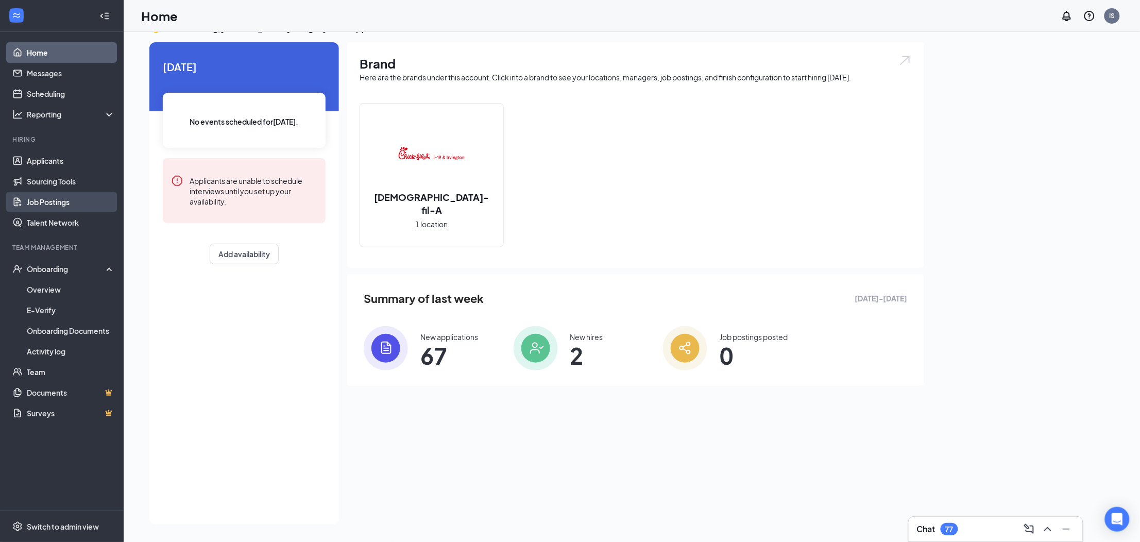
click at [60, 196] on link "Job Postings" at bounding box center [71, 202] width 88 height 21
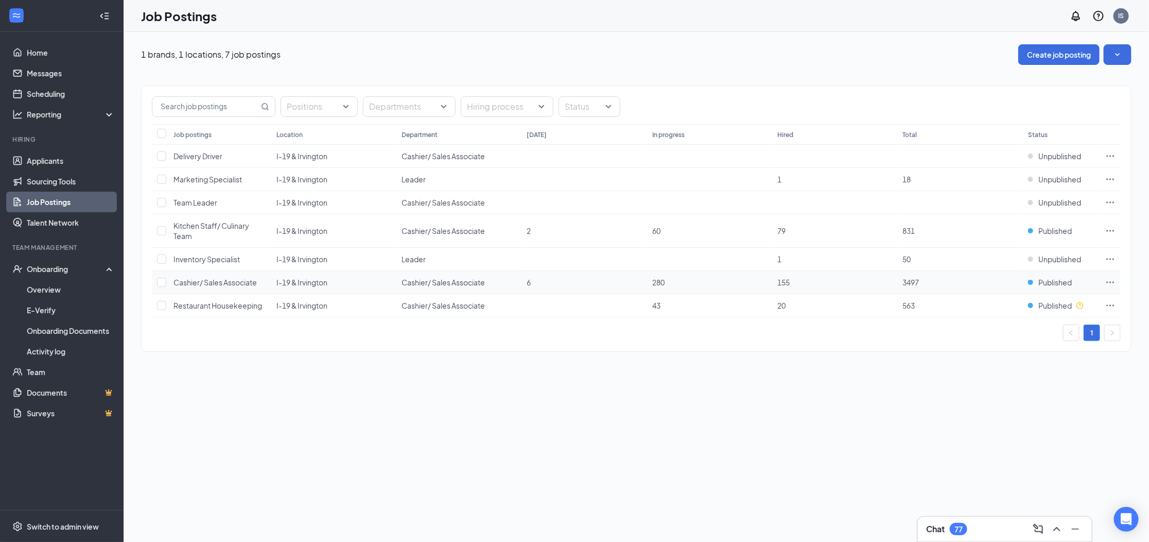
click at [203, 285] on span "Cashier/ Sales Associate" at bounding box center [215, 282] width 83 height 9
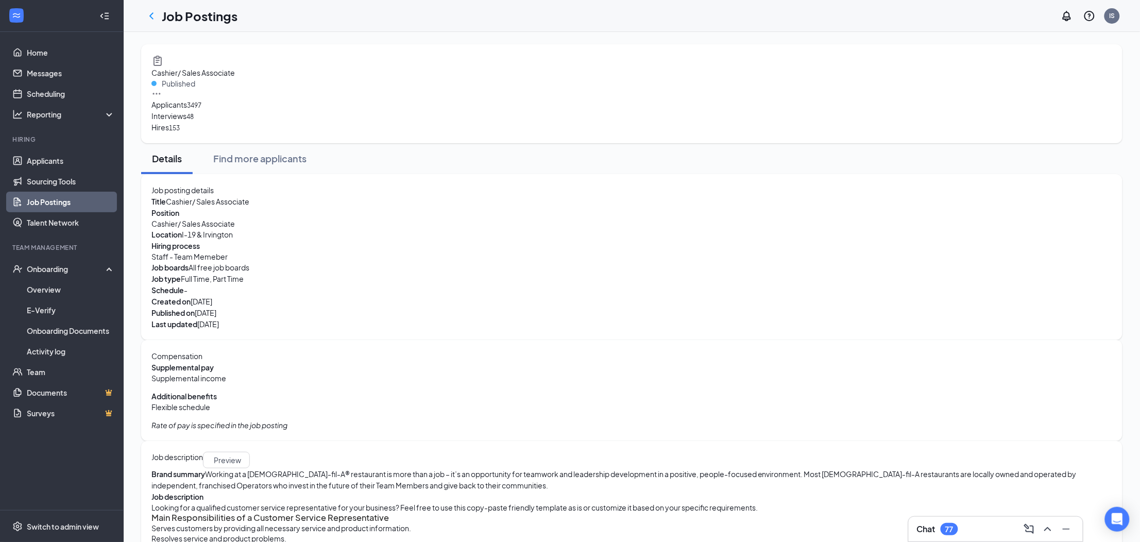
click at [278, 262] on div "Staff - Team Memeber" at bounding box center [631, 256] width 960 height 10
click at [63, 159] on link "Applicants" at bounding box center [71, 160] width 88 height 21
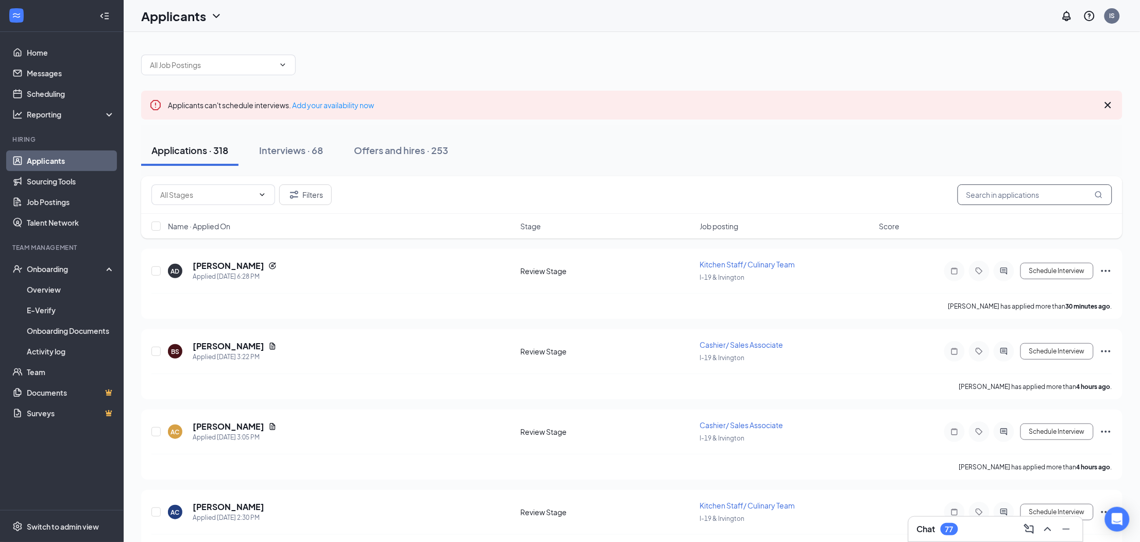
click at [988, 195] on input "text" at bounding box center [1034, 194] width 154 height 21
type input "isabella"
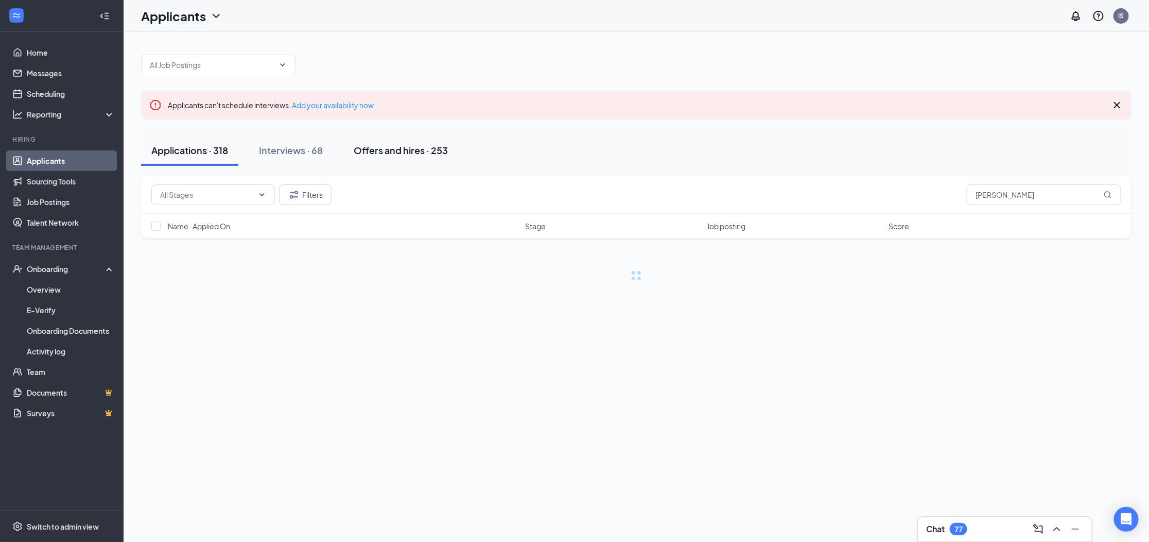
drag, startPoint x: 398, startPoint y: 144, endPoint x: 395, endPoint y: 150, distance: 6.9
click at [398, 144] on div "Offers and hires · 253" at bounding box center [401, 150] width 94 height 13
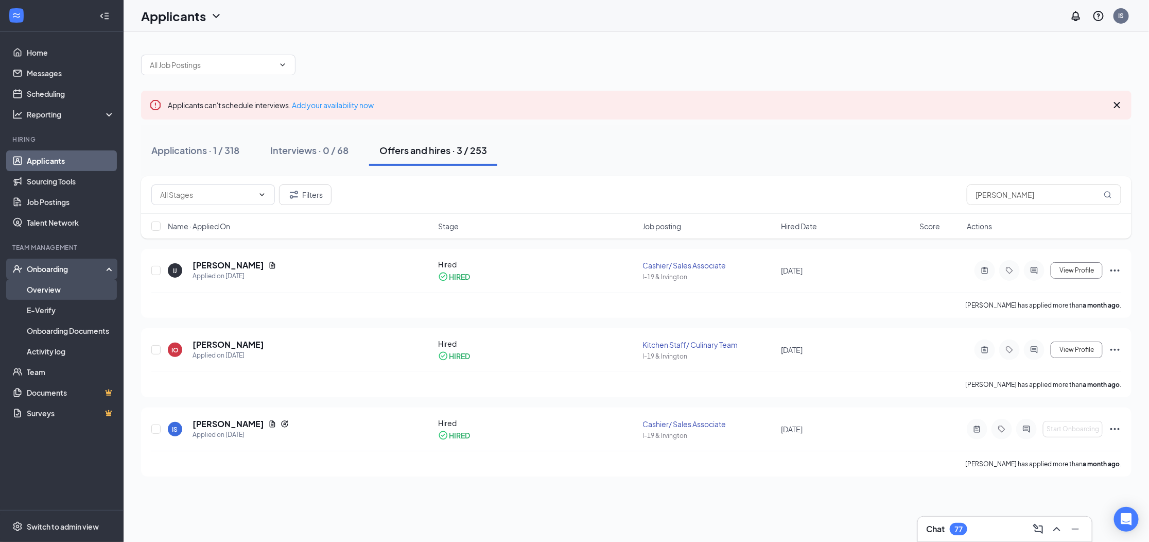
click at [49, 291] on link "Overview" at bounding box center [71, 289] width 88 height 21
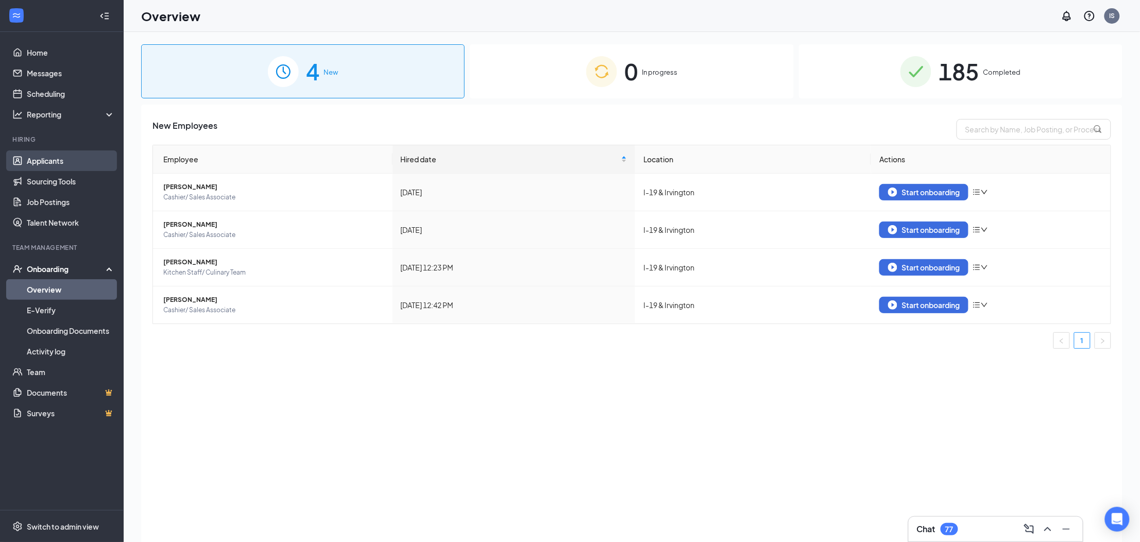
click at [36, 166] on link "Applicants" at bounding box center [71, 160] width 88 height 21
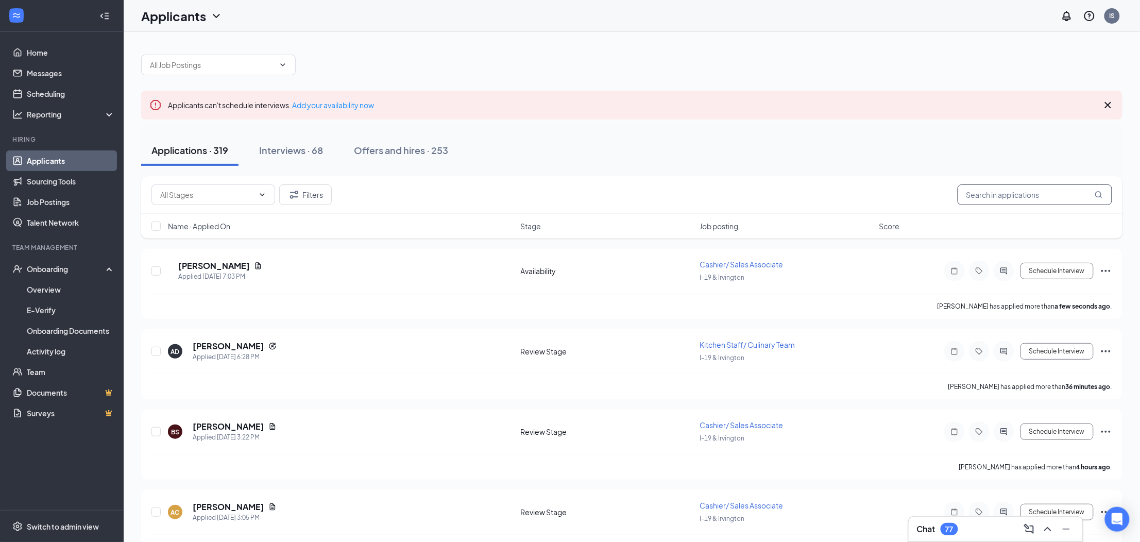
click at [1005, 196] on input "text" at bounding box center [1034, 194] width 154 height 21
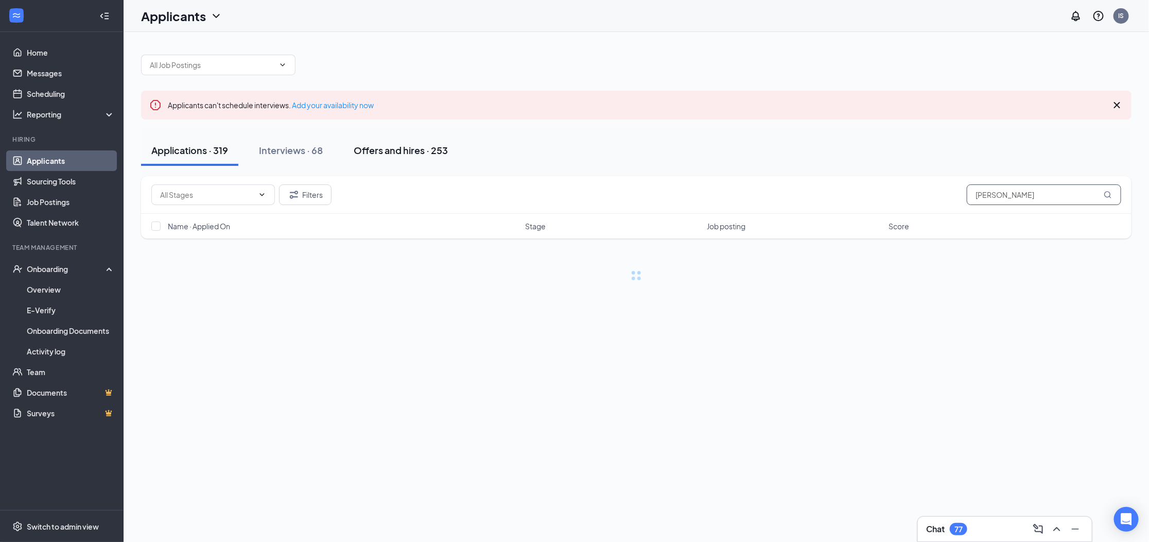
type input "isabella"
click at [395, 153] on div "Offers and hires · 253" at bounding box center [401, 150] width 94 height 13
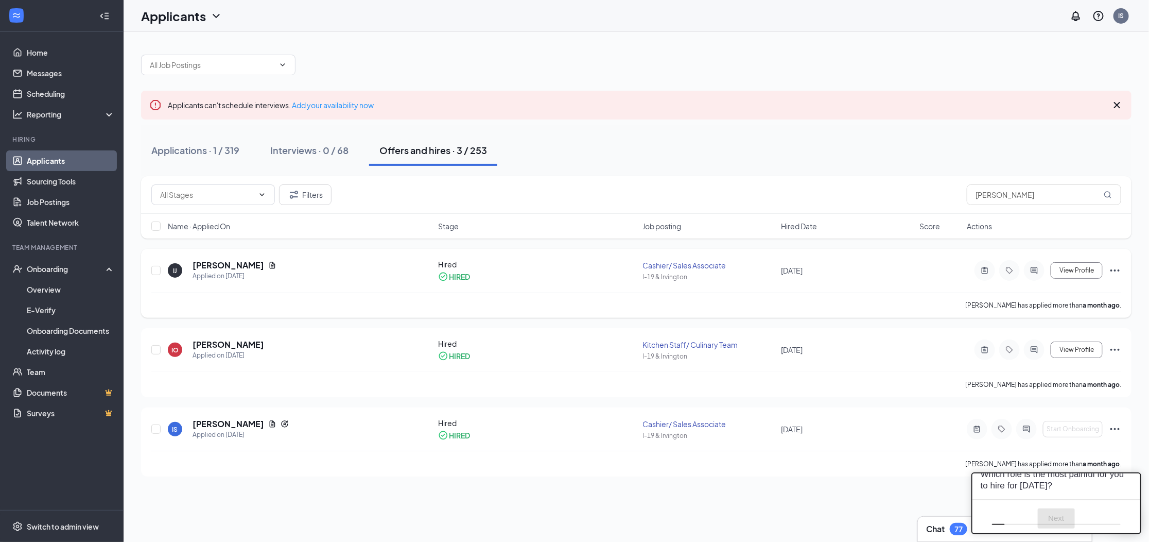
click at [1114, 272] on icon "Ellipses" at bounding box center [1115, 270] width 12 height 12
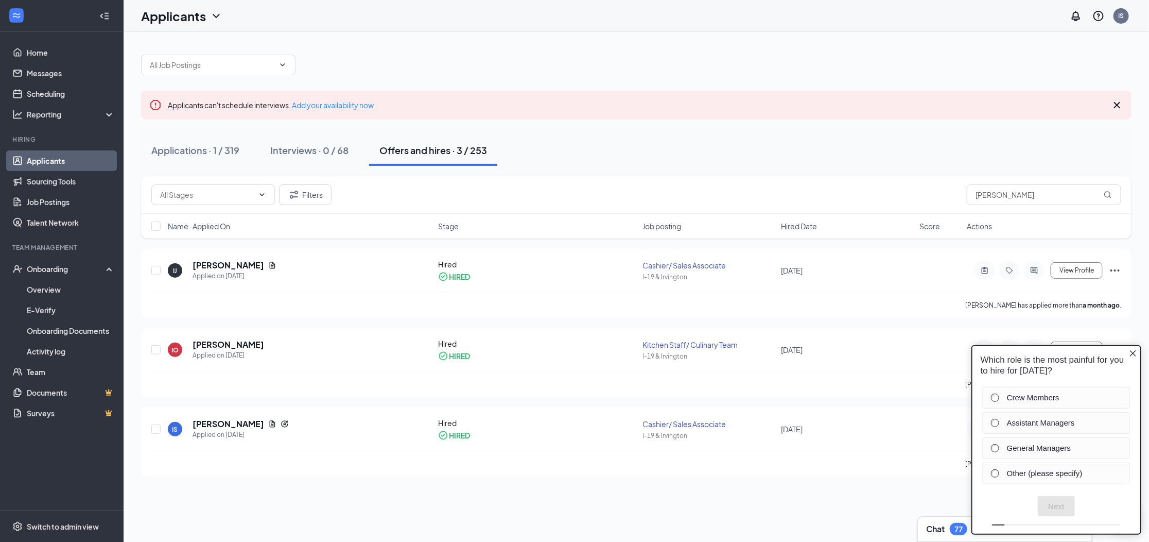
click at [800, 152] on div "Applications · 1 / 319 Interviews · 0 / 68 Offers and hires · 3 / 253" at bounding box center [636, 150] width 991 height 31
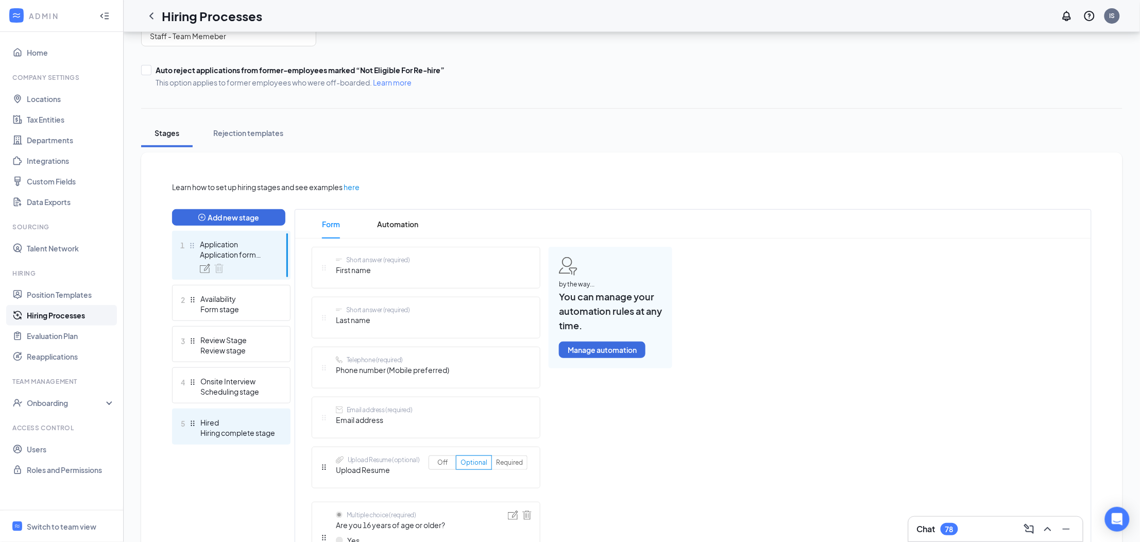
click at [216, 427] on div "Hiring complete stage" at bounding box center [237, 432] width 75 height 10
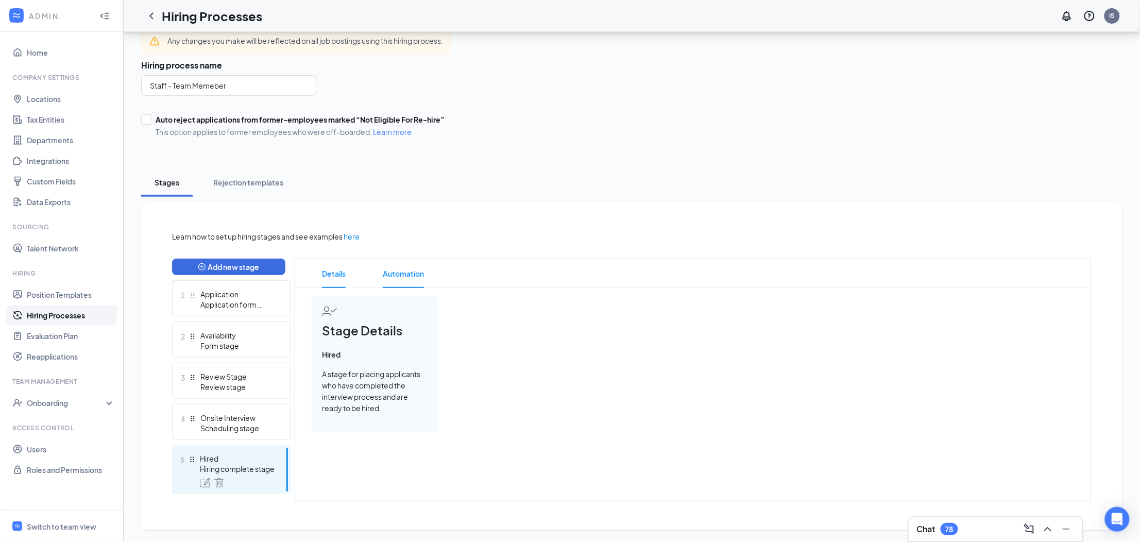
click at [402, 273] on span "Automation" at bounding box center [403, 273] width 41 height 29
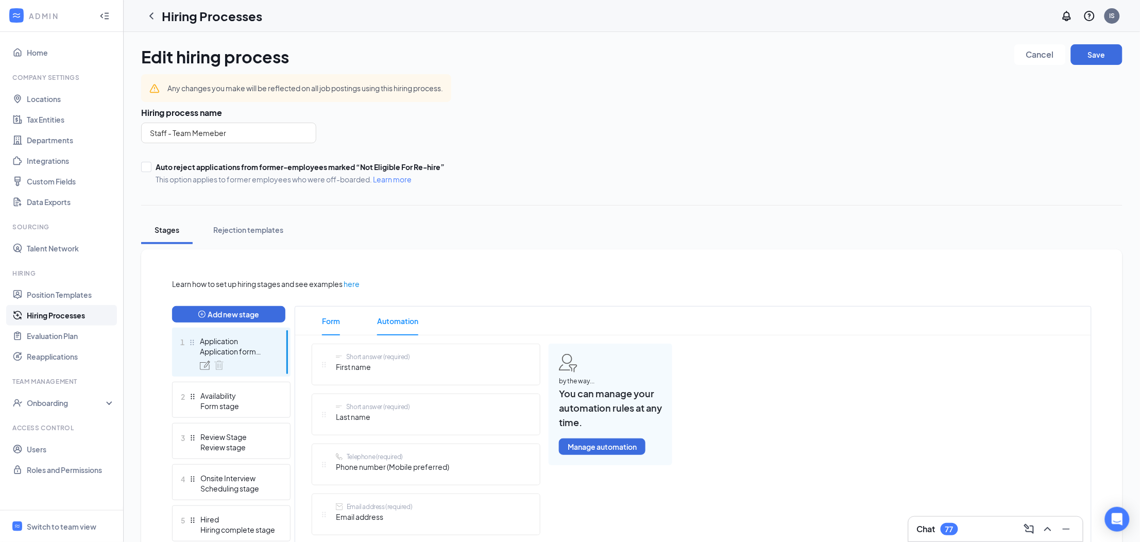
click at [410, 323] on span "Automation" at bounding box center [397, 320] width 41 height 29
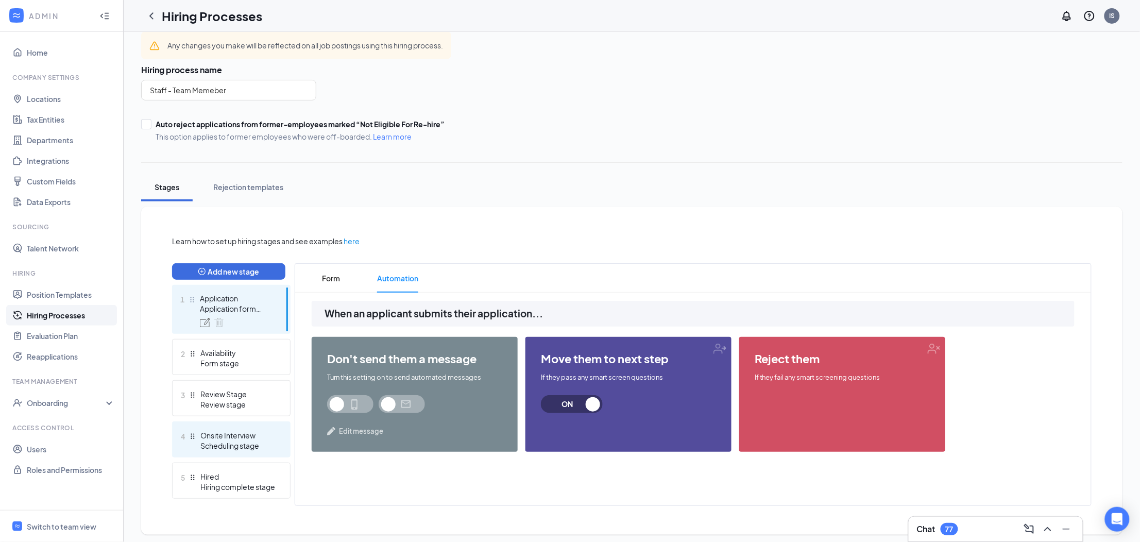
scroll to position [47, 0]
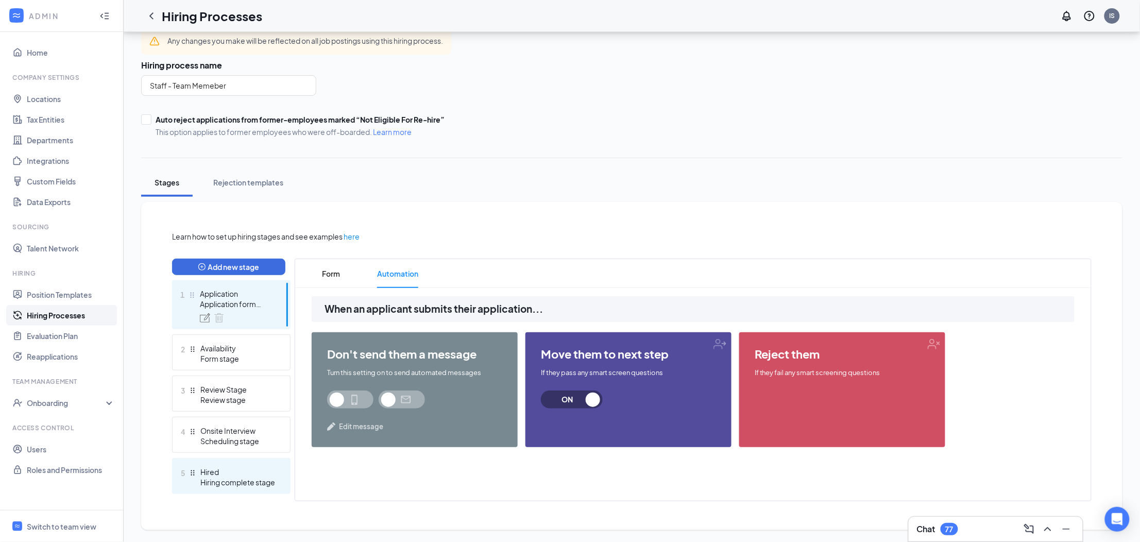
click at [219, 483] on div "Hiring complete stage" at bounding box center [237, 482] width 75 height 10
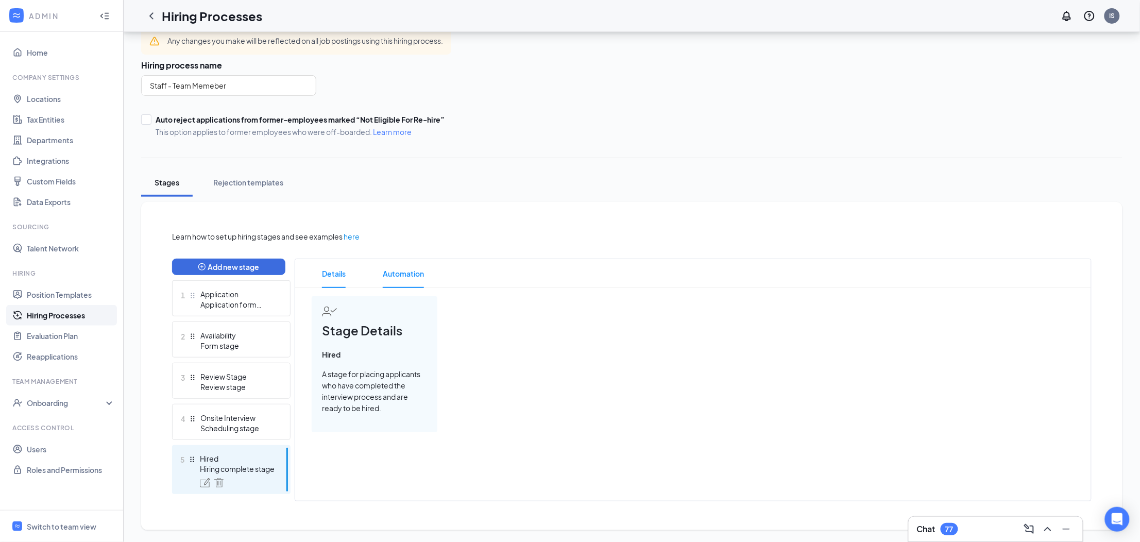
click at [413, 269] on span "Automation" at bounding box center [403, 273] width 41 height 29
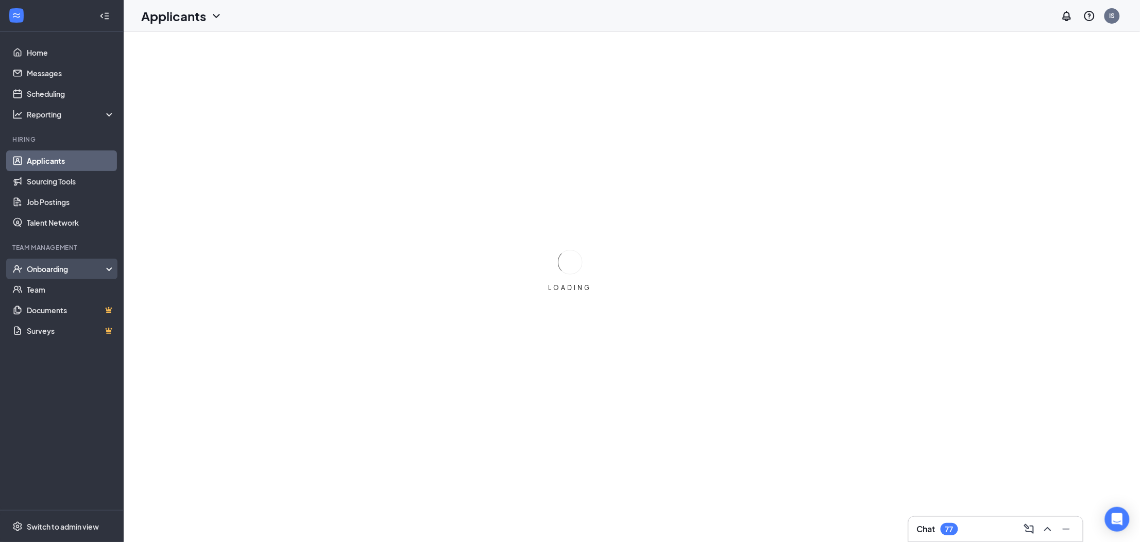
click at [98, 271] on div "Onboarding" at bounding box center [66, 269] width 79 height 10
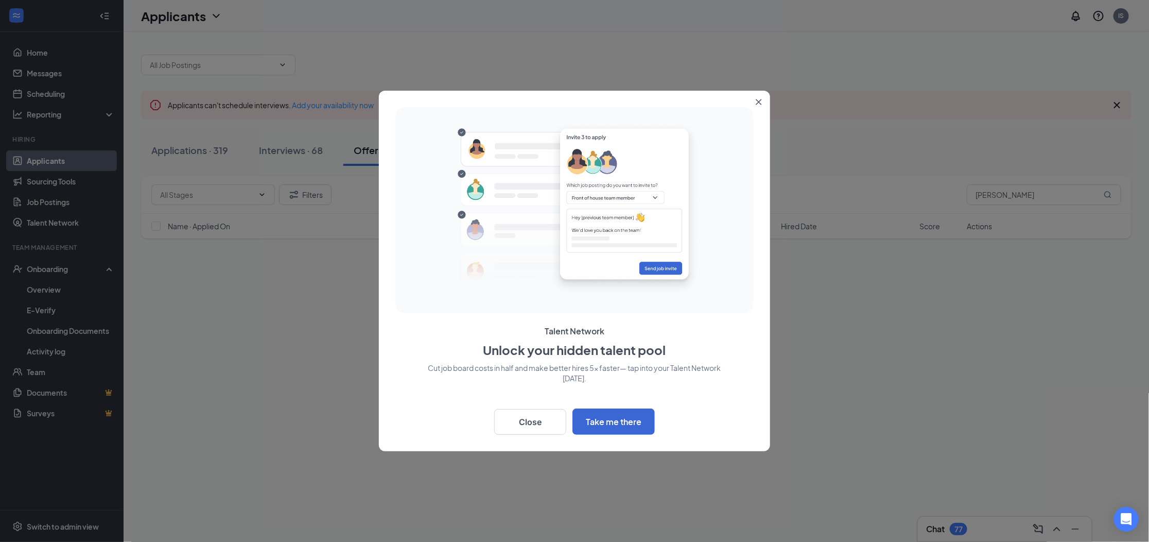
click at [764, 102] on button "Close" at bounding box center [761, 100] width 19 height 19
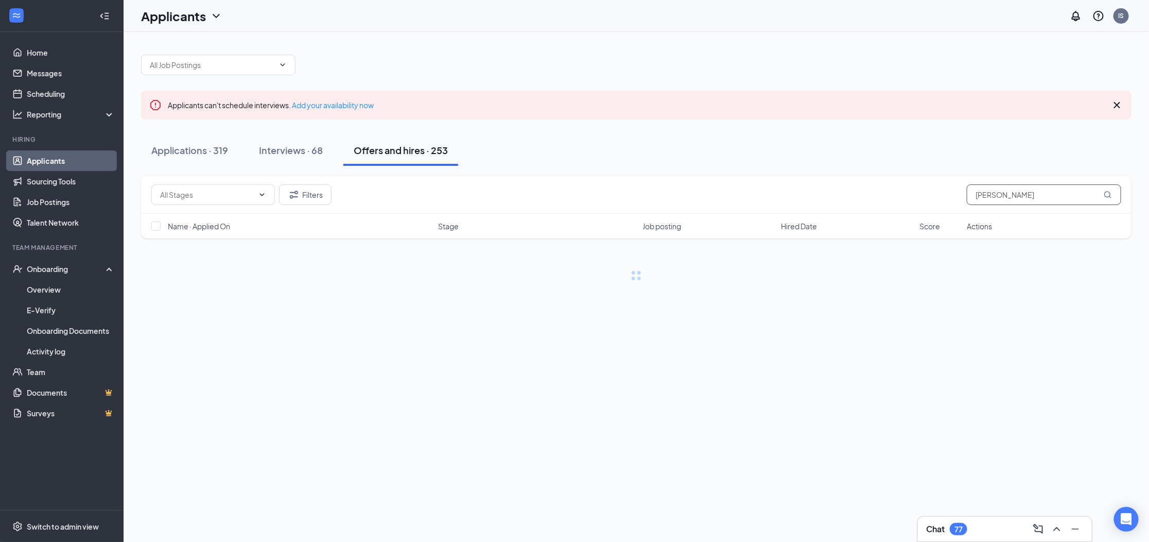
click at [997, 196] on input "isabella" at bounding box center [1044, 194] width 154 height 21
click at [1016, 196] on input "[PERSON_NAME]" at bounding box center [1044, 194] width 154 height 21
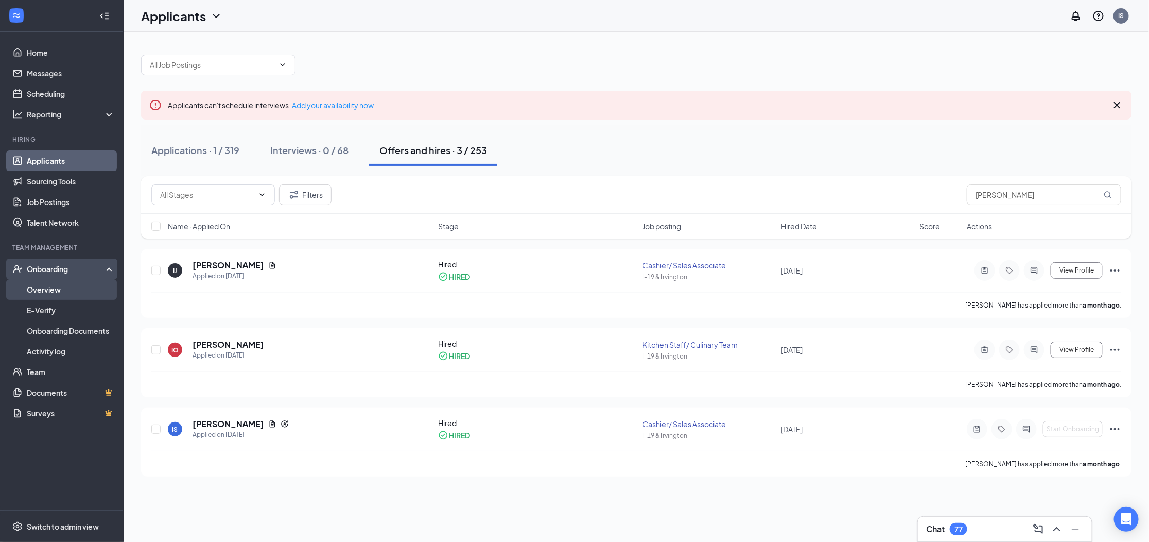
click at [77, 292] on link "Overview" at bounding box center [71, 289] width 88 height 21
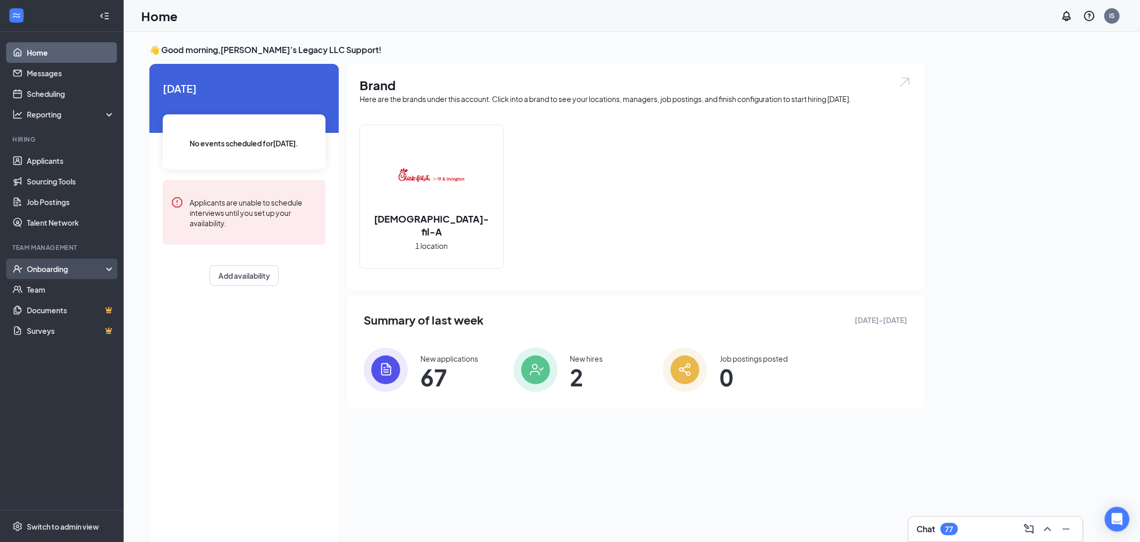
click at [73, 272] on div "Onboarding" at bounding box center [66, 269] width 79 height 10
click at [57, 294] on link "Overview" at bounding box center [71, 289] width 88 height 21
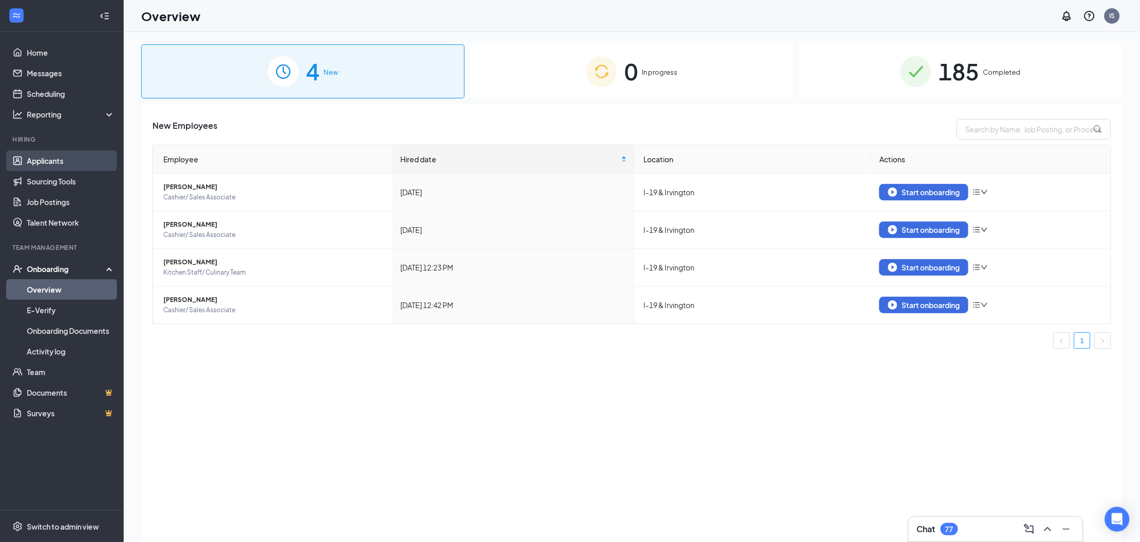
click at [52, 164] on link "Applicants" at bounding box center [71, 160] width 88 height 21
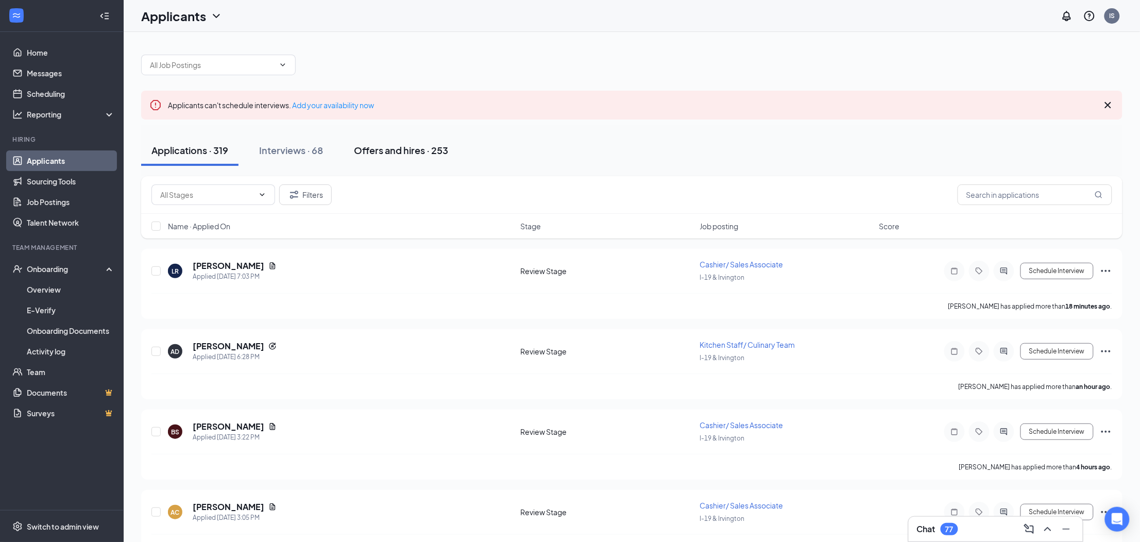
click at [411, 148] on div "Offers and hires · 253" at bounding box center [401, 150] width 94 height 13
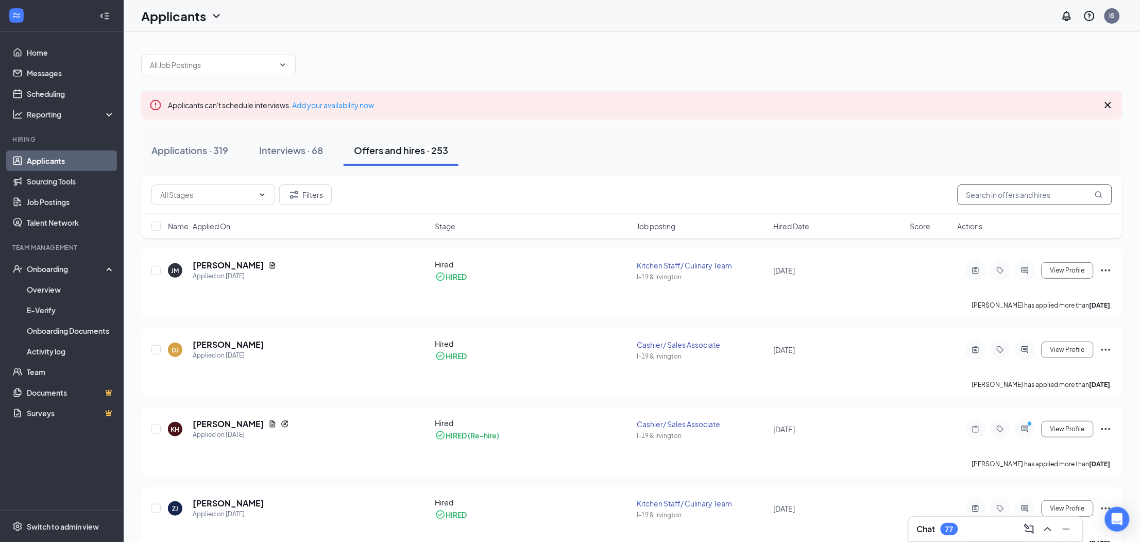
click at [981, 192] on input "text" at bounding box center [1034, 194] width 154 height 21
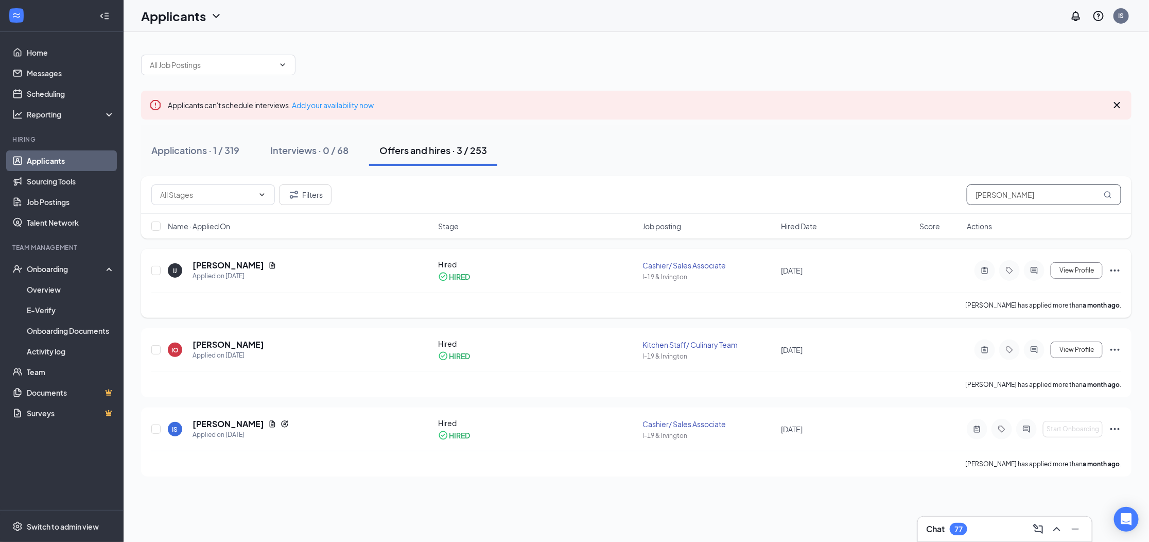
type input "[PERSON_NAME]"
click at [1116, 272] on icon "Ellipses" at bounding box center [1115, 270] width 12 height 12
click at [1043, 293] on p "Mark not hired" at bounding box center [1069, 296] width 89 height 21
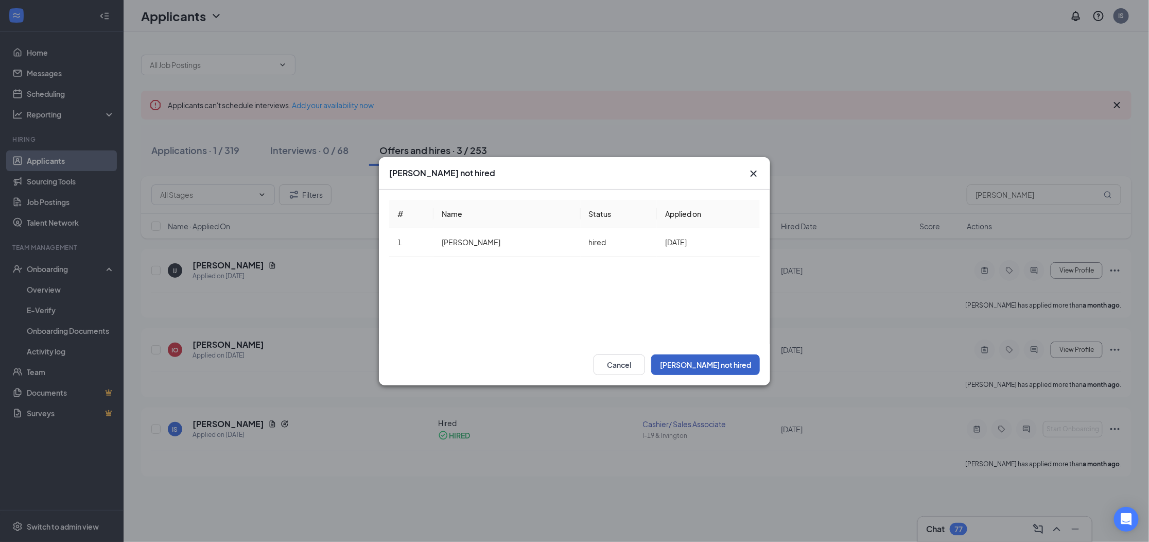
click at [715, 365] on button "Mark not hired" at bounding box center [705, 364] width 109 height 21
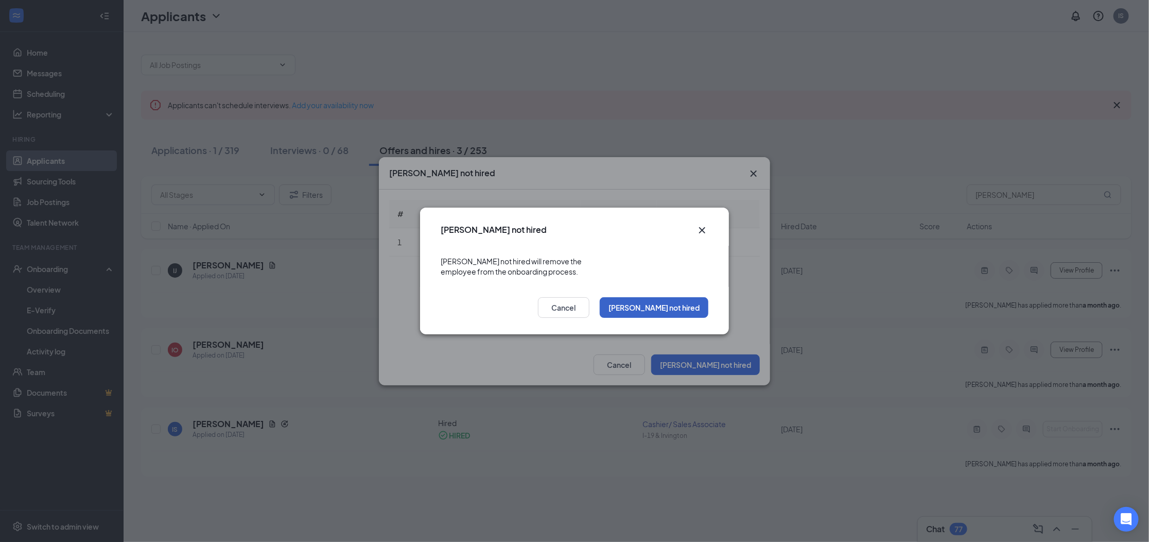
click at [681, 303] on button "Mark not hired" at bounding box center [654, 307] width 109 height 21
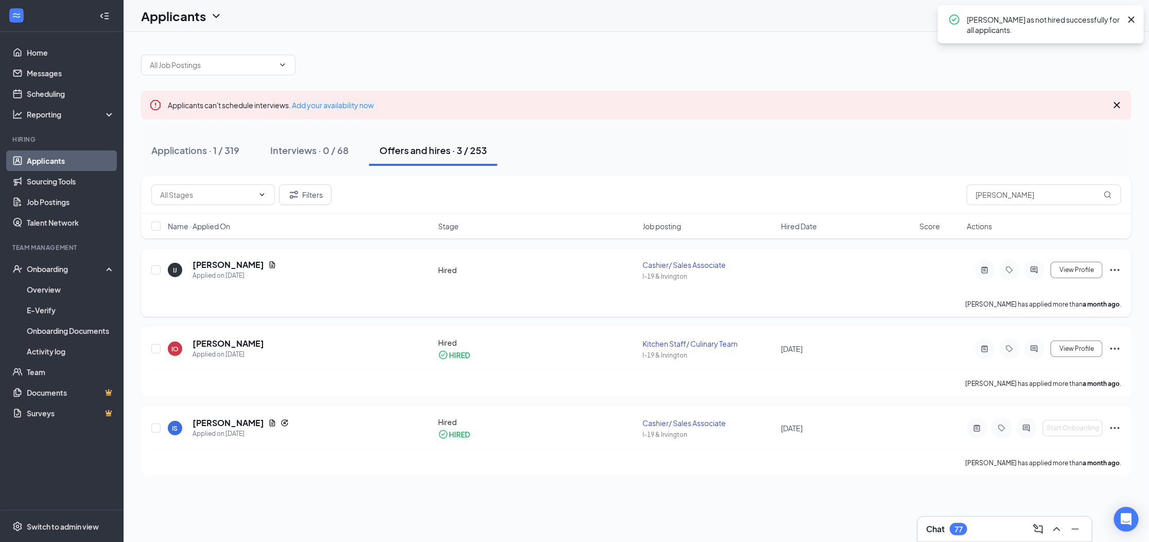
click at [1114, 269] on icon "Ellipses" at bounding box center [1115, 270] width 9 height 2
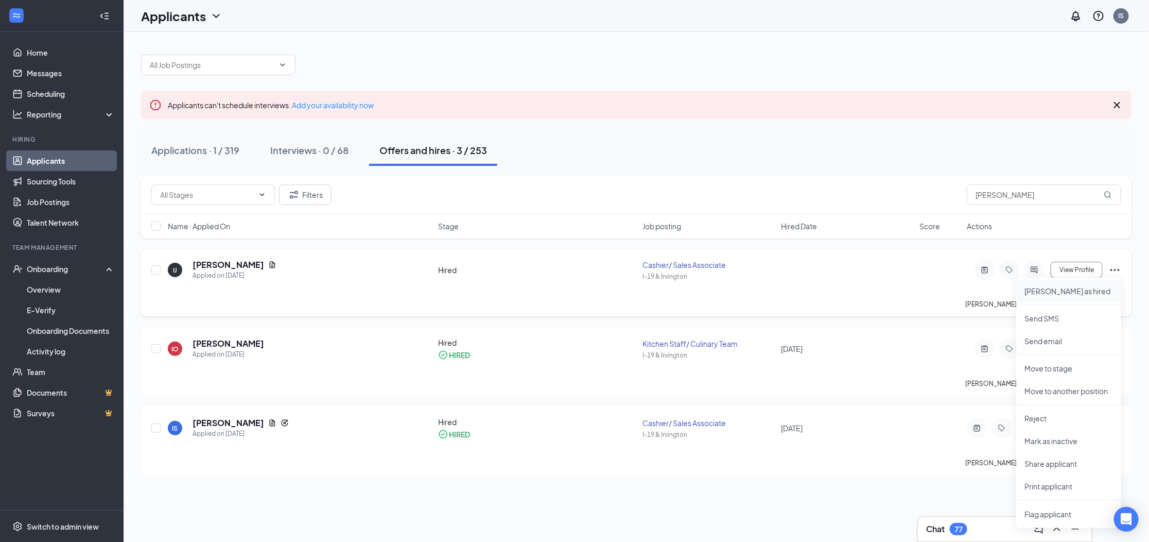
click at [1071, 292] on p "Mark as hired" at bounding box center [1069, 291] width 89 height 10
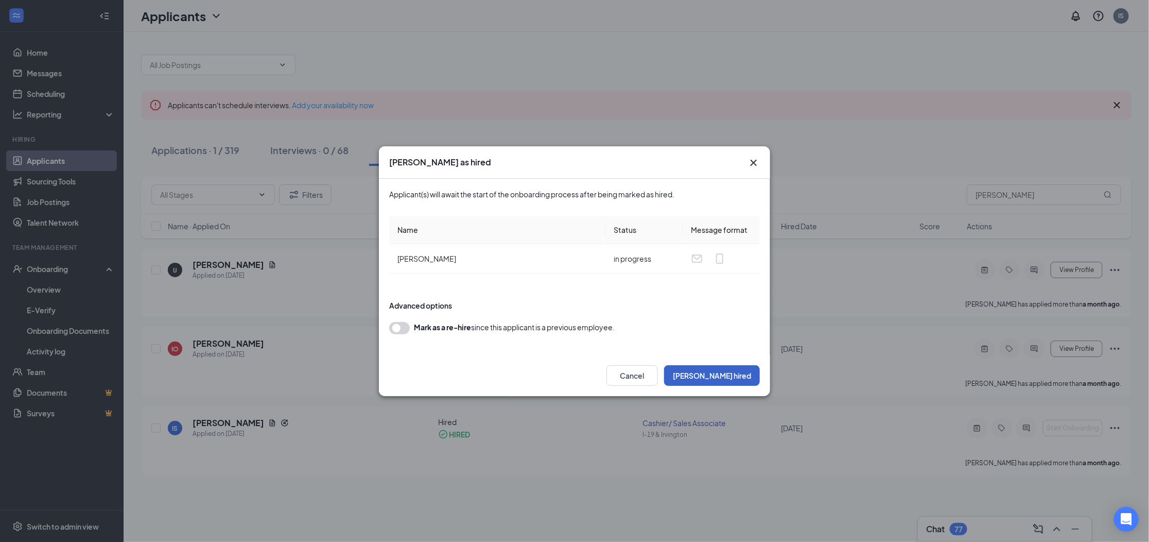
click at [737, 374] on button "Mark hired" at bounding box center [712, 375] width 96 height 21
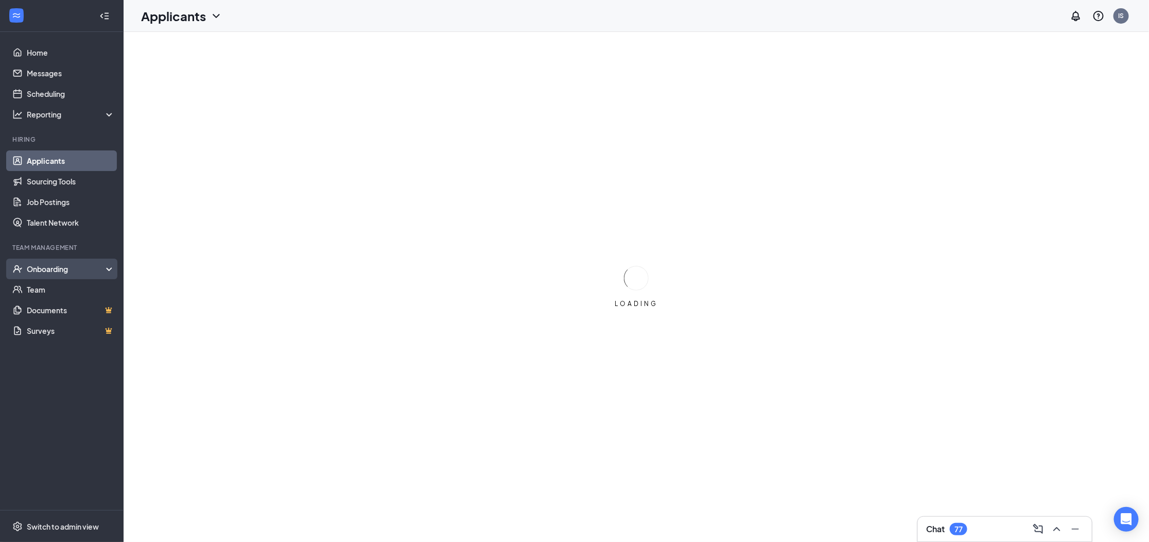
click at [93, 276] on div "Onboarding" at bounding box center [62, 269] width 124 height 21
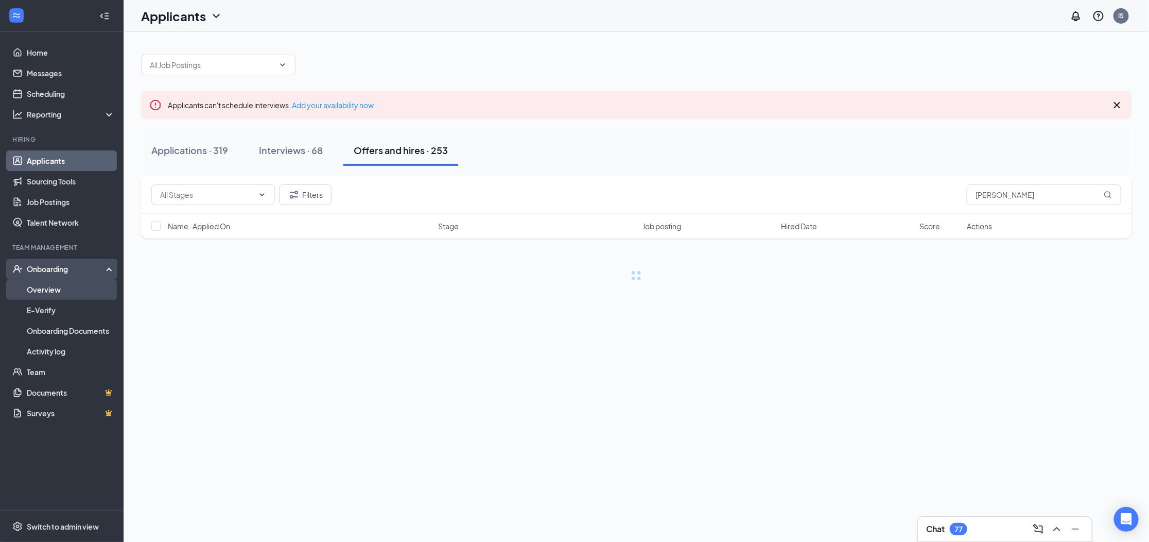
click at [61, 291] on link "Overview" at bounding box center [71, 289] width 88 height 21
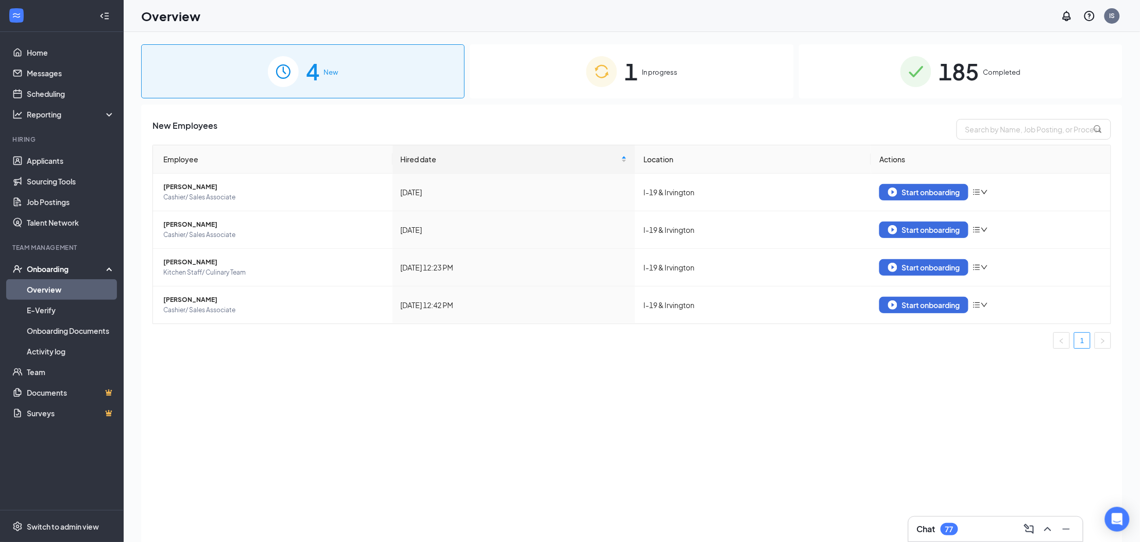
click at [634, 75] on span "1" at bounding box center [630, 72] width 13 height 36
